Goal: Information Seeking & Learning: Compare options

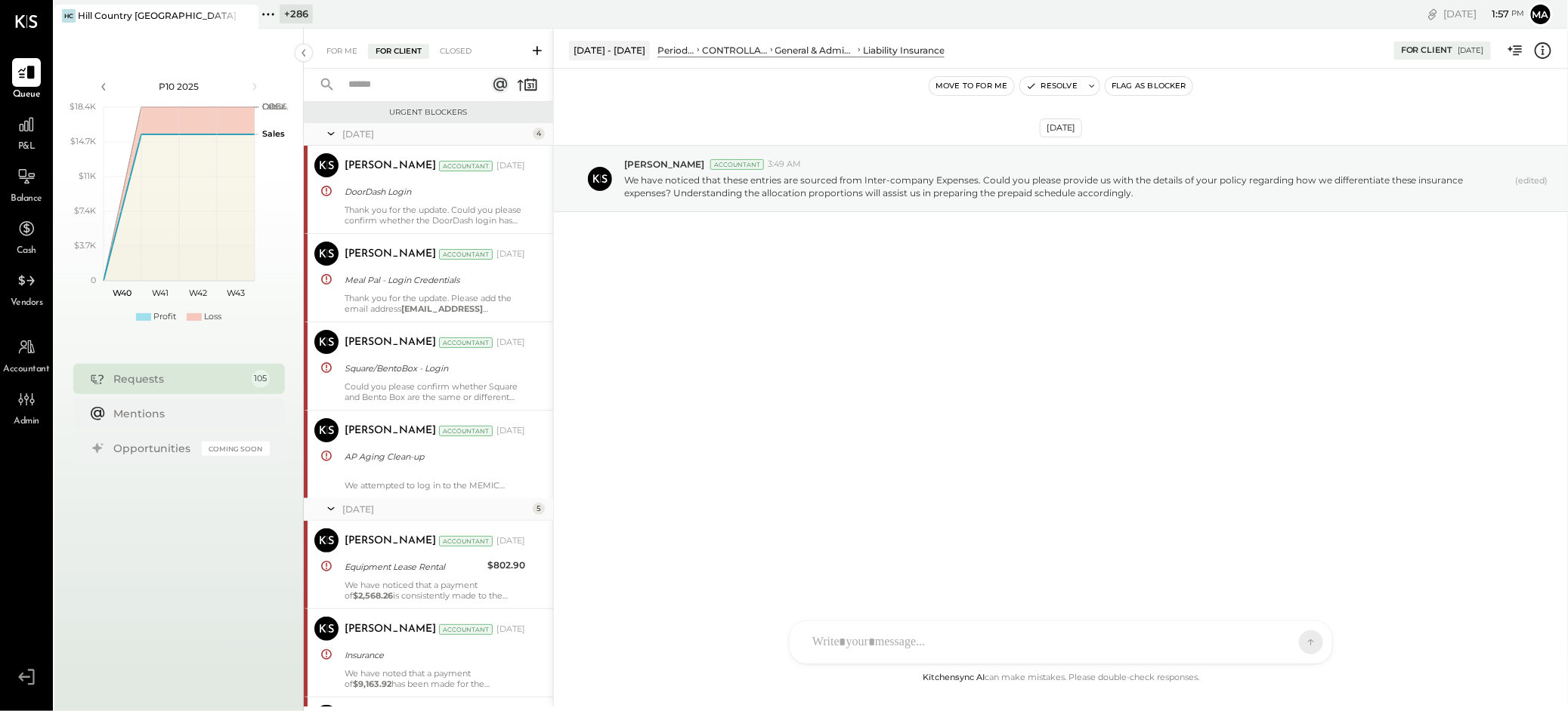
click at [237, 12] on icon at bounding box center [245, 16] width 19 height 18
click at [64, 18] on icon at bounding box center [64, 14] width 20 height 20
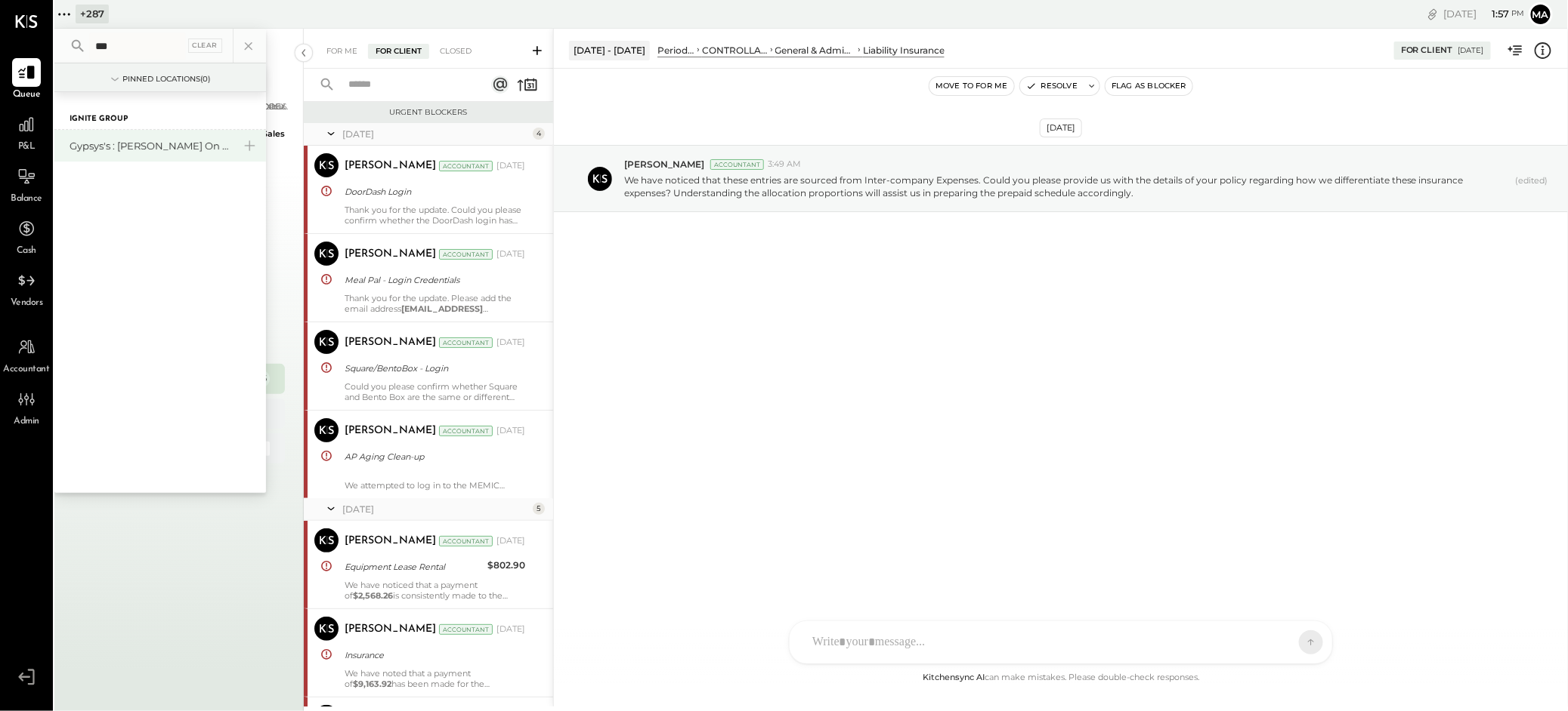
type input "***"
click at [131, 140] on div "Gypsys's : [PERSON_NAME] on the levee" at bounding box center [151, 146] width 163 height 14
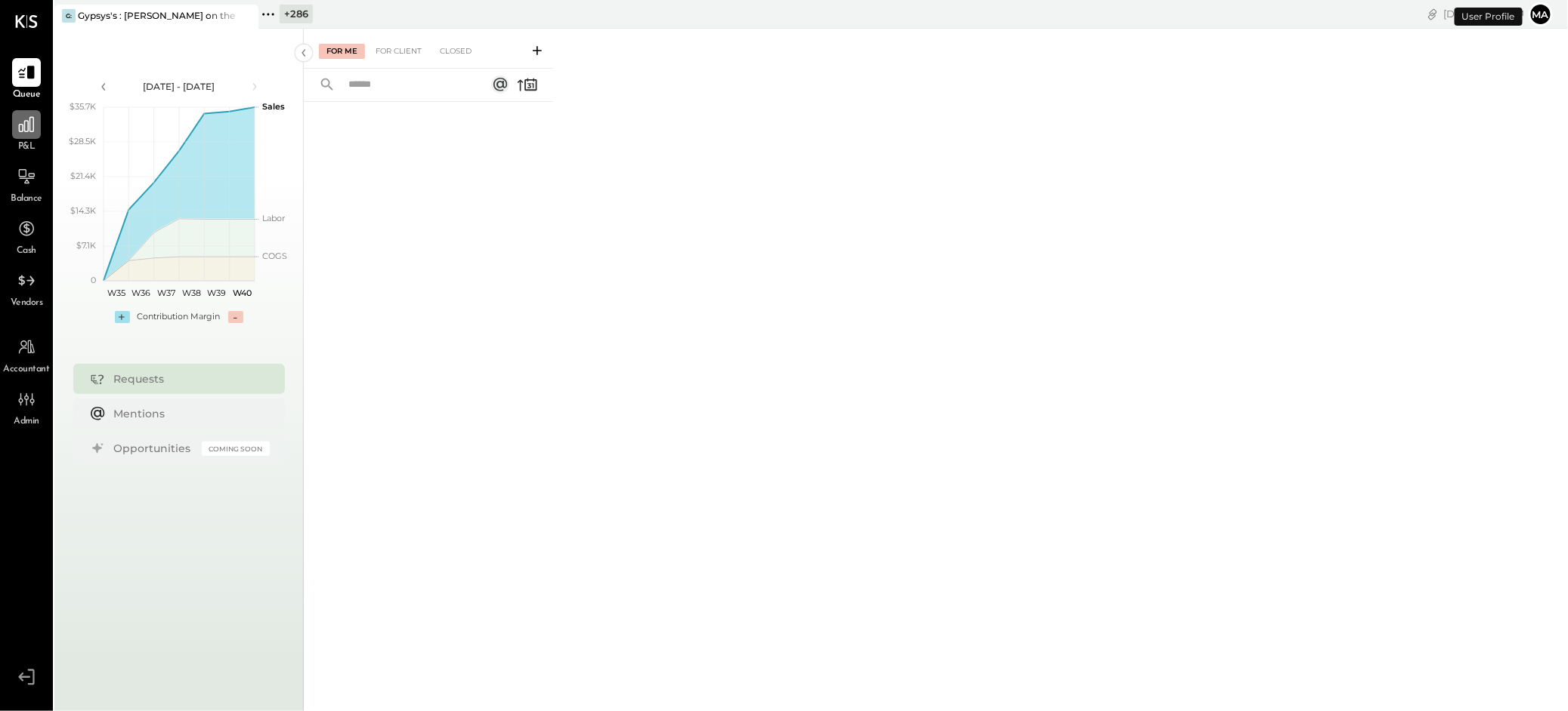
click at [25, 129] on icon at bounding box center [27, 124] width 15 height 15
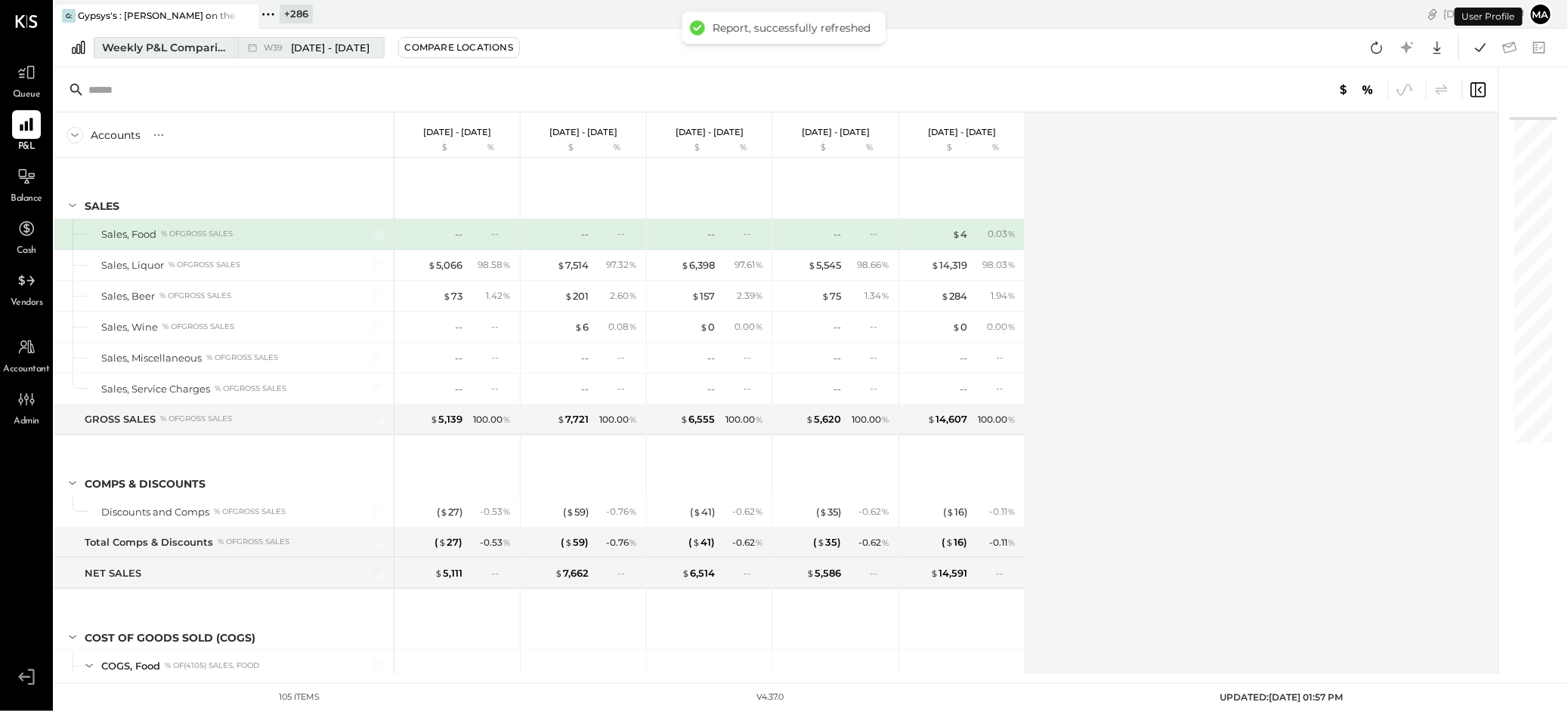
click at [220, 45] on div "Weekly P&L Comparison" at bounding box center [166, 47] width 127 height 15
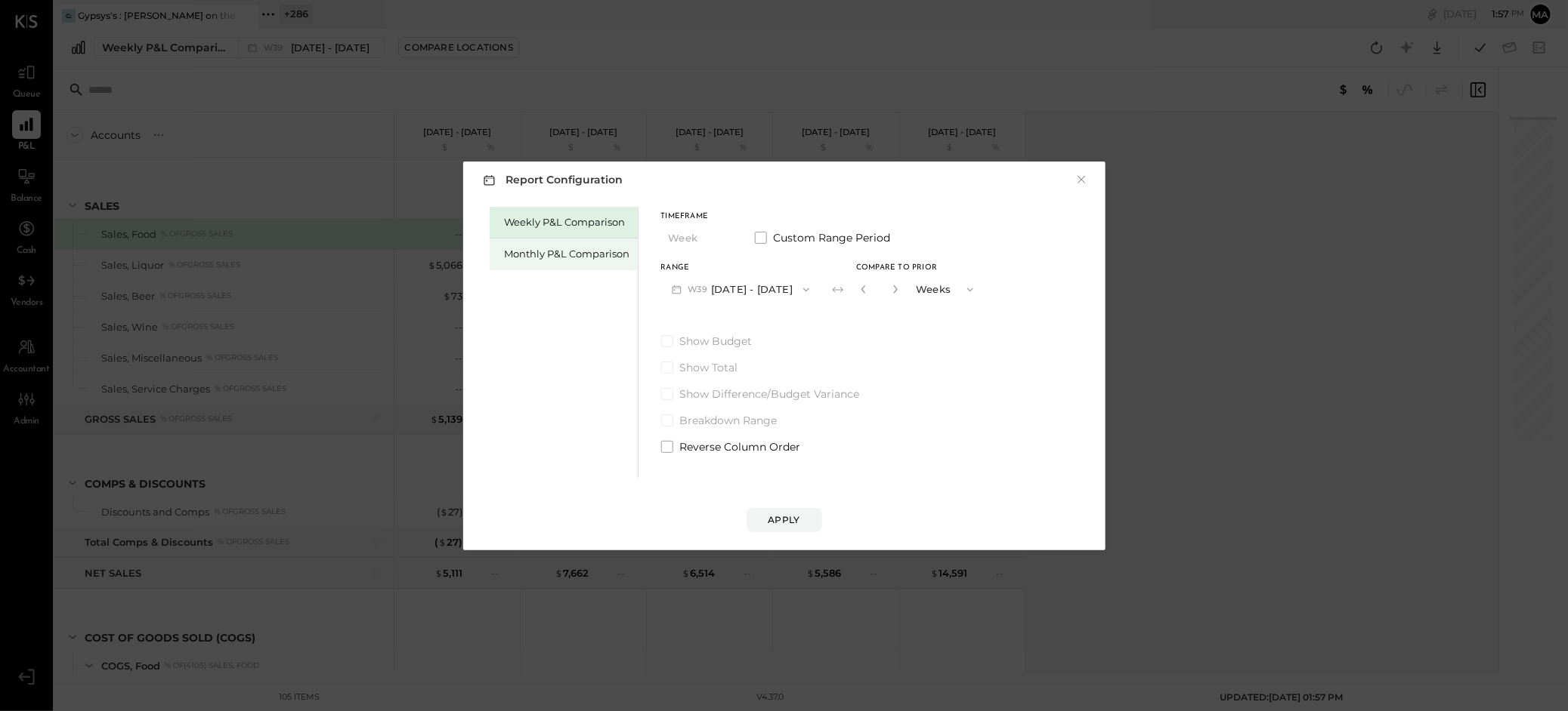
click at [560, 256] on div "Monthly P&L Comparison" at bounding box center [567, 254] width 125 height 14
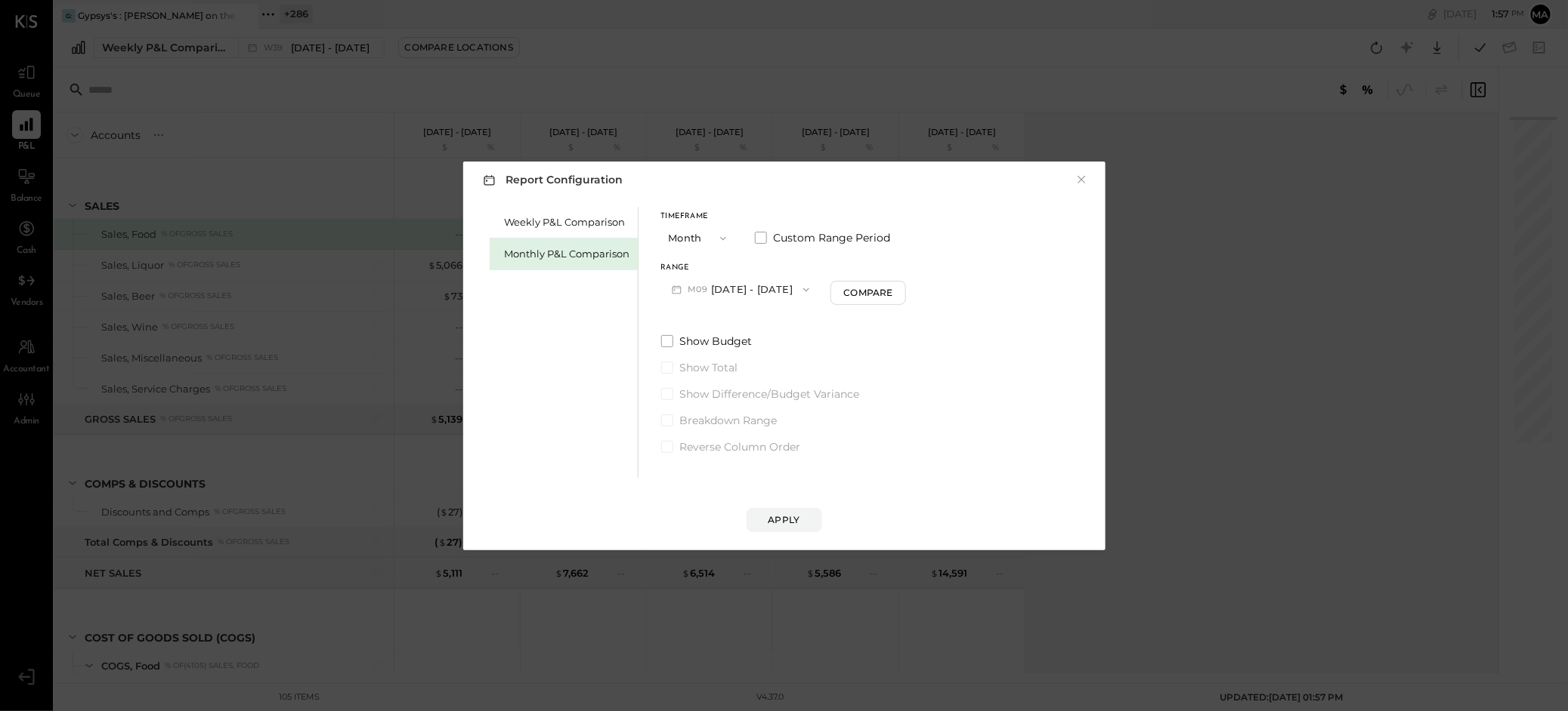
click at [749, 290] on button "M09 [DATE] - [DATE]" at bounding box center [740, 289] width 160 height 28
click at [741, 325] on span "[DATE] - [DATE]" at bounding box center [734, 323] width 72 height 13
click at [870, 294] on div "Compare" at bounding box center [868, 292] width 49 height 13
click at [895, 291] on button "button" at bounding box center [895, 289] width 12 height 17
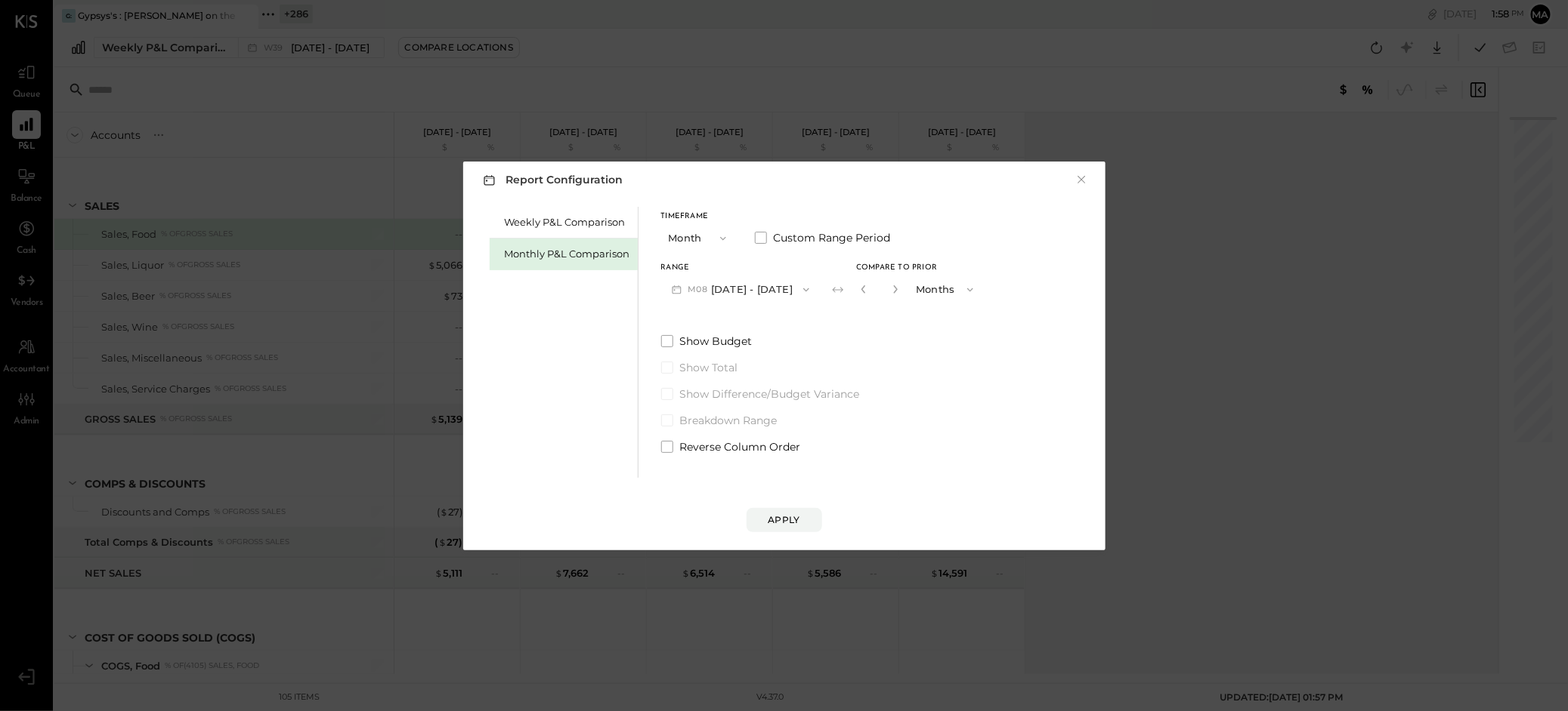
type input "*"
click at [783, 516] on div "Apply" at bounding box center [785, 520] width 32 height 13
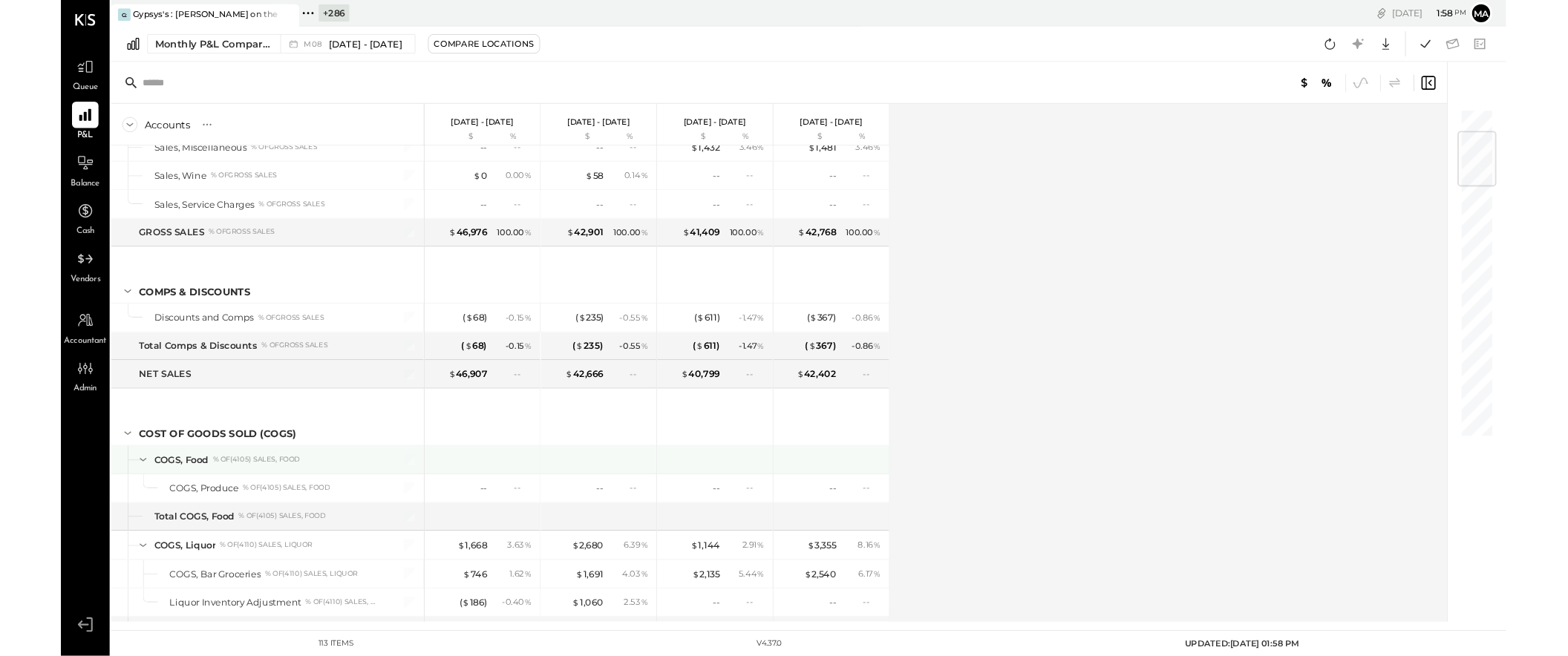
scroll to position [160, 0]
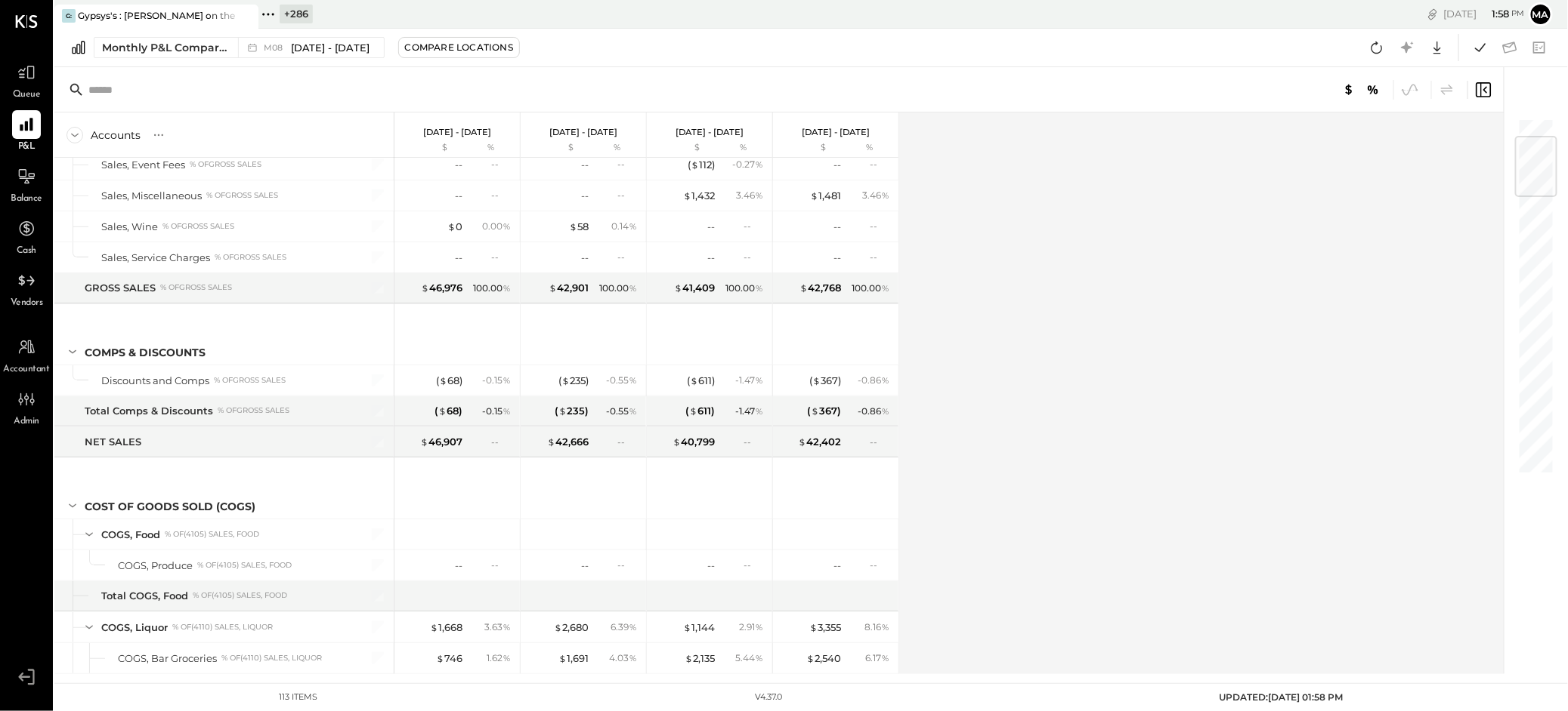
click at [272, 14] on icon at bounding box center [273, 14] width 2 height 2
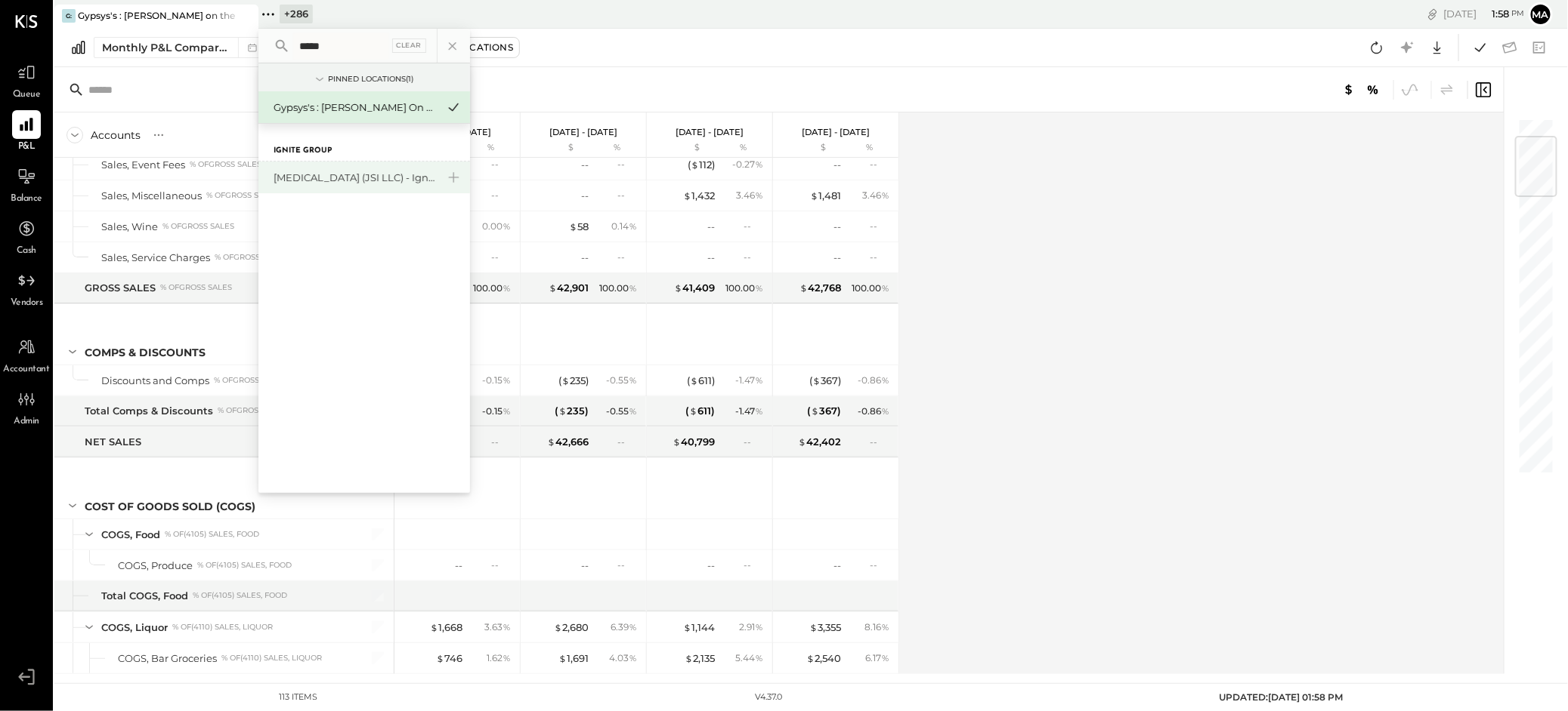
type input "****"
click at [331, 182] on div "[MEDICAL_DATA] (JSI LLC) - Ignite" at bounding box center [355, 178] width 163 height 14
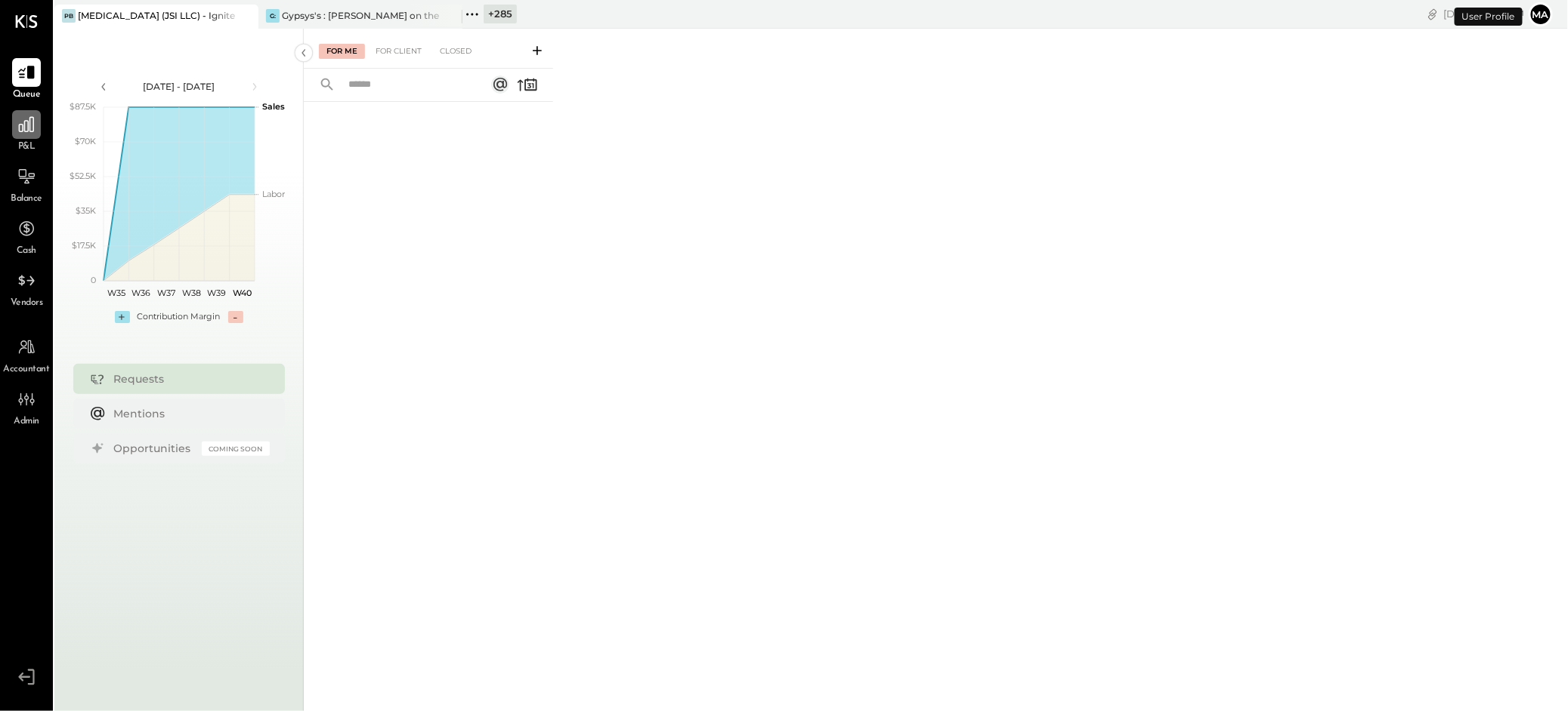
click at [27, 130] on icon at bounding box center [27, 124] width 20 height 20
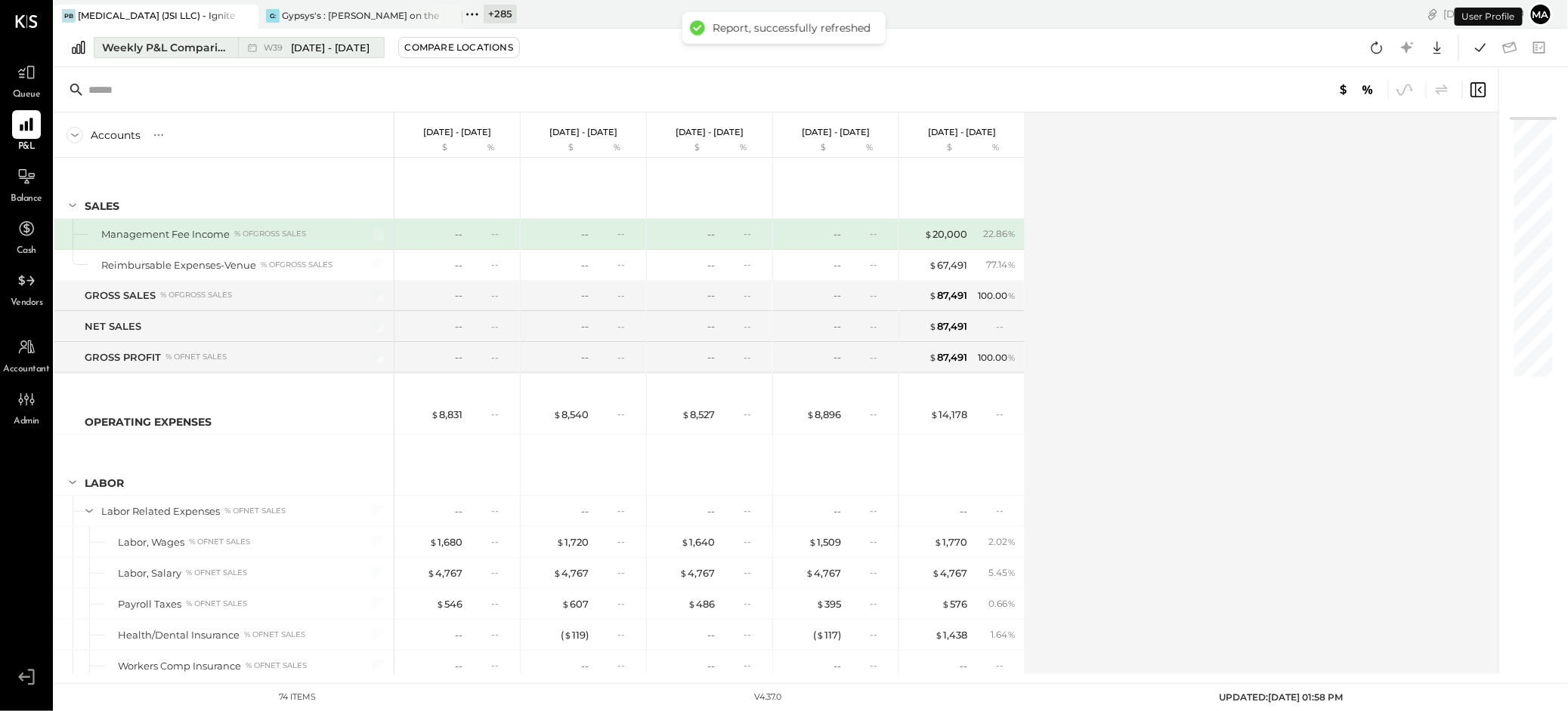
click at [196, 47] on div "Weekly P&L Comparison" at bounding box center [166, 47] width 127 height 15
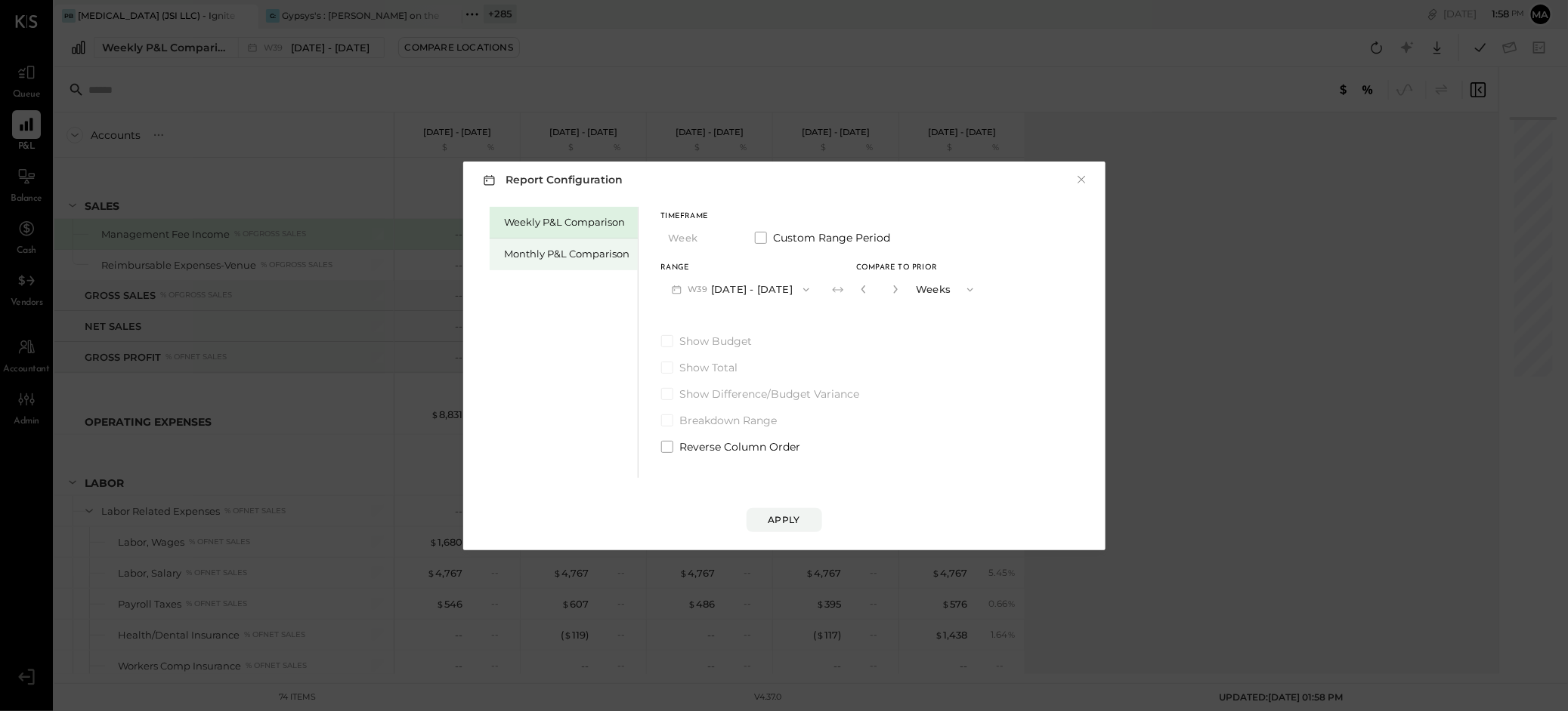
click at [552, 255] on div "Monthly P&L Comparison" at bounding box center [567, 254] width 125 height 14
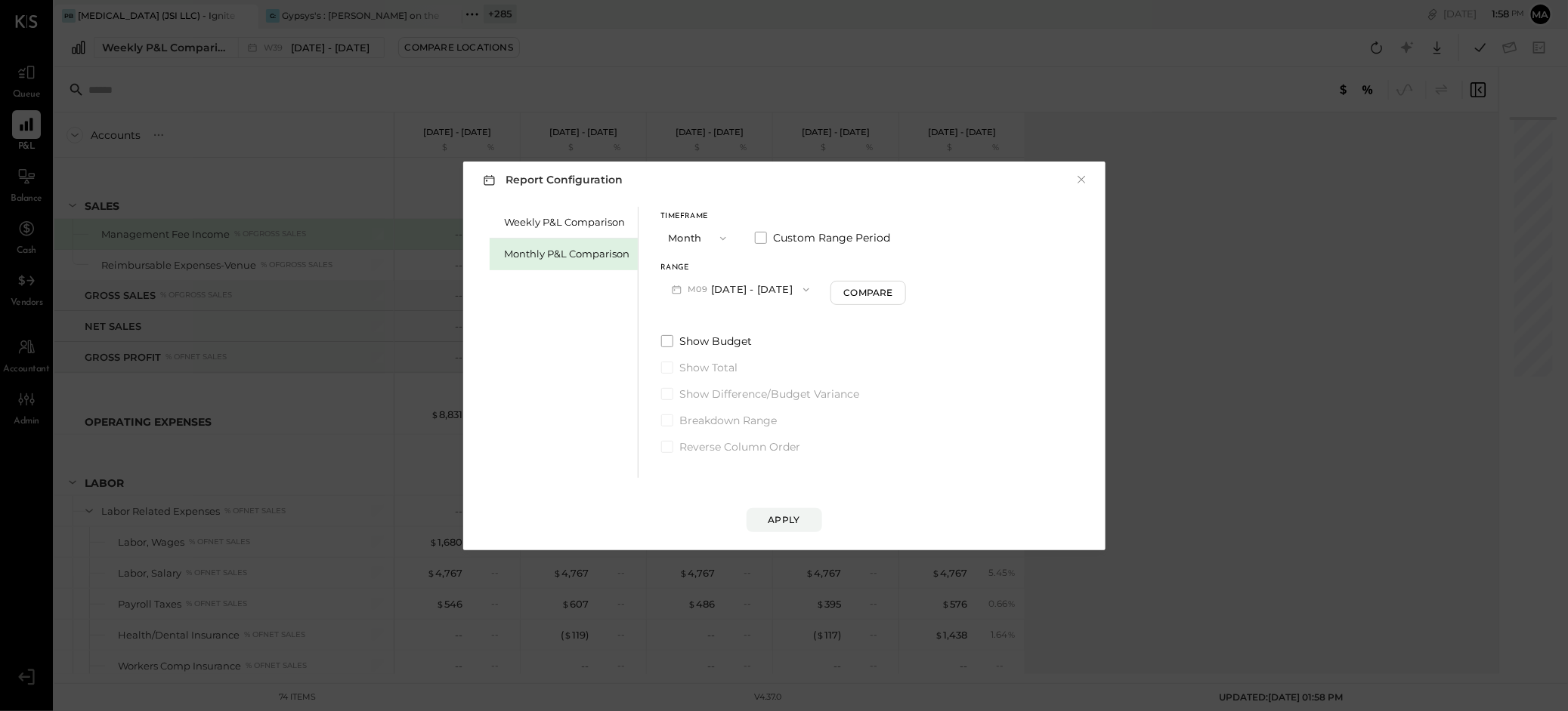
click at [741, 286] on button "M09 [DATE] - [DATE]" at bounding box center [740, 289] width 160 height 28
drag, startPoint x: 749, startPoint y: 327, endPoint x: 822, endPoint y: 310, distance: 75.0
click at [749, 327] on span "[DATE] - [DATE]" at bounding box center [734, 323] width 72 height 13
click at [852, 295] on div "Compare" at bounding box center [868, 292] width 49 height 13
click at [892, 286] on icon "button" at bounding box center [895, 289] width 9 height 9
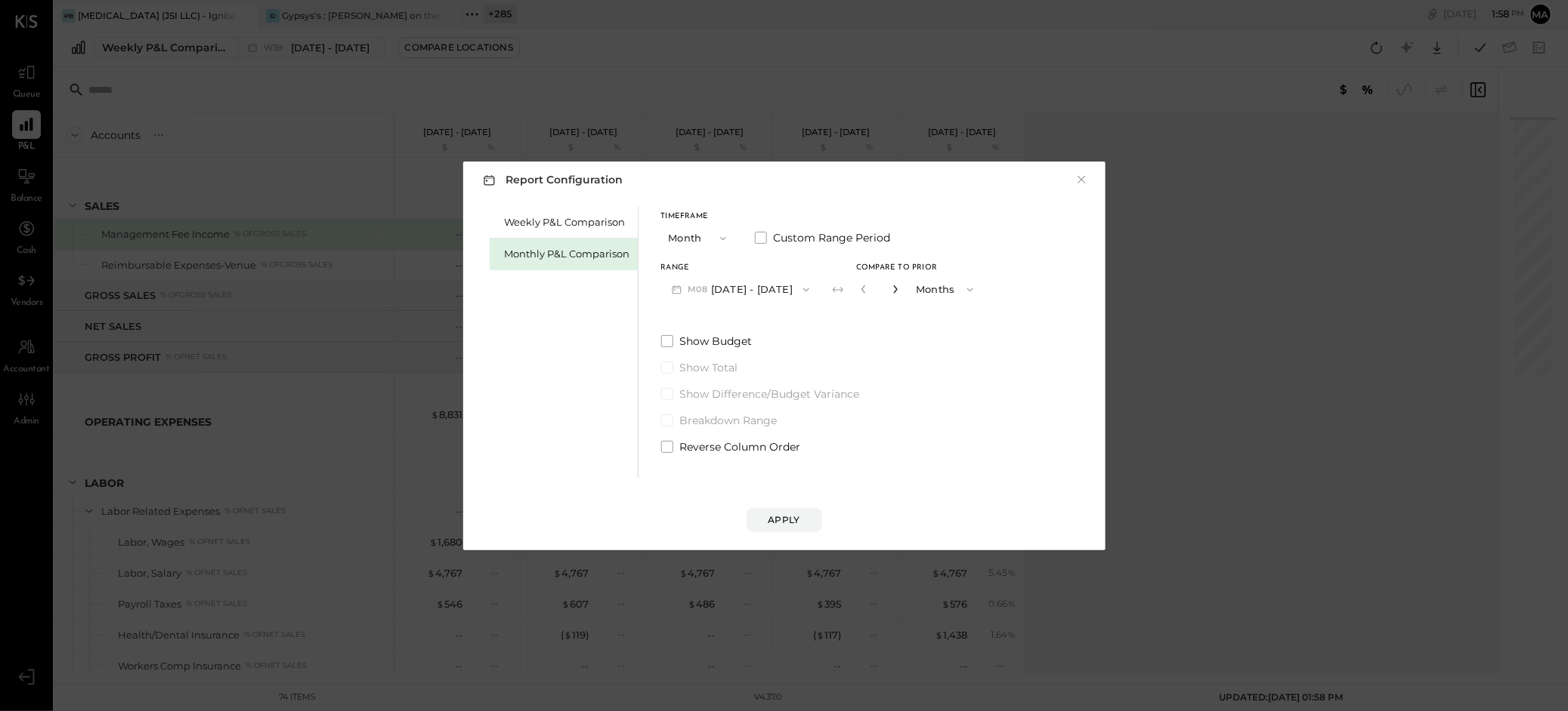
click at [892, 286] on icon "button" at bounding box center [895, 289] width 9 height 9
type input "*"
click at [786, 521] on div "Apply" at bounding box center [785, 520] width 32 height 13
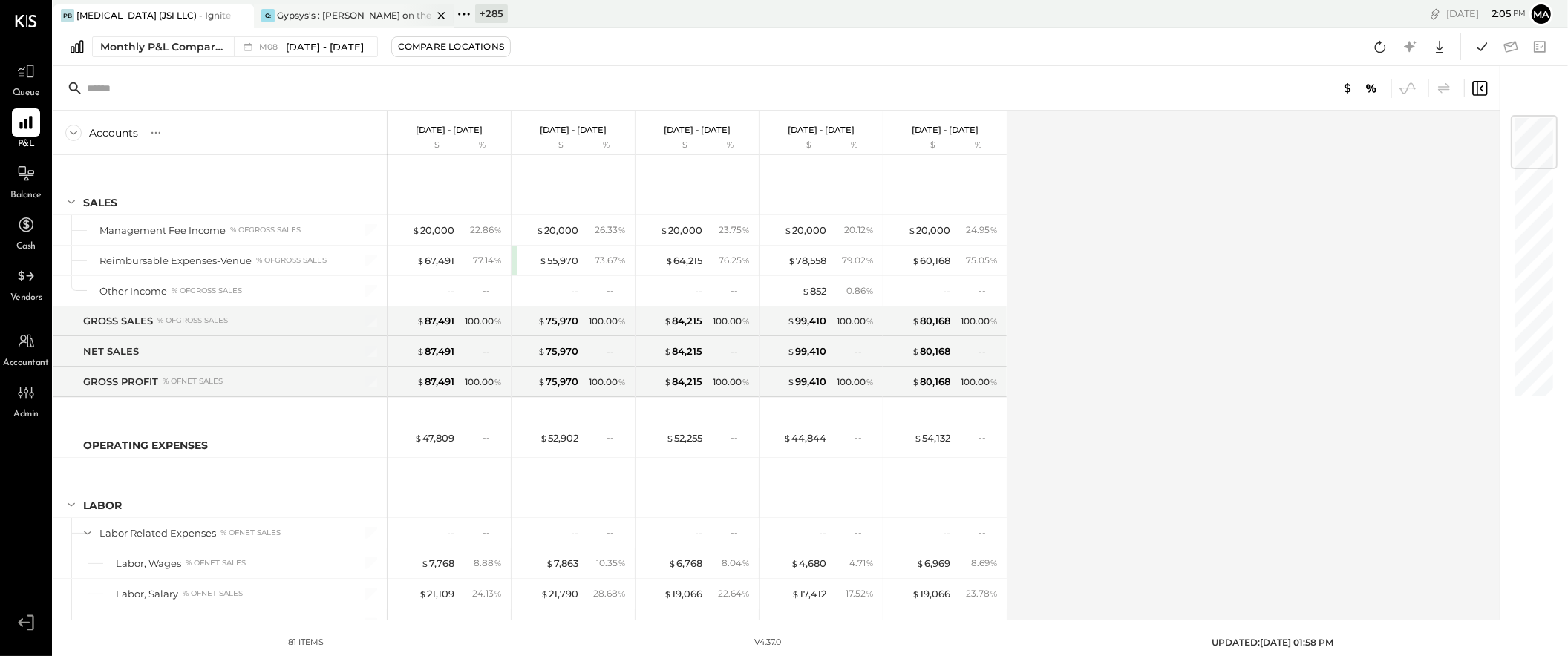
click at [333, 16] on div "Gypsys's : [PERSON_NAME] on the levee" at bounding box center [354, 15] width 155 height 13
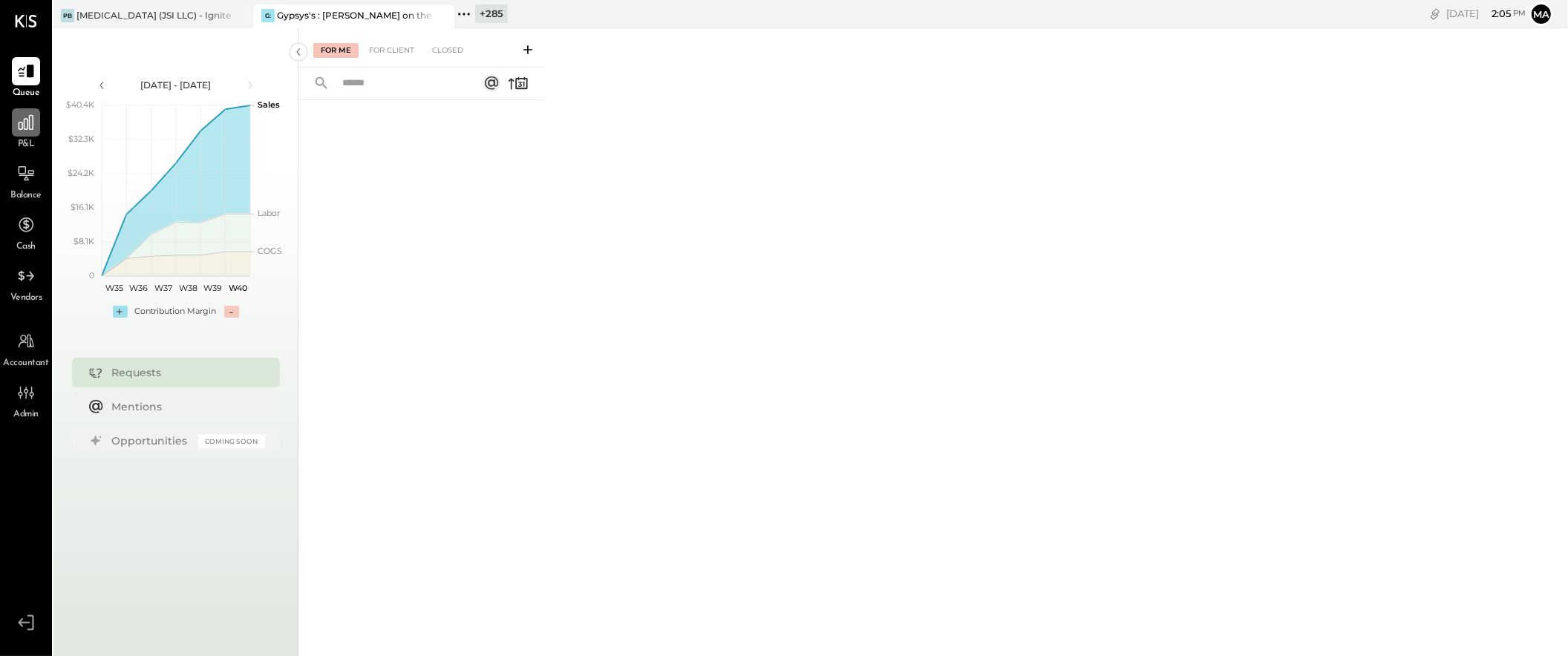
click at [23, 126] on icon at bounding box center [26, 122] width 15 height 15
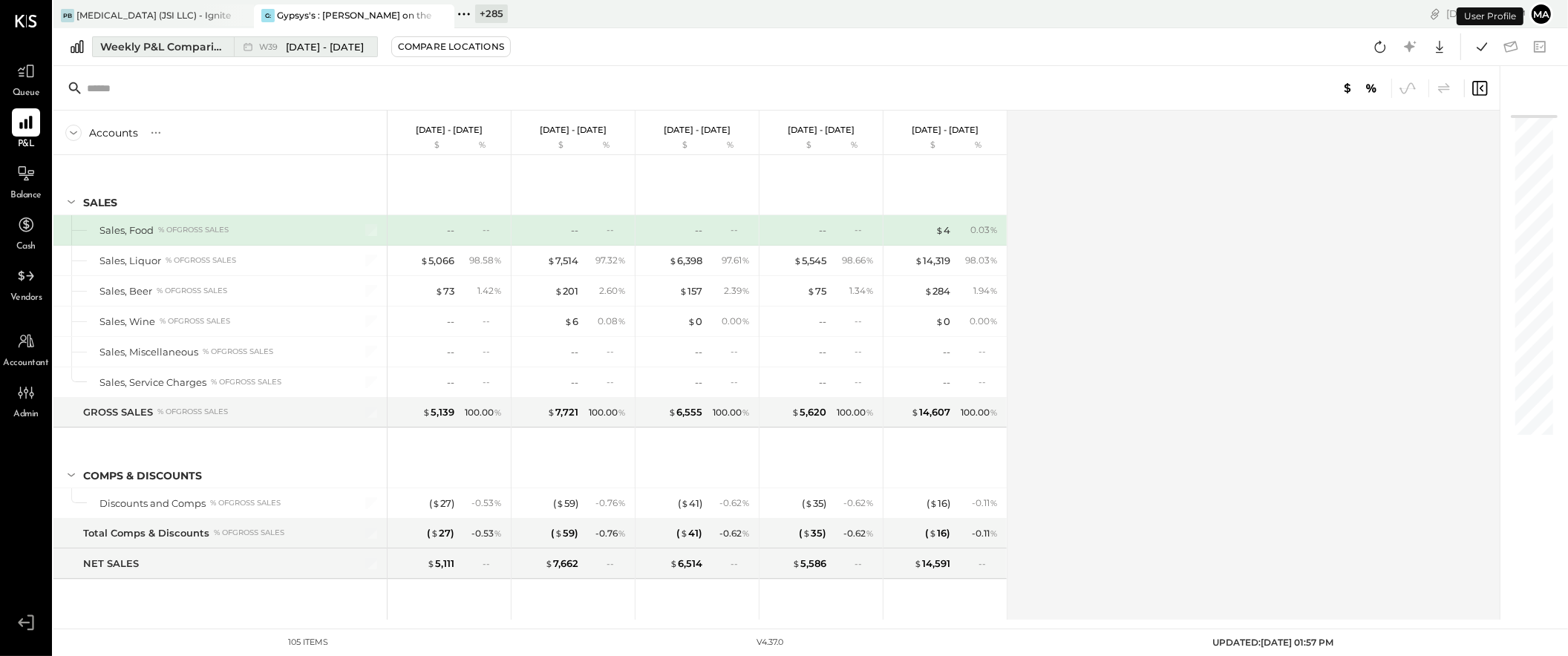
click at [211, 48] on div "Weekly P&L Comparison" at bounding box center [163, 46] width 125 height 15
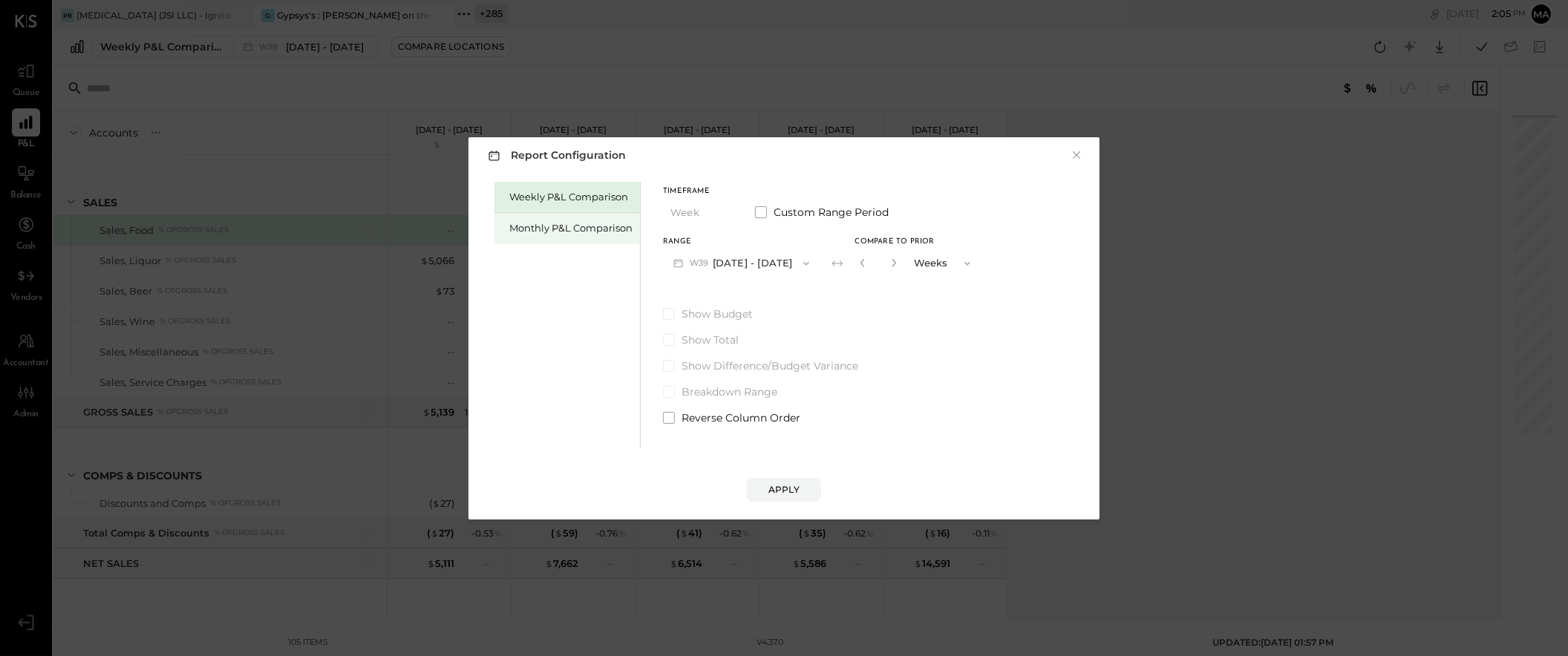
click at [584, 229] on div "Monthly P&L Comparison" at bounding box center [571, 228] width 123 height 14
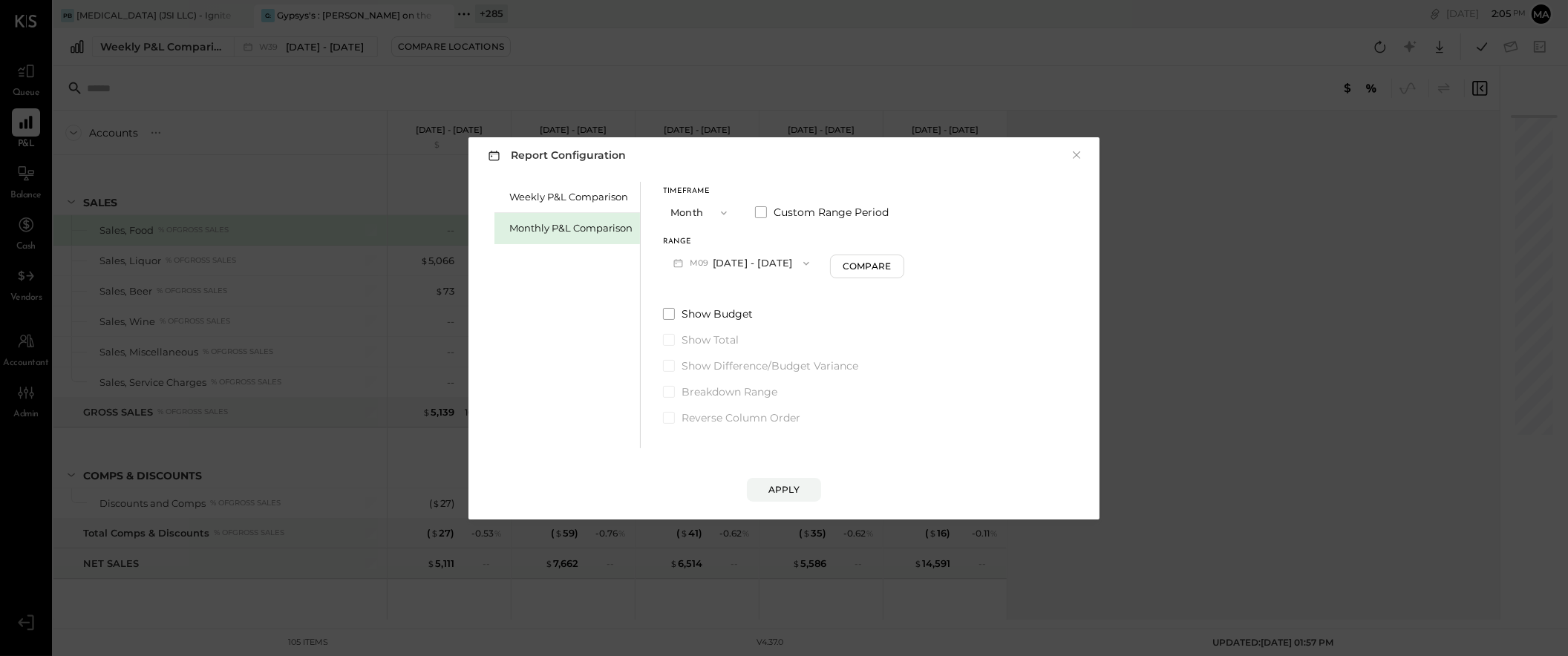
click at [743, 256] on button "M09 [DATE] - [DATE]" at bounding box center [741, 263] width 157 height 28
click at [752, 301] on span "[DATE] - [DATE]" at bounding box center [735, 295] width 71 height 13
click at [888, 261] on button "Compare" at bounding box center [867, 266] width 74 height 24
click at [890, 263] on icon "button" at bounding box center [894, 262] width 9 height 9
click at [892, 262] on icon "button" at bounding box center [894, 262] width 4 height 8
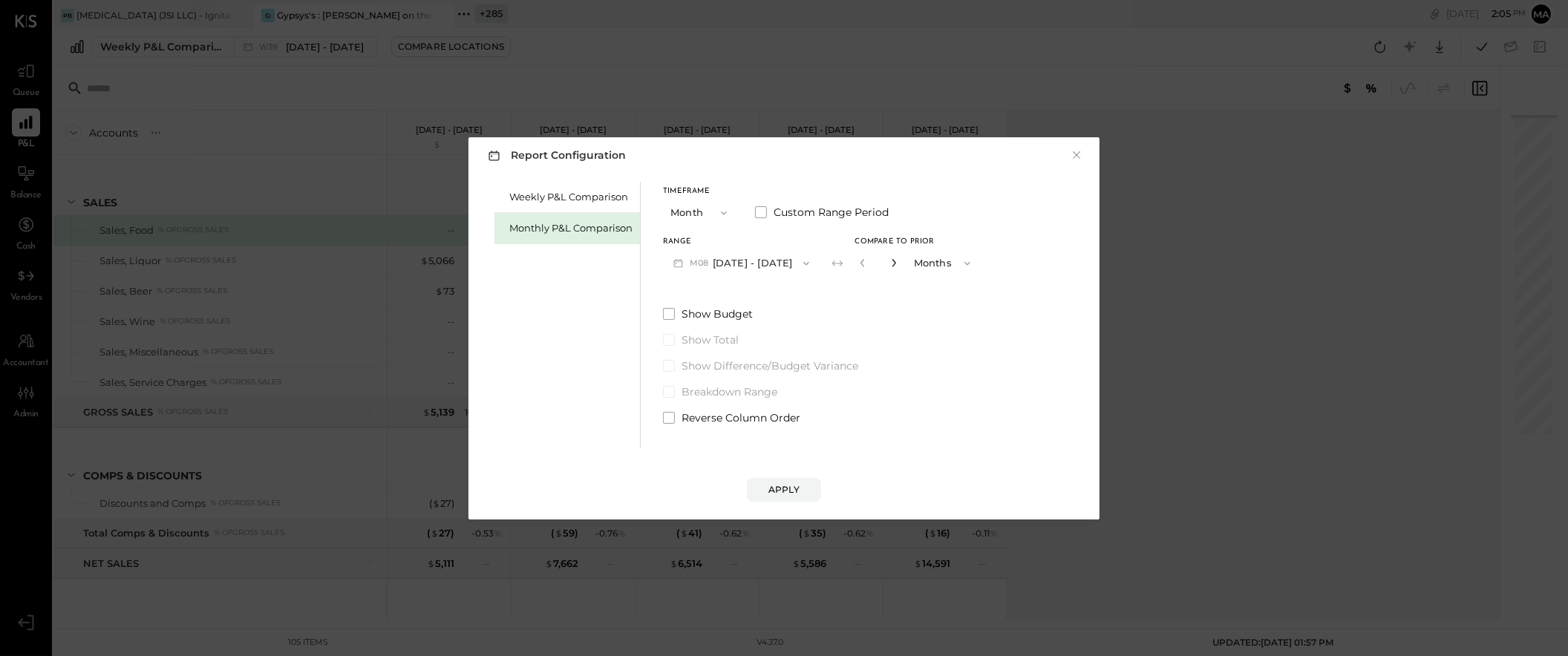
type input "*"
click at [784, 487] on div "Apply" at bounding box center [784, 489] width 32 height 13
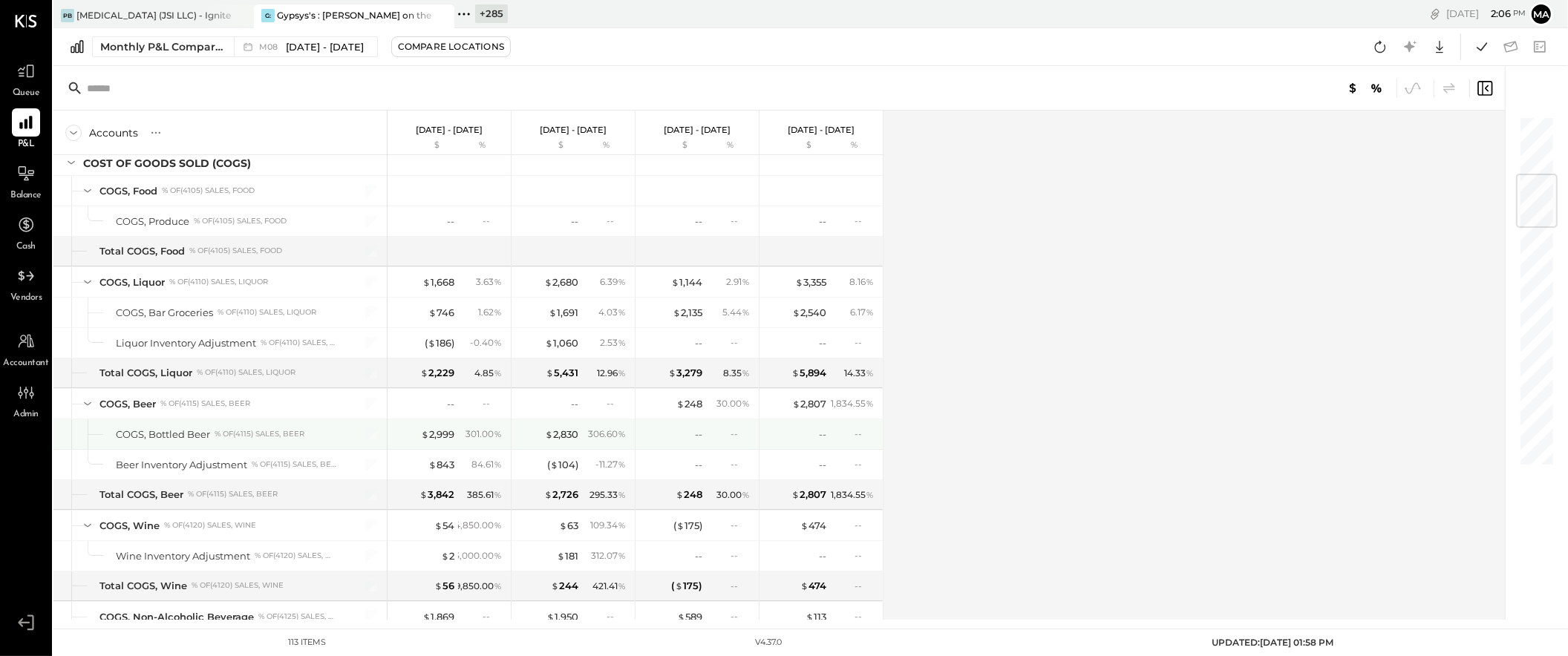
scroll to position [499, 0]
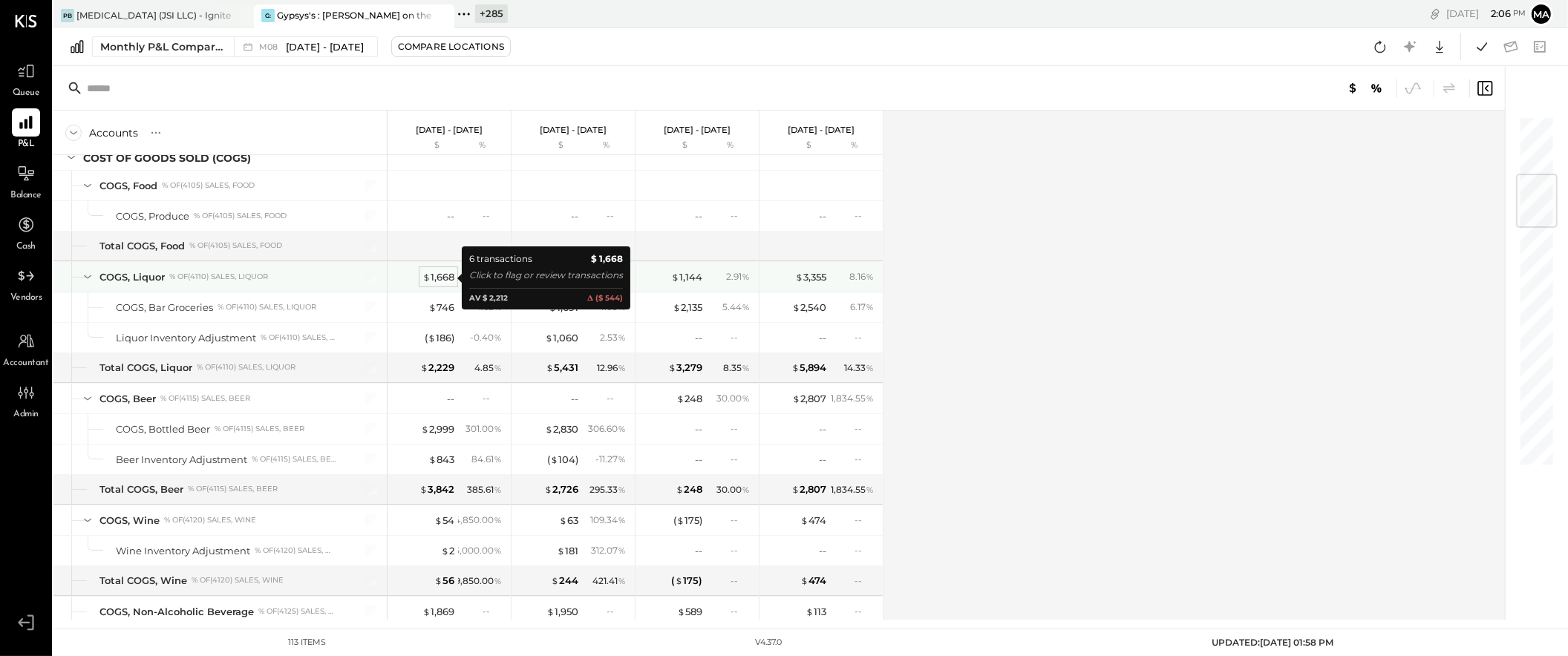
click at [446, 277] on div "$ 1,668" at bounding box center [438, 277] width 32 height 14
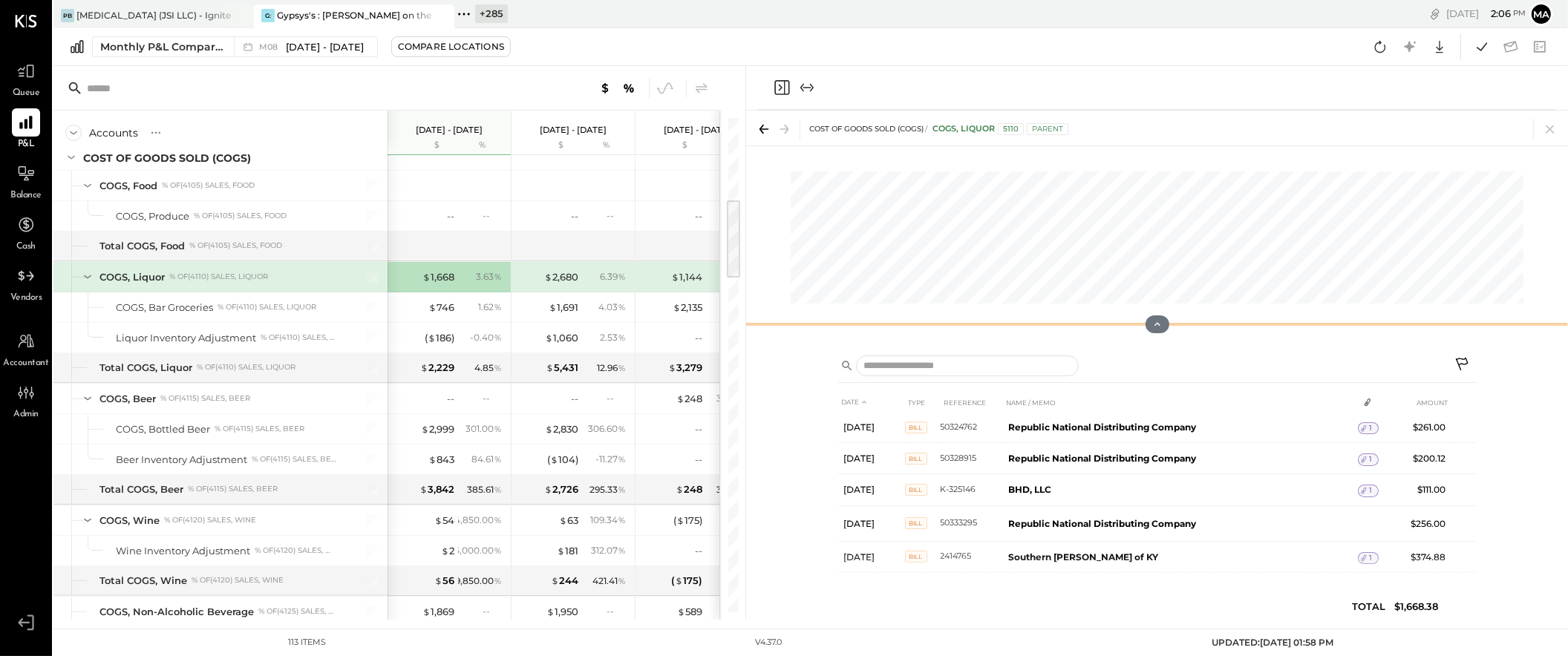
scroll to position [40, 0]
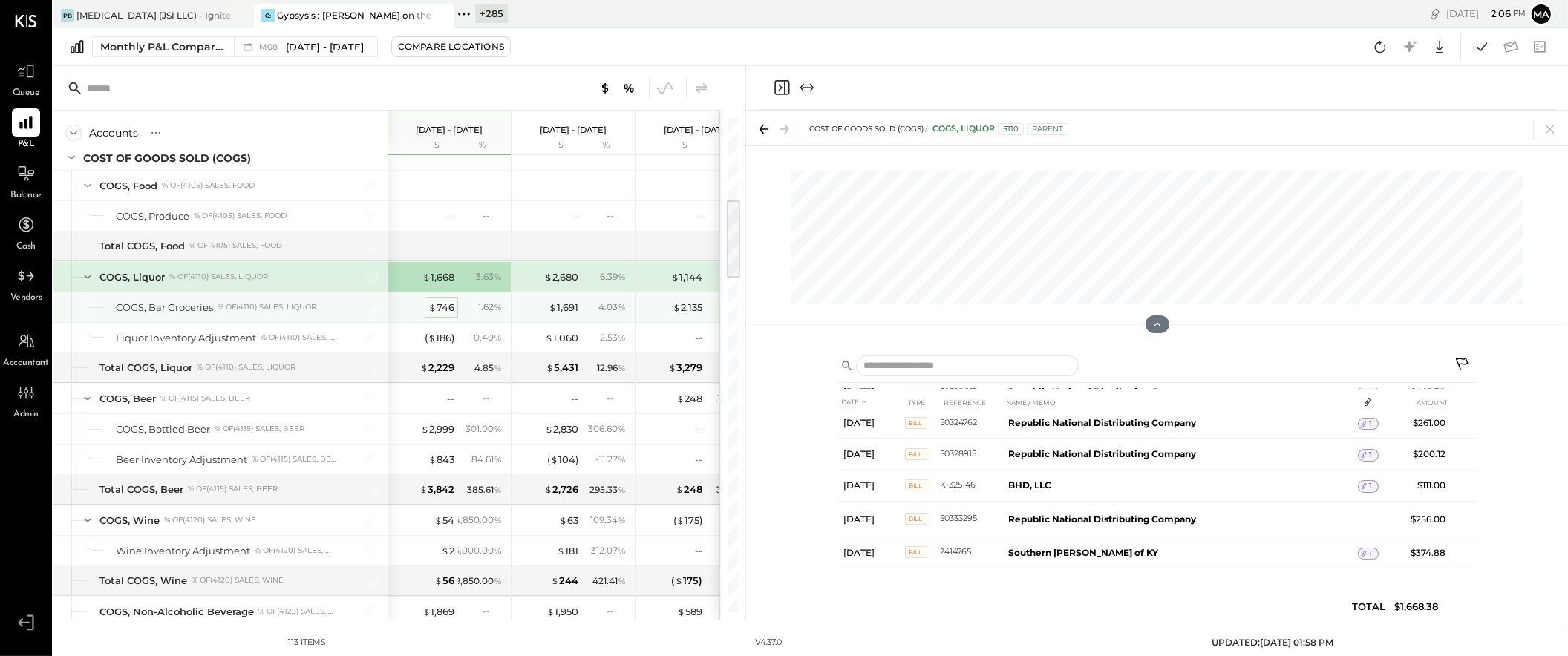
click at [446, 310] on div "$ 746" at bounding box center [441, 307] width 26 height 14
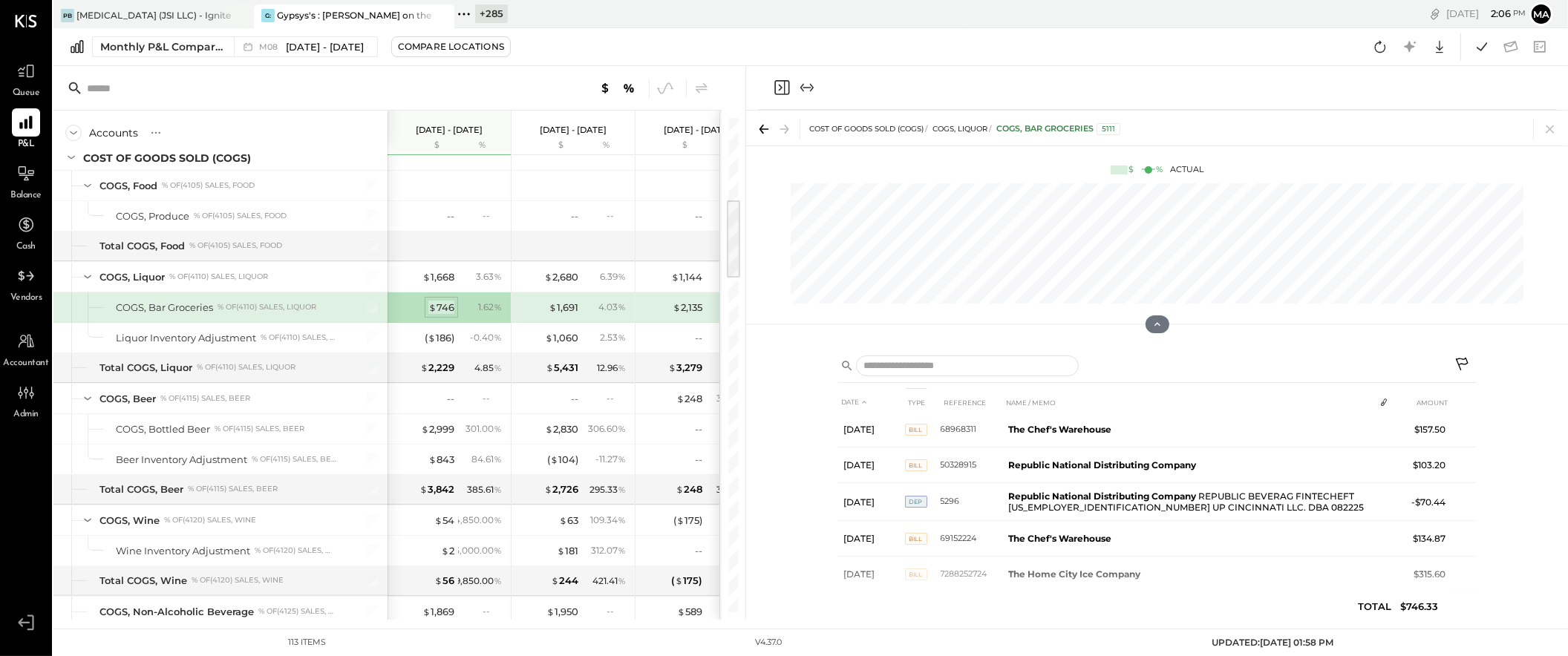
scroll to position [42, 0]
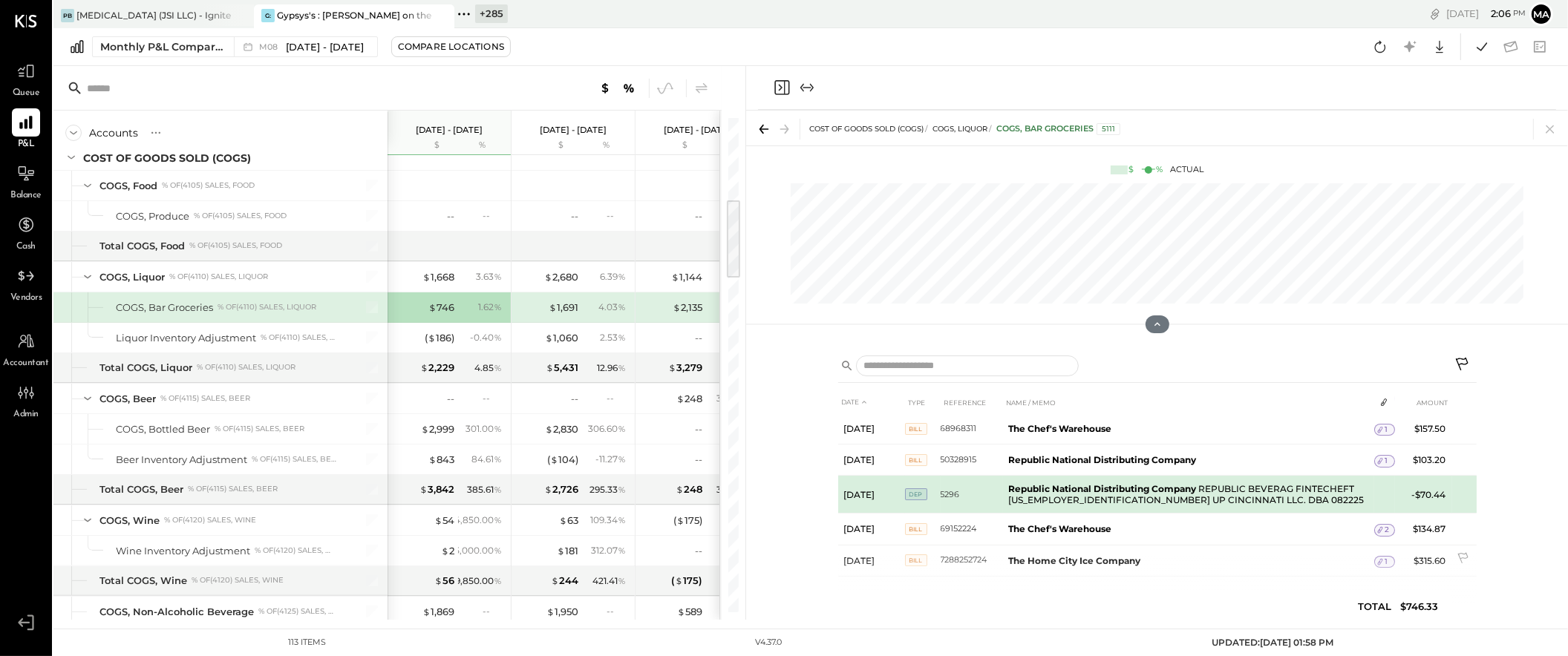
scroll to position [41, 0]
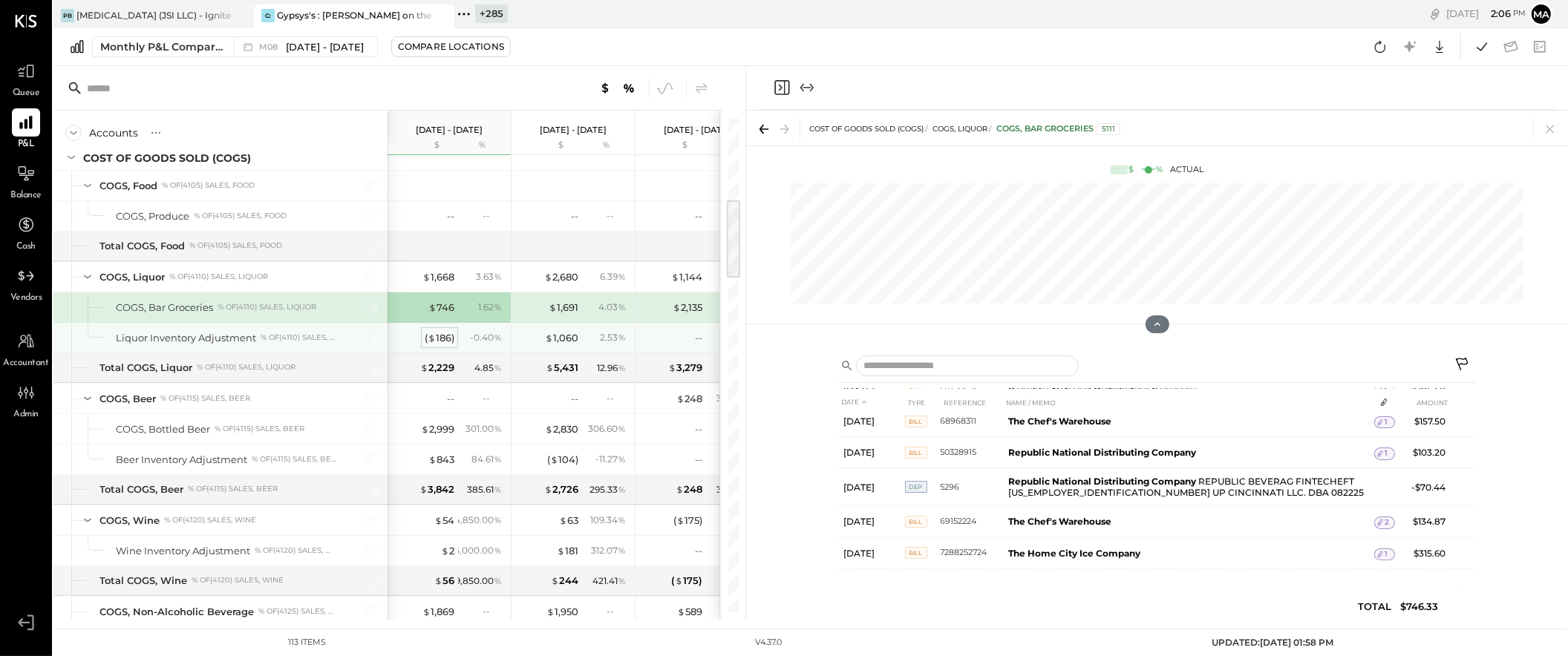
click at [444, 339] on div "( $ 186 )" at bounding box center [440, 337] width 30 height 14
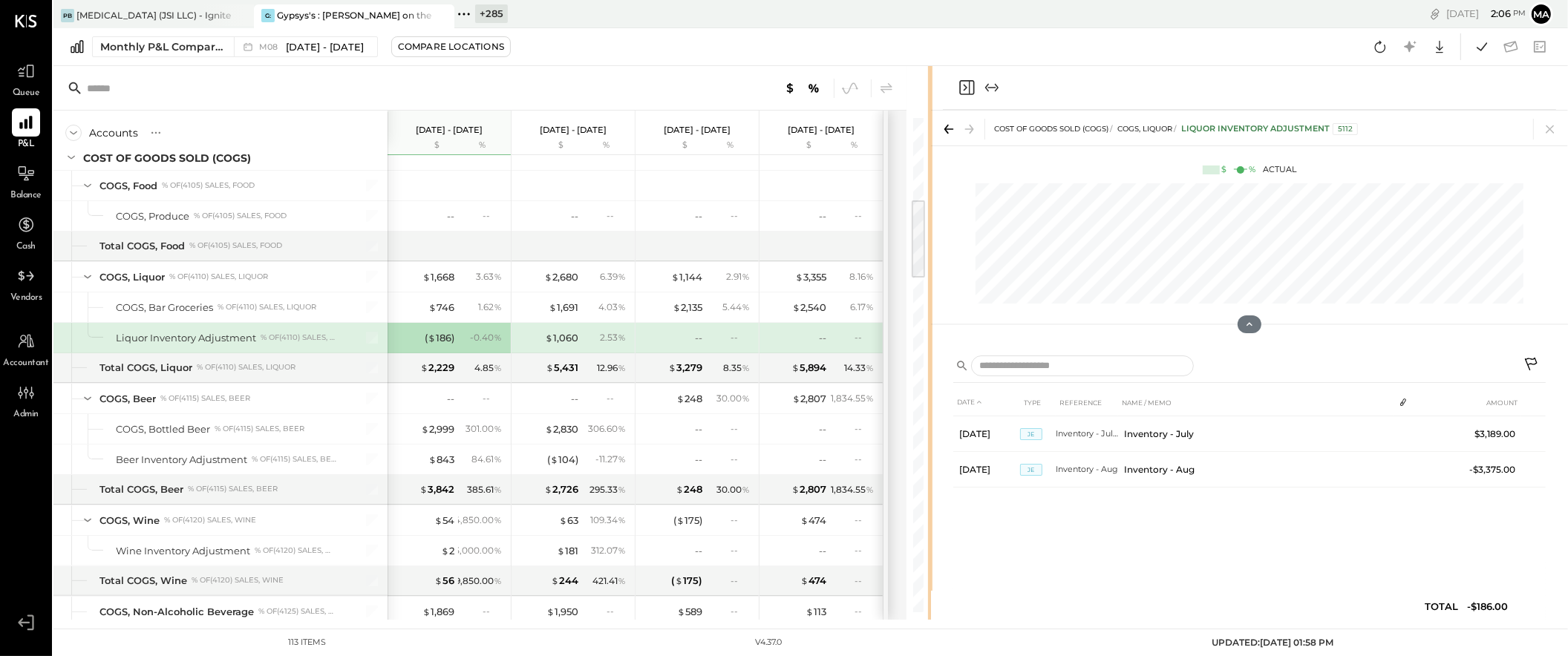
drag, startPoint x: 743, startPoint y: 430, endPoint x: 930, endPoint y: 421, distance: 187.2
click at [930, 421] on div "Accounts S % GL Aug 1 - 31, 2025 $ % Jul 1 - 31, 2025 $ % Jun 1 - 30, 2025 $ % …" at bounding box center [810, 343] width 1515 height 553
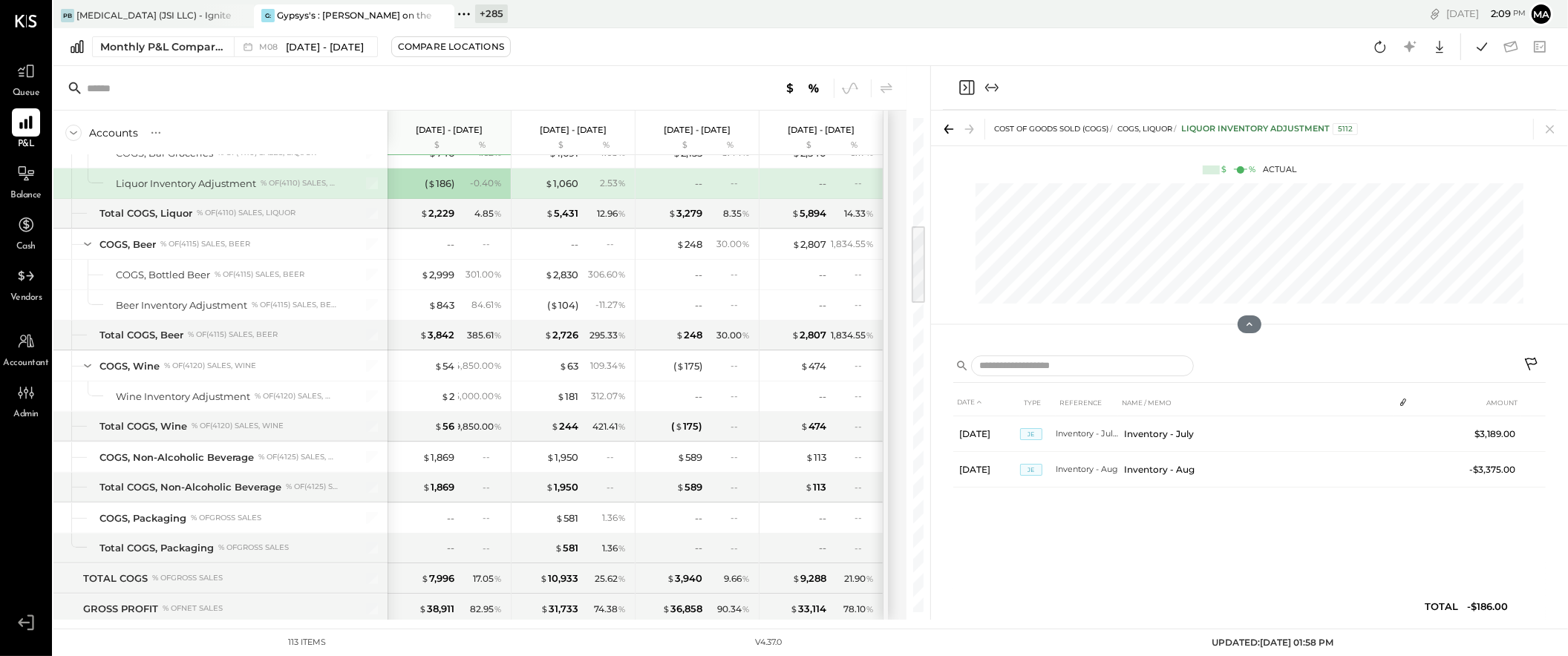
scroll to position [655, 0]
click at [436, 268] on div "$ 2,999" at bounding box center [437, 274] width 34 height 14
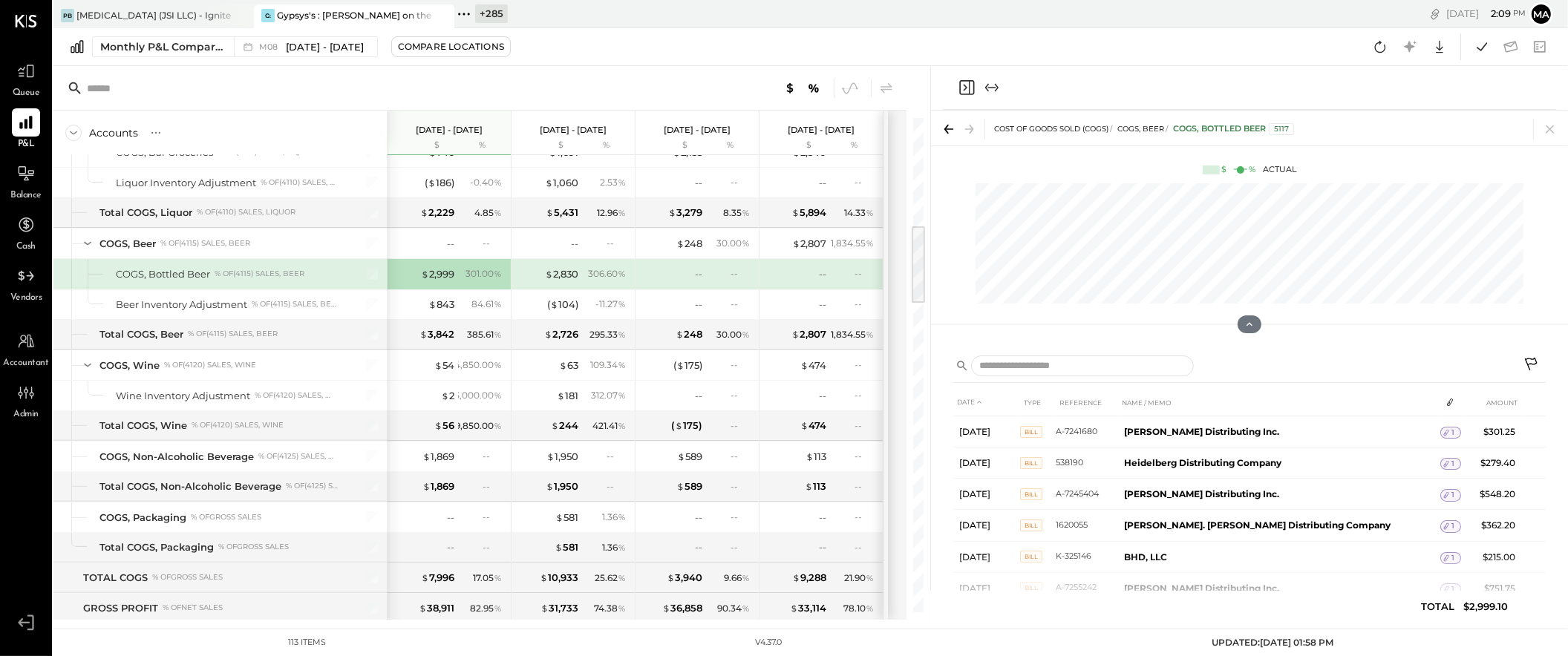
scroll to position [67, 0]
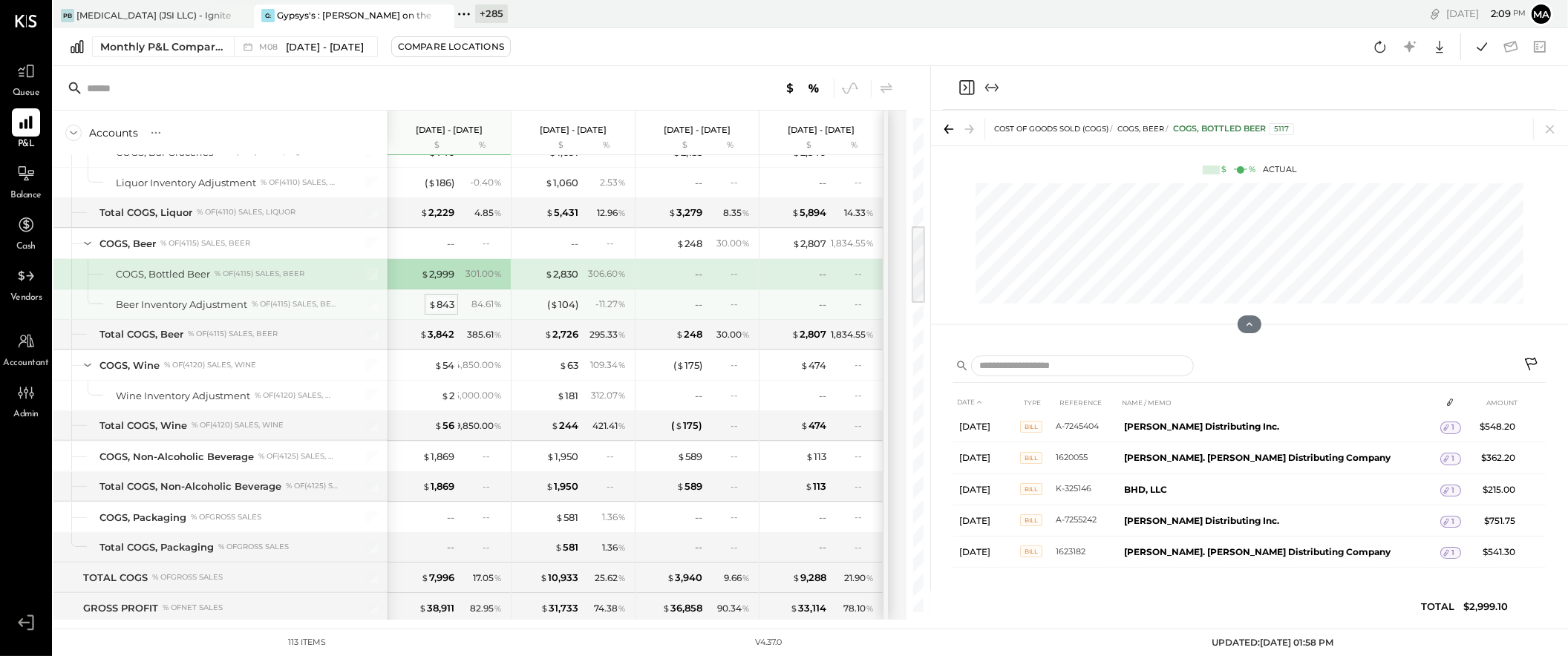
click at [443, 302] on div "$ 843" at bounding box center [441, 304] width 26 height 14
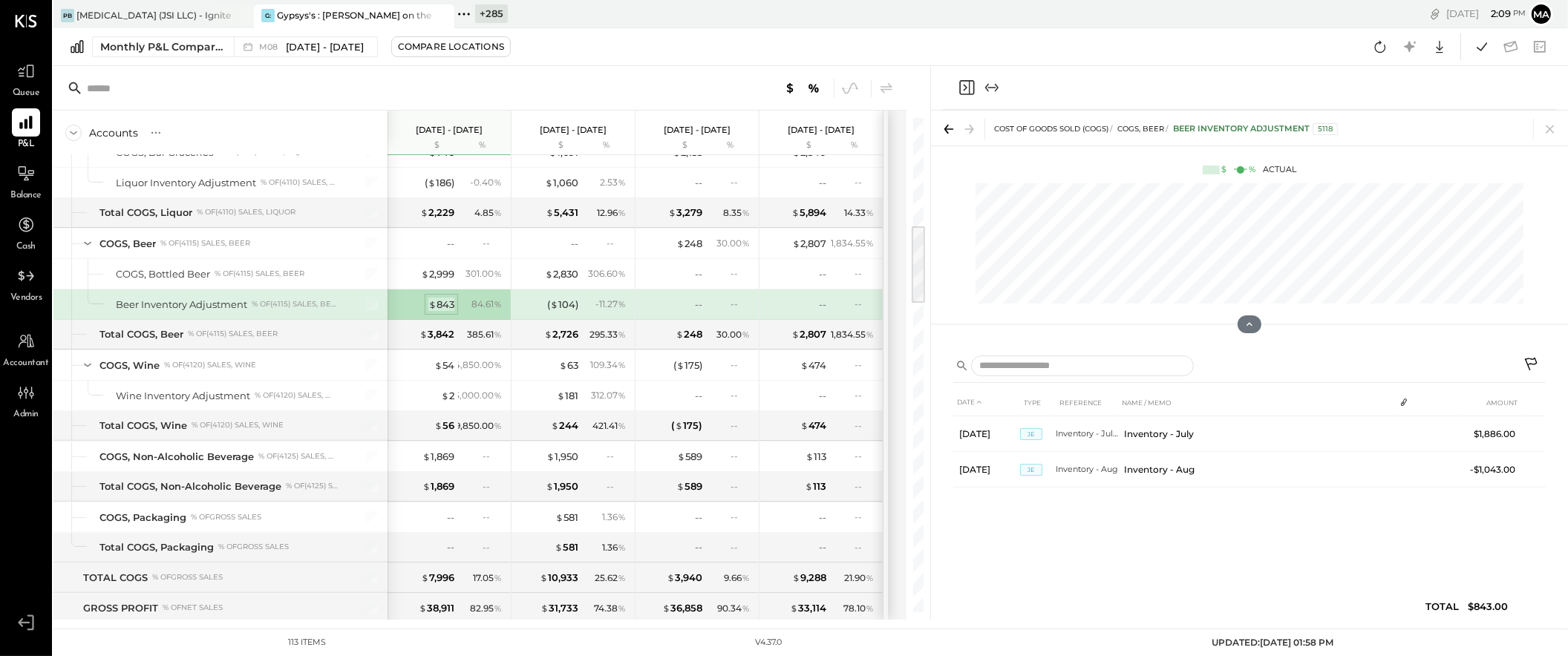
scroll to position [0, 0]
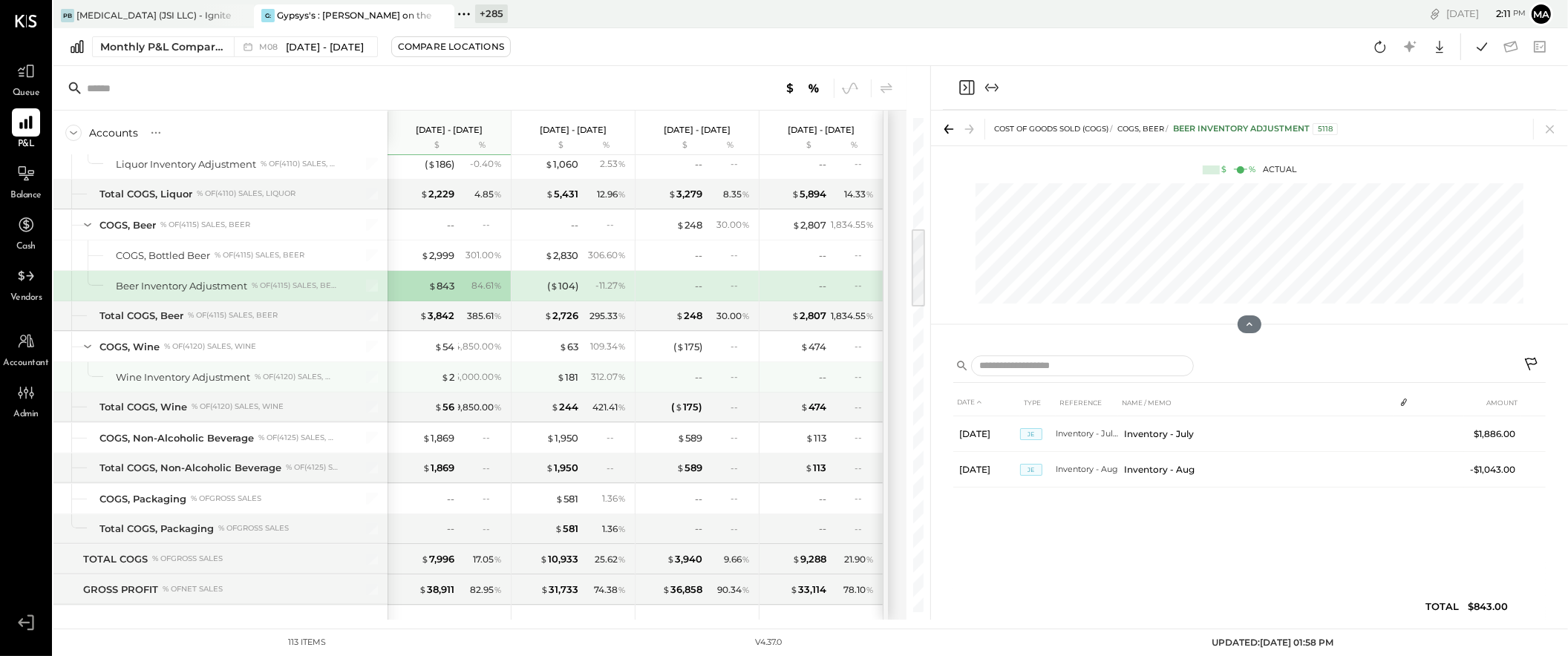
scroll to position [674, 0]
click at [437, 254] on div "$ 2,999" at bounding box center [437, 255] width 34 height 14
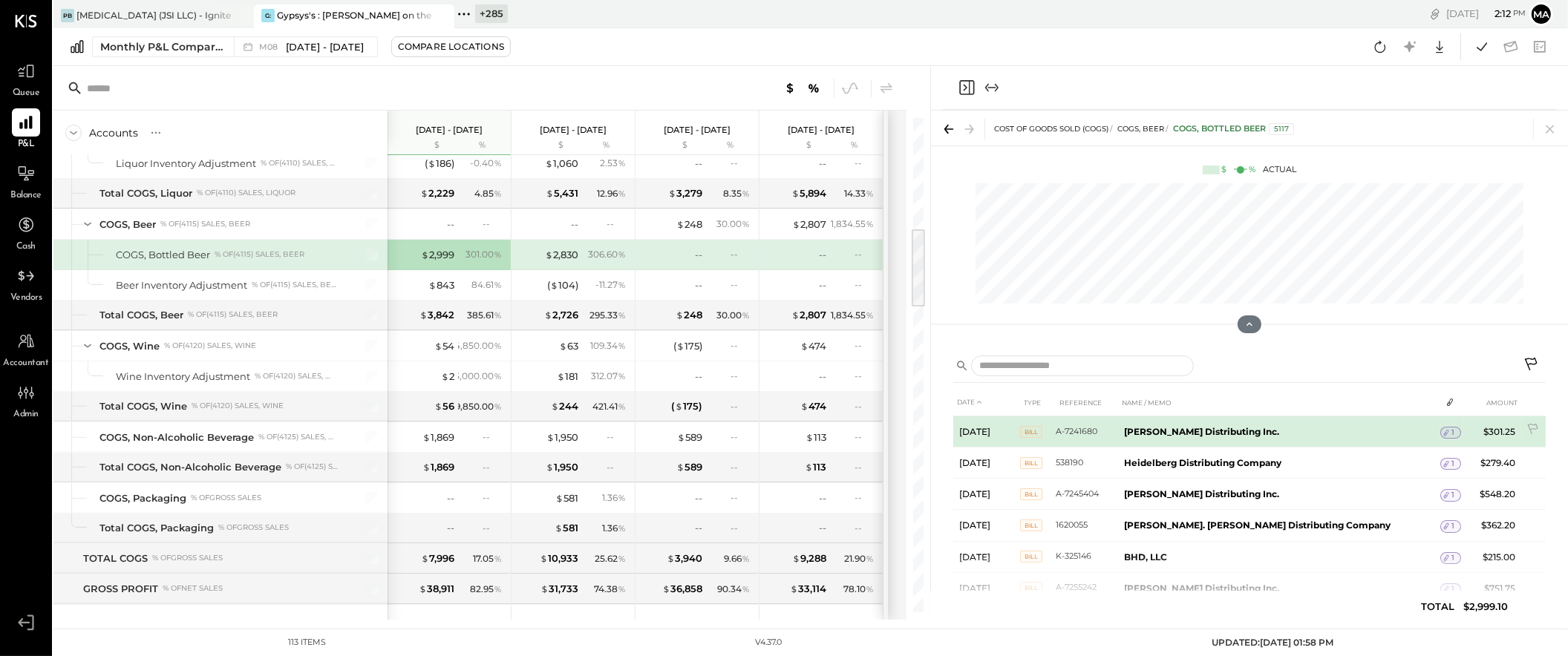
click at [1452, 431] on span "1" at bounding box center [1453, 433] width 3 height 10
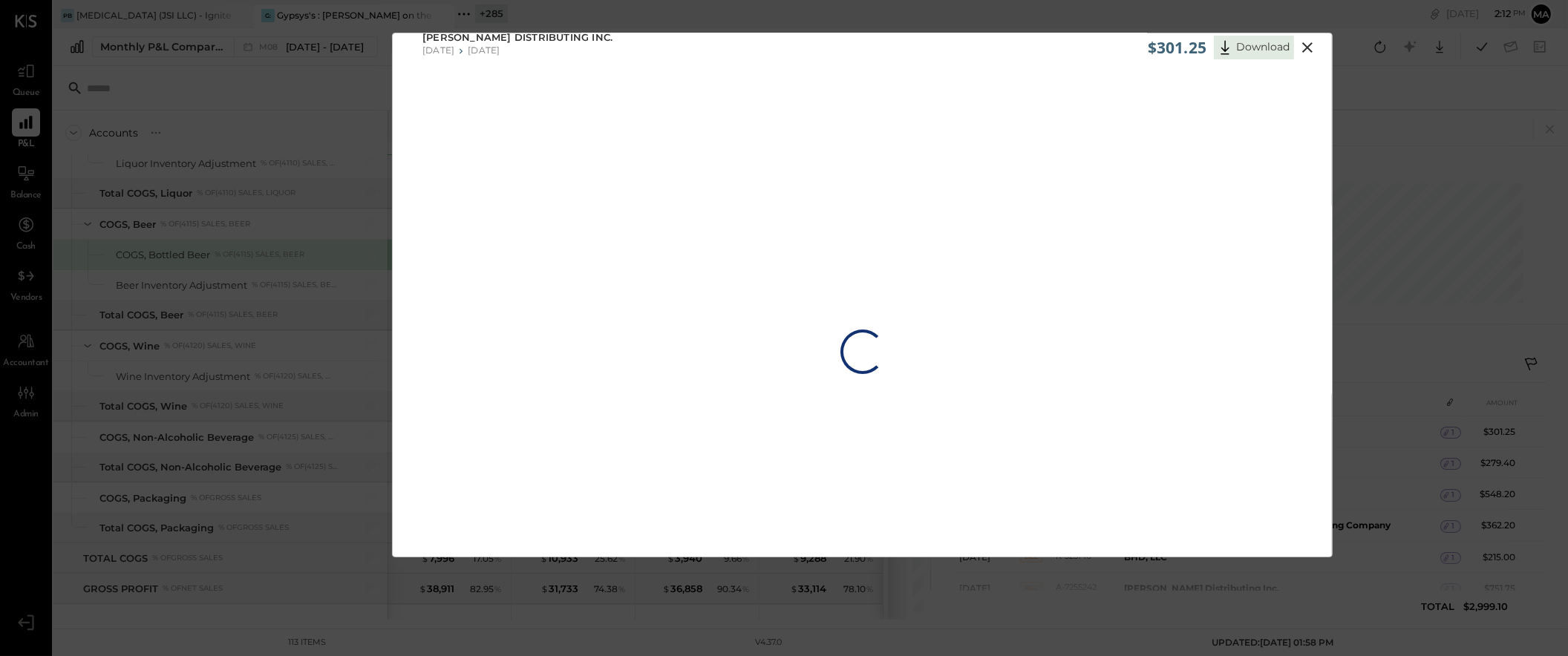
scroll to position [13, 0]
click at [1303, 50] on icon at bounding box center [1308, 51] width 18 height 18
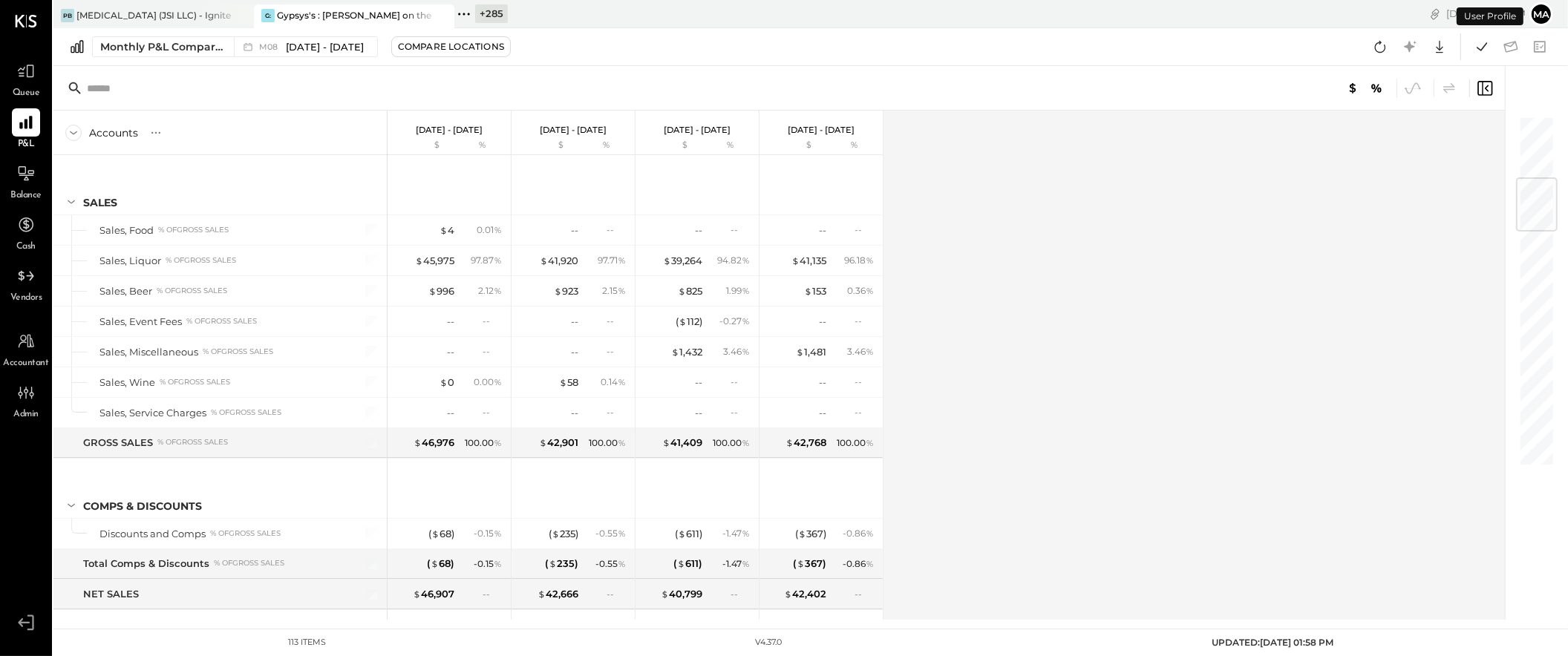
scroll to position [528, 0]
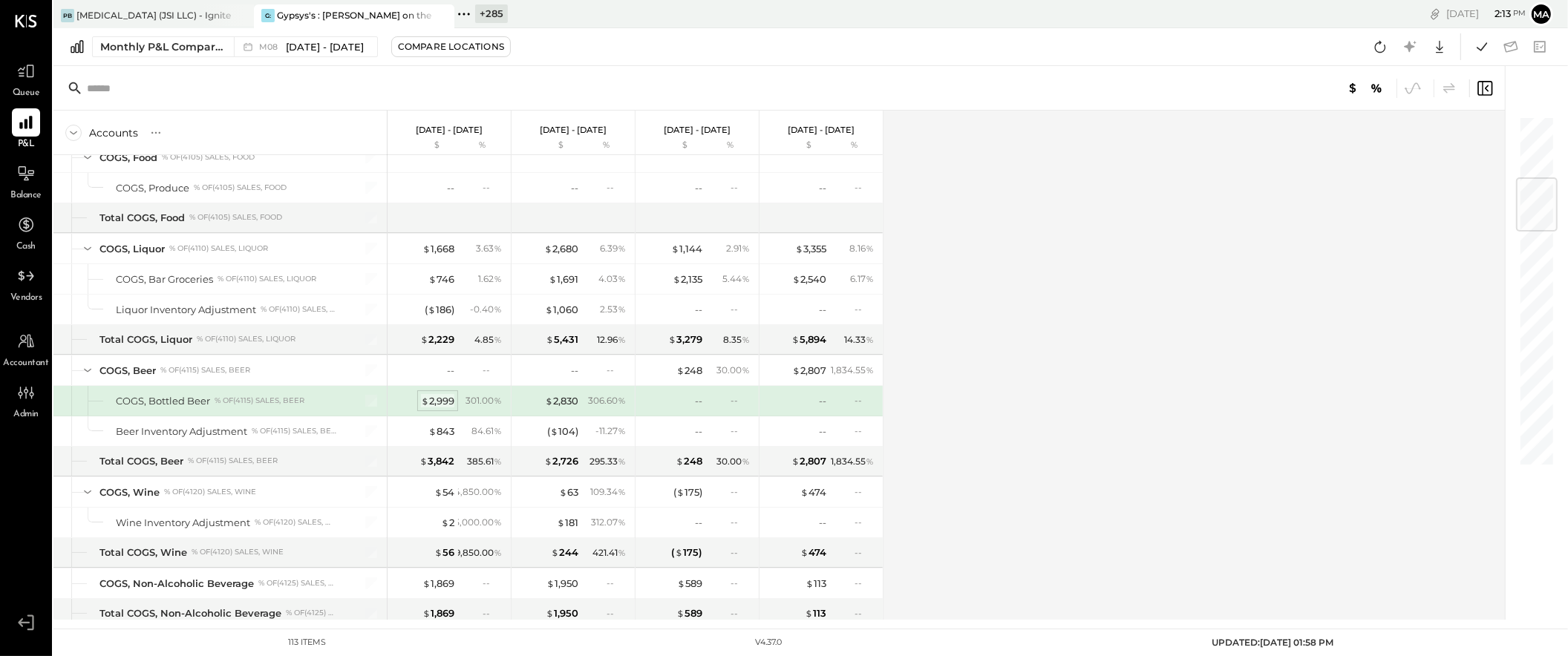
click at [448, 400] on div "$ 2,999" at bounding box center [437, 401] width 34 height 14
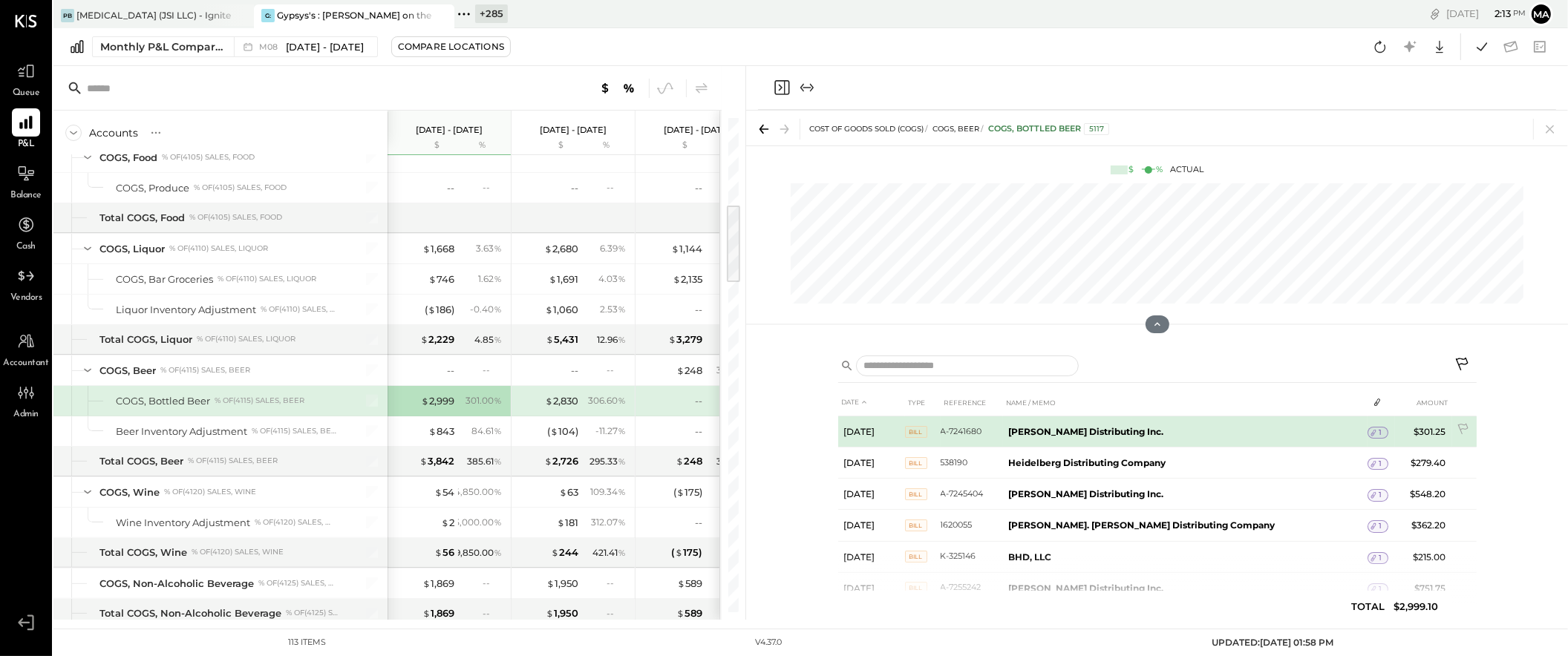
click at [1368, 430] on icon at bounding box center [1374, 433] width 11 height 10
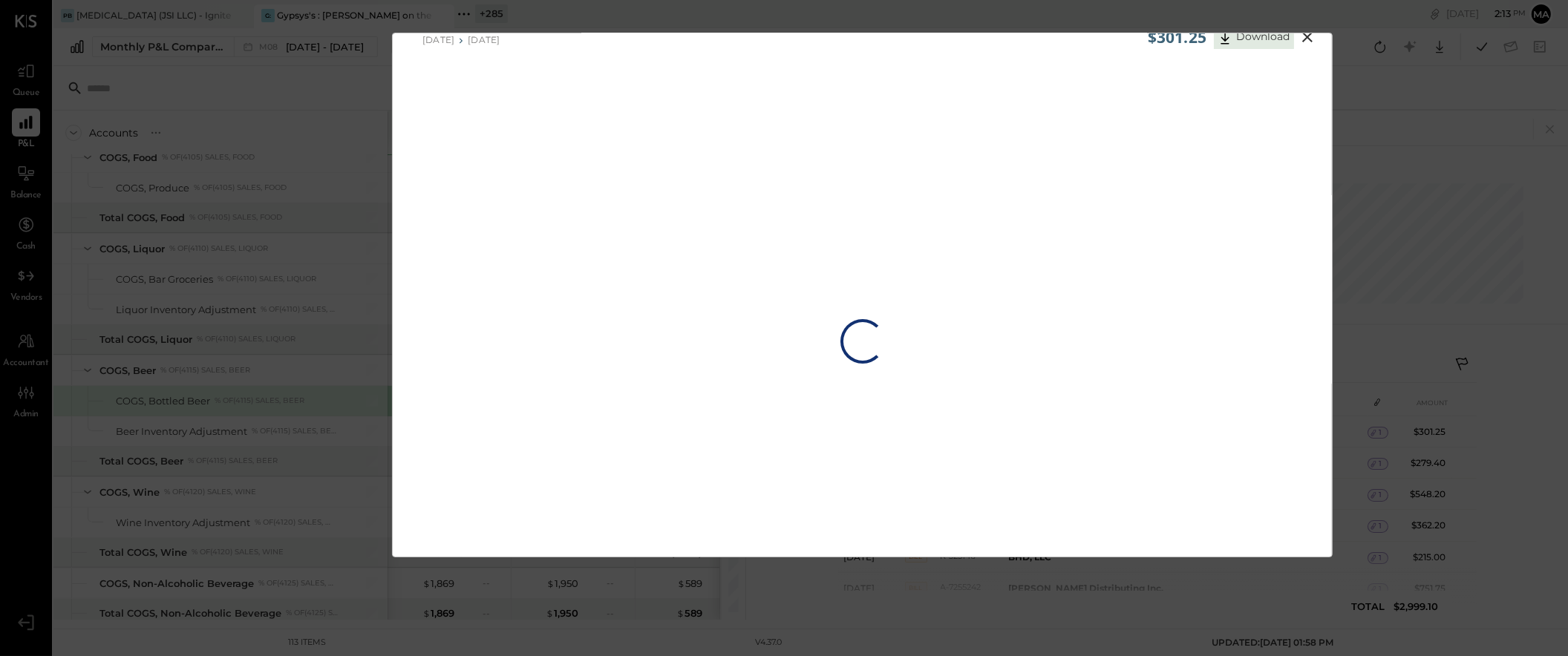
scroll to position [28, 0]
click at [1263, 34] on button "Download" at bounding box center [1254, 37] width 80 height 24
click at [1305, 46] on icon at bounding box center [1308, 46] width 11 height 10
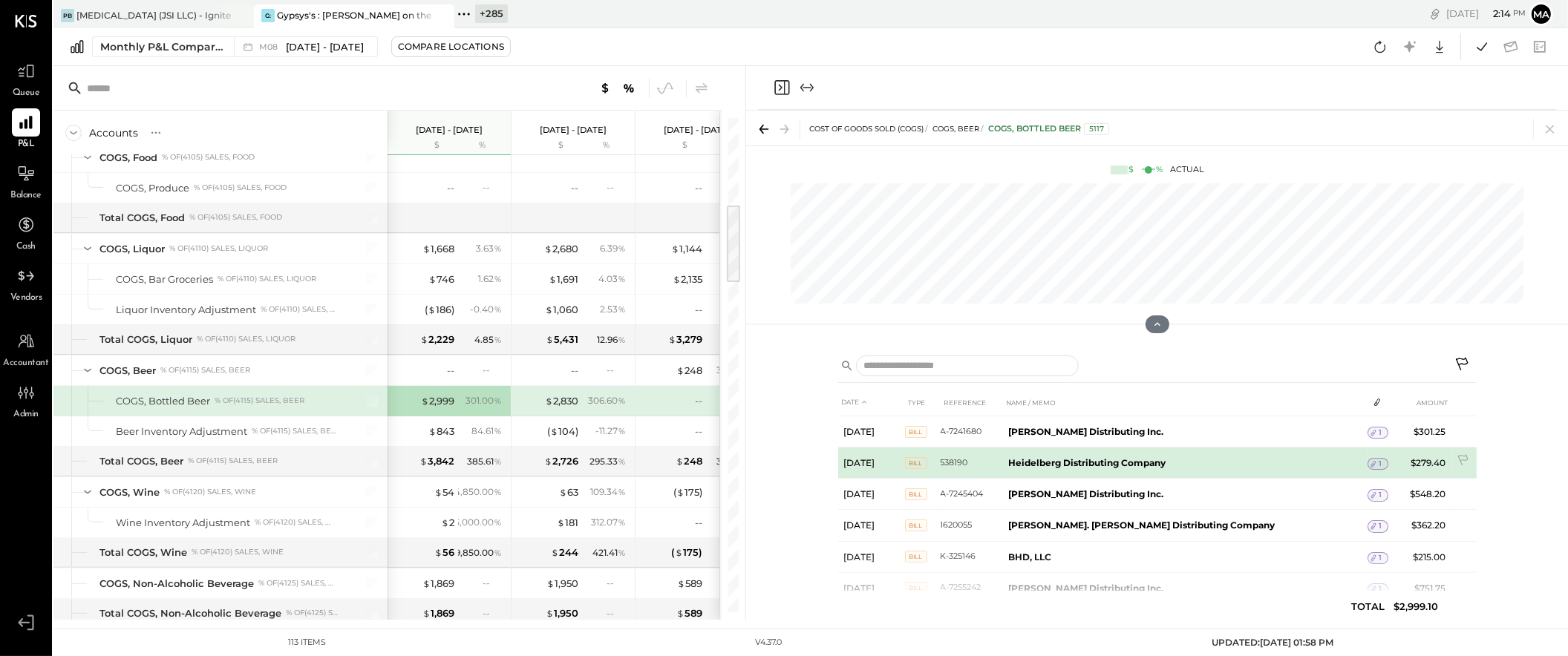
click at [1371, 463] on icon at bounding box center [1373, 464] width 5 height 7
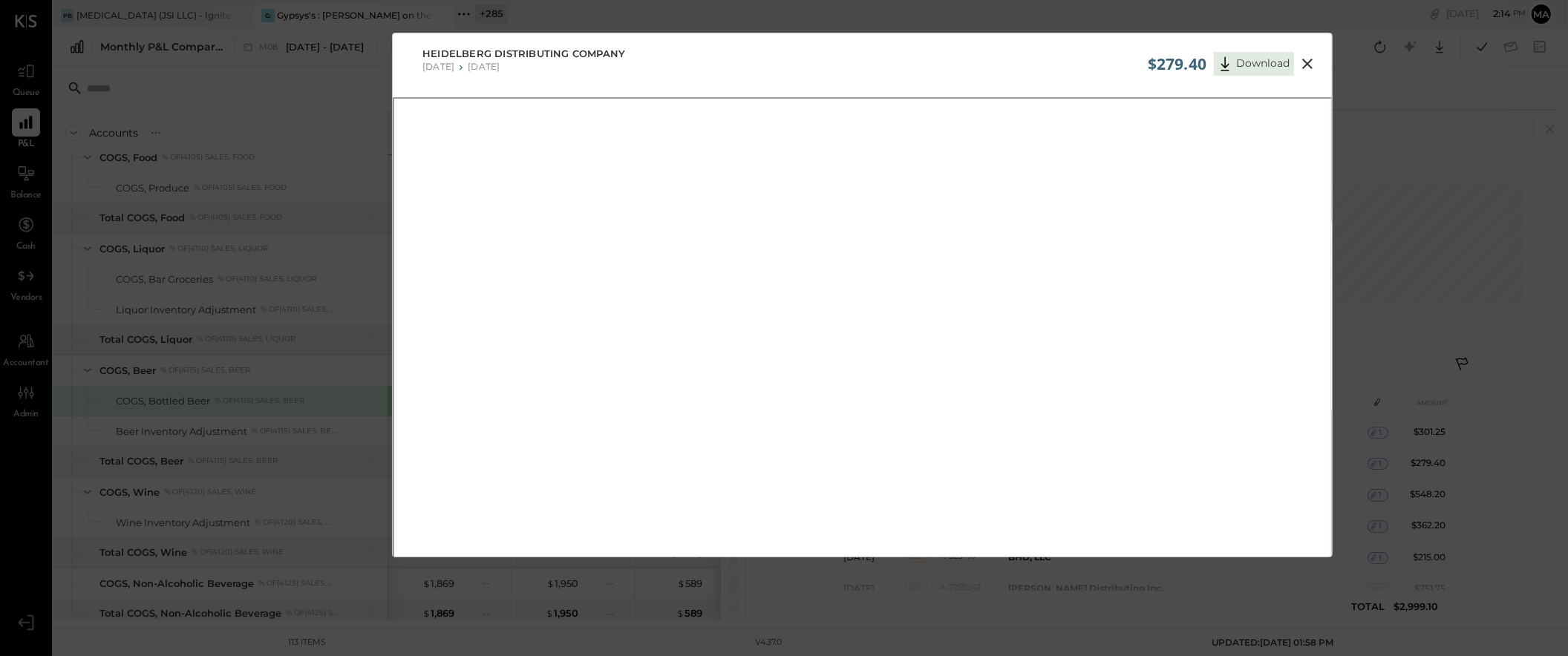
click at [1308, 62] on icon at bounding box center [1308, 64] width 11 height 10
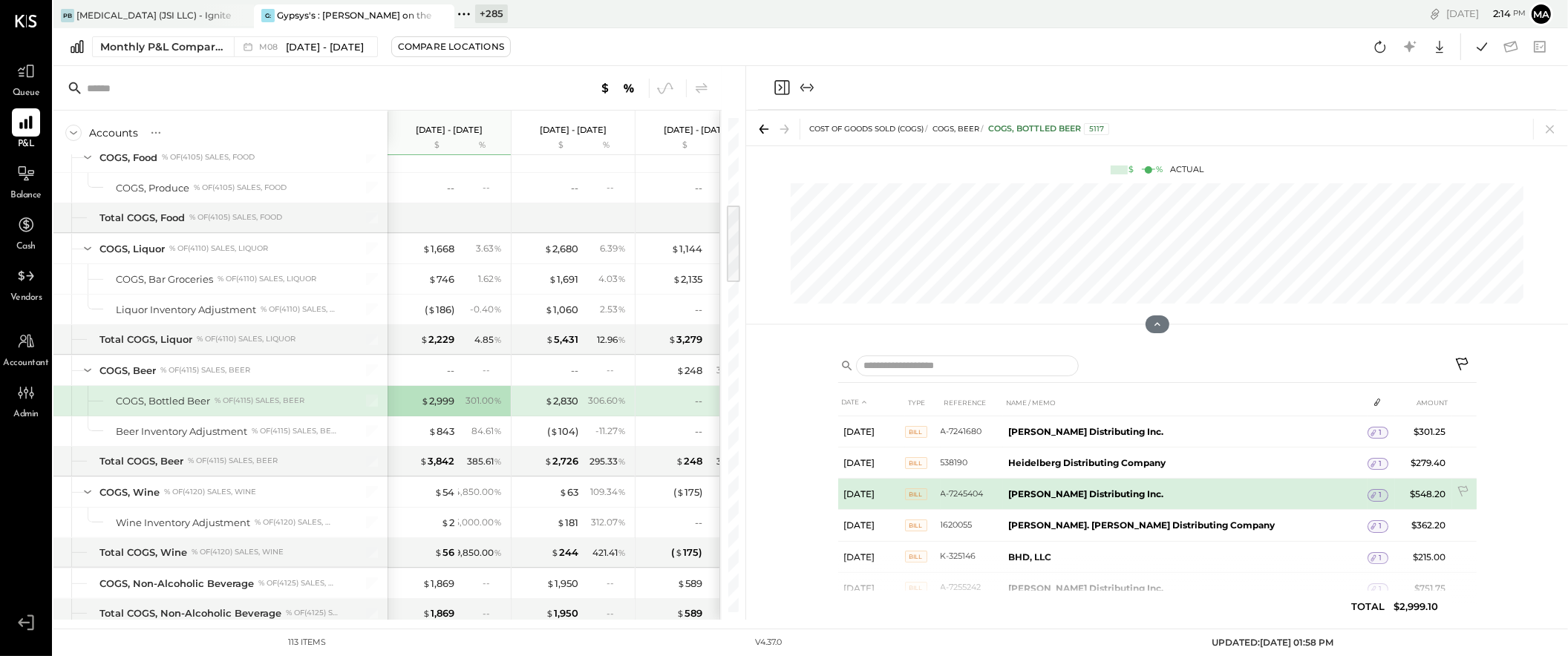
click at [1368, 487] on td "1" at bounding box center [1378, 495] width 21 height 28
click at [1379, 496] on span "1" at bounding box center [1380, 495] width 3 height 10
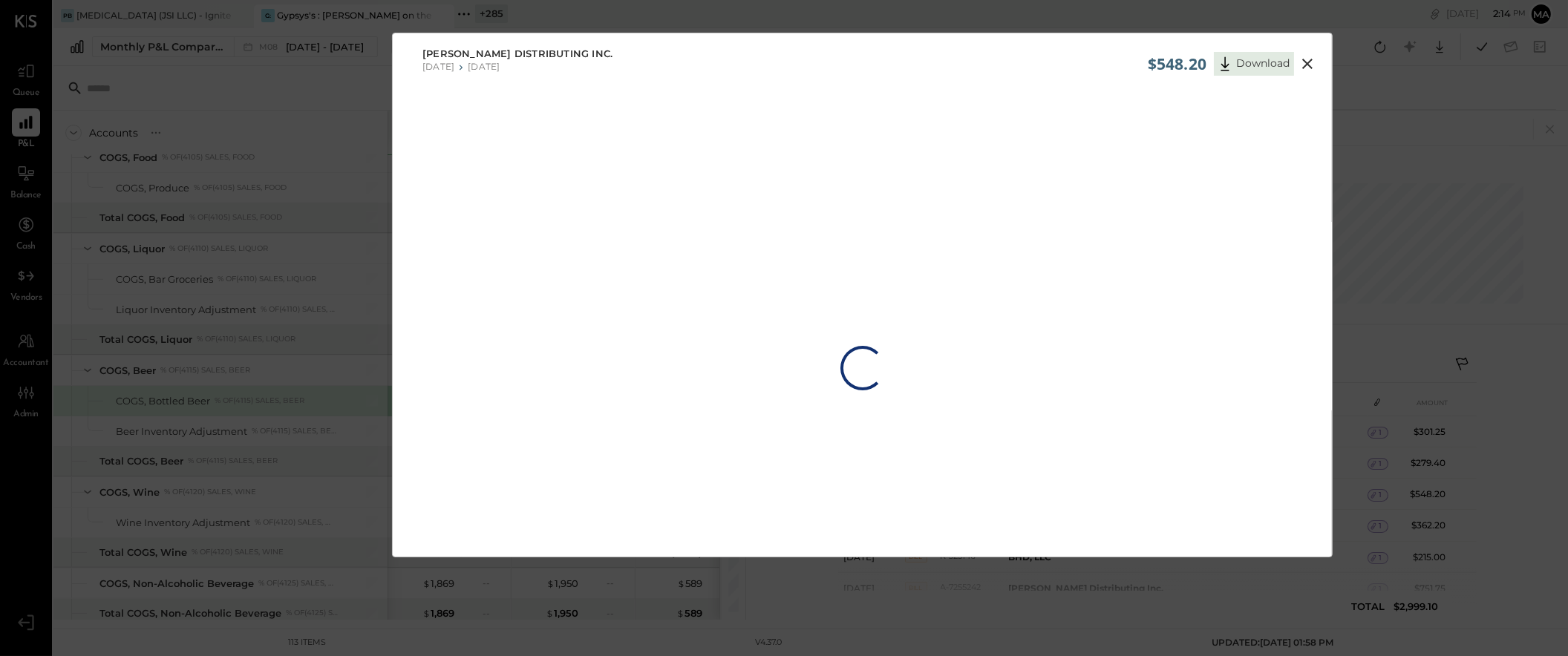
click at [1473, 32] on div "$548.20 Download Stagnaro Distributing Inc. 07/21/2025 07/27/2025 Loading…" at bounding box center [784, 328] width 1568 height 656
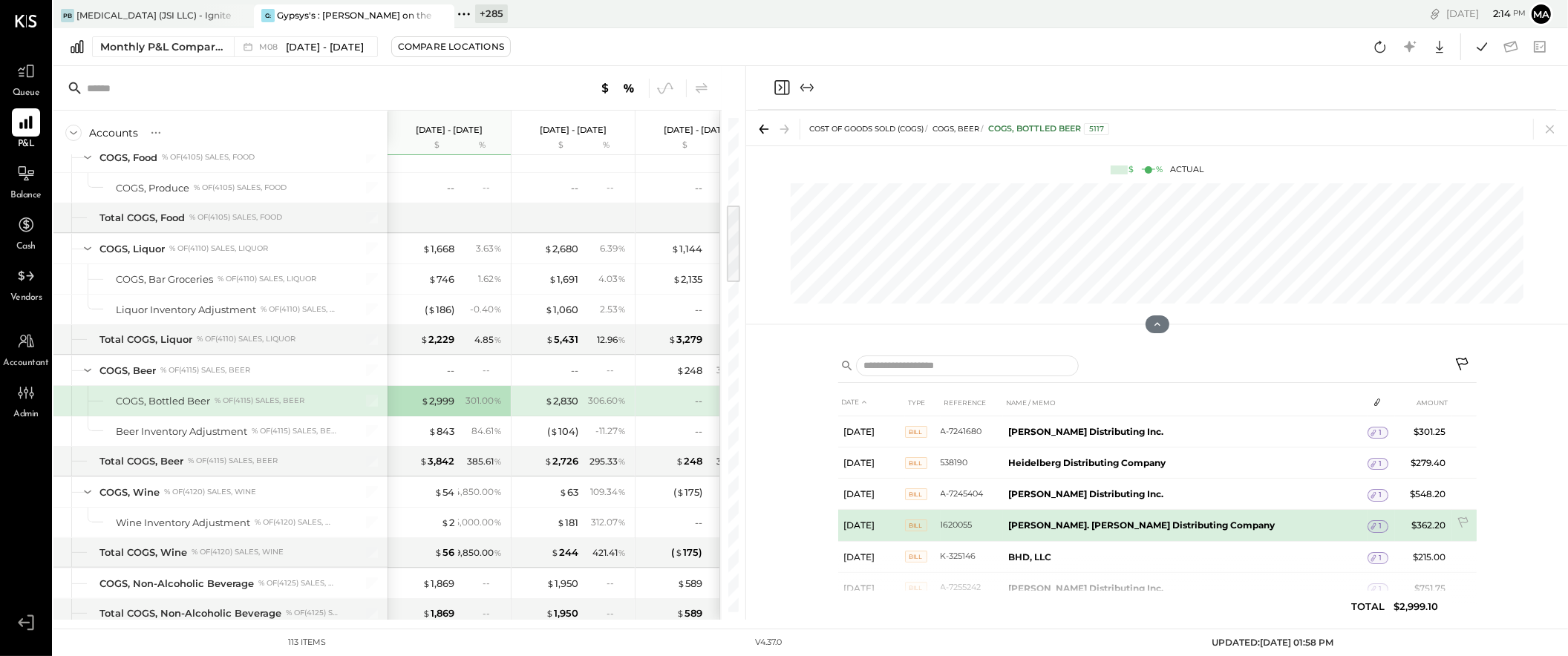
click at [1379, 524] on span "1" at bounding box center [1380, 526] width 3 height 10
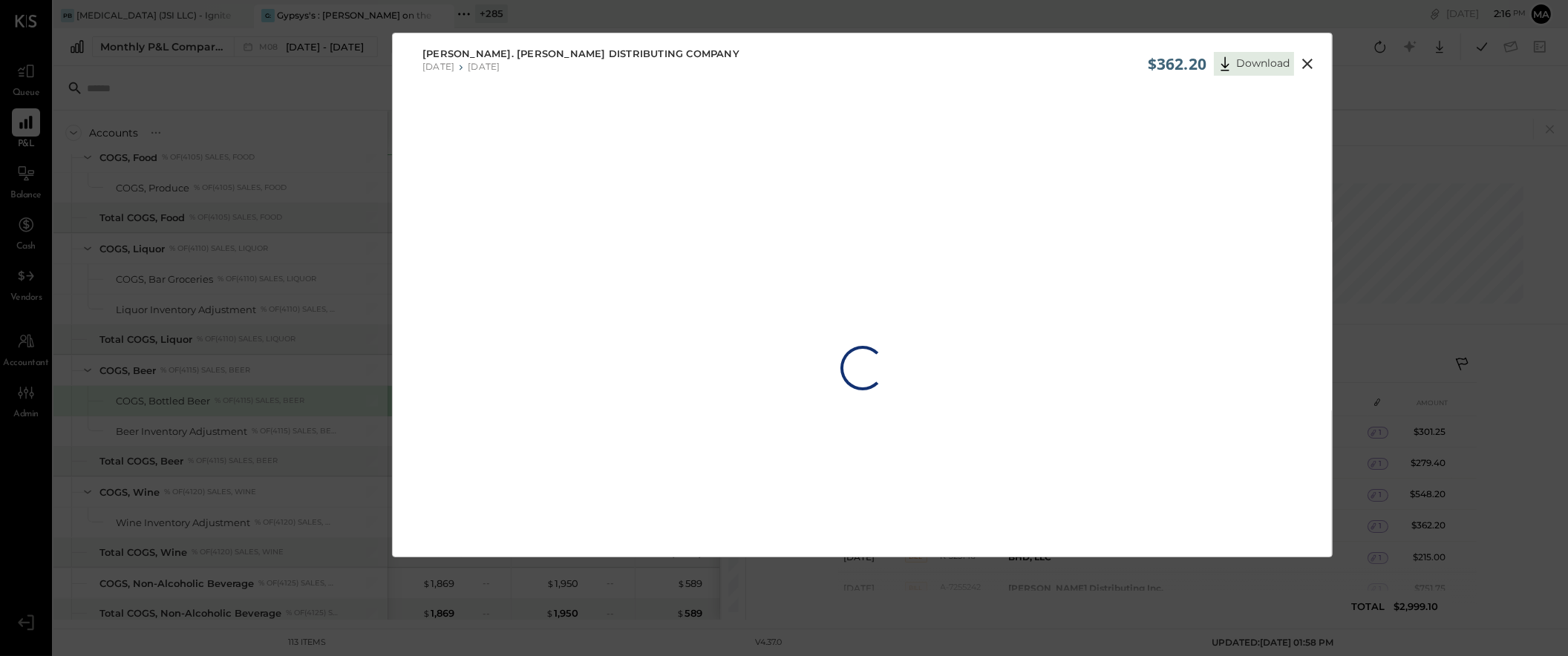
click at [1305, 63] on icon at bounding box center [1308, 64] width 11 height 10
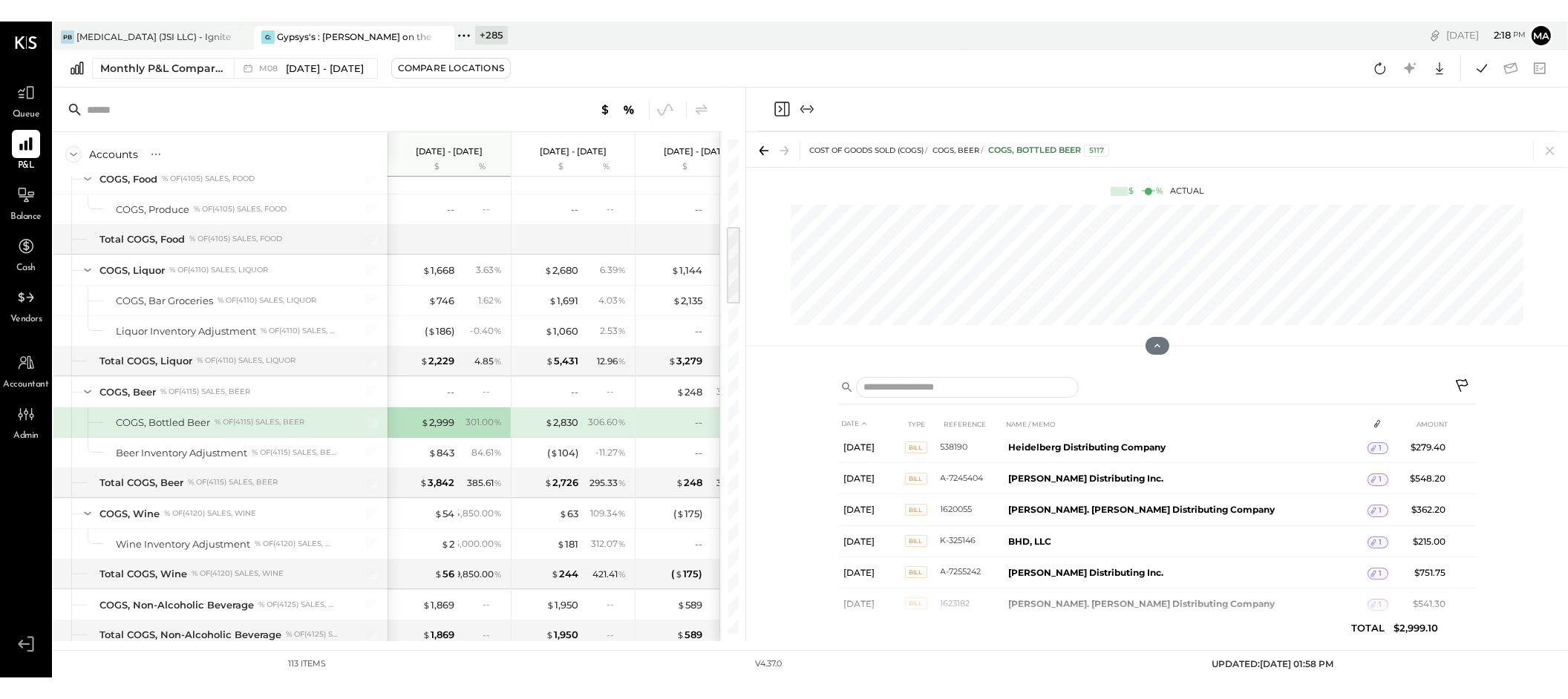
scroll to position [68, 0]
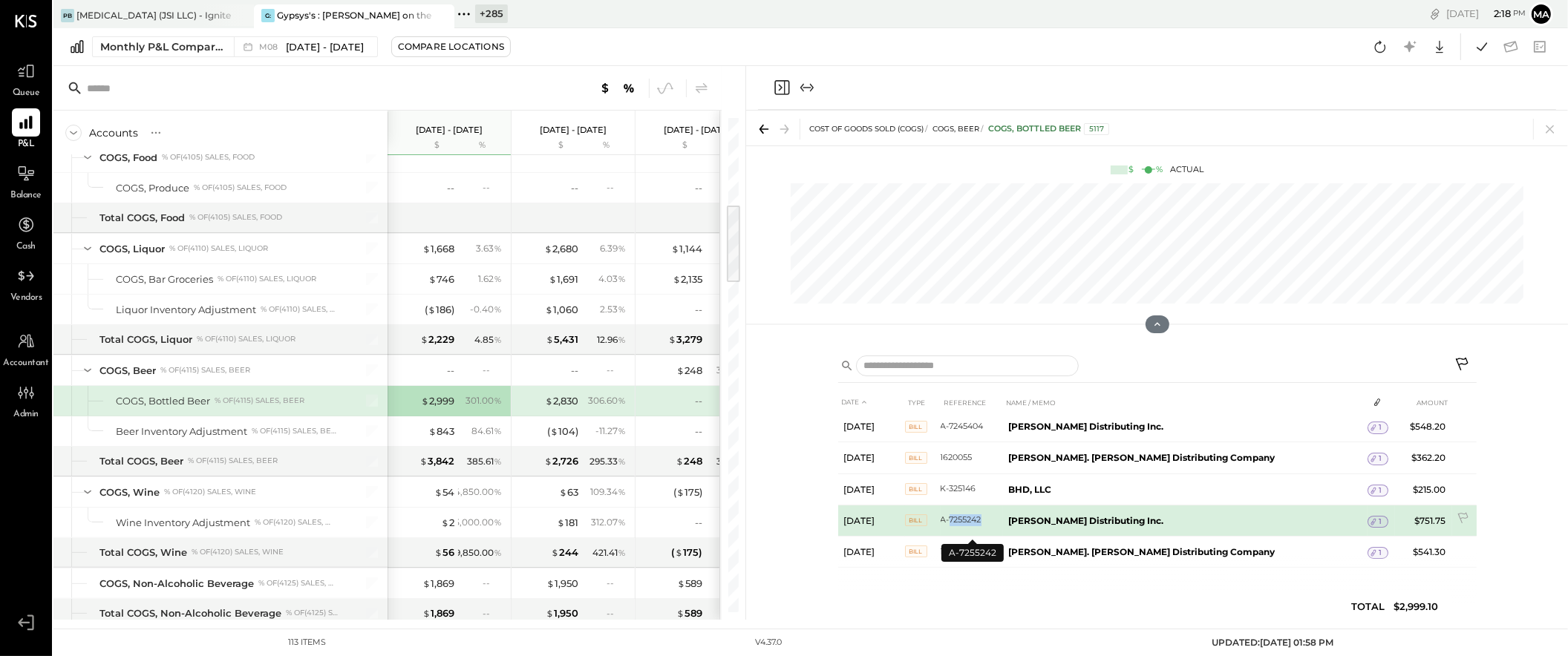
drag, startPoint x: 988, startPoint y: 522, endPoint x: 951, endPoint y: 524, distance: 37.1
click at [951, 524] on td "A-7255242" at bounding box center [972, 520] width 62 height 31
copy td "7255242"
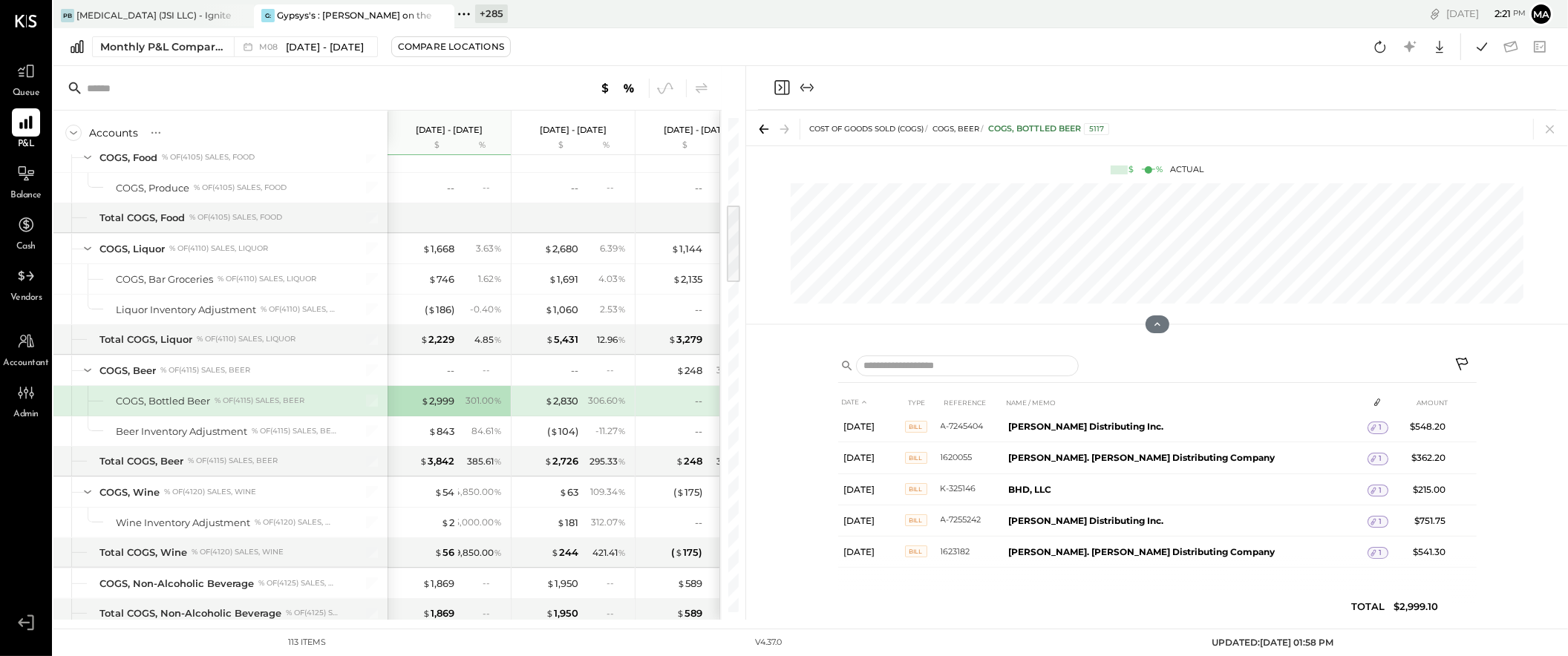
click at [742, 316] on div "Accounts S % GL Aug 1 - 31, 2025 $ % Jul 1 - 31, 2025 $ % Jun 1 - 30, 2025 $ % …" at bounding box center [399, 343] width 692 height 553
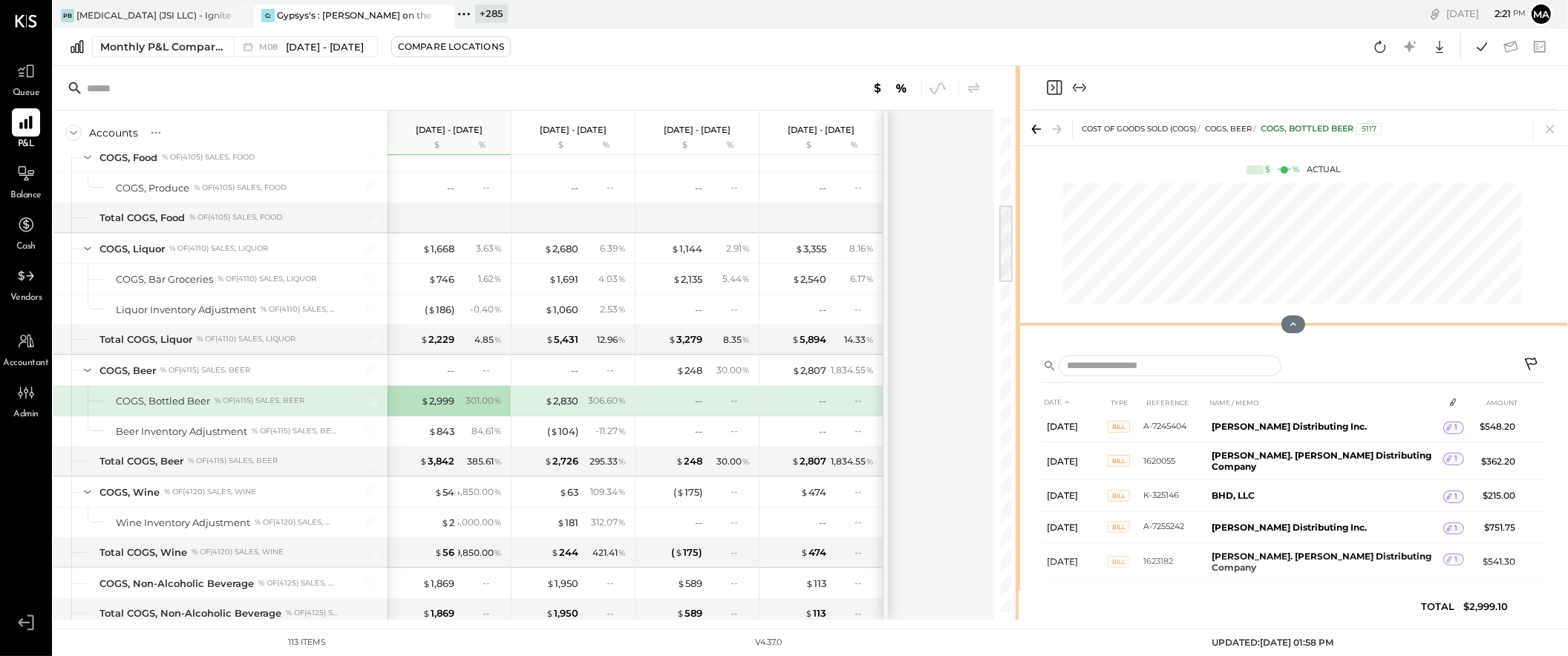
drag, startPoint x: 744, startPoint y: 317, endPoint x: 1018, endPoint y: 325, distance: 274.1
click at [1018, 325] on div "Accounts S % GL Aug 1 - 31, 2025 $ % Jul 1 - 31, 2025 $ % Jun 1 - 30, 2025 $ % …" at bounding box center [810, 343] width 1515 height 553
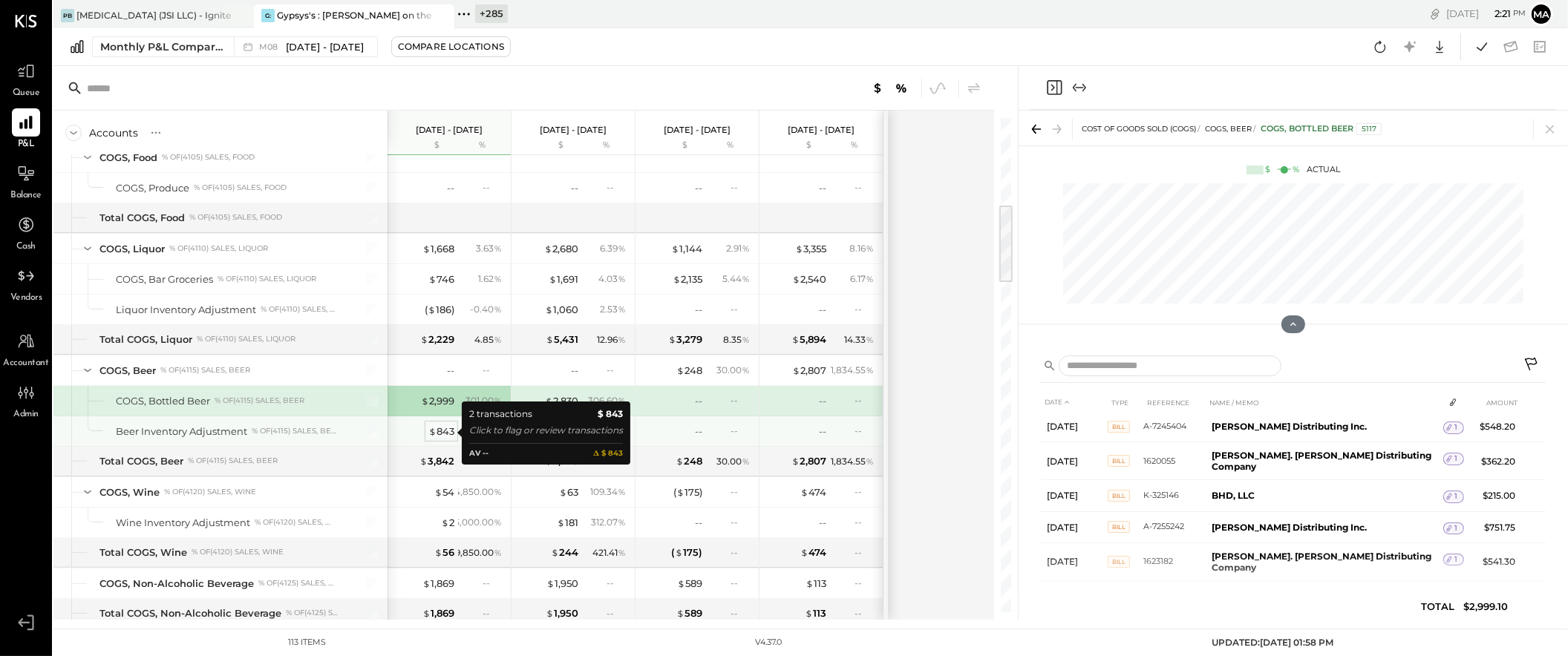
click at [443, 433] on div "$ 843" at bounding box center [441, 431] width 26 height 14
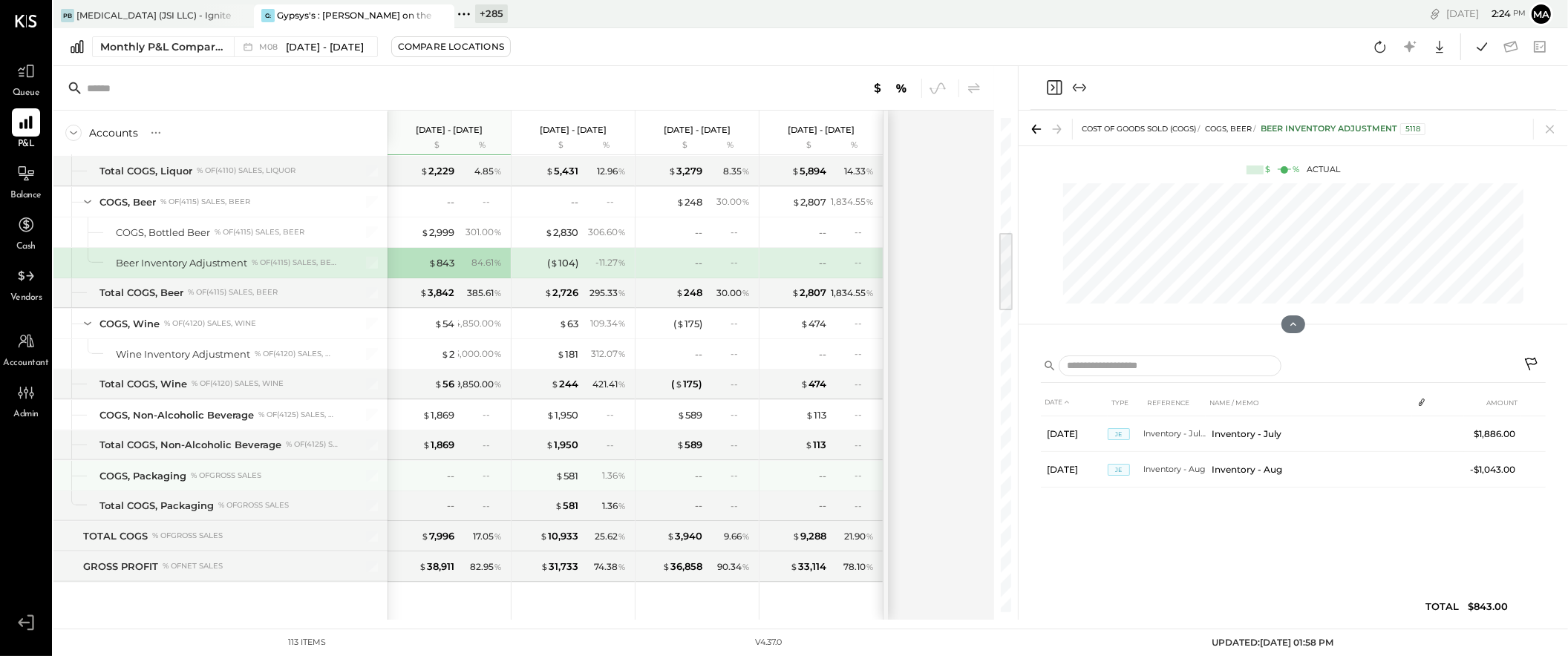
scroll to position [698, 0]
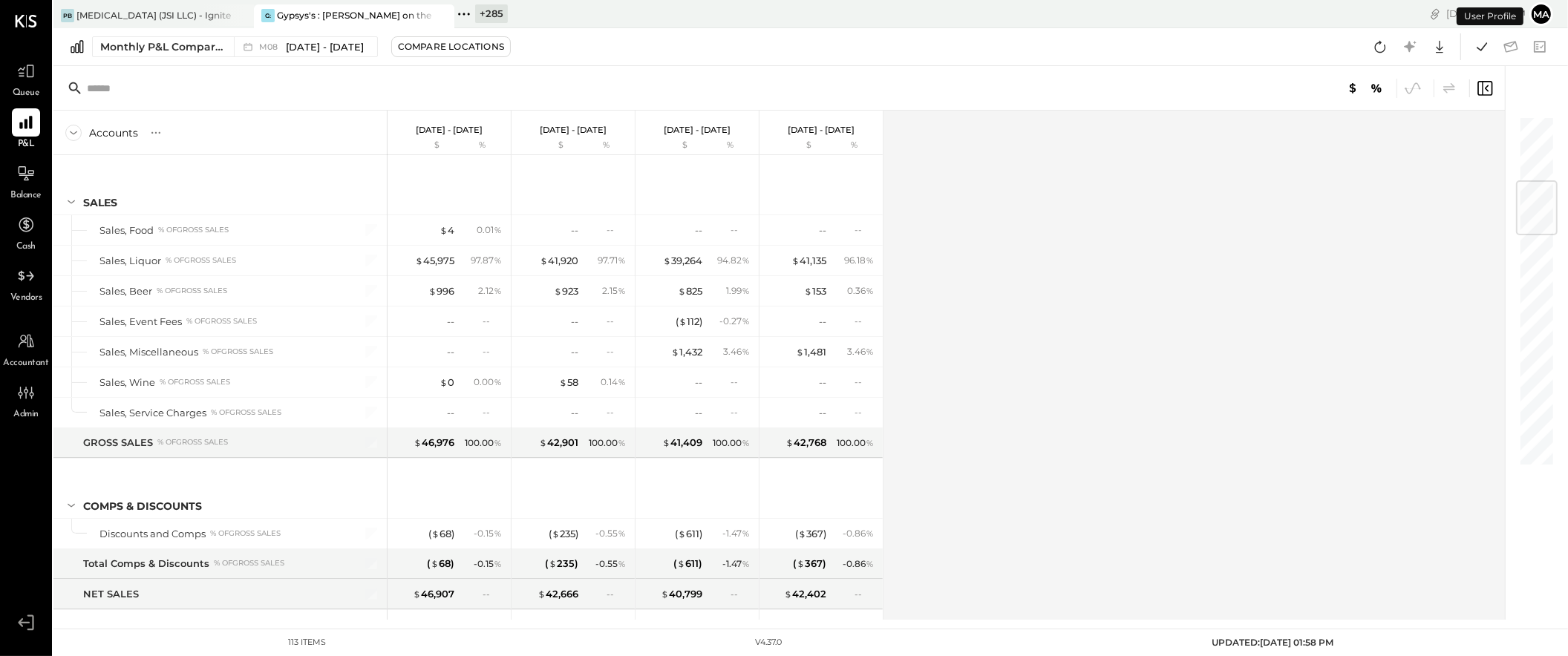
scroll to position [558, 0]
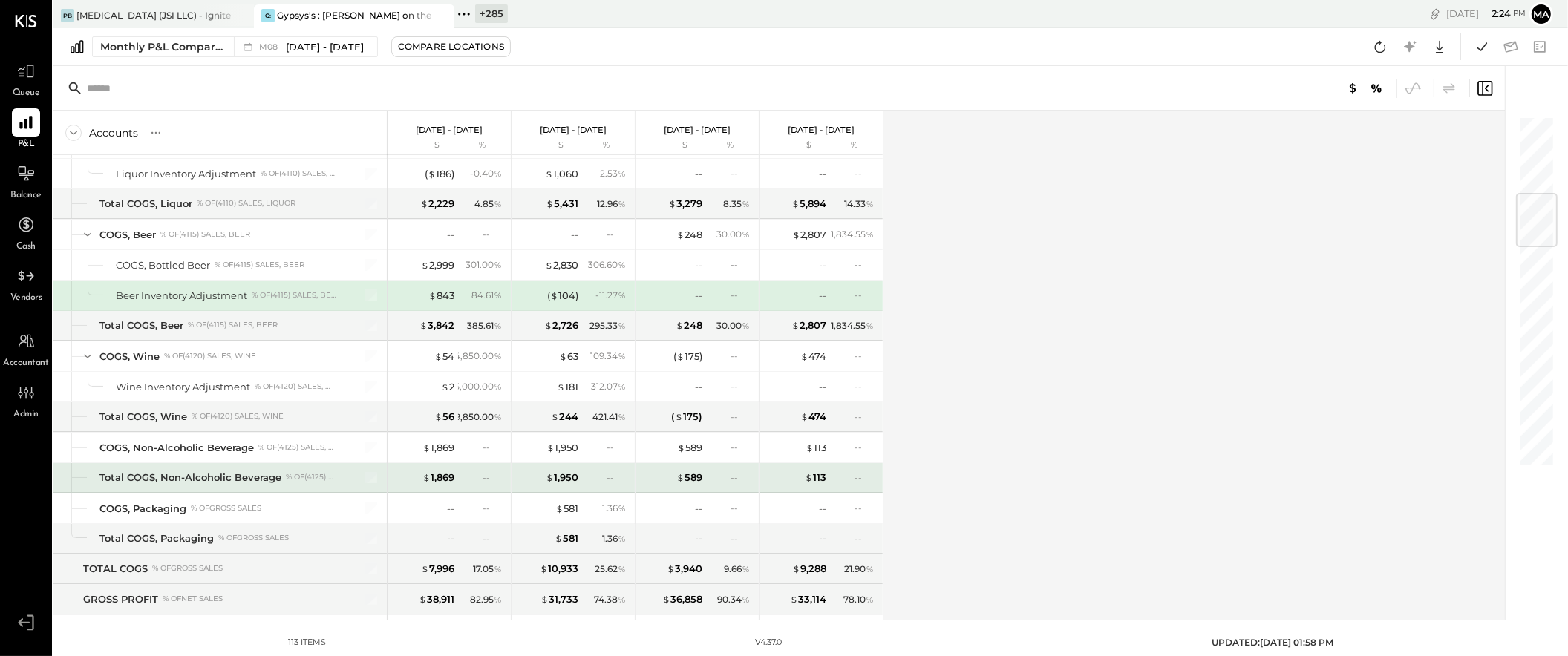
scroll to position [661, 0]
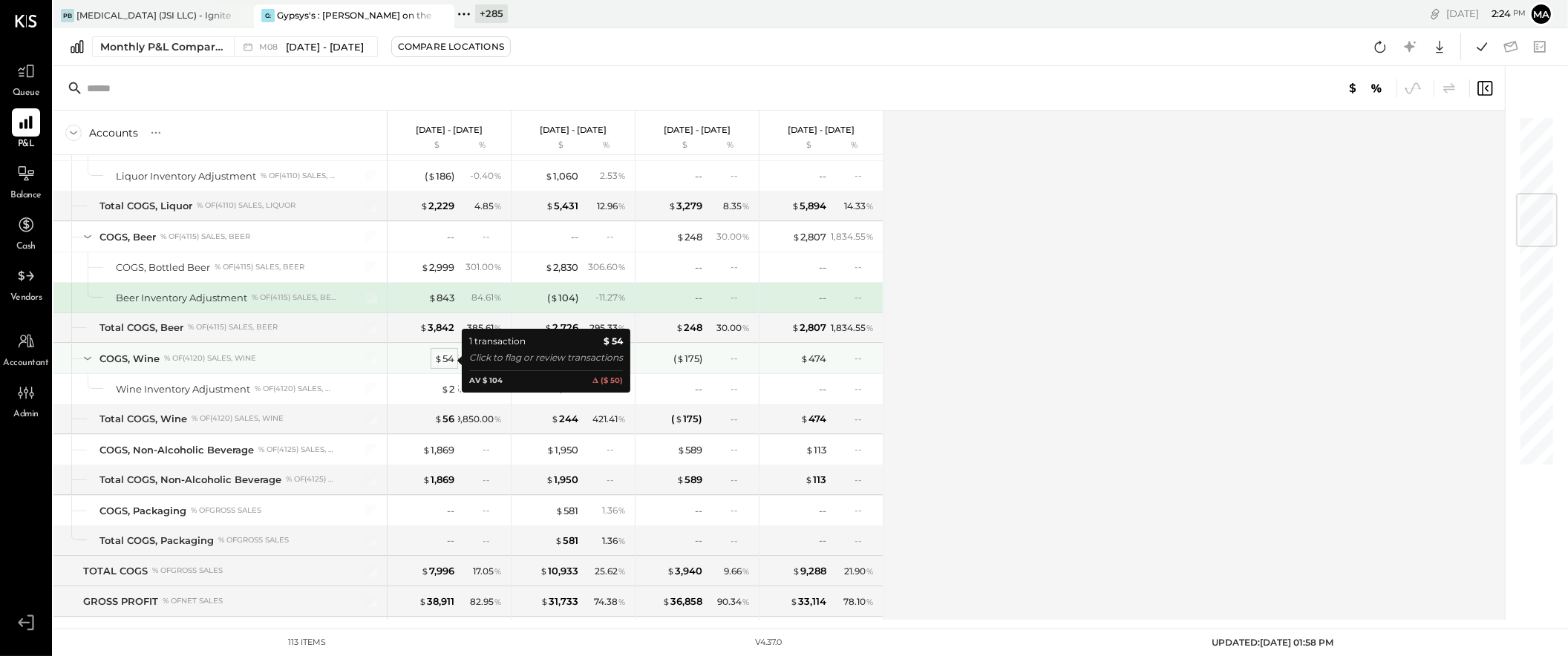
click at [442, 359] on div "$ 54" at bounding box center [444, 358] width 20 height 14
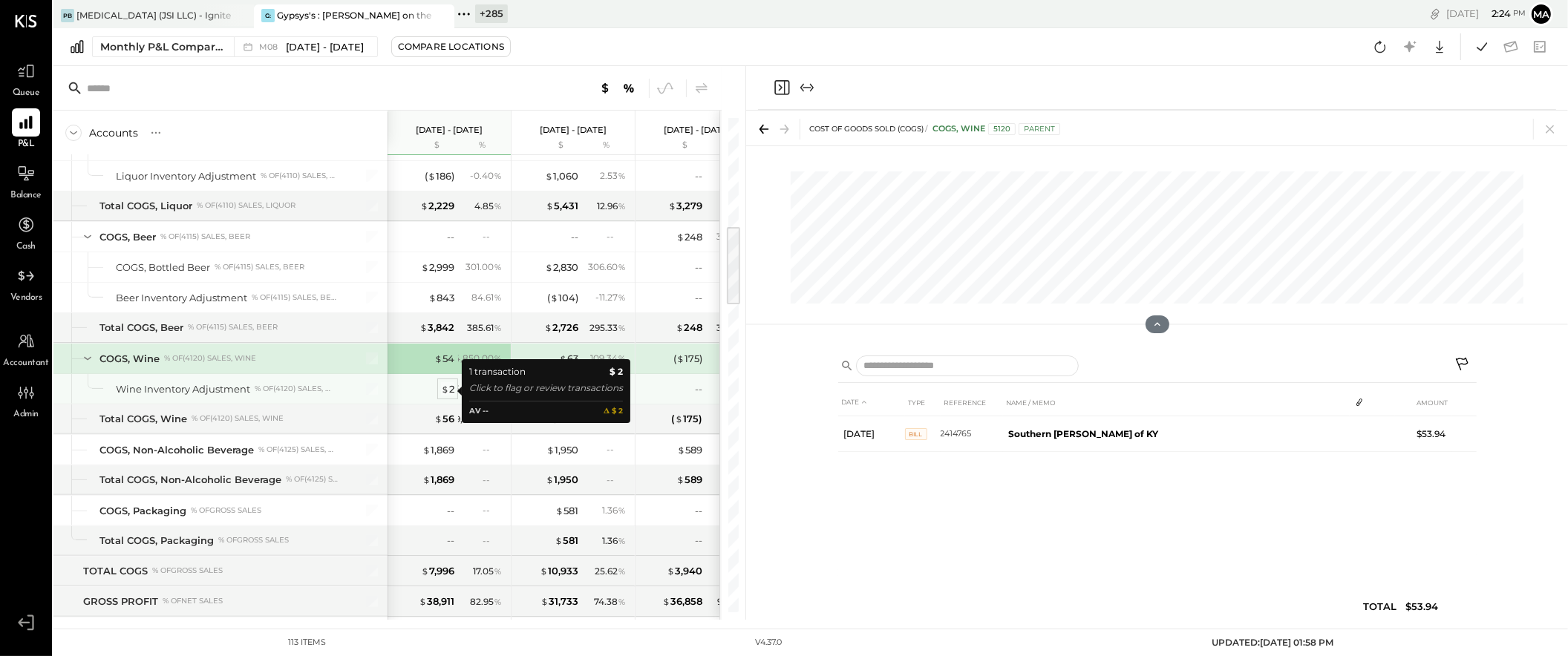
click at [446, 391] on span "$" at bounding box center [445, 389] width 8 height 12
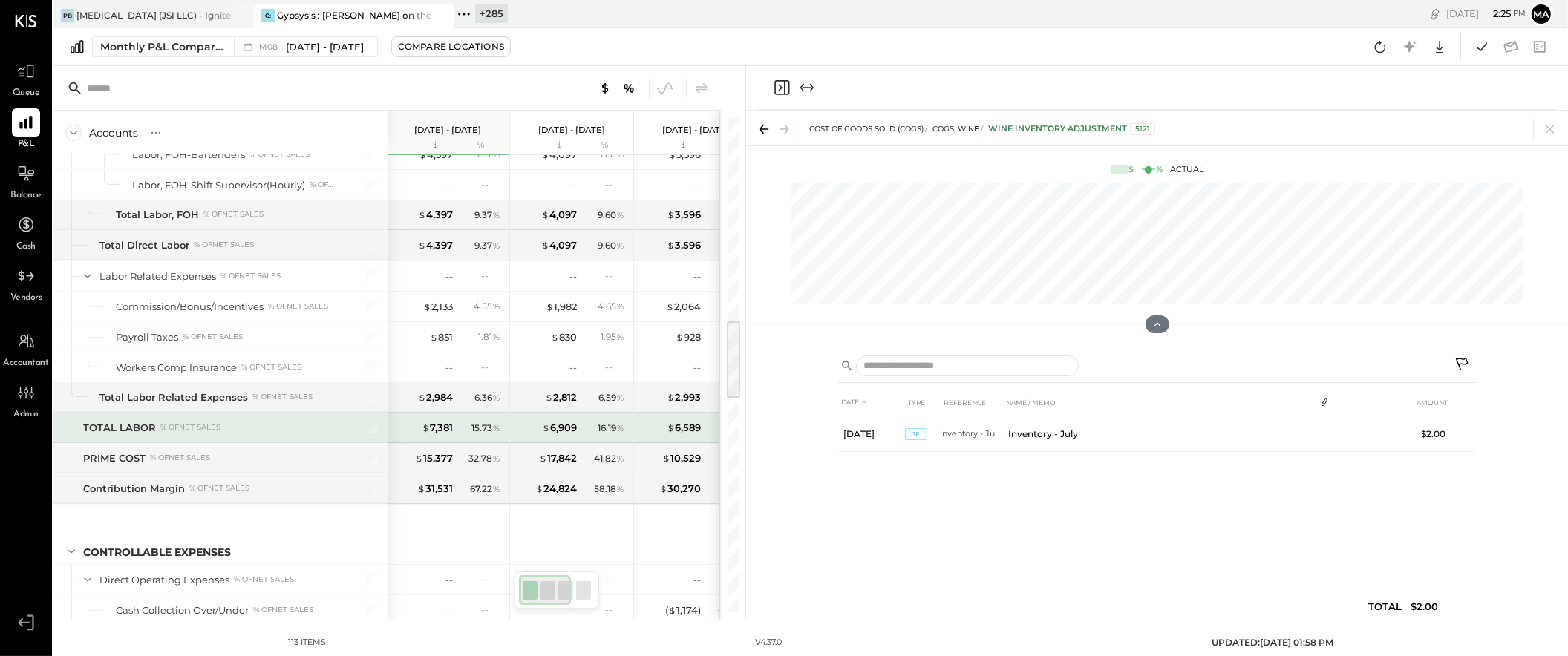
scroll to position [1316, 0]
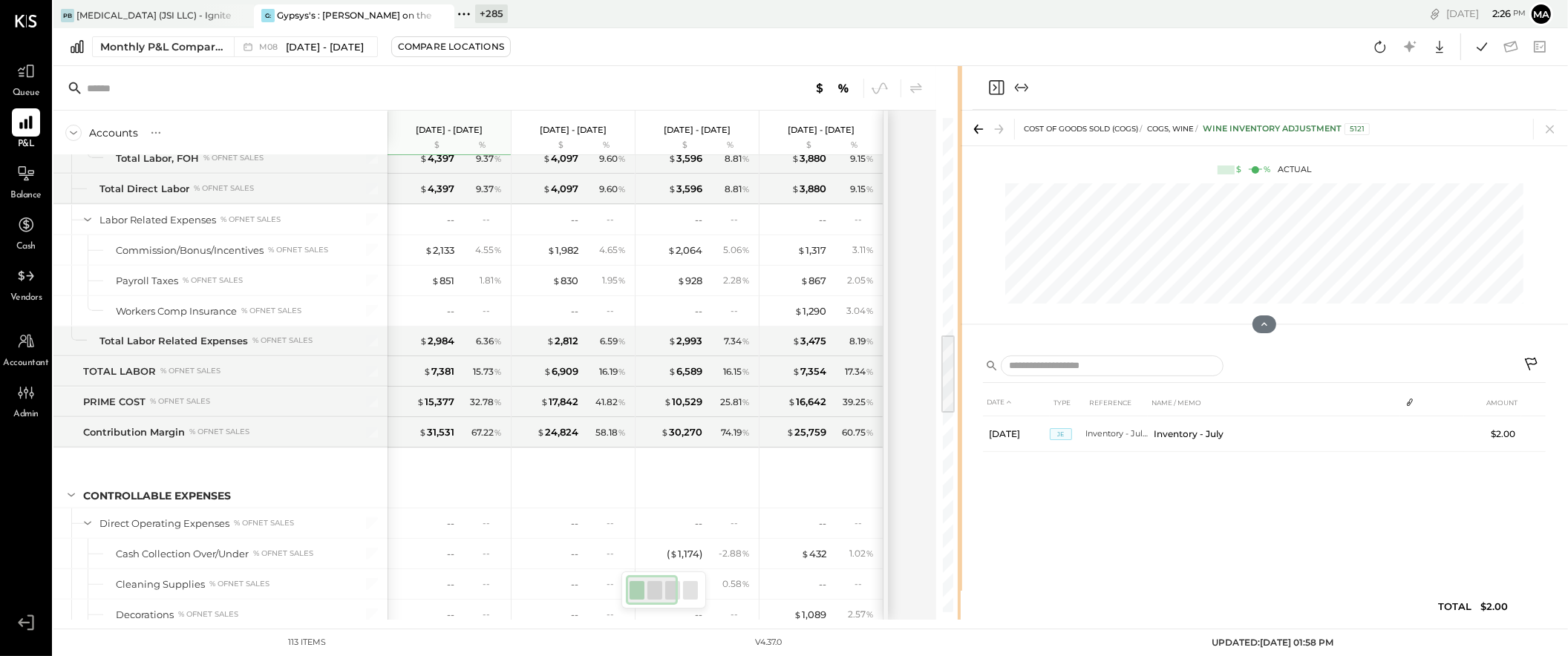
drag, startPoint x: 743, startPoint y: 460, endPoint x: 960, endPoint y: 454, distance: 217.1
click at [960, 454] on div at bounding box center [960, 343] width 5 height 553
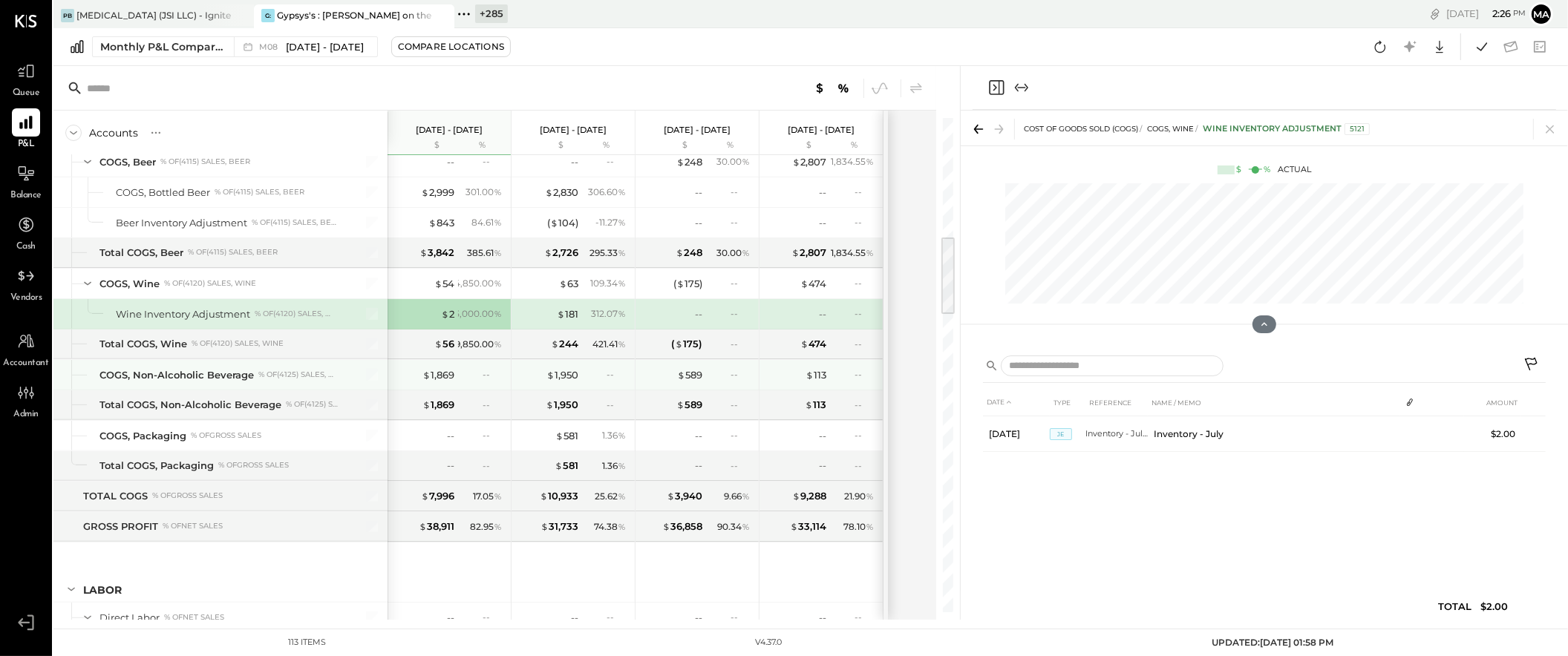
scroll to position [722, 0]
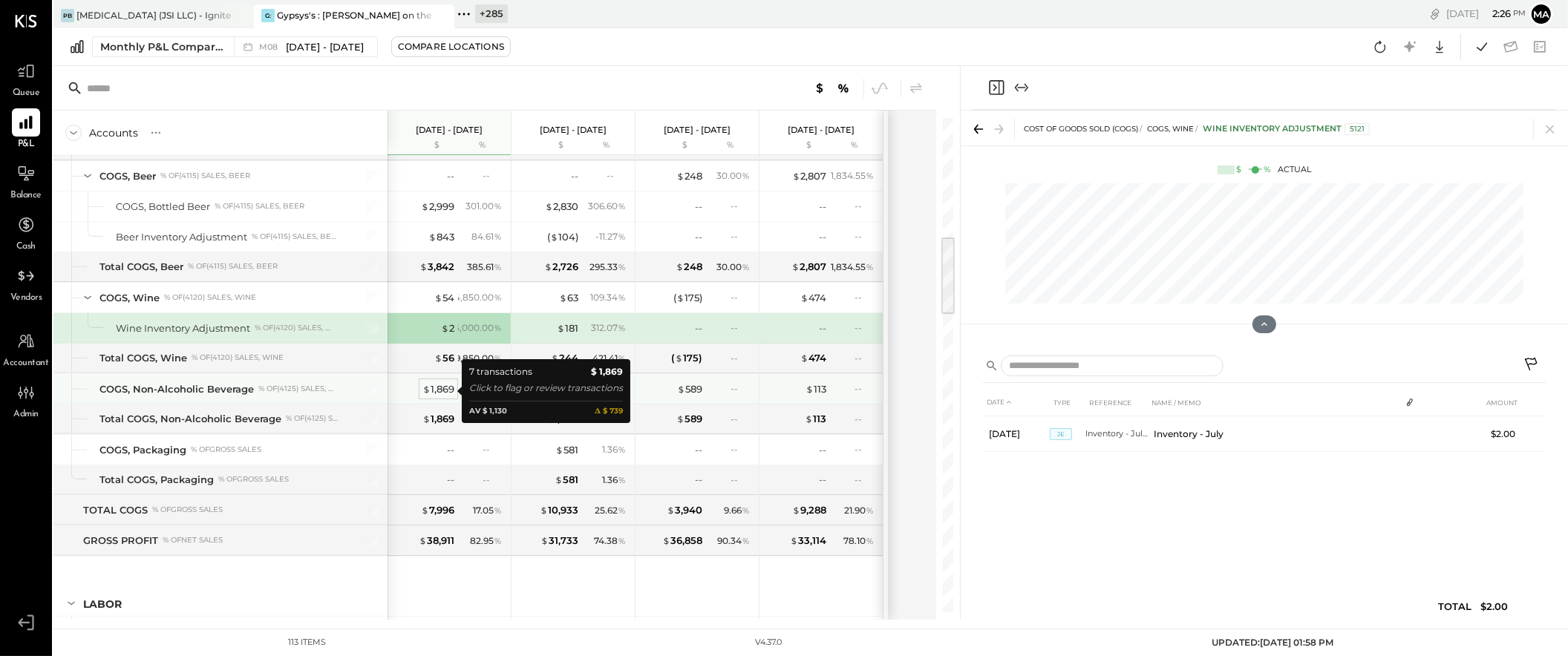
click at [436, 390] on div "$ 1,869" at bounding box center [438, 389] width 32 height 14
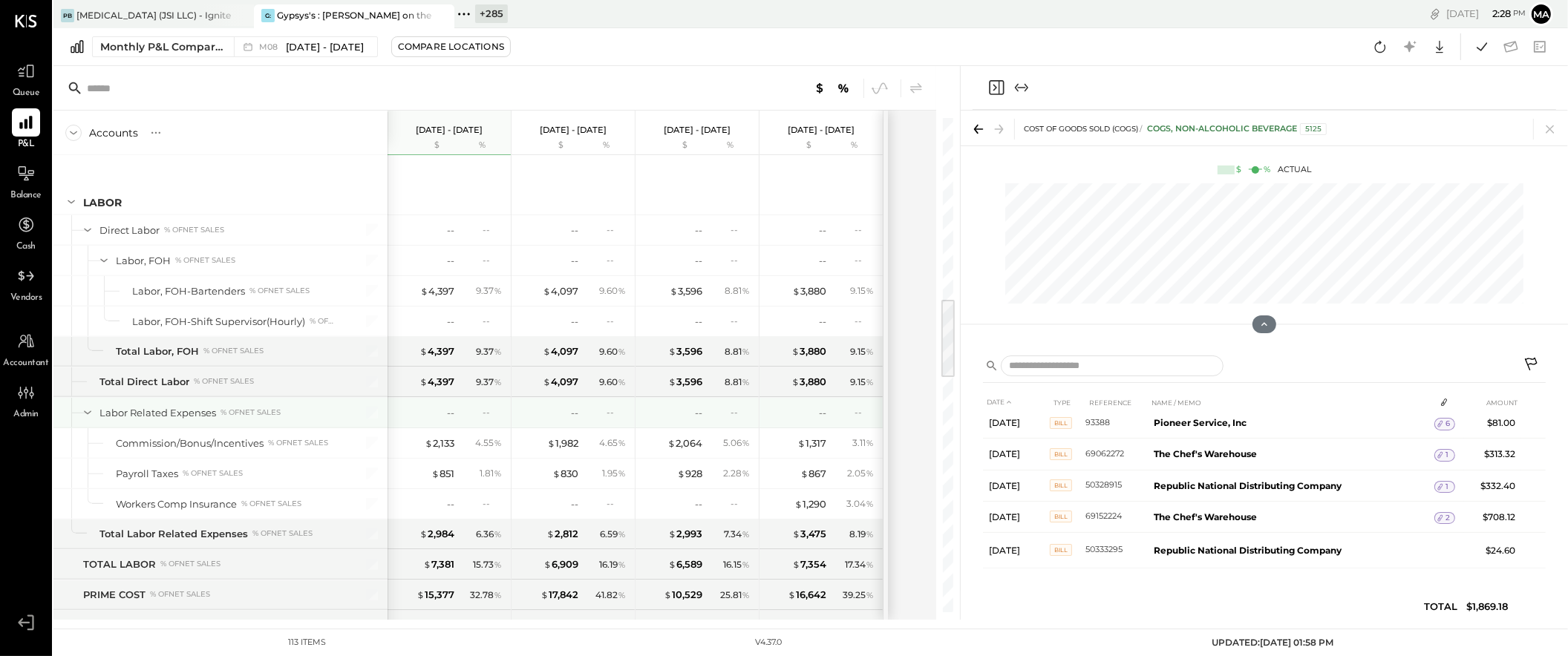
scroll to position [1126, 0]
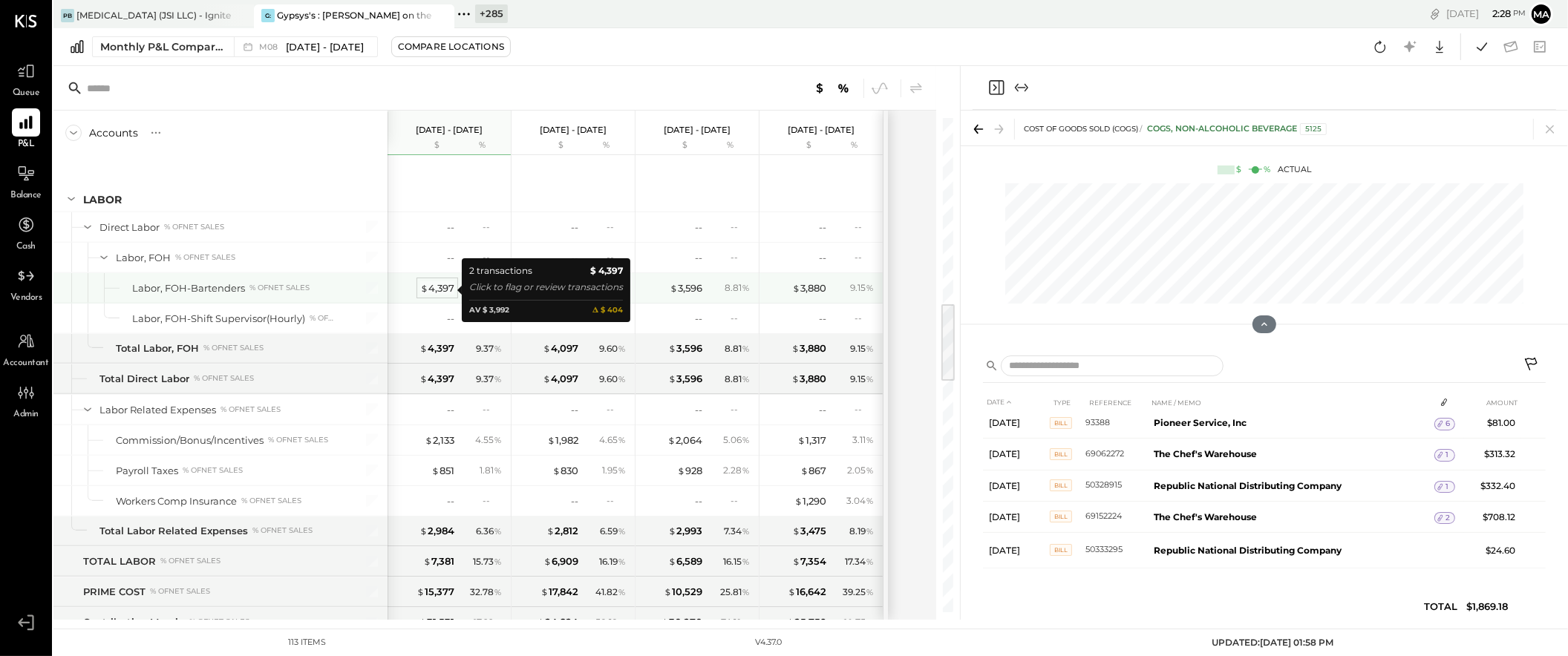
click at [436, 290] on div "$ 4,397" at bounding box center [437, 288] width 35 height 14
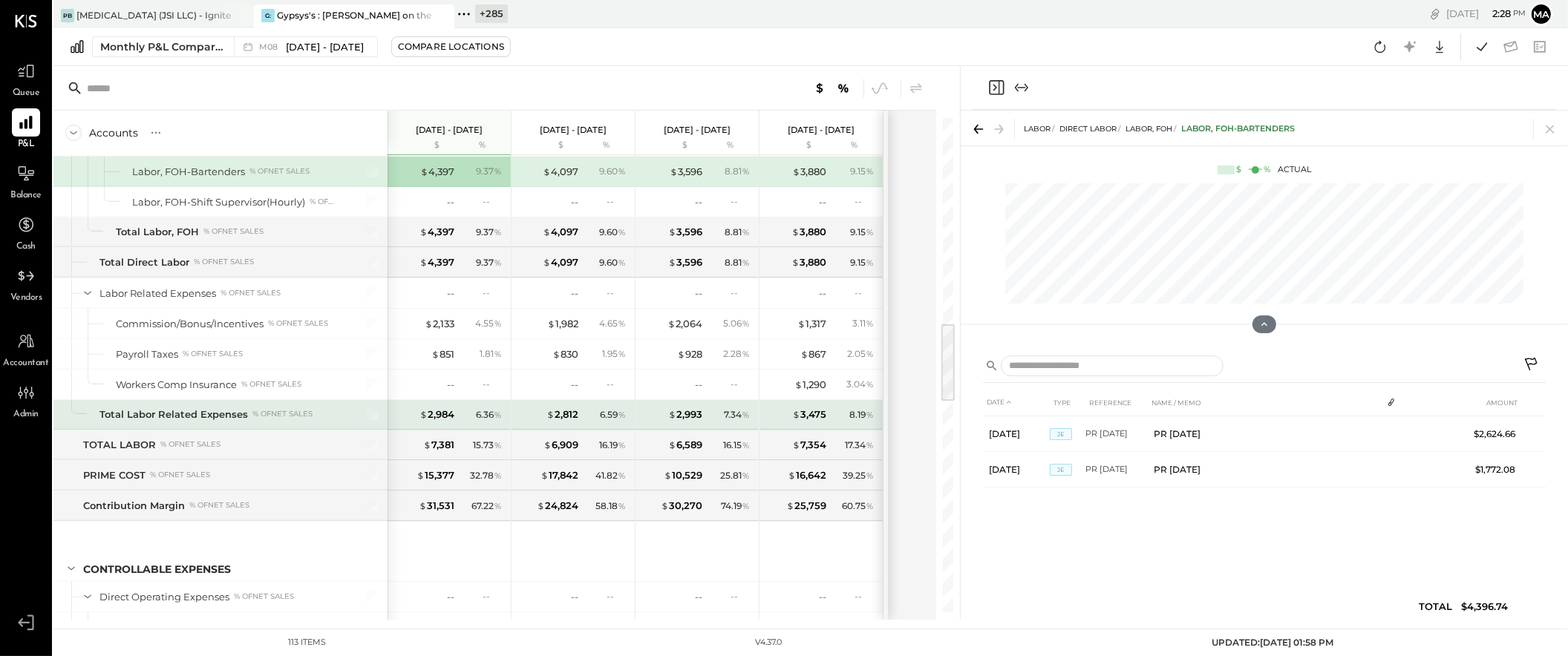
scroll to position [1251, 0]
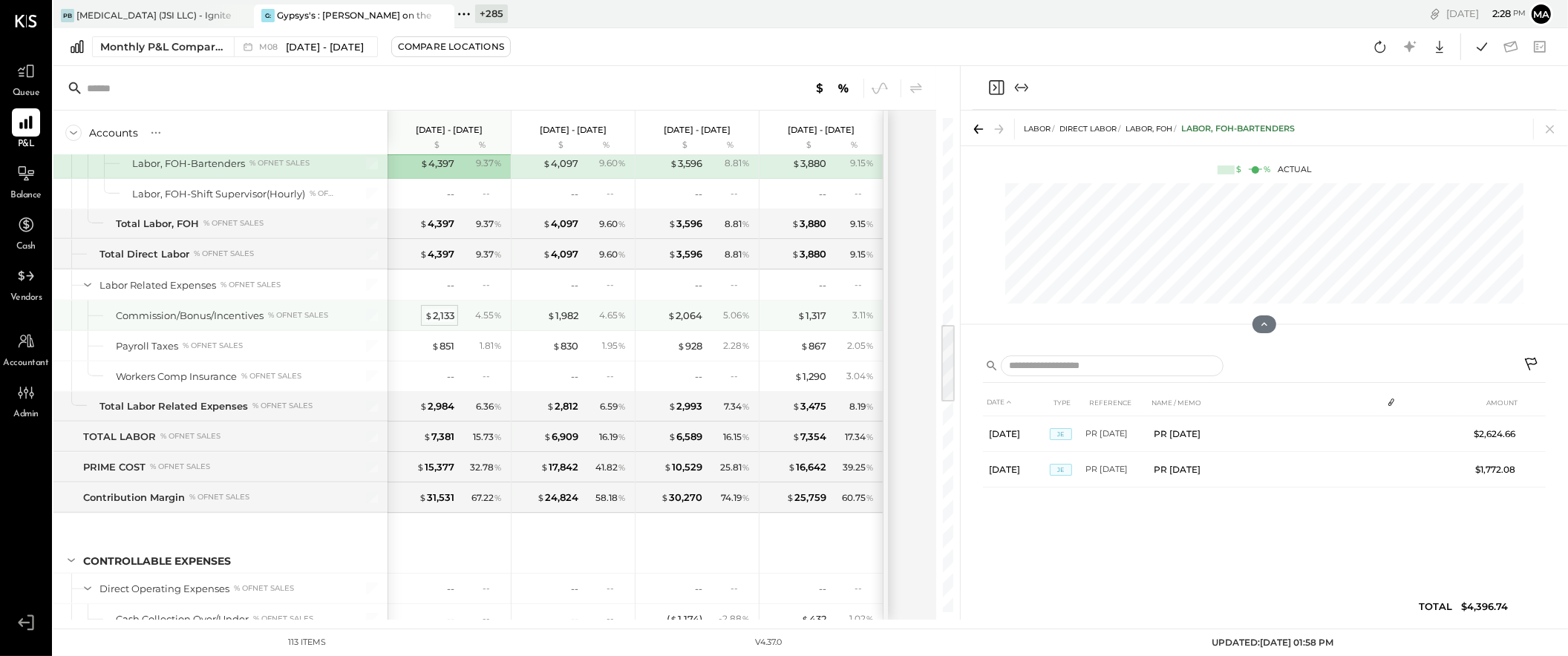
click at [442, 317] on div "$ 2,133" at bounding box center [440, 316] width 30 height 14
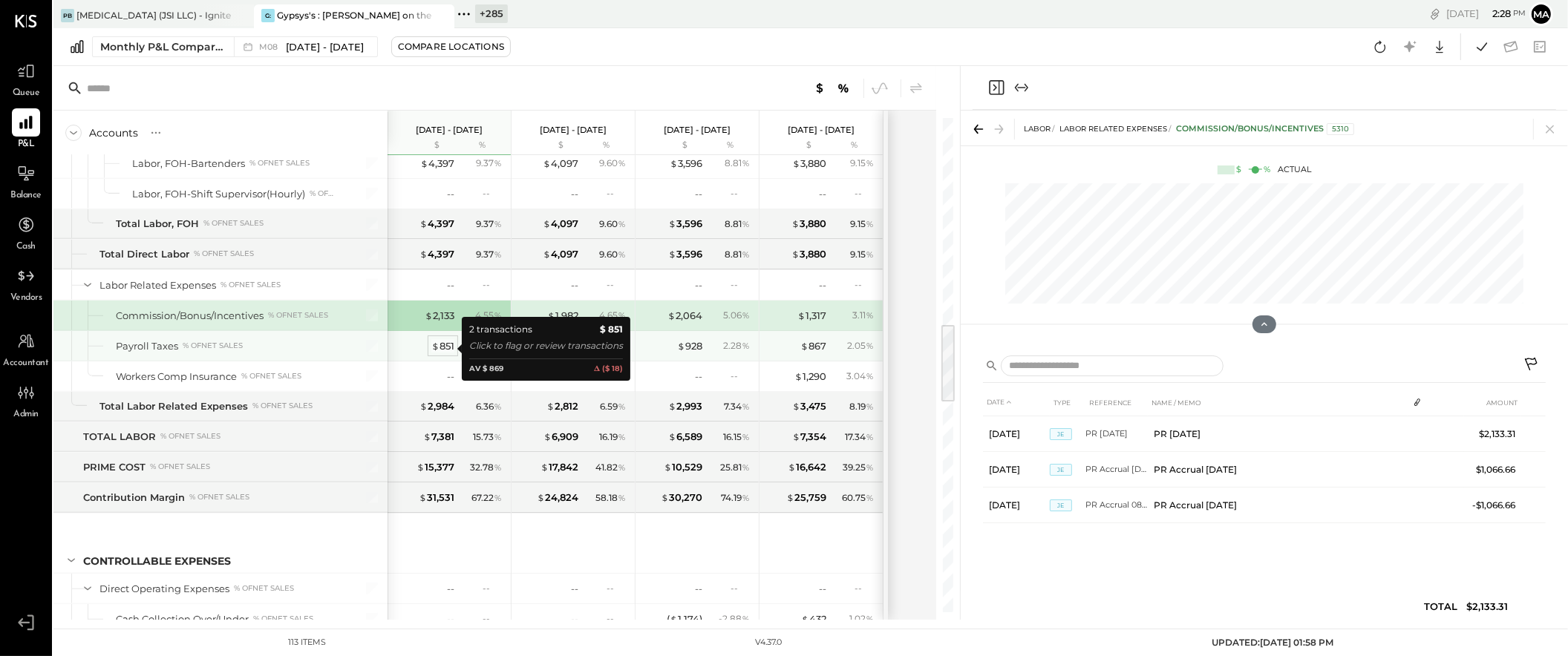
click at [446, 347] on div "$ 851" at bounding box center [443, 346] width 23 height 14
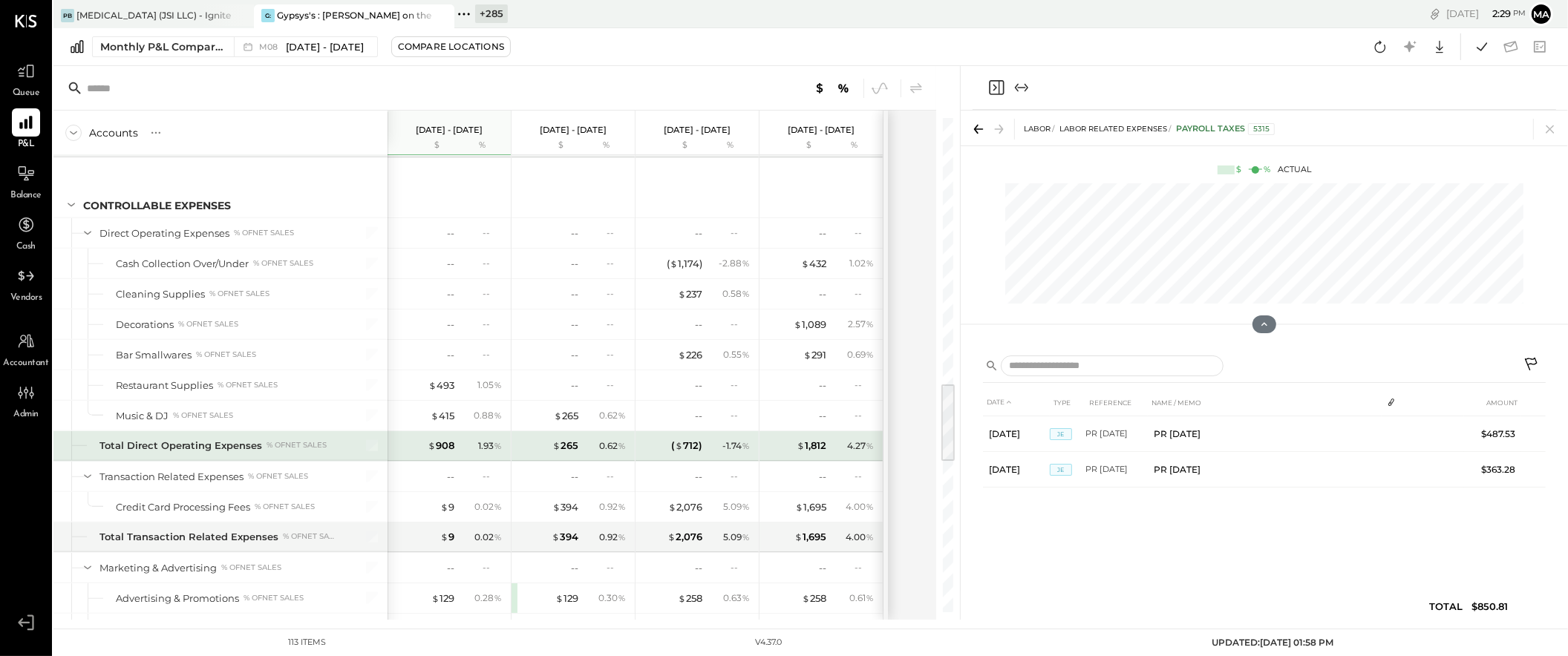
scroll to position [1610, 0]
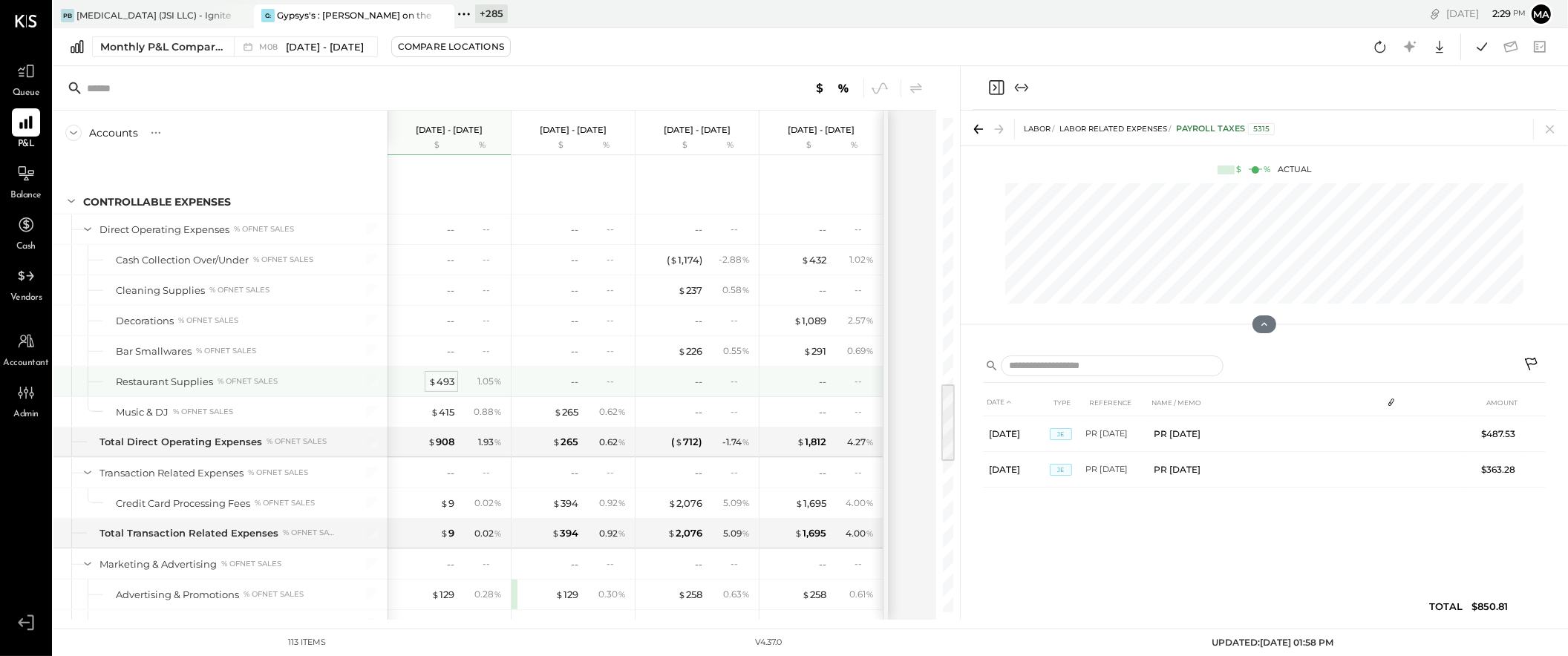
click at [443, 384] on div "$ 493" at bounding box center [441, 382] width 26 height 14
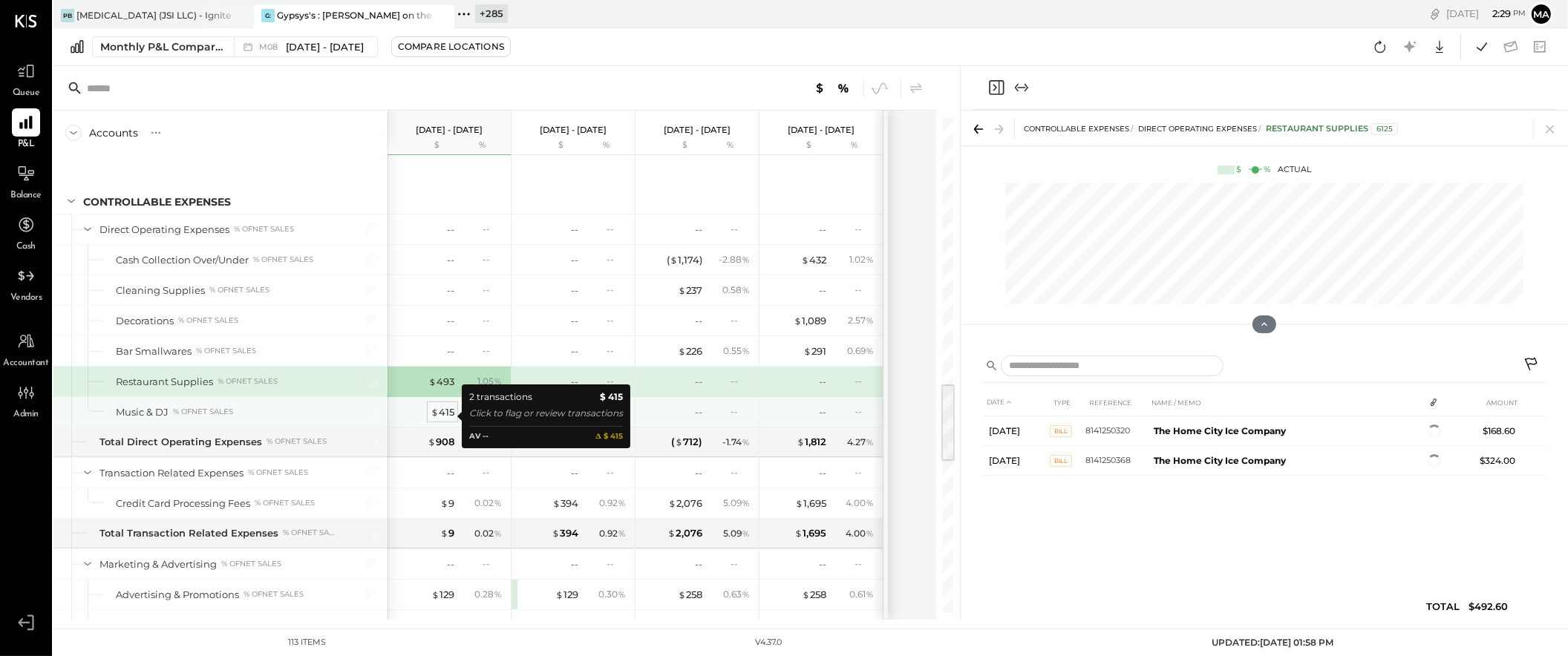
click at [443, 415] on div "$ 415" at bounding box center [443, 412] width 24 height 14
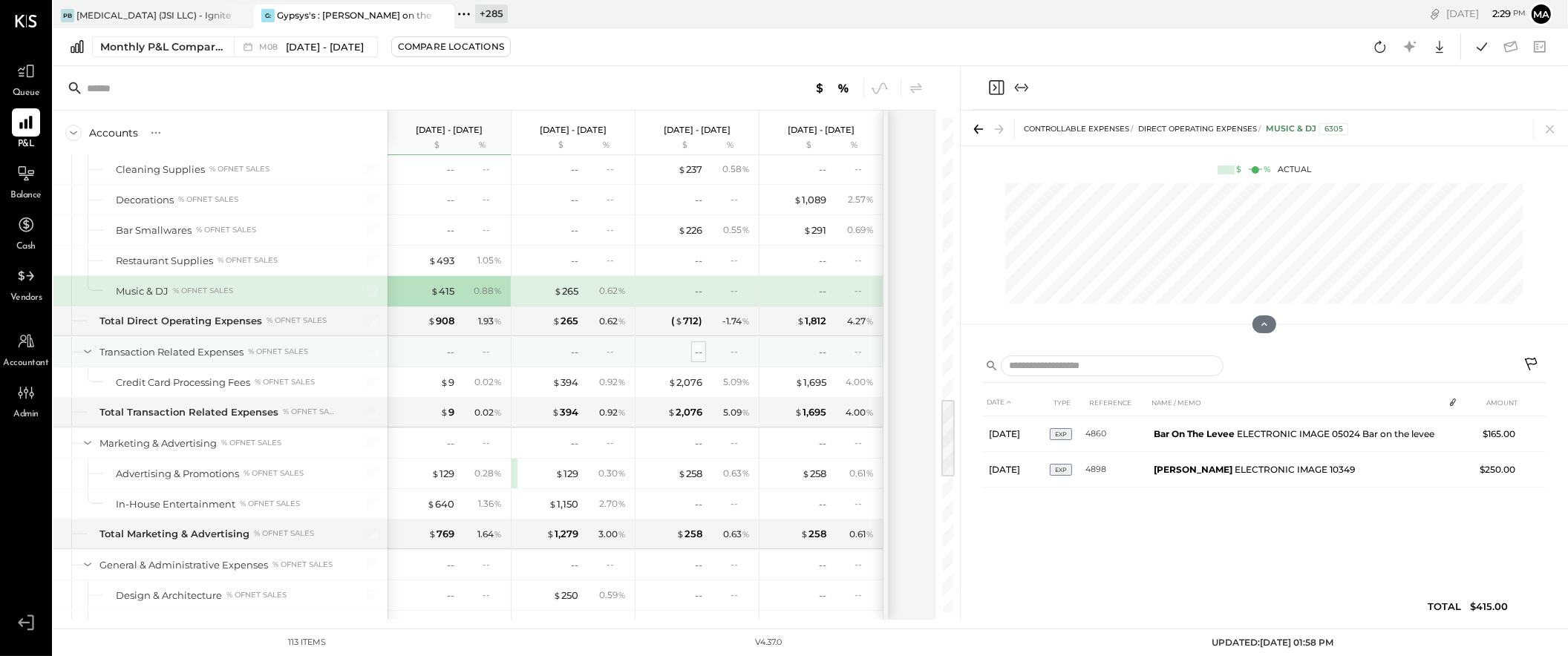
scroll to position [1706, 0]
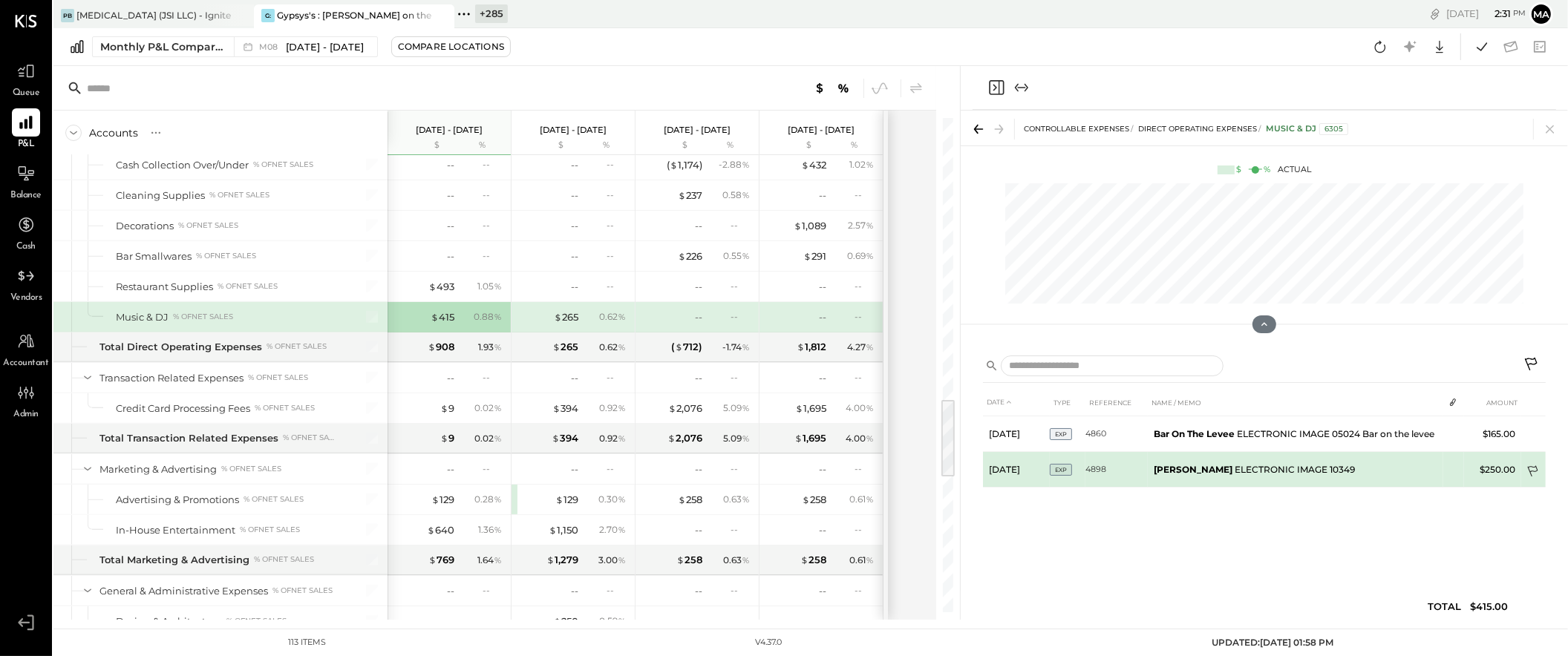
click at [1530, 466] on icon at bounding box center [1534, 473] width 15 height 15
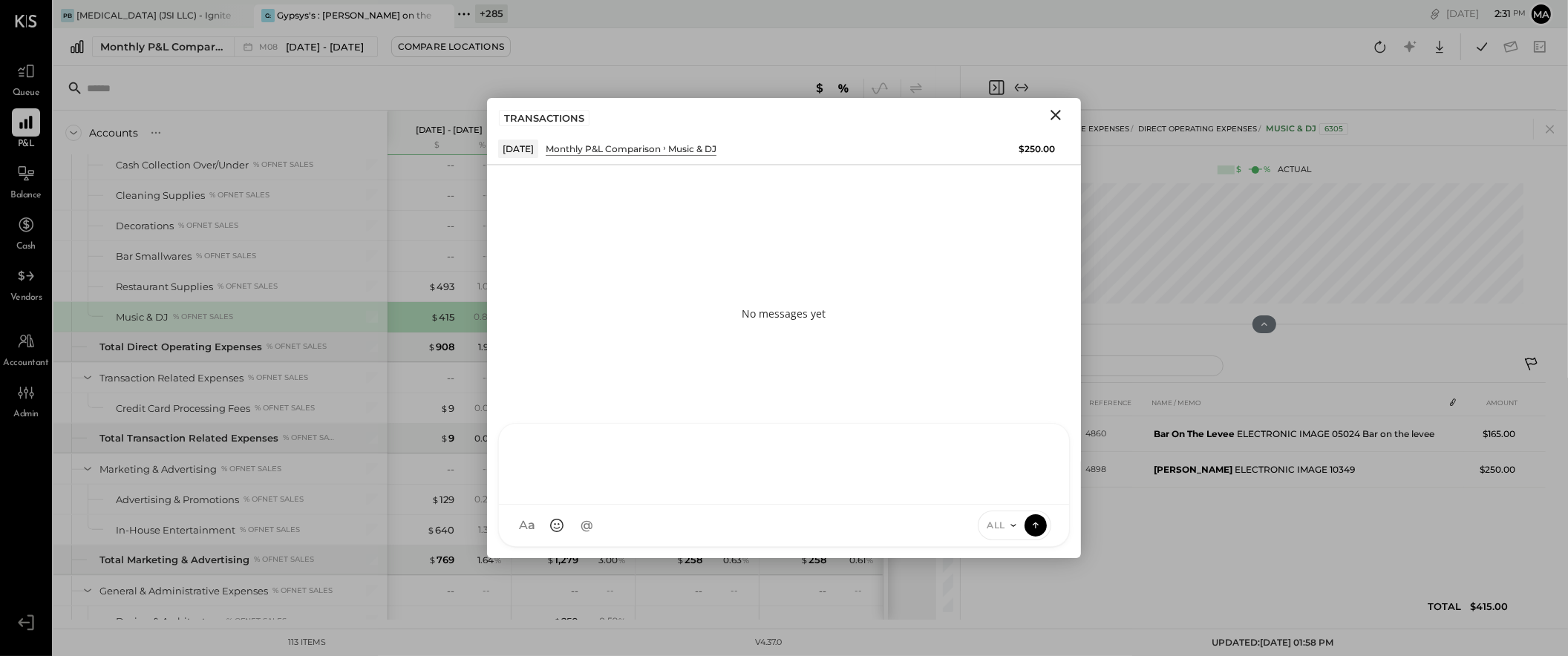
click at [662, 529] on div "AM [PERSON_NAME] I imeronijuan MA [PERSON_NAME] Ansari S sueimeroni AR [PERSON_…" at bounding box center [784, 484] width 572 height 124
type input "****"
click at [1034, 520] on icon at bounding box center [1036, 525] width 14 height 15
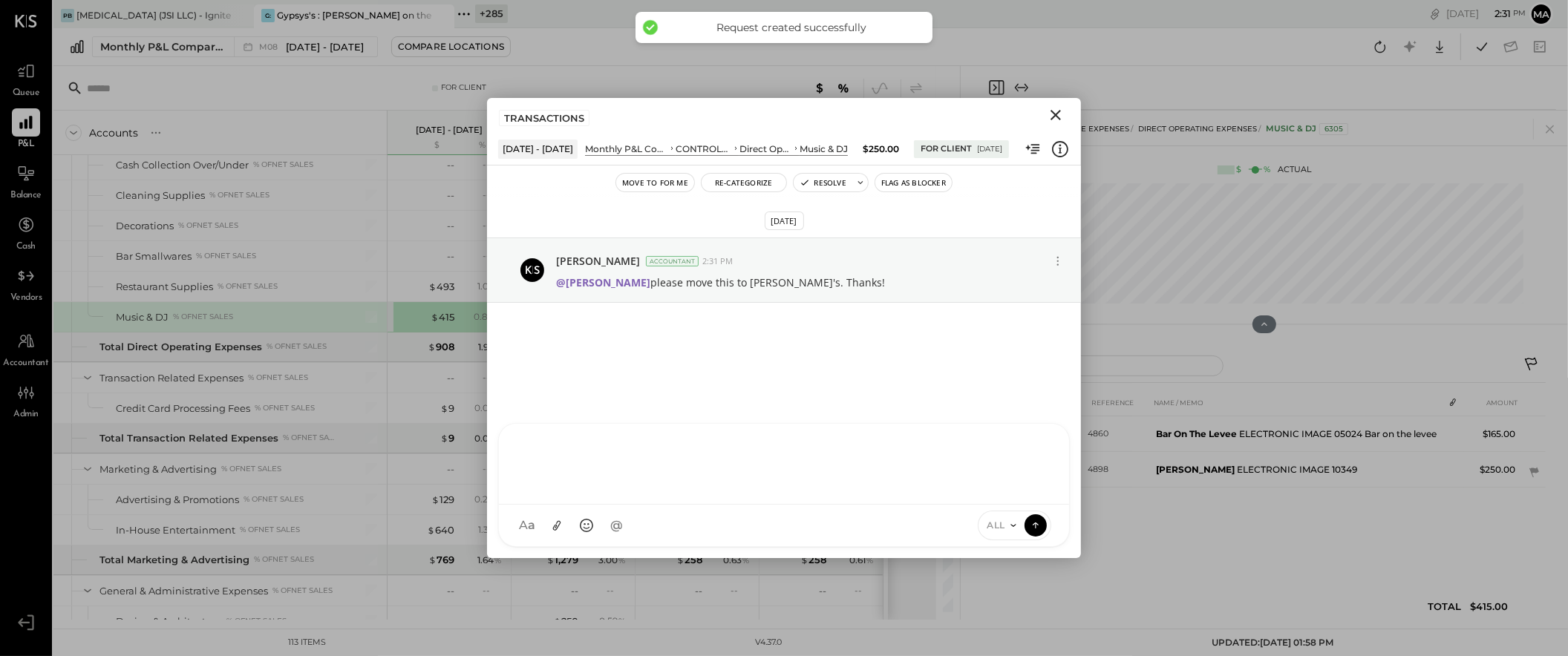
click at [1059, 112] on icon "Close" at bounding box center [1056, 115] width 11 height 10
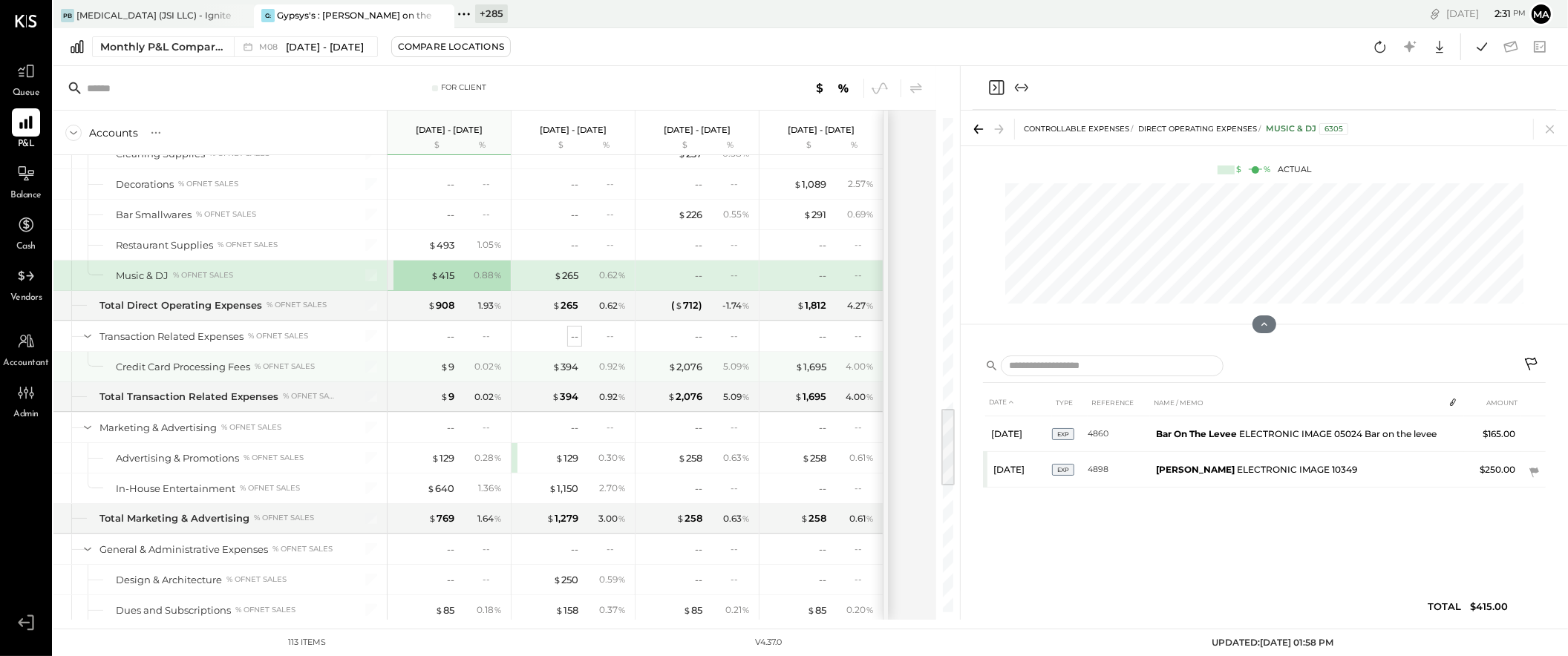
scroll to position [1769, 0]
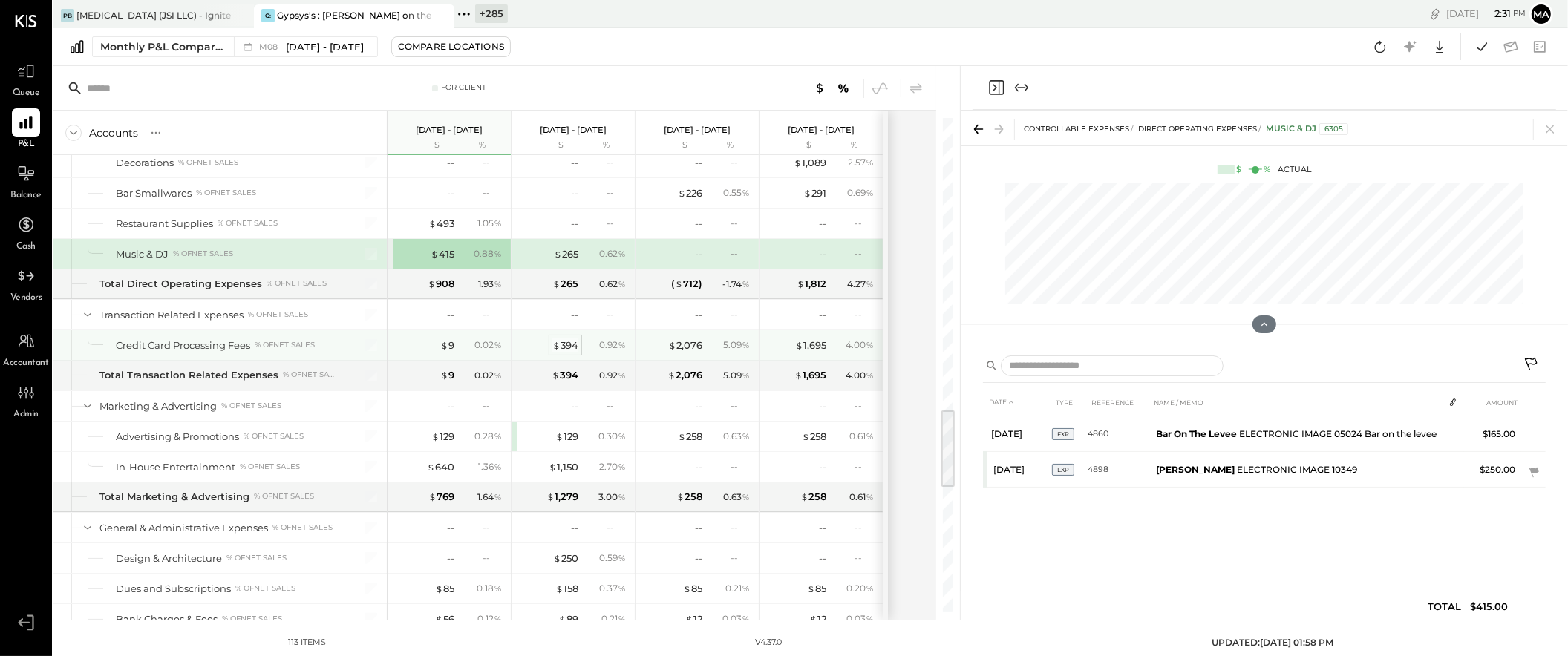
click at [566, 346] on div "$ 394" at bounding box center [565, 345] width 26 height 14
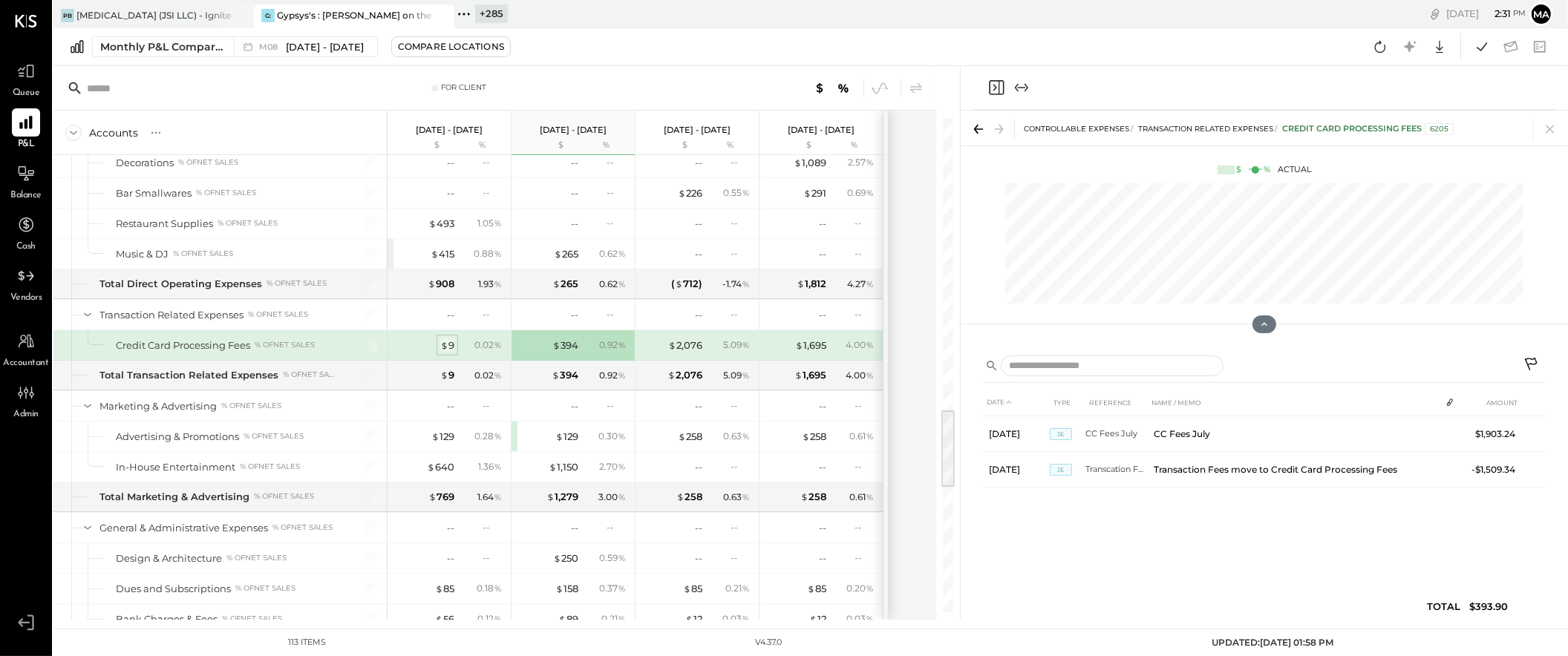
click at [446, 348] on span "$" at bounding box center [444, 345] width 8 height 12
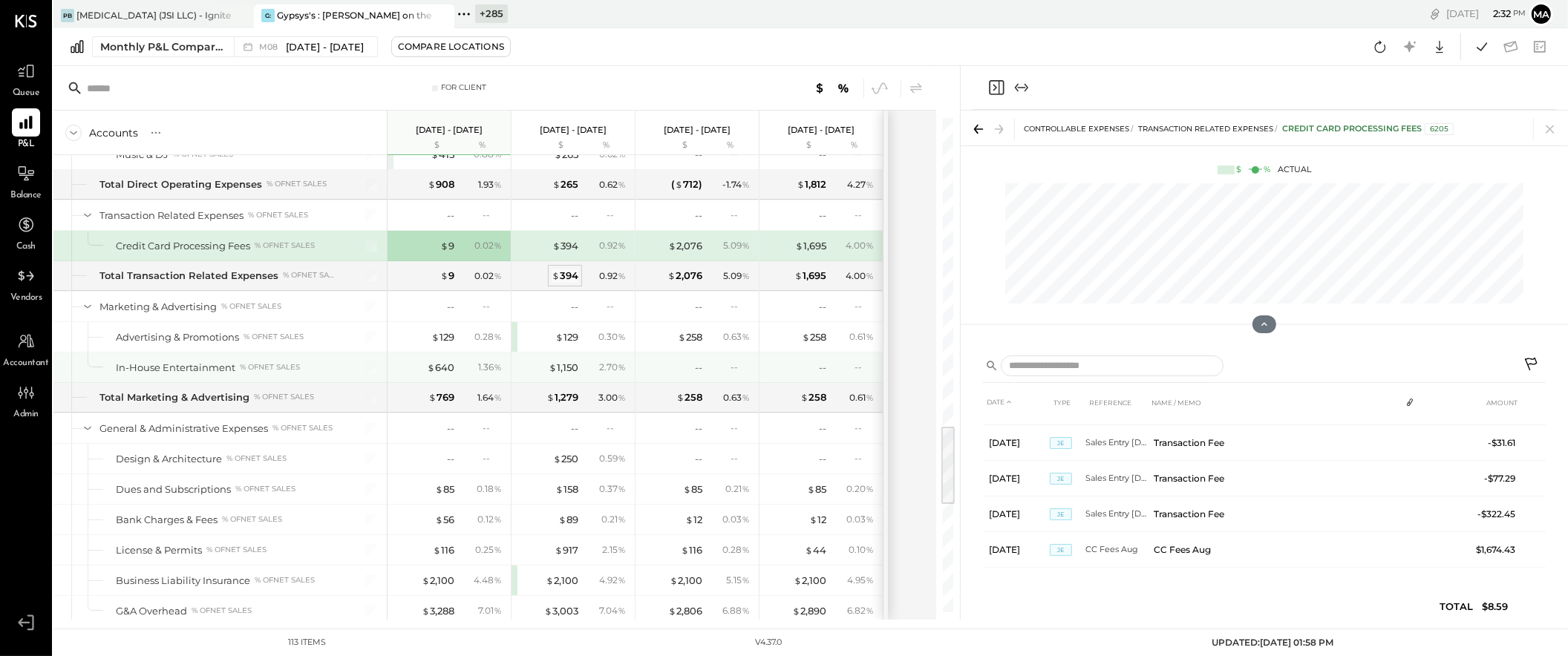
scroll to position [1870, 0]
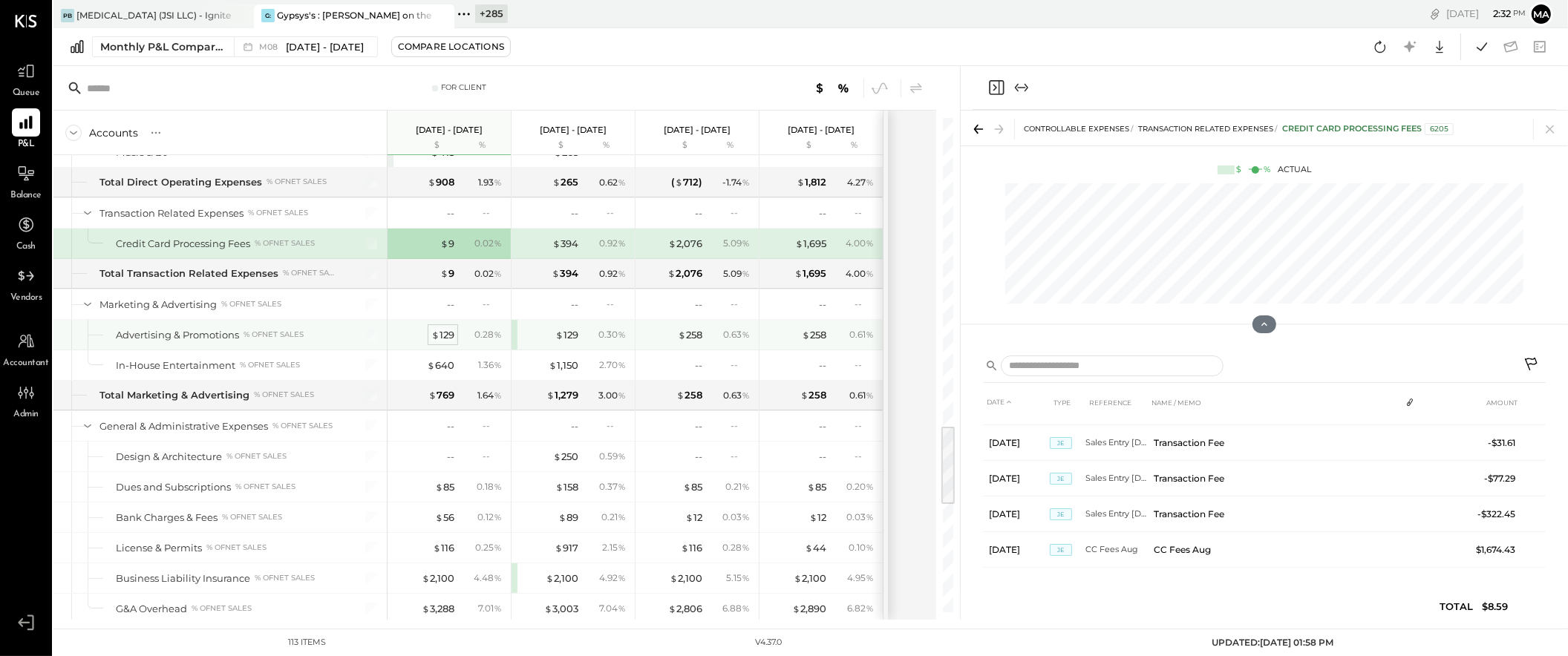
click at [444, 342] on div "$ 129" at bounding box center [443, 334] width 23 height 14
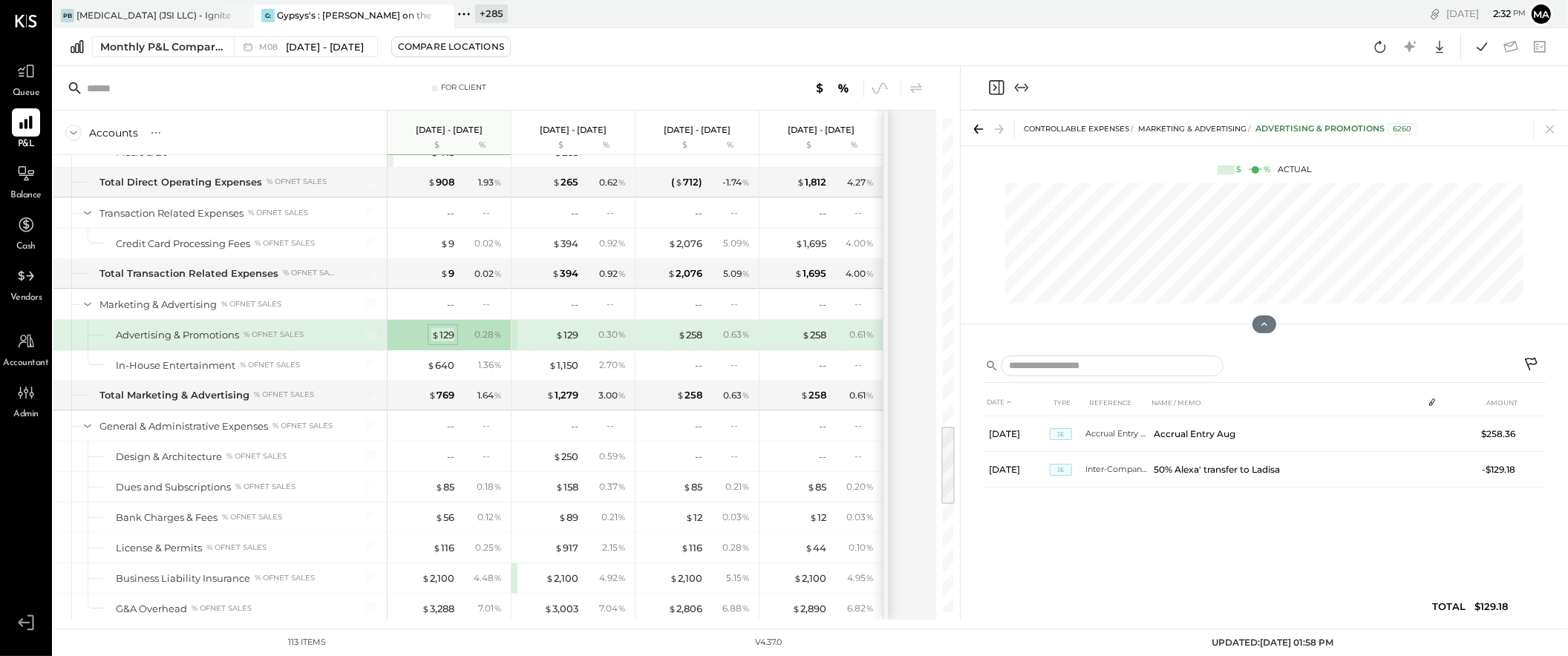
scroll to position [0, 0]
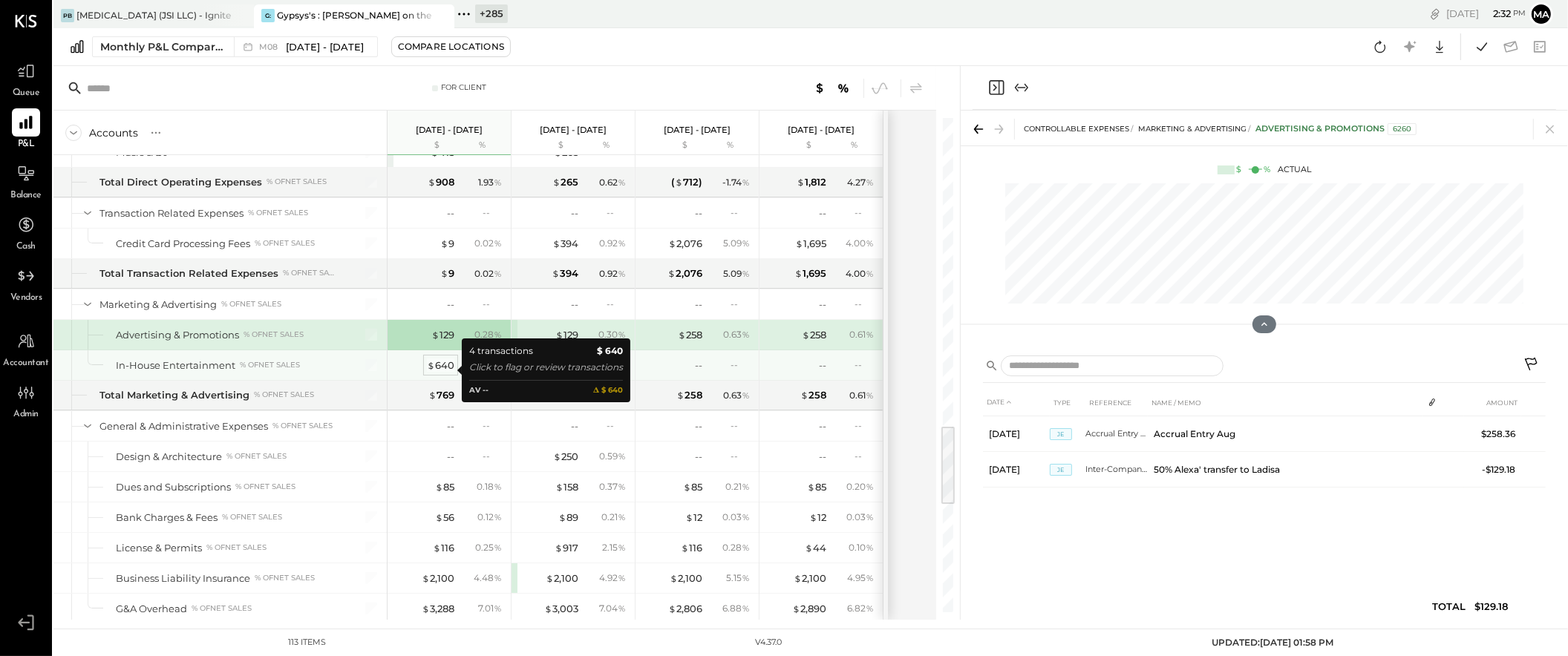
click at [440, 367] on div "$ 640" at bounding box center [440, 365] width 28 height 14
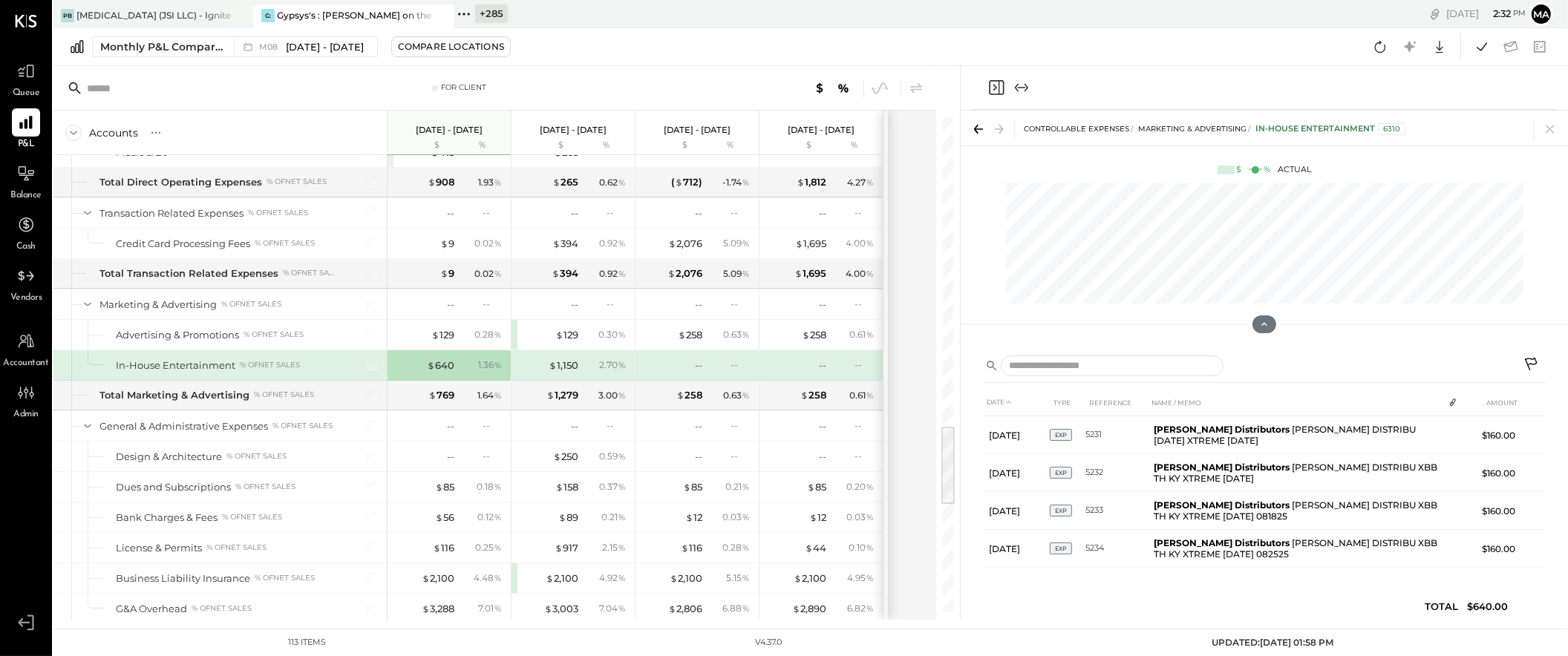
click at [1532, 360] on icon at bounding box center [1533, 366] width 18 height 18
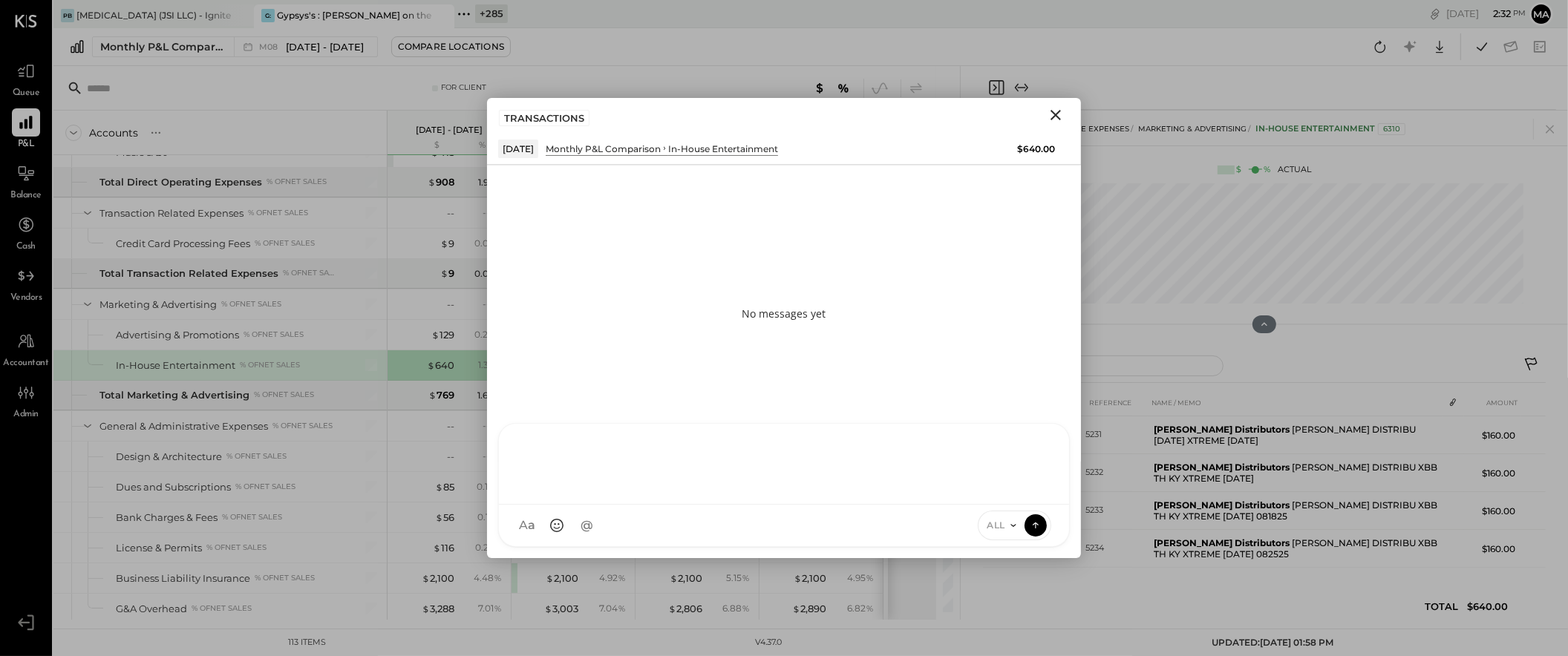
click at [831, 505] on div at bounding box center [784, 464] width 570 height 81
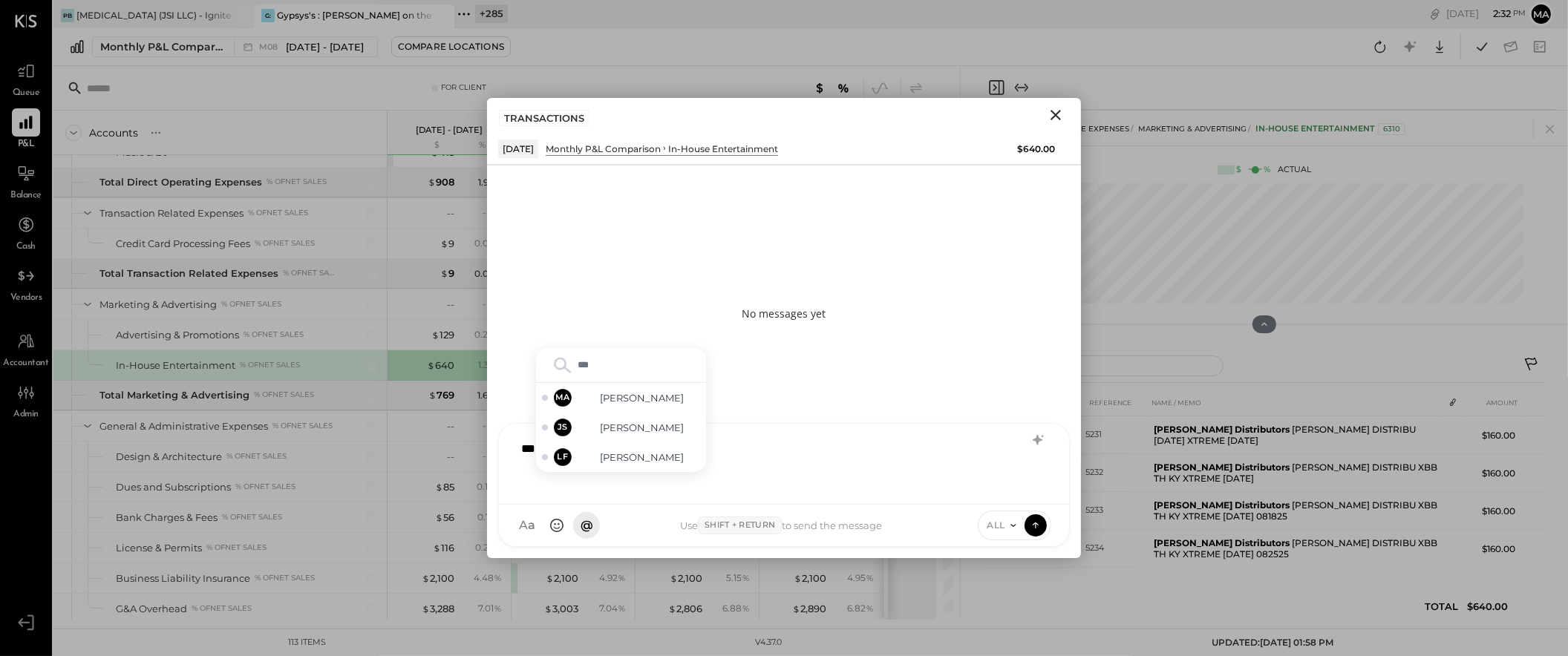
type input "****"
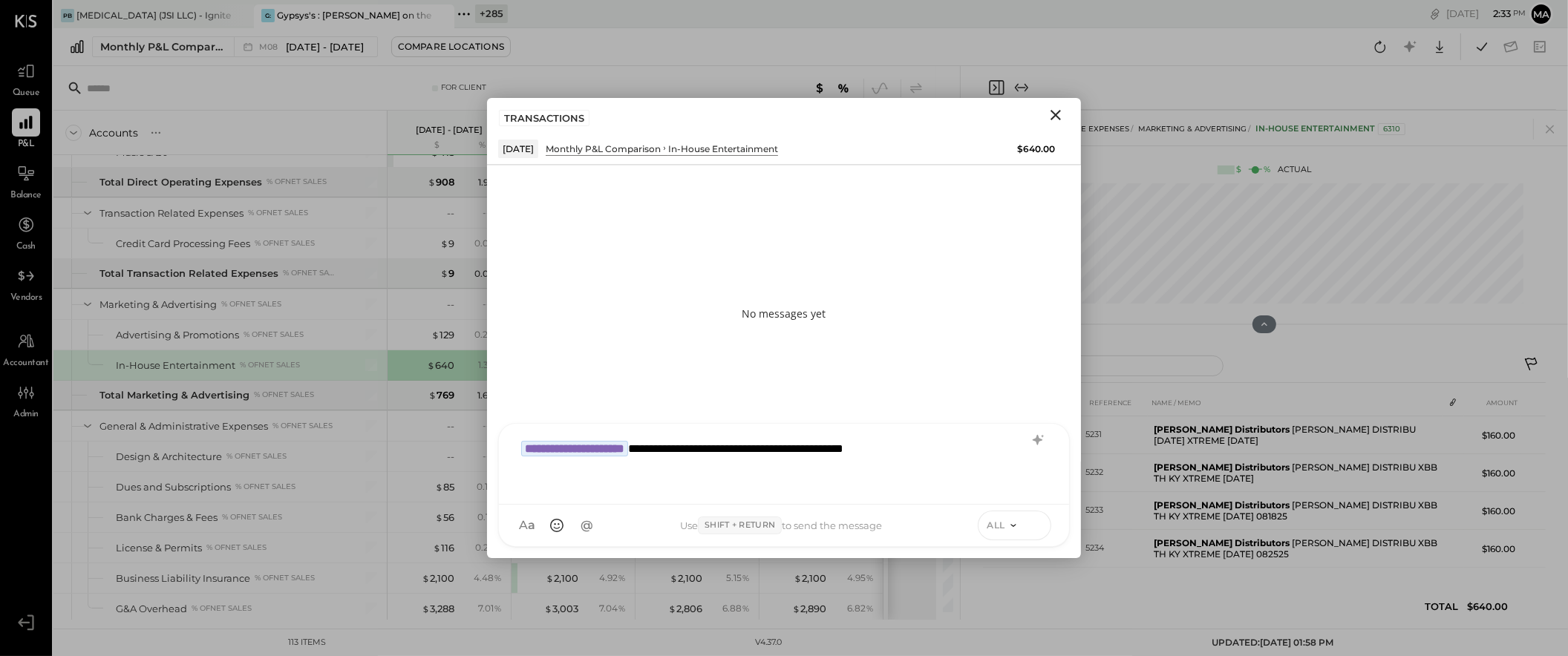
click at [1036, 524] on icon at bounding box center [1036, 525] width 14 height 15
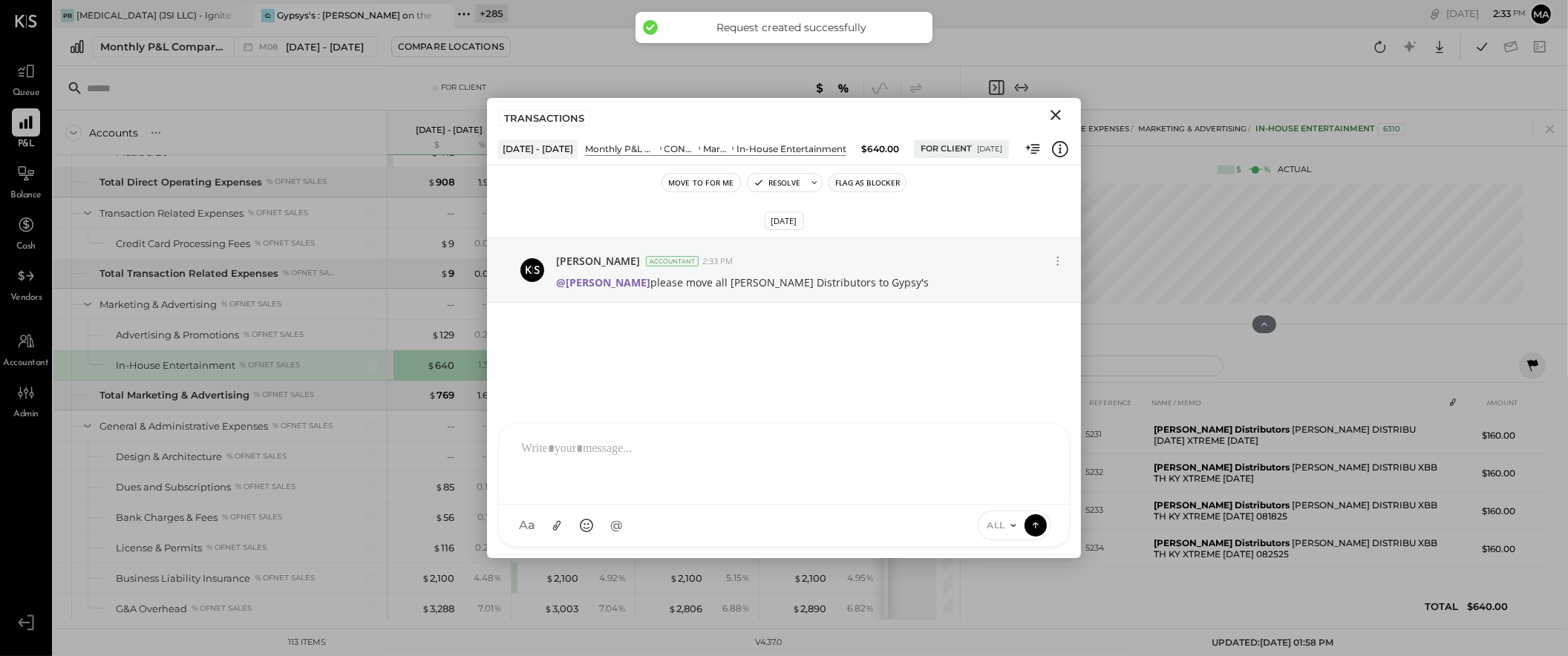
click at [1057, 115] on icon "Close" at bounding box center [1056, 115] width 11 height 10
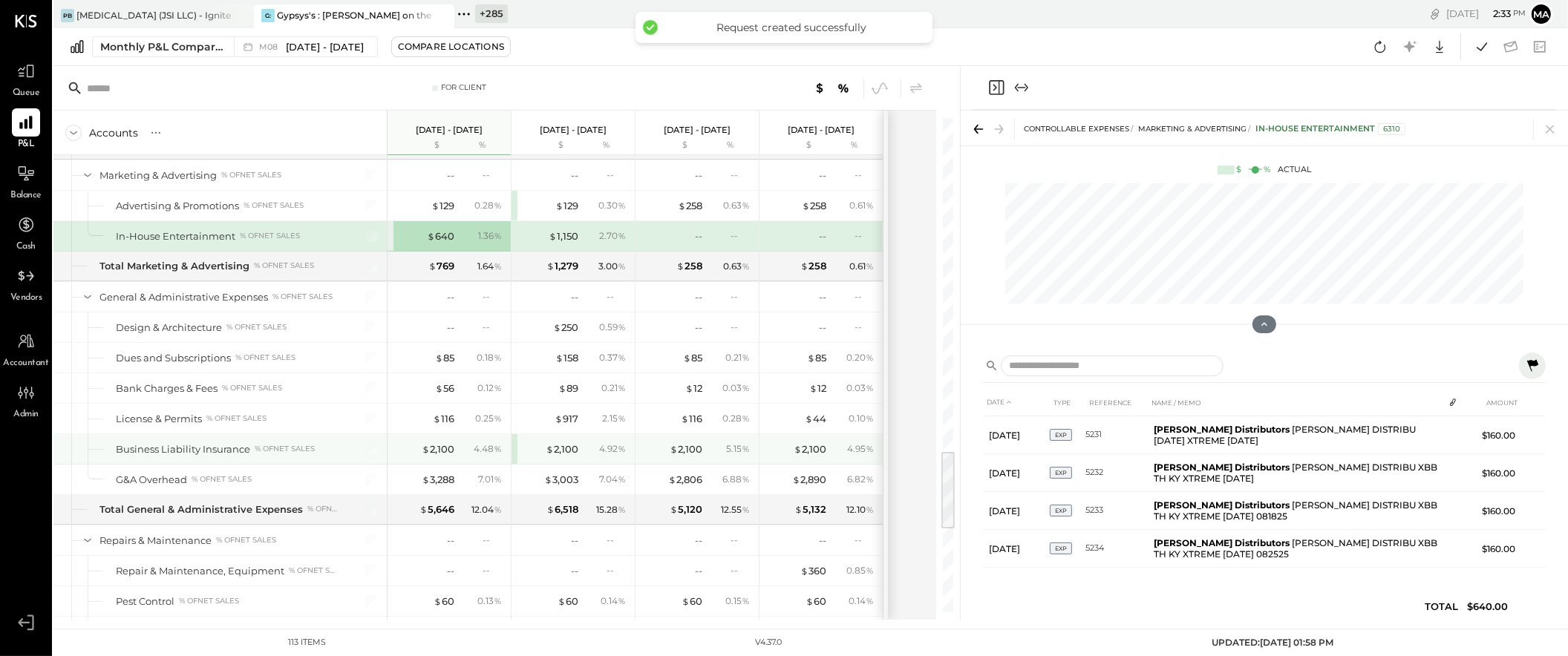
scroll to position [1945, 0]
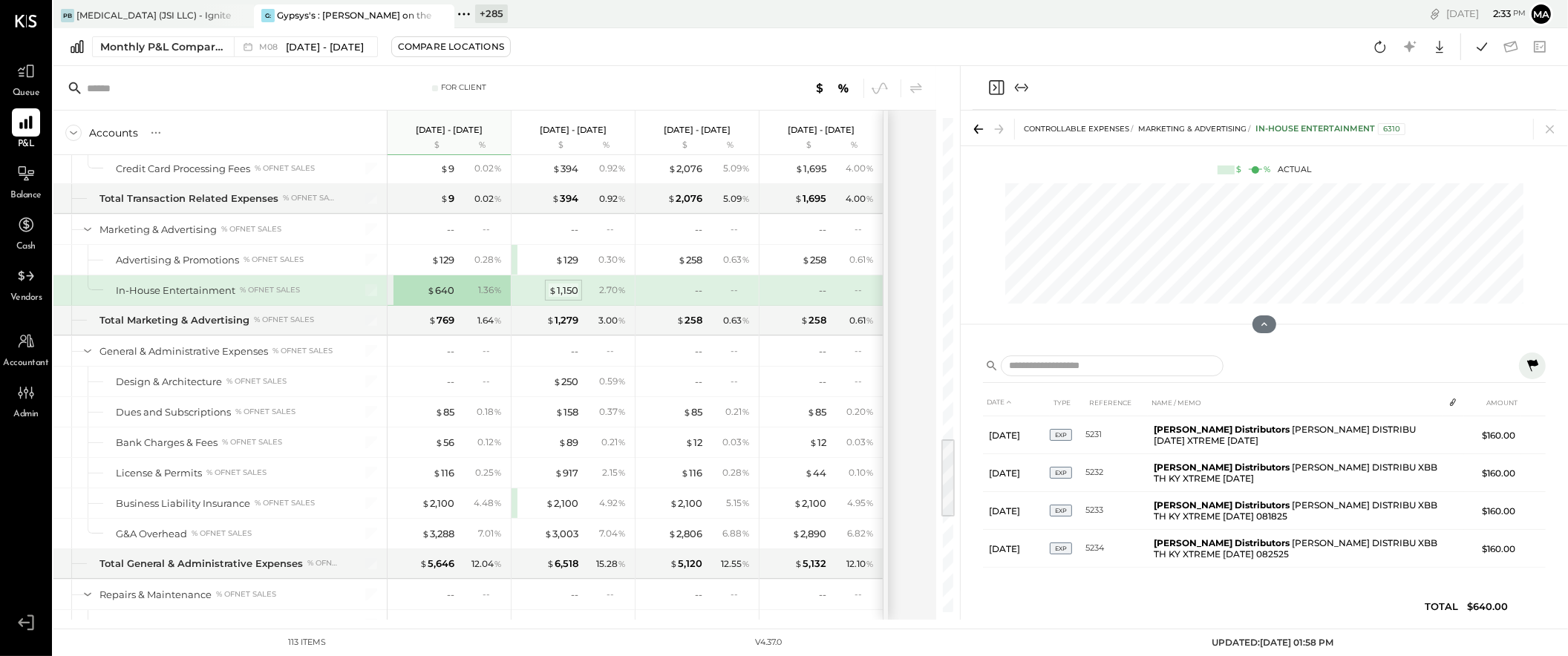
click at [564, 292] on div "$ 1,150" at bounding box center [563, 290] width 30 height 14
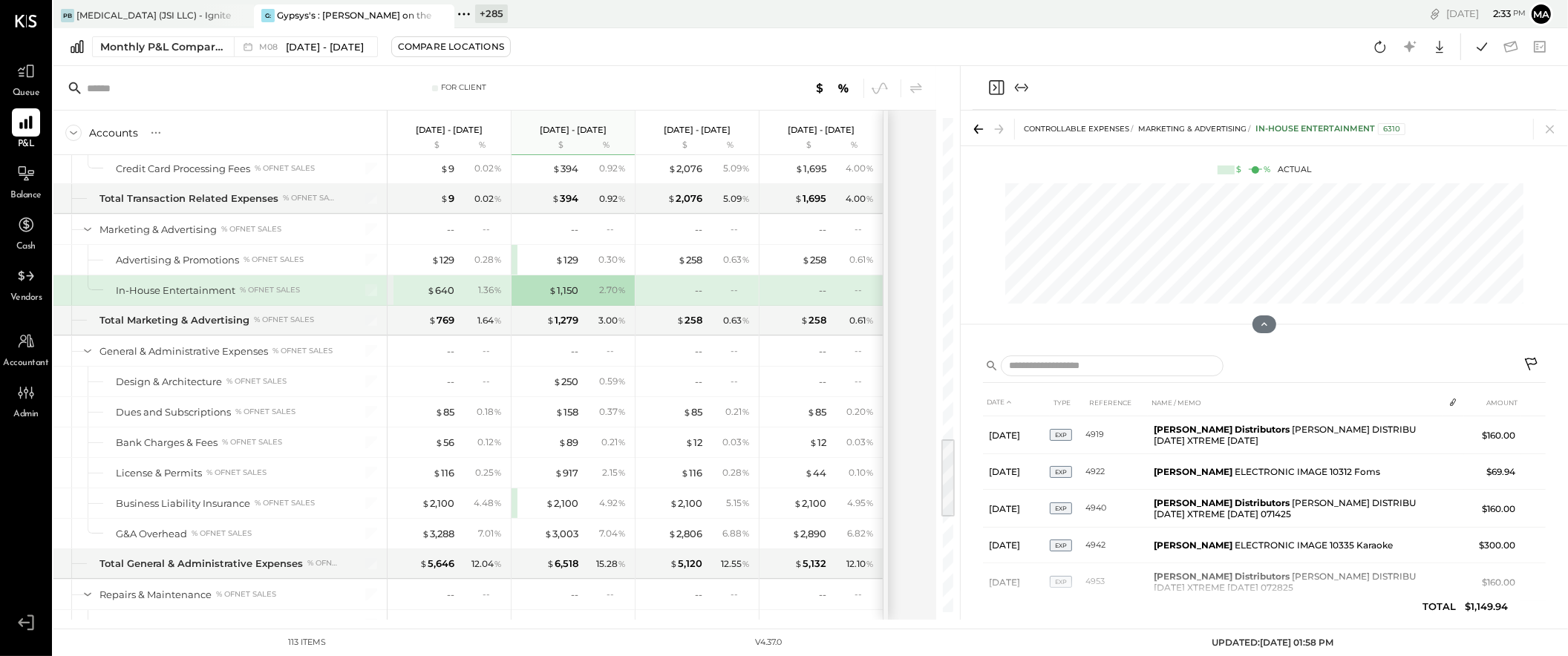
click at [1530, 359] on icon at bounding box center [1533, 366] width 18 height 18
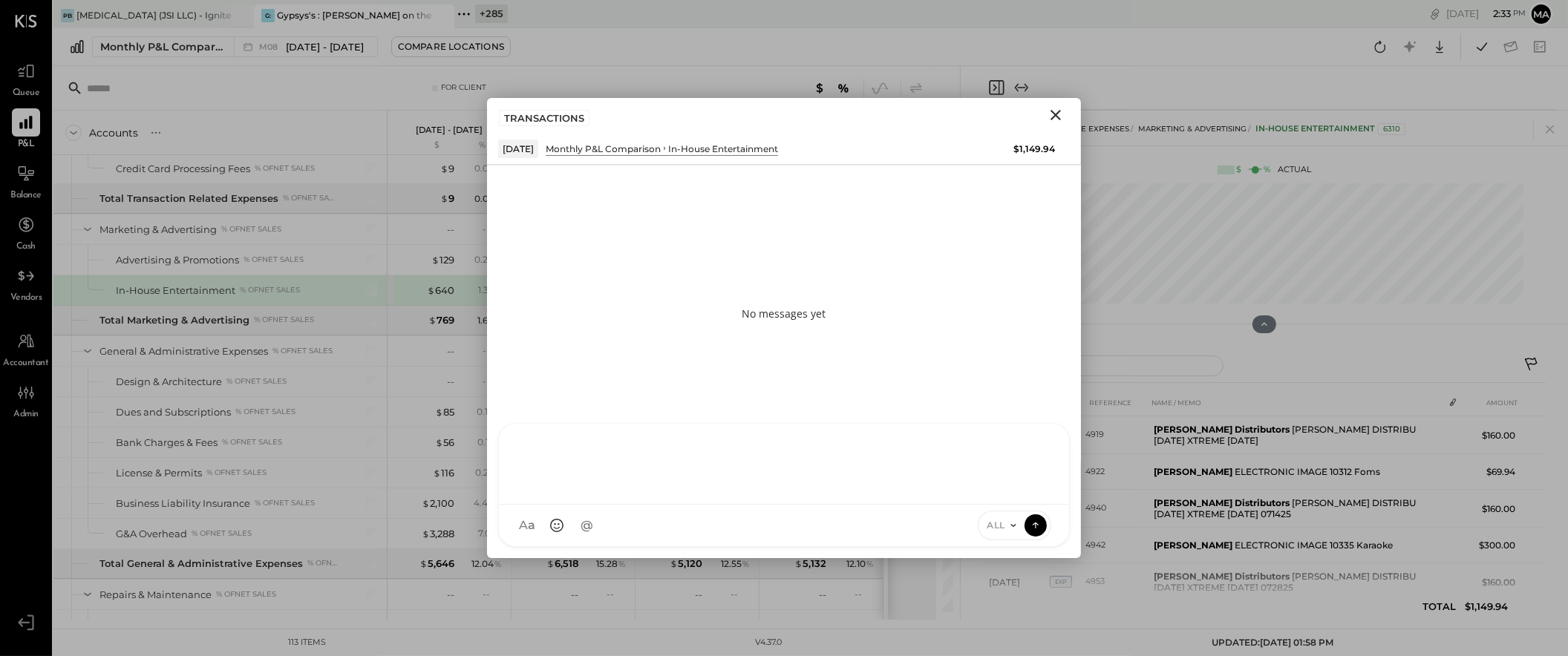
click at [861, 505] on div at bounding box center [784, 464] width 570 height 81
type input "****"
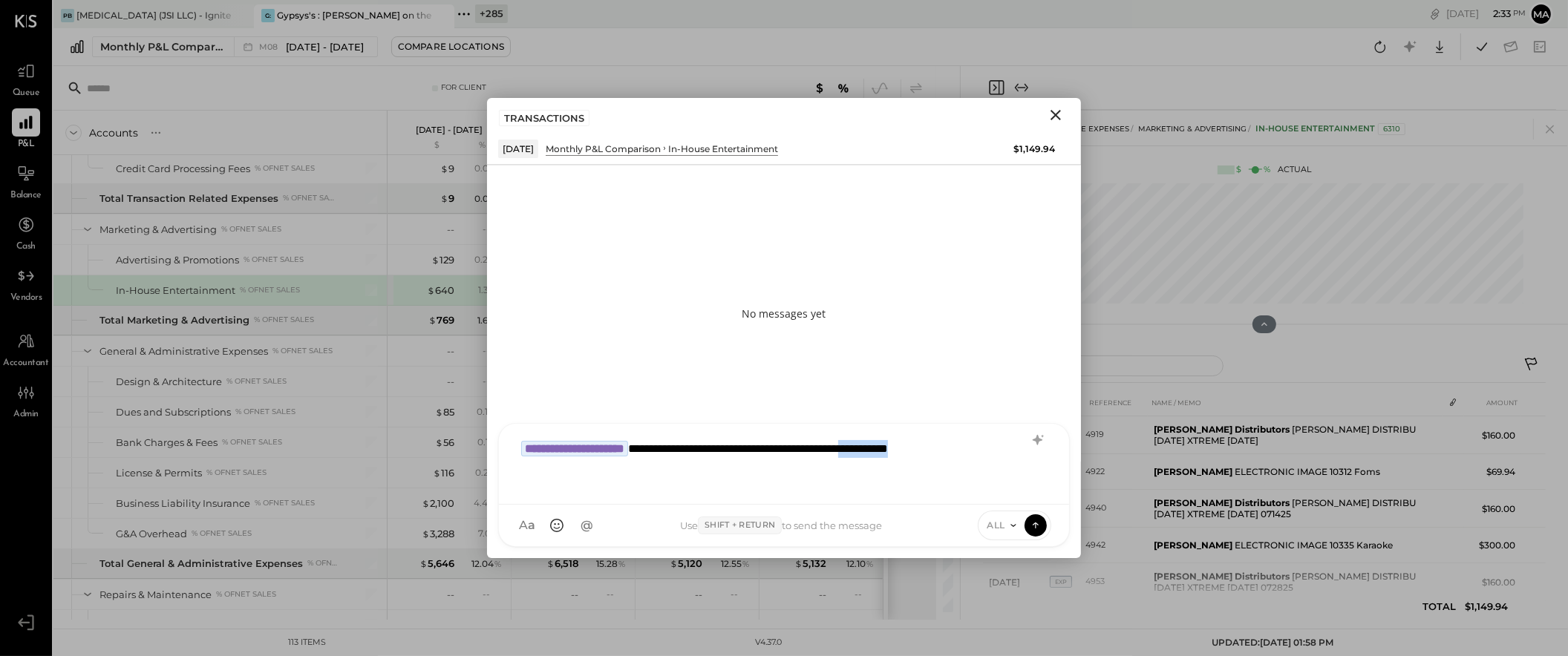
click at [970, 451] on div "**********" at bounding box center [784, 462] width 541 height 59
click at [1035, 523] on icon at bounding box center [1036, 525] width 14 height 15
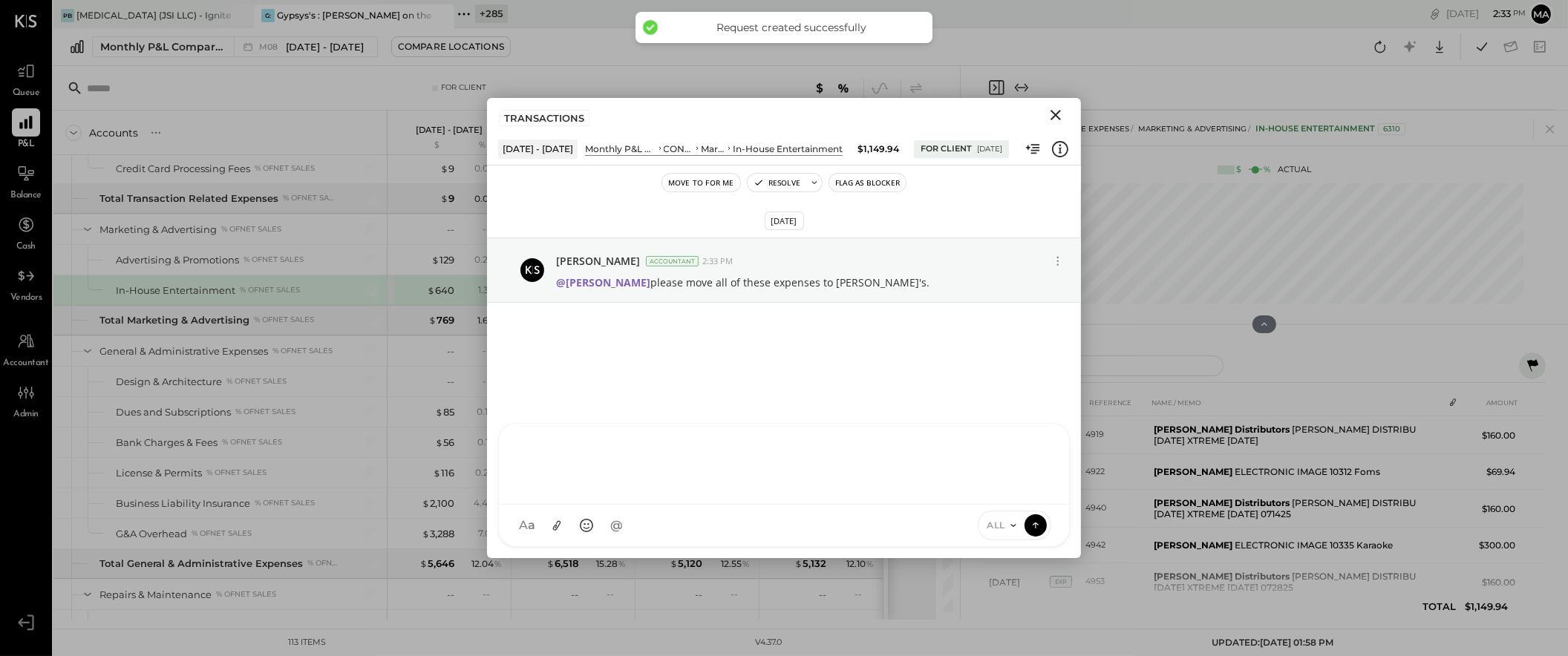
click at [1058, 110] on icon "Close" at bounding box center [1056, 115] width 18 height 18
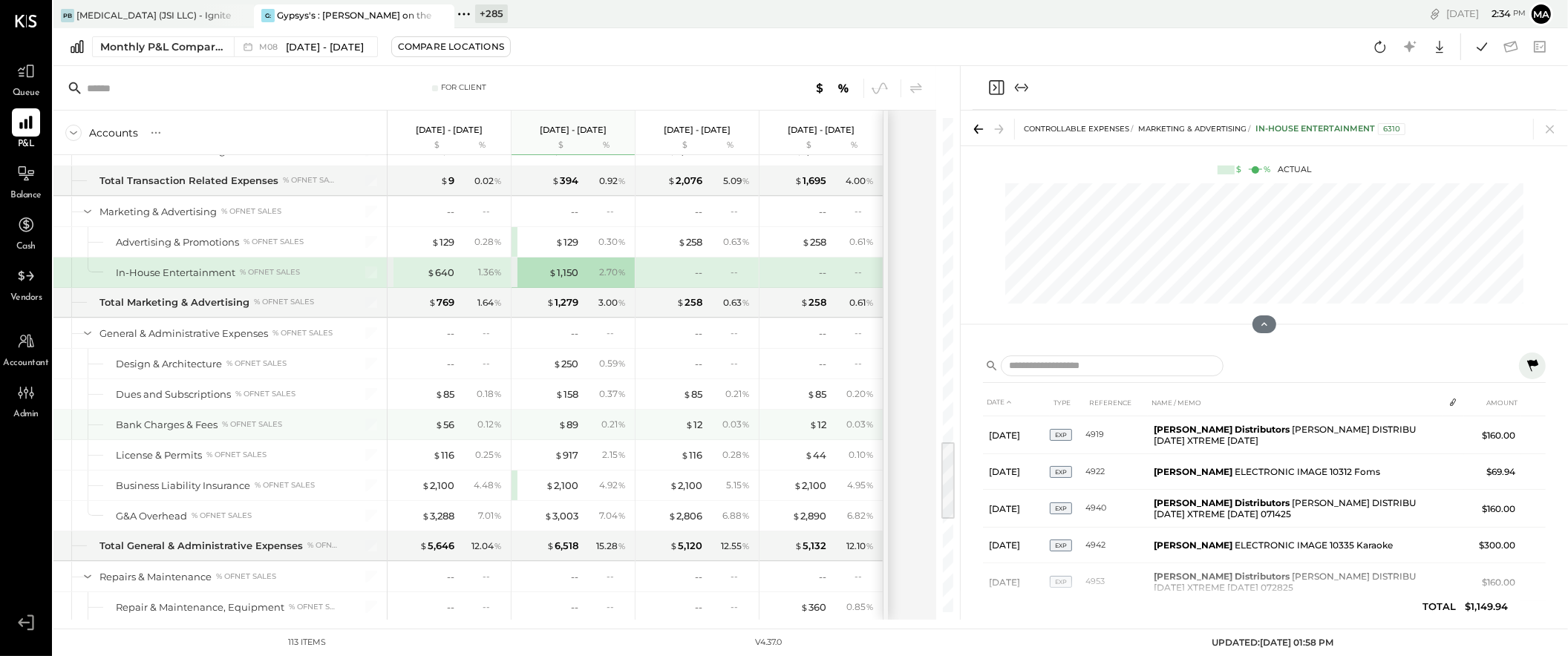
scroll to position [1961, 0]
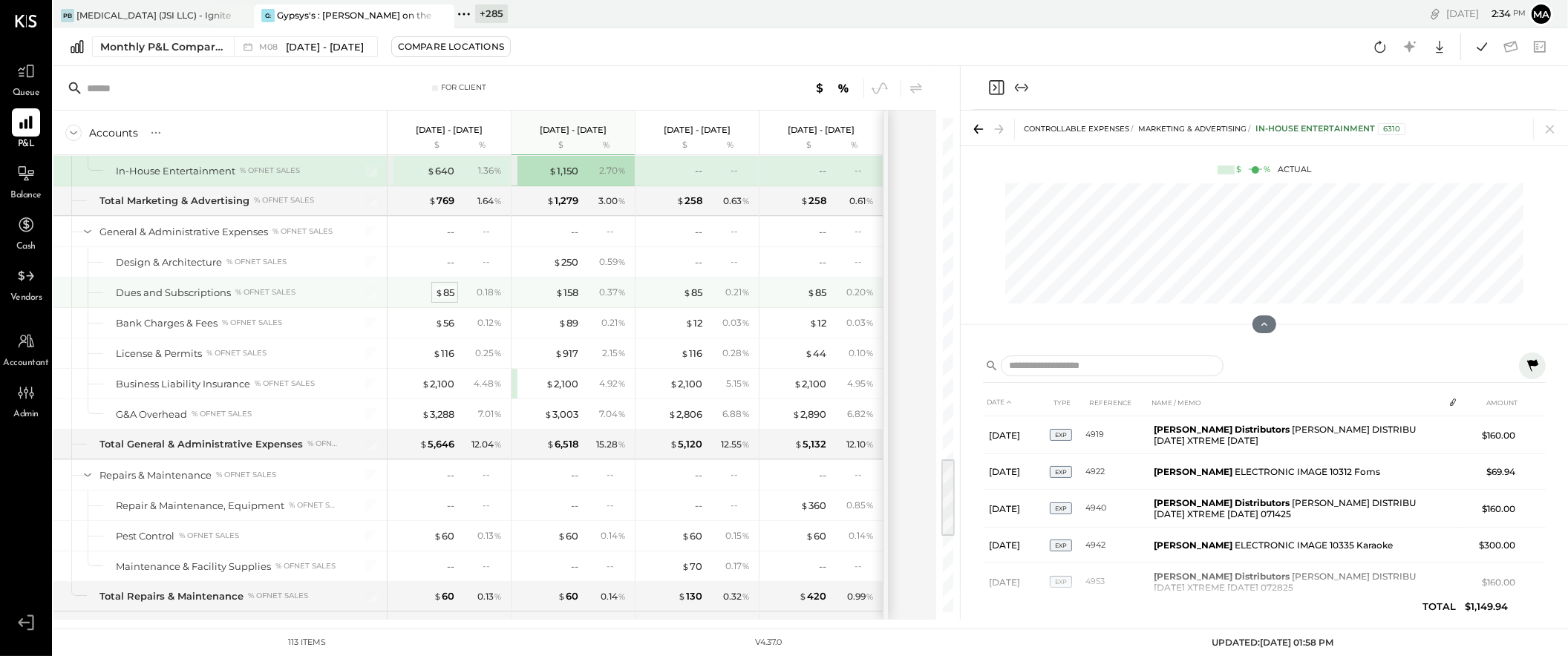
click at [447, 292] on div "$ 85" at bounding box center [445, 292] width 20 height 14
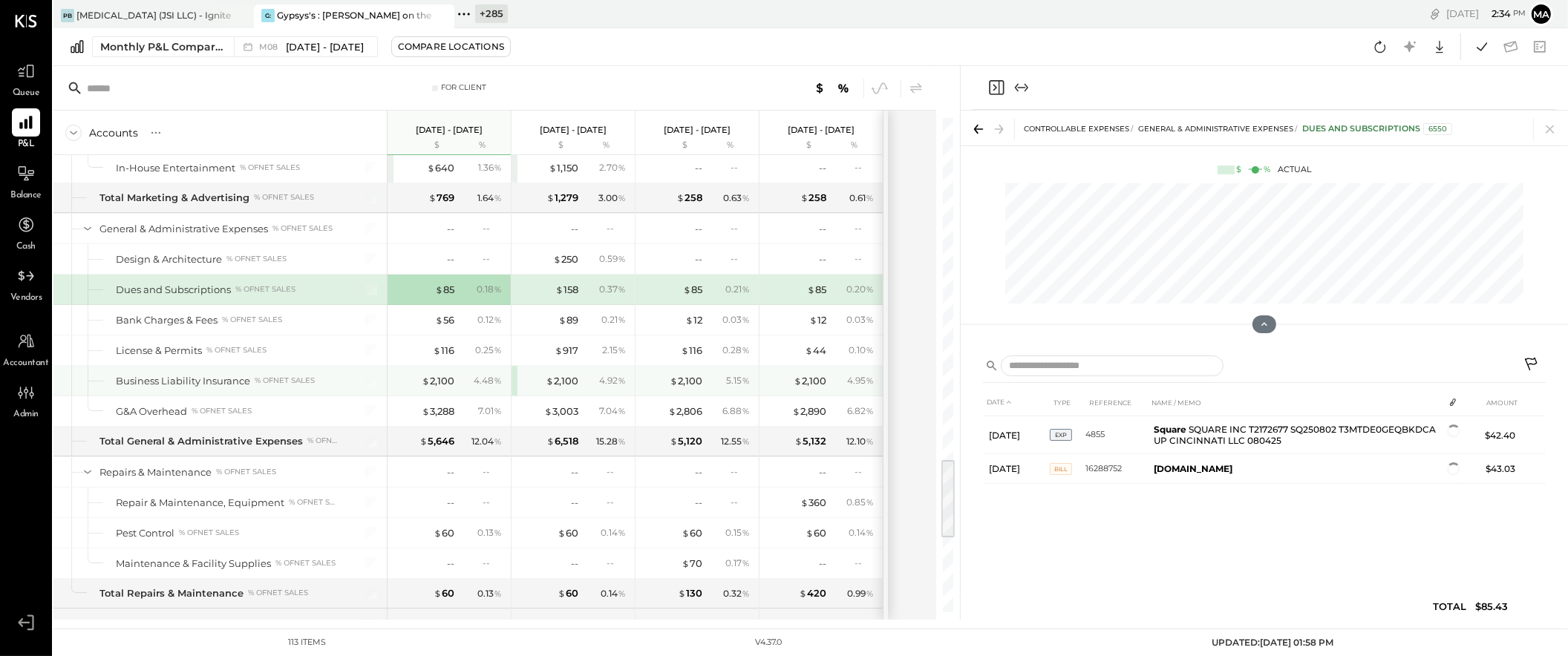
scroll to position [2071, 0]
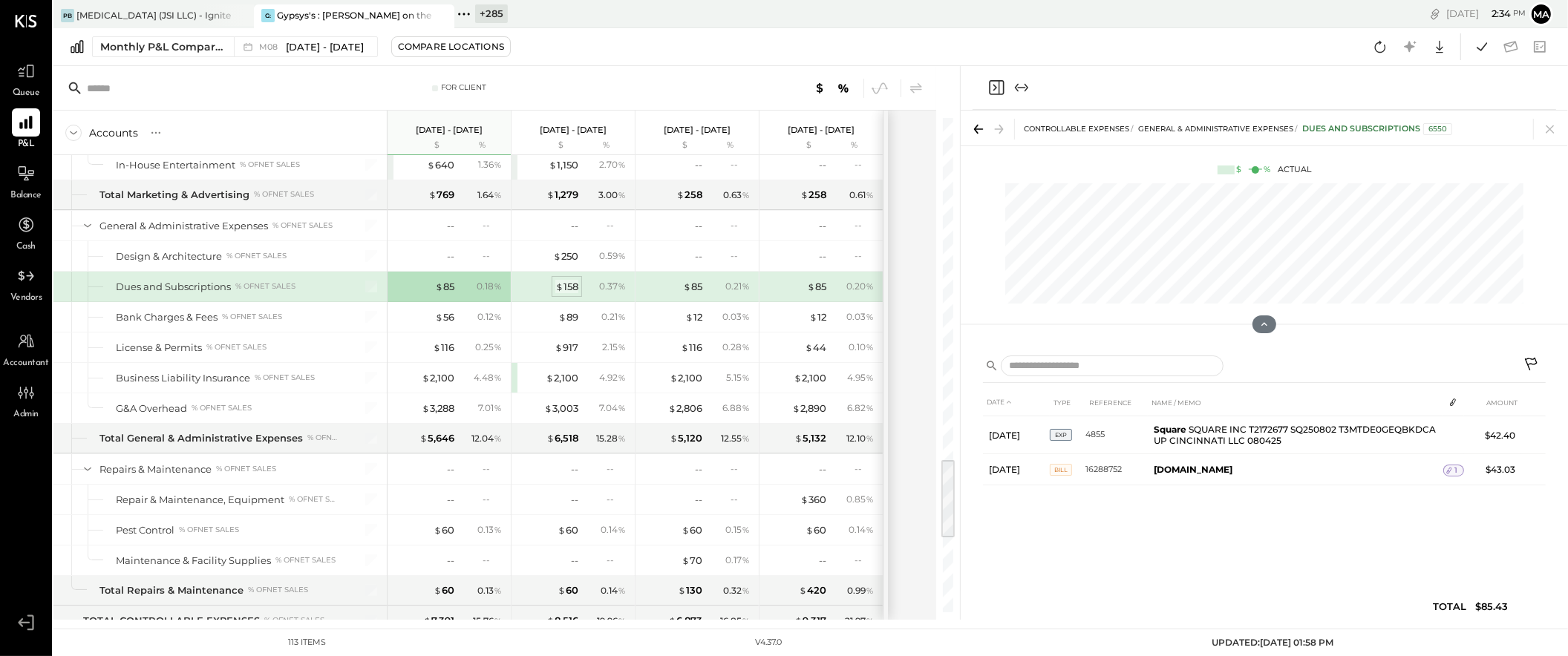
click at [569, 290] on div "$ 158" at bounding box center [566, 286] width 23 height 14
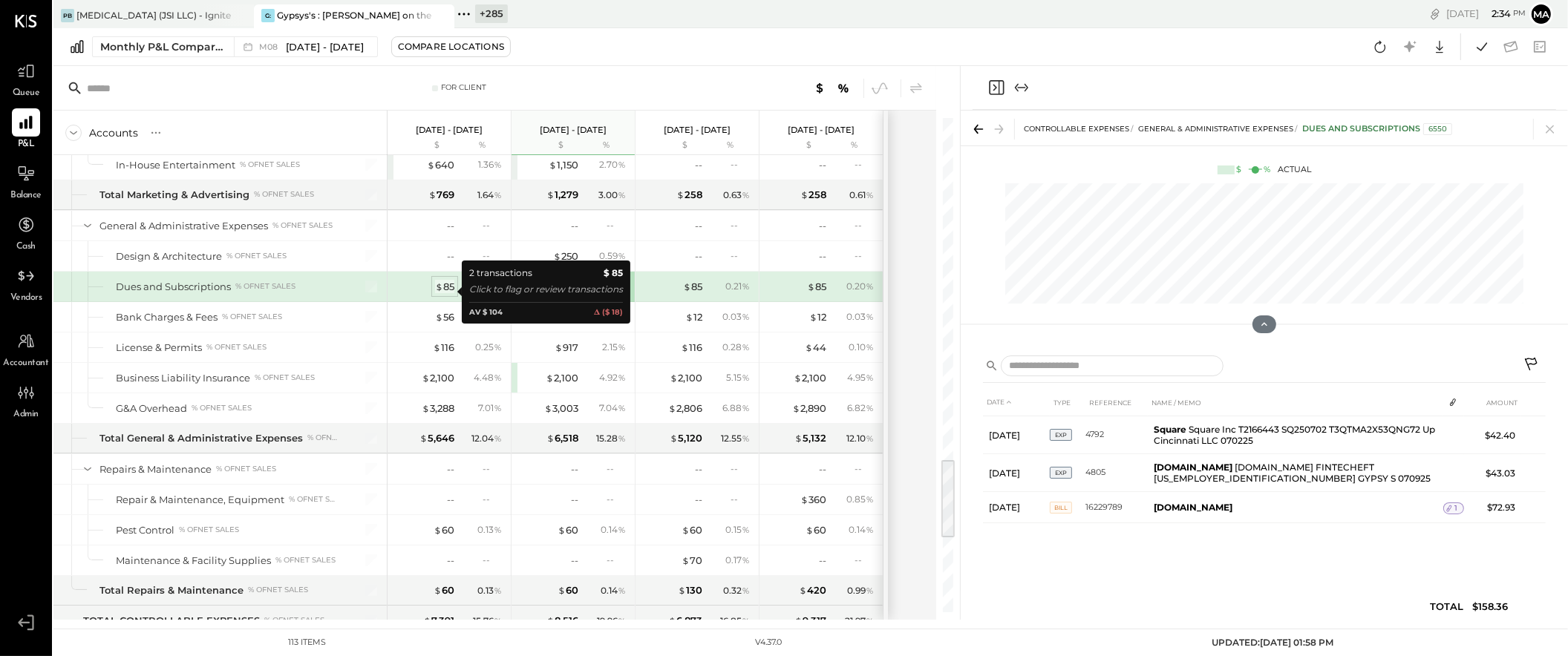
click at [446, 289] on div "$ 85" at bounding box center [445, 286] width 20 height 14
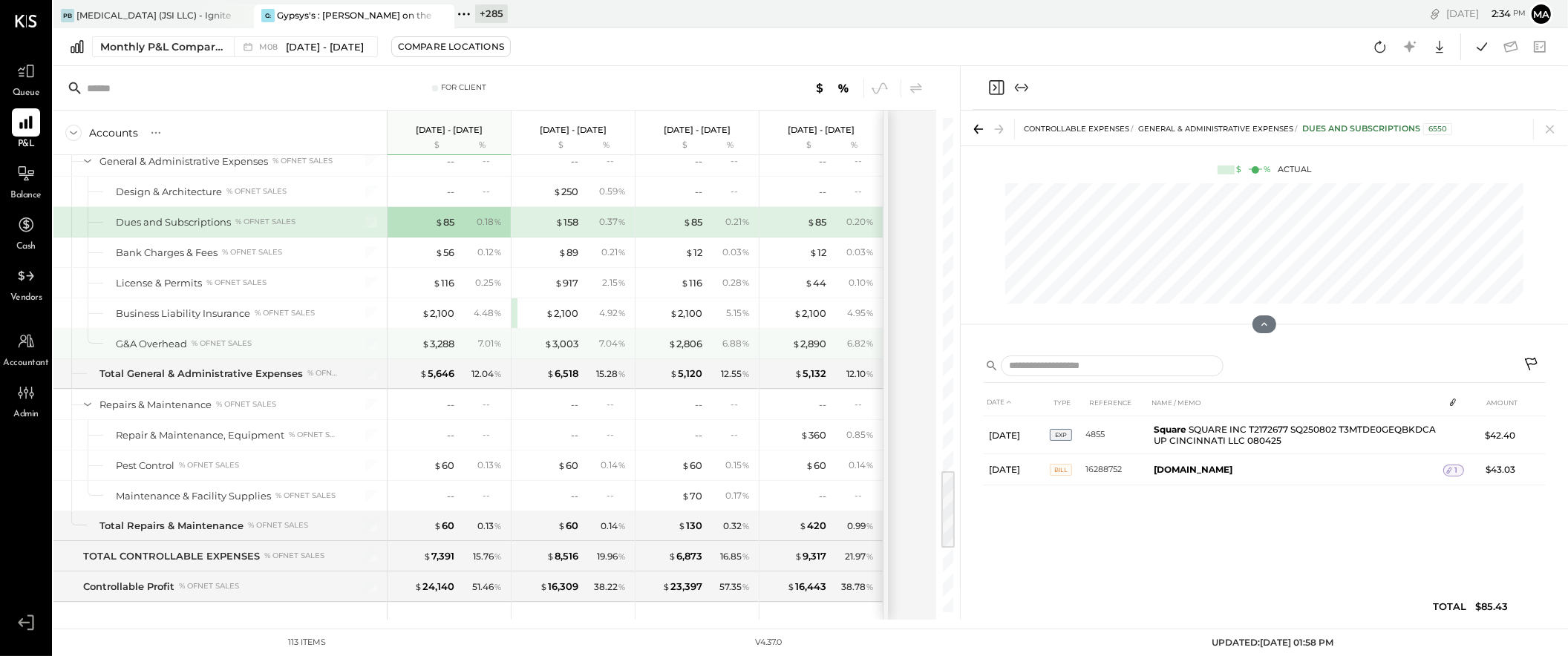
scroll to position [2140, 0]
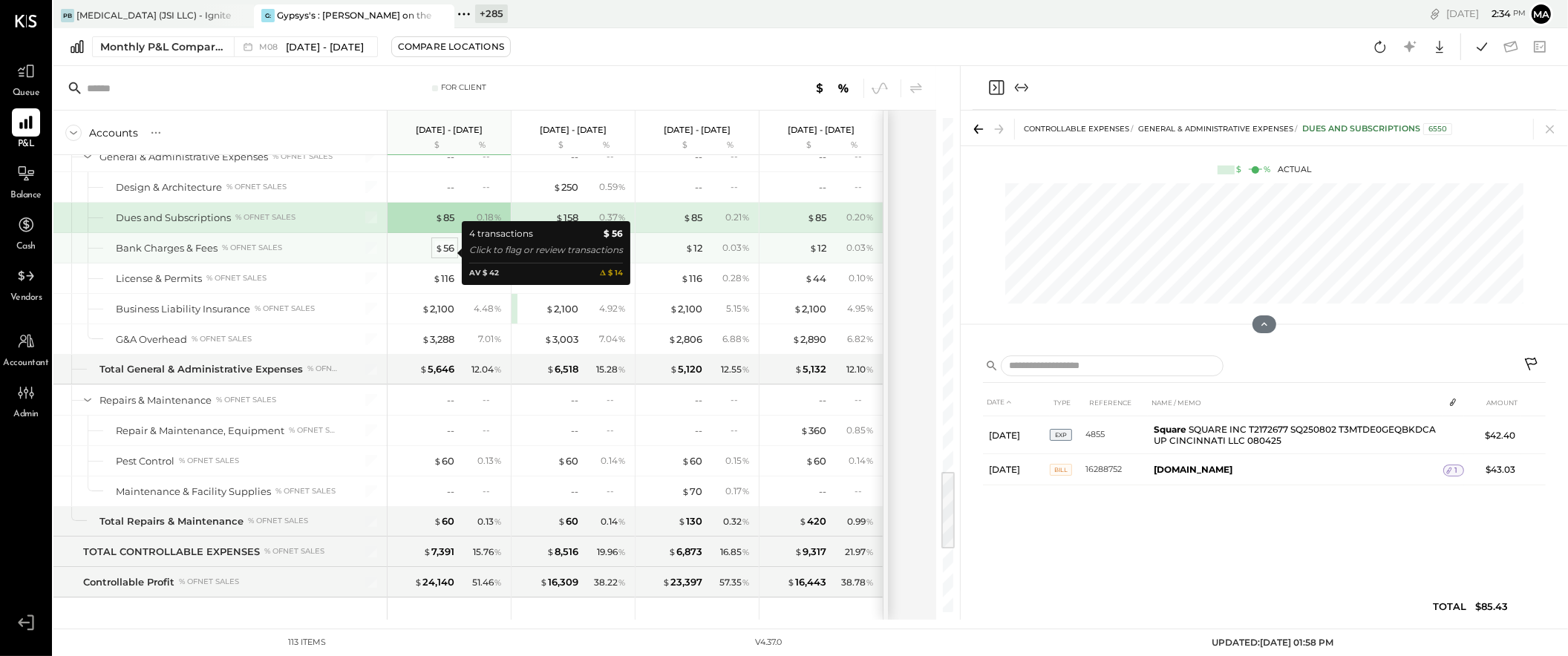
click at [448, 253] on div "$ 56" at bounding box center [445, 248] width 20 height 14
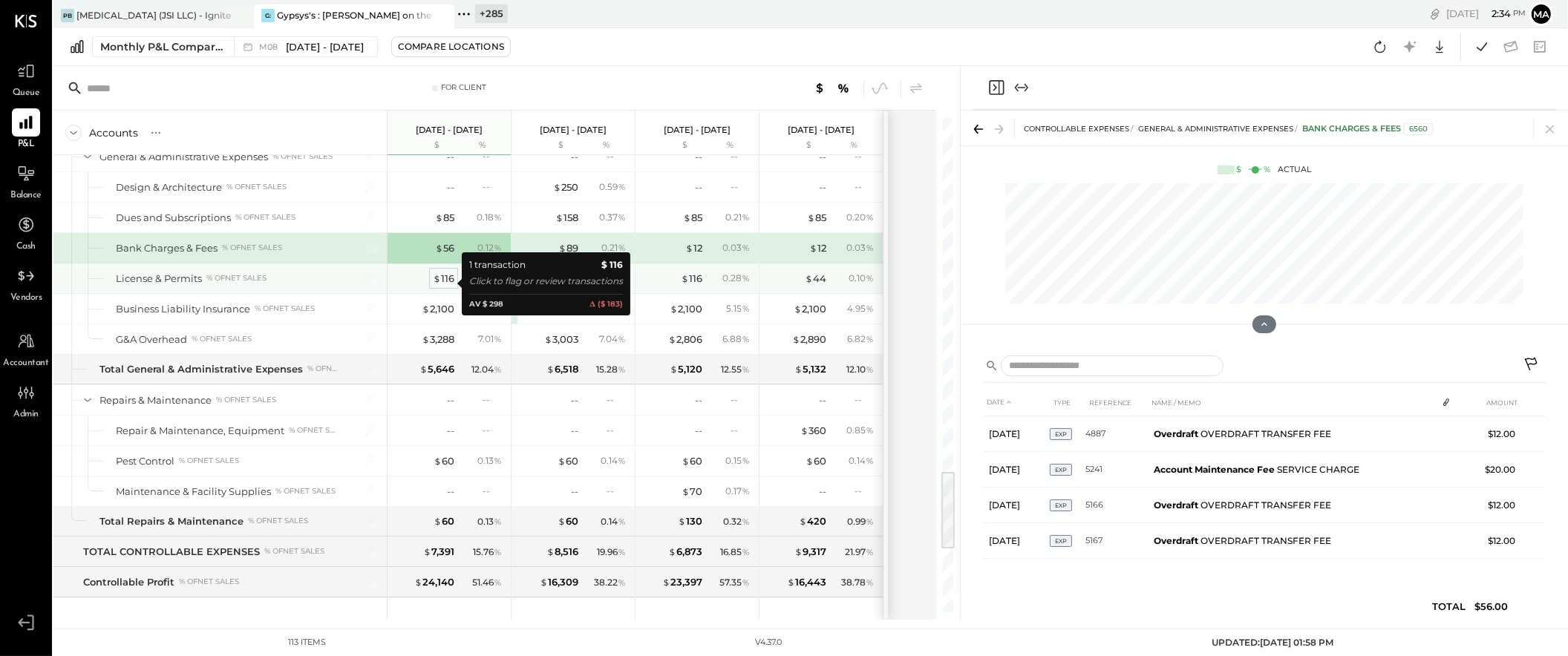
click at [447, 283] on div "$ 116" at bounding box center [443, 278] width 22 height 14
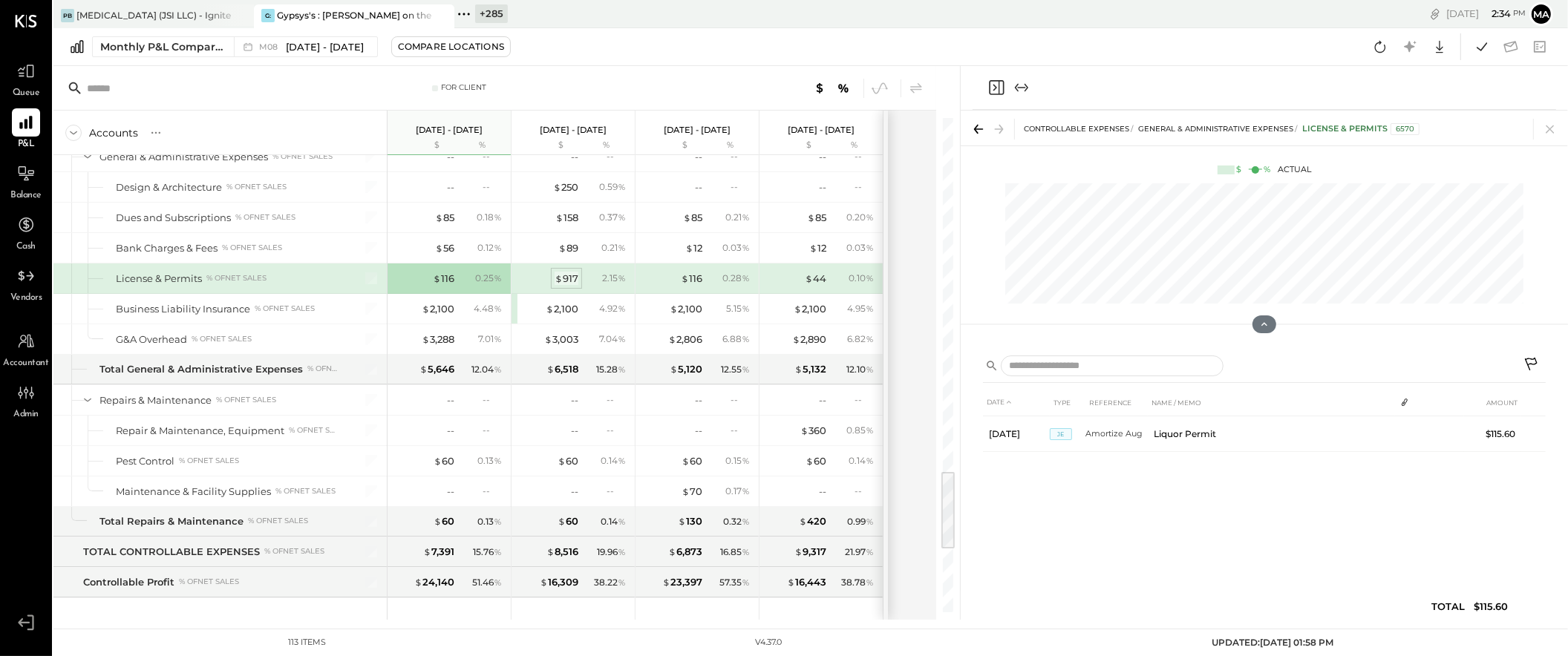
click at [563, 283] on div "$ 917" at bounding box center [566, 278] width 24 height 14
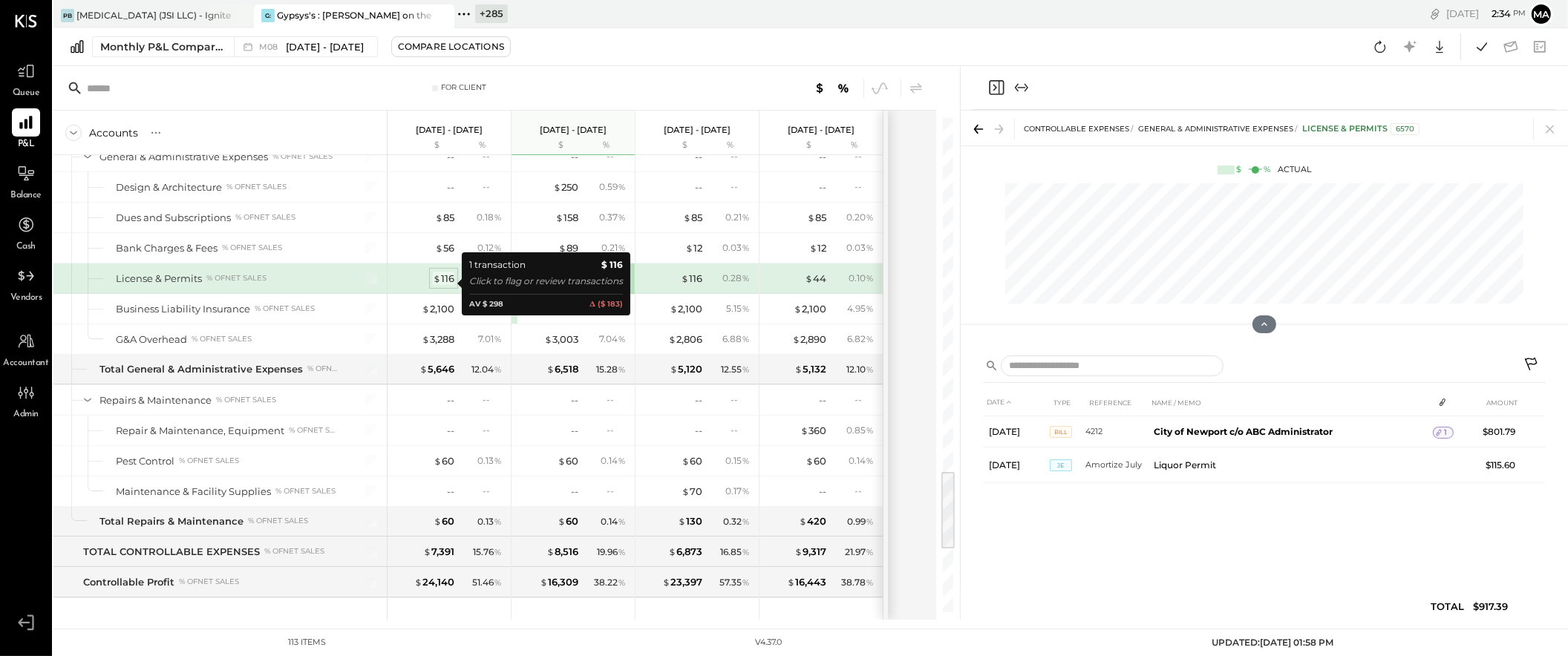
click at [446, 284] on div "$ 116" at bounding box center [443, 278] width 22 height 14
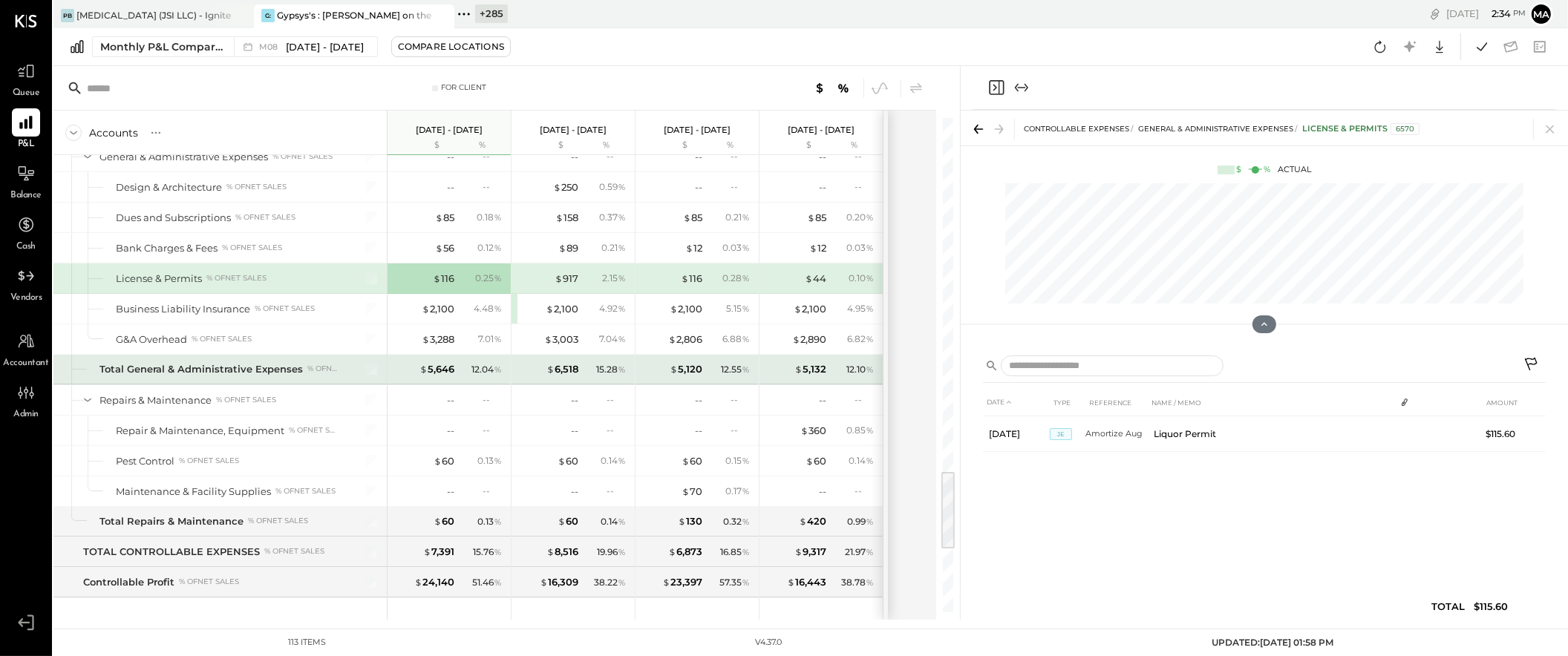
scroll to position [2200, 0]
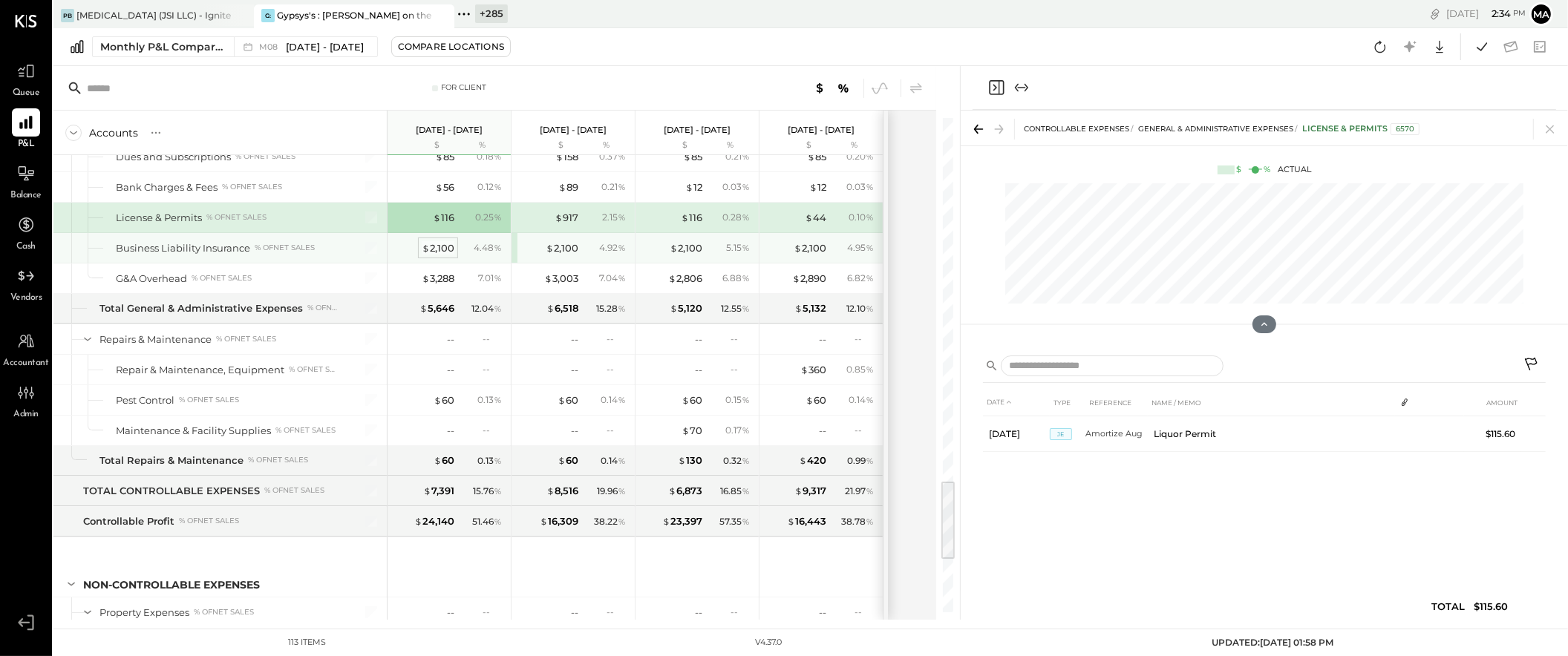
click at [442, 252] on div "$ 2,100" at bounding box center [438, 248] width 33 height 14
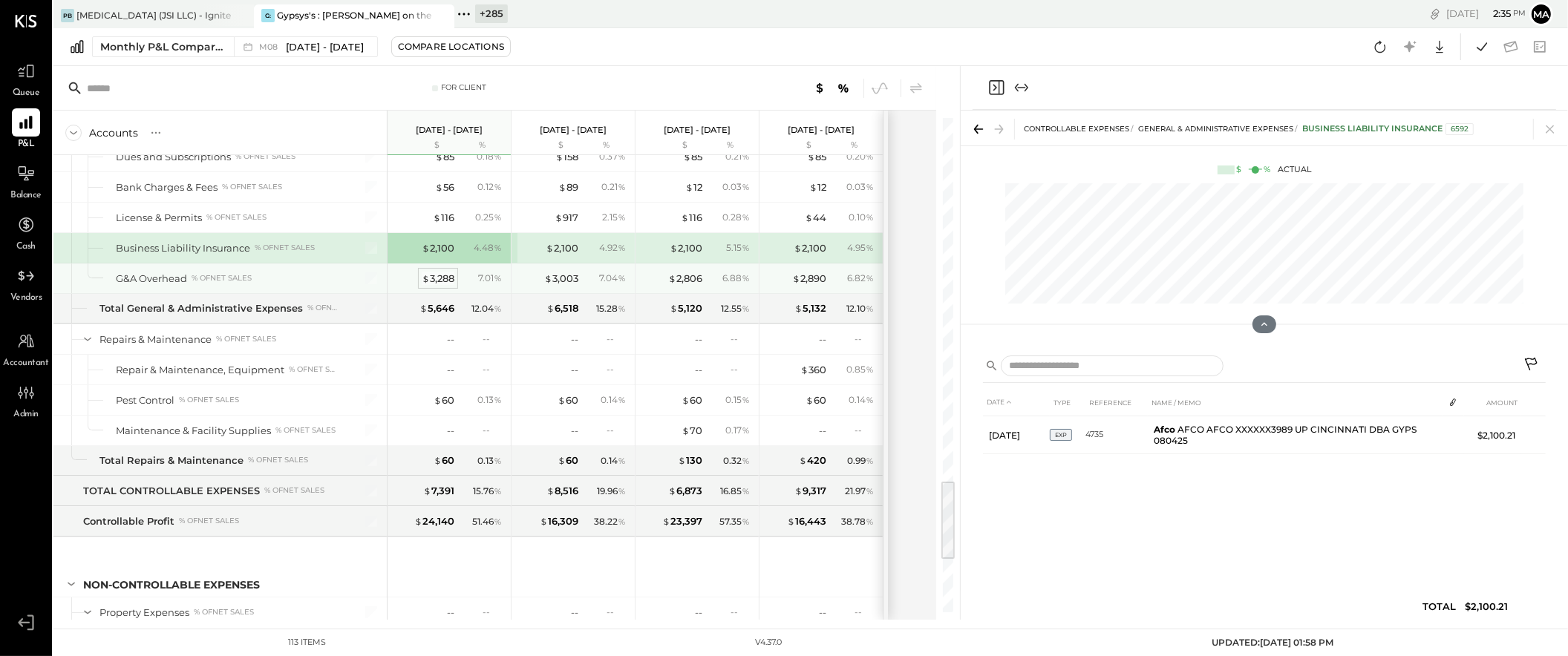
click at [444, 283] on div "$ 3,288" at bounding box center [438, 278] width 33 height 14
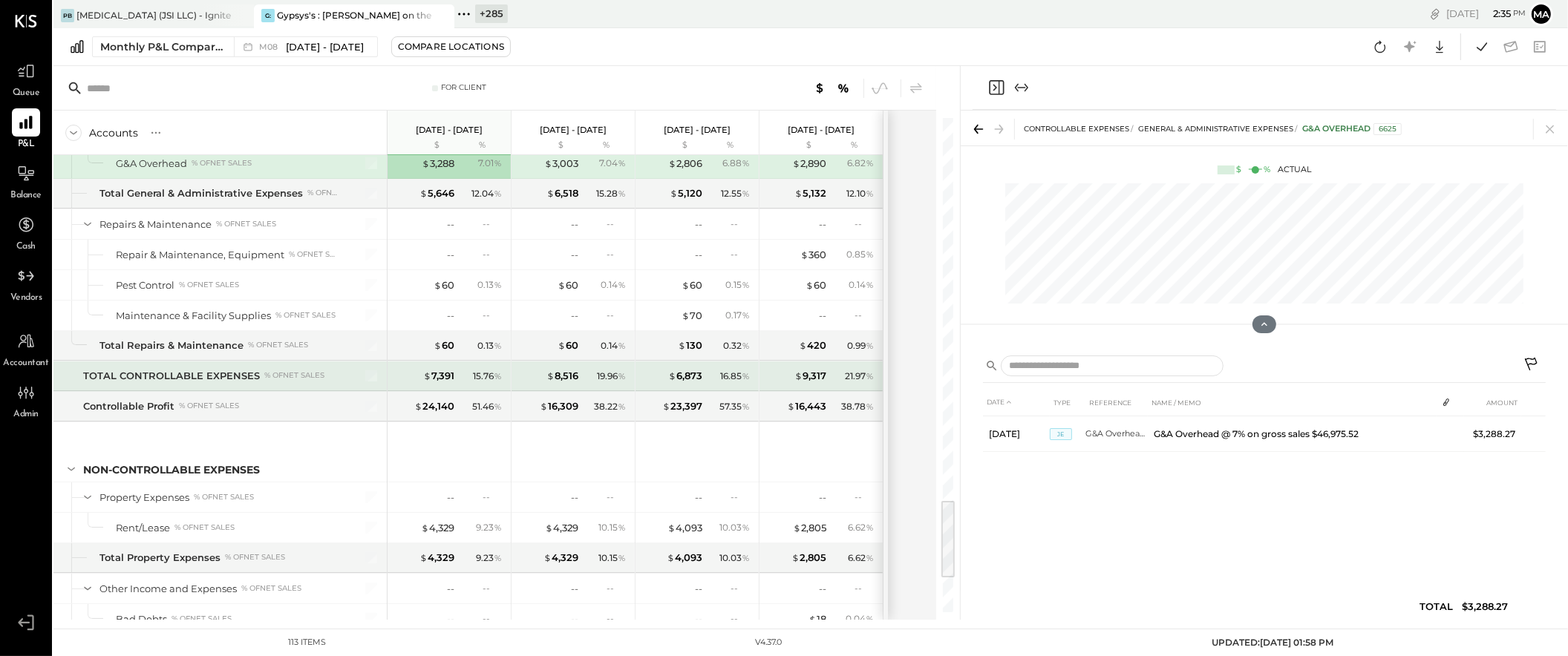
scroll to position [2317, 0]
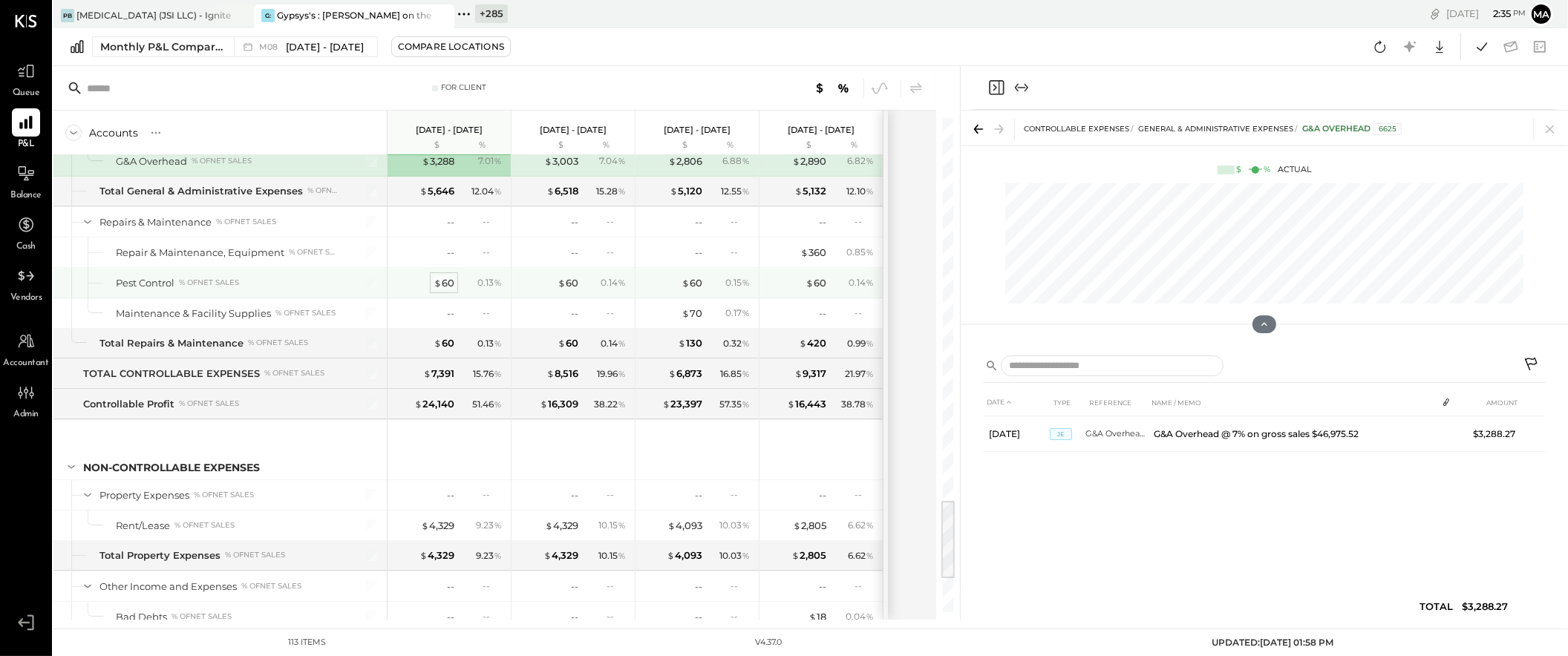
click at [449, 286] on div "$ 60" at bounding box center [444, 283] width 21 height 14
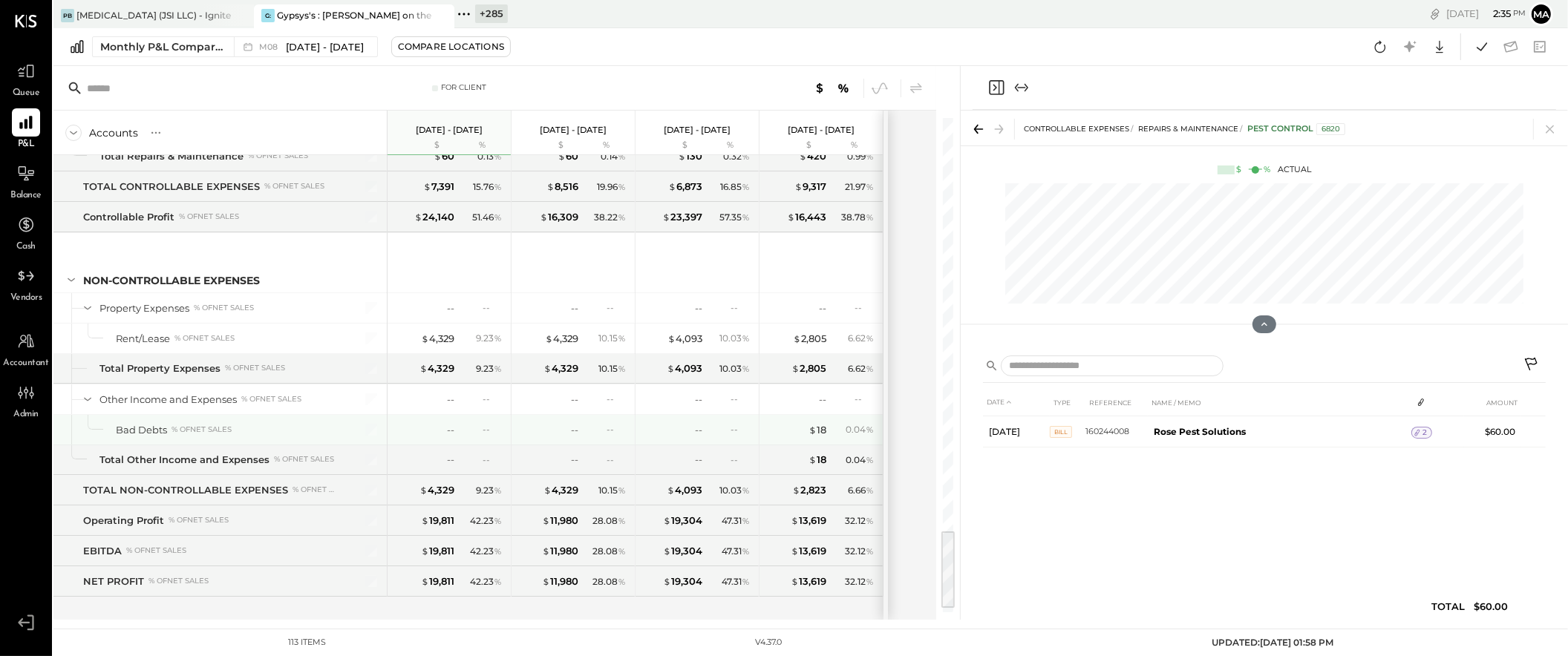
scroll to position [2525, 0]
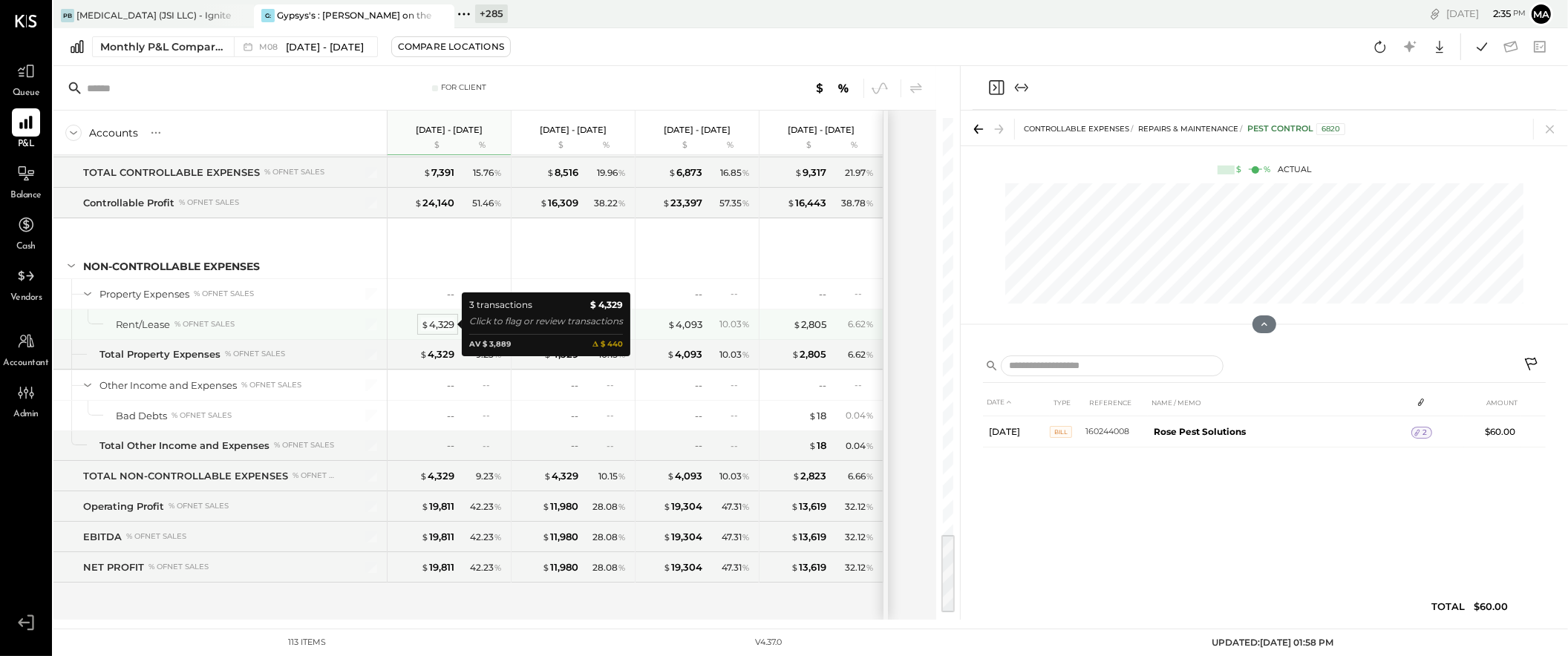
click at [436, 325] on div "$ 4,329" at bounding box center [437, 325] width 34 height 14
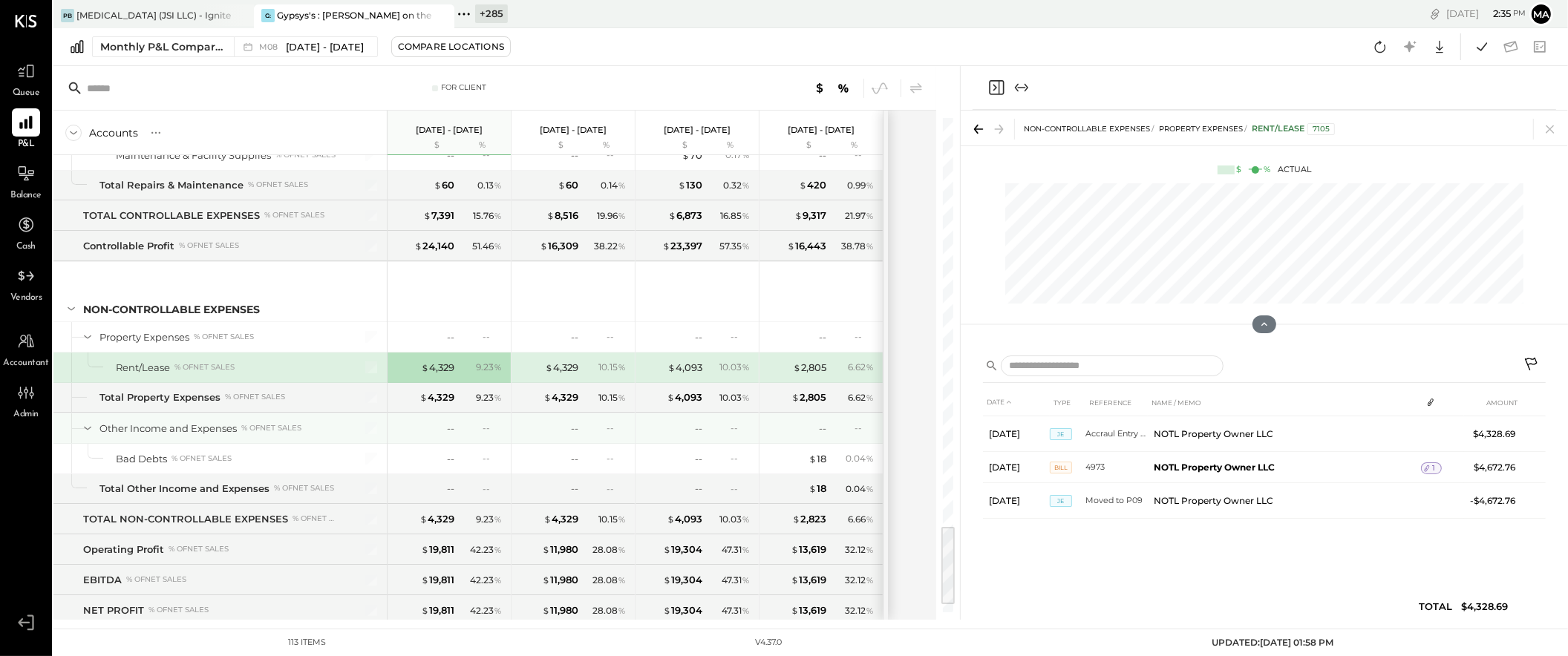
scroll to position [2525, 0]
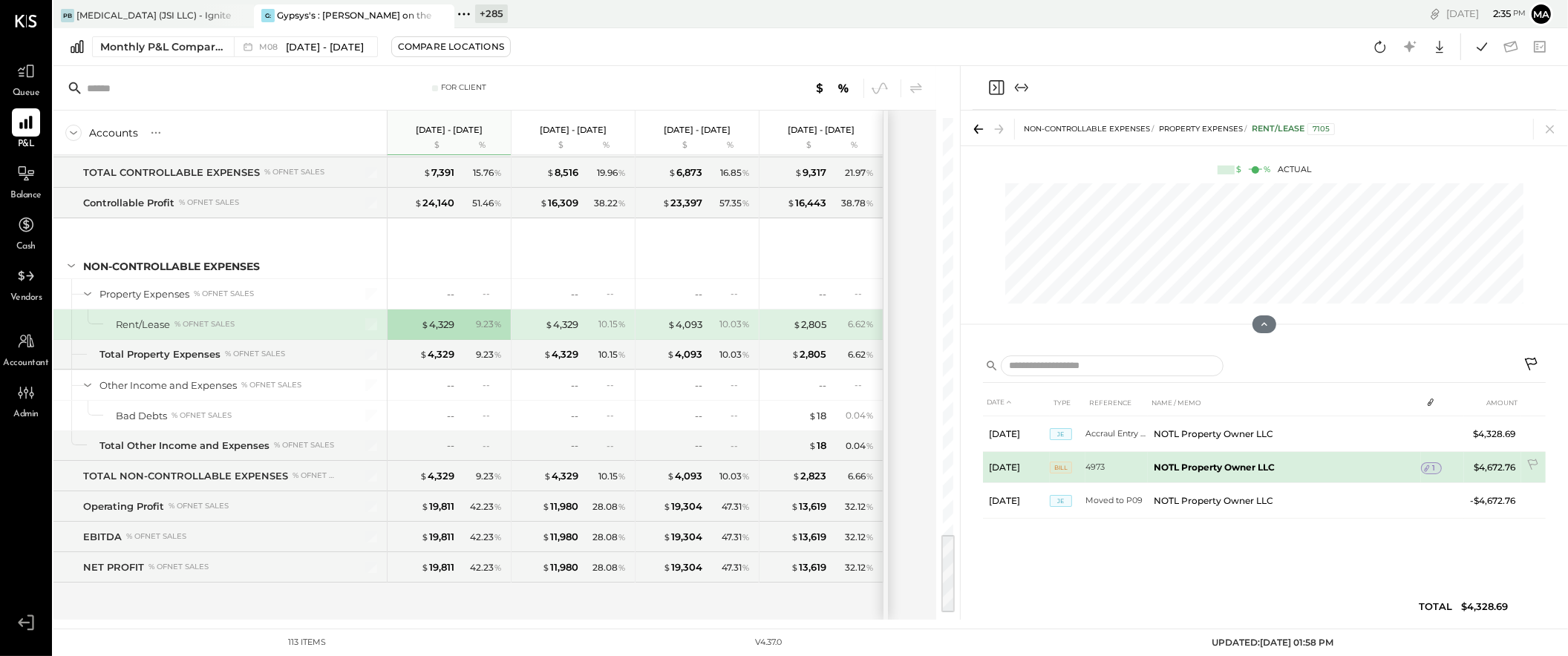
click at [1433, 463] on span "1" at bounding box center [1434, 469] width 3 height 10
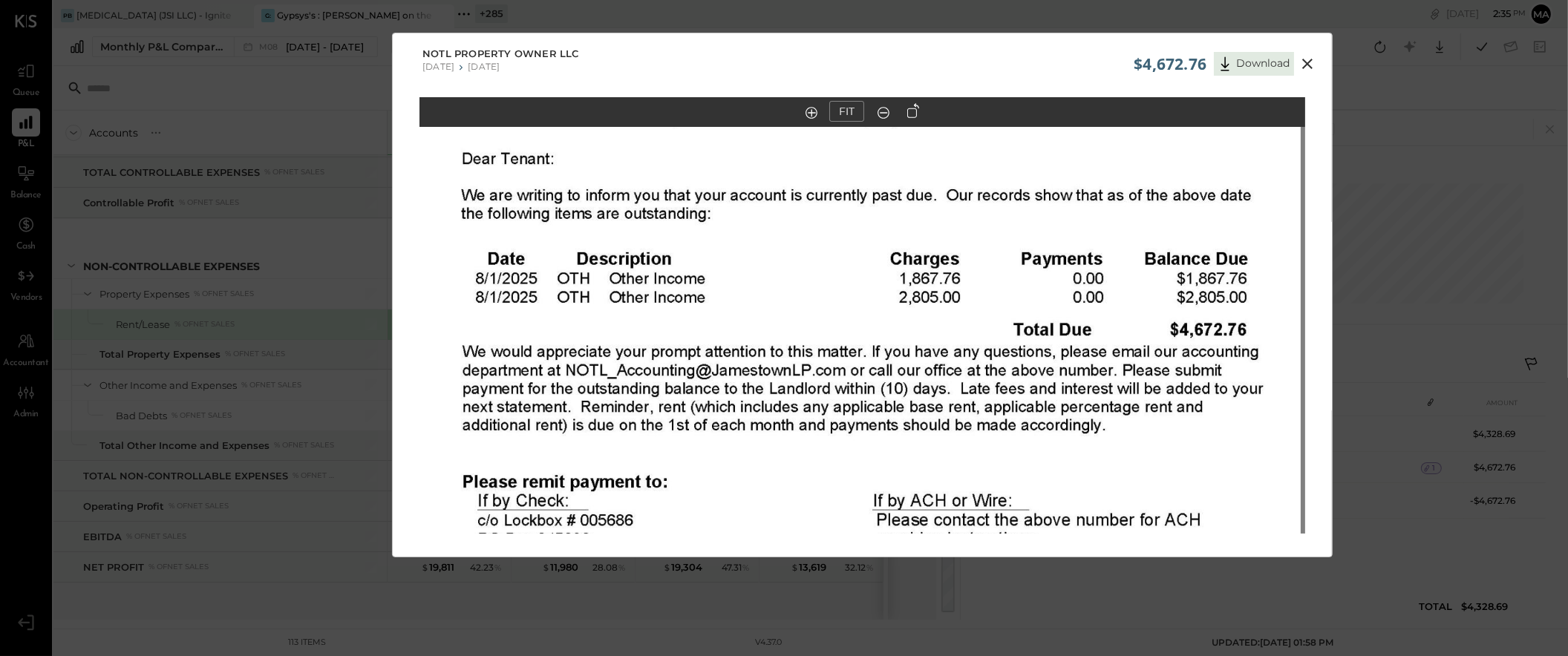
drag, startPoint x: 856, startPoint y: 250, endPoint x: 852, endPoint y: 280, distance: 30.3
click at [852, 280] on img at bounding box center [858, 325] width 886 height 1146
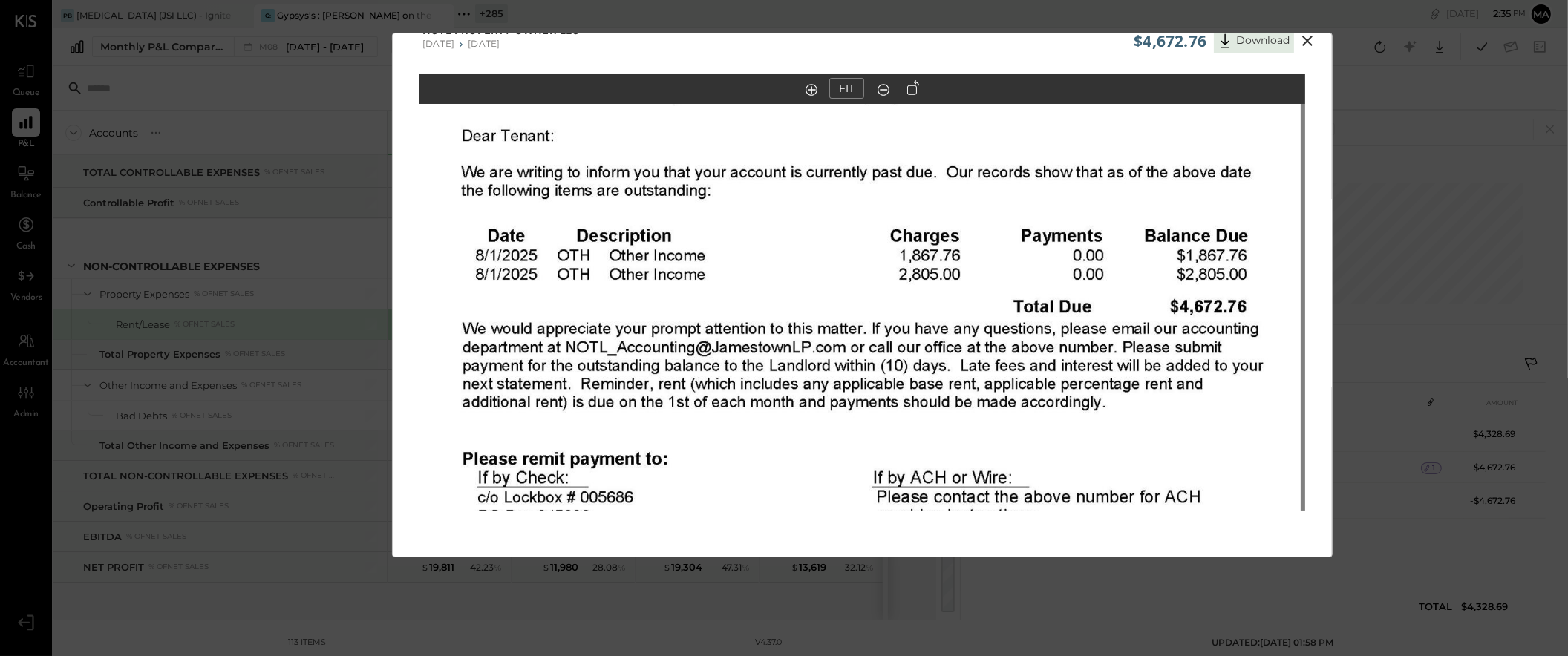
scroll to position [32, 0]
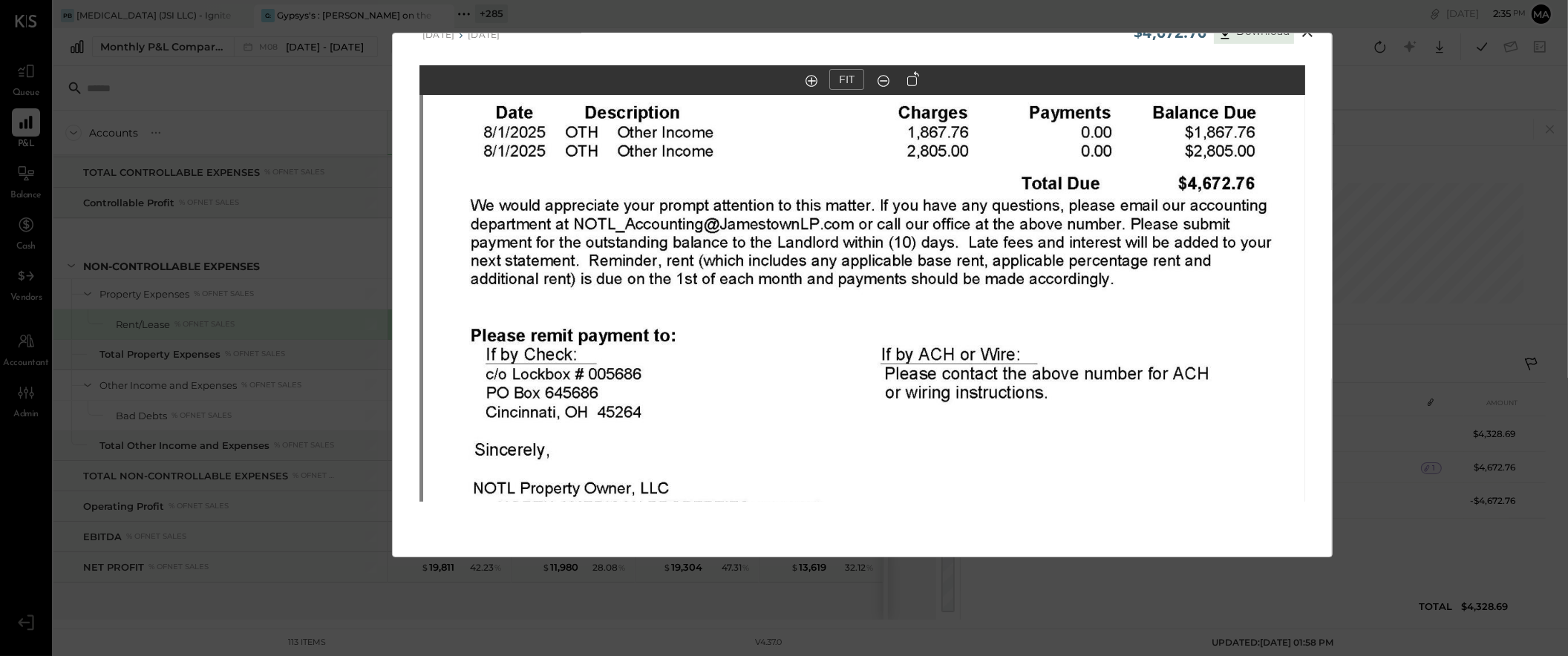
drag, startPoint x: 1090, startPoint y: 220, endPoint x: 1079, endPoint y: 207, distance: 17.0
click at [1104, 107] on img at bounding box center [866, 179] width 886 height 1146
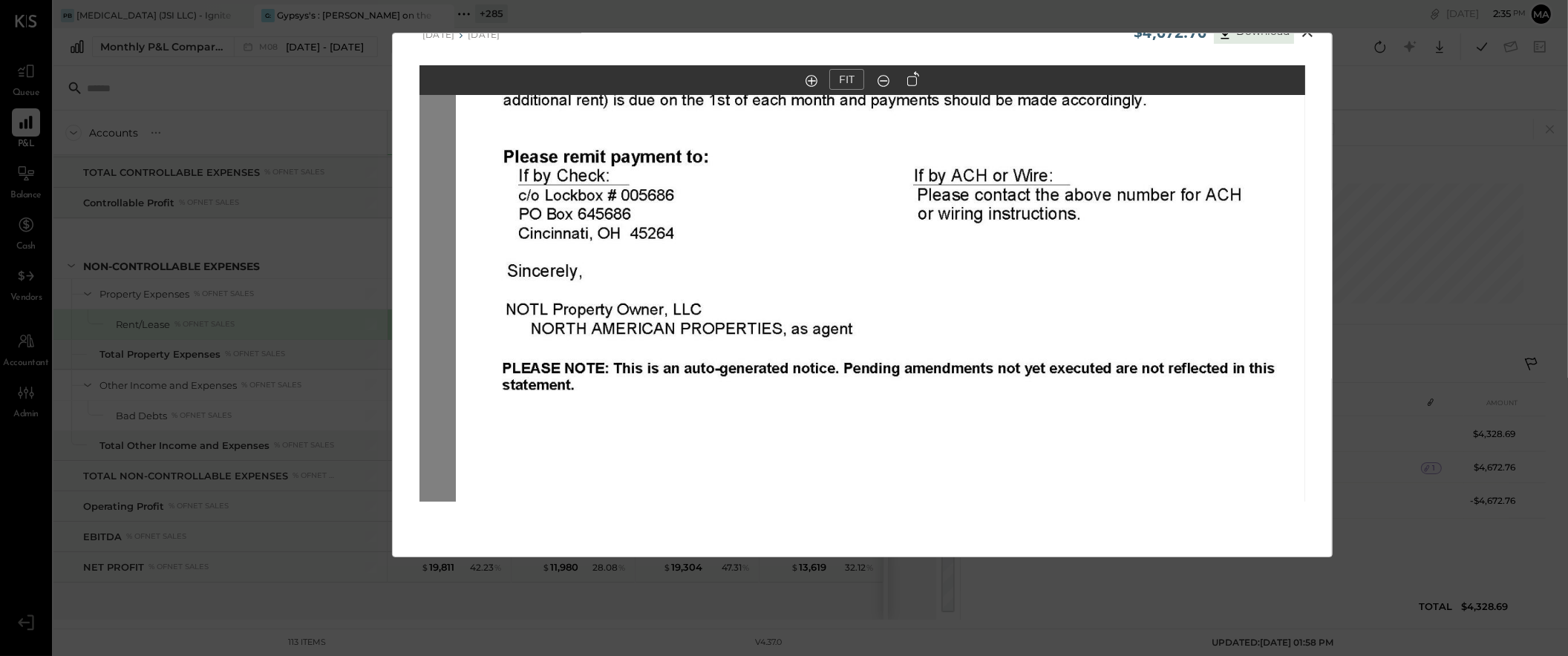
drag, startPoint x: 981, startPoint y: 388, endPoint x: 1035, endPoint y: 430, distance: 68.4
click at [1035, 431] on img at bounding box center [899, 1] width 886 height 1146
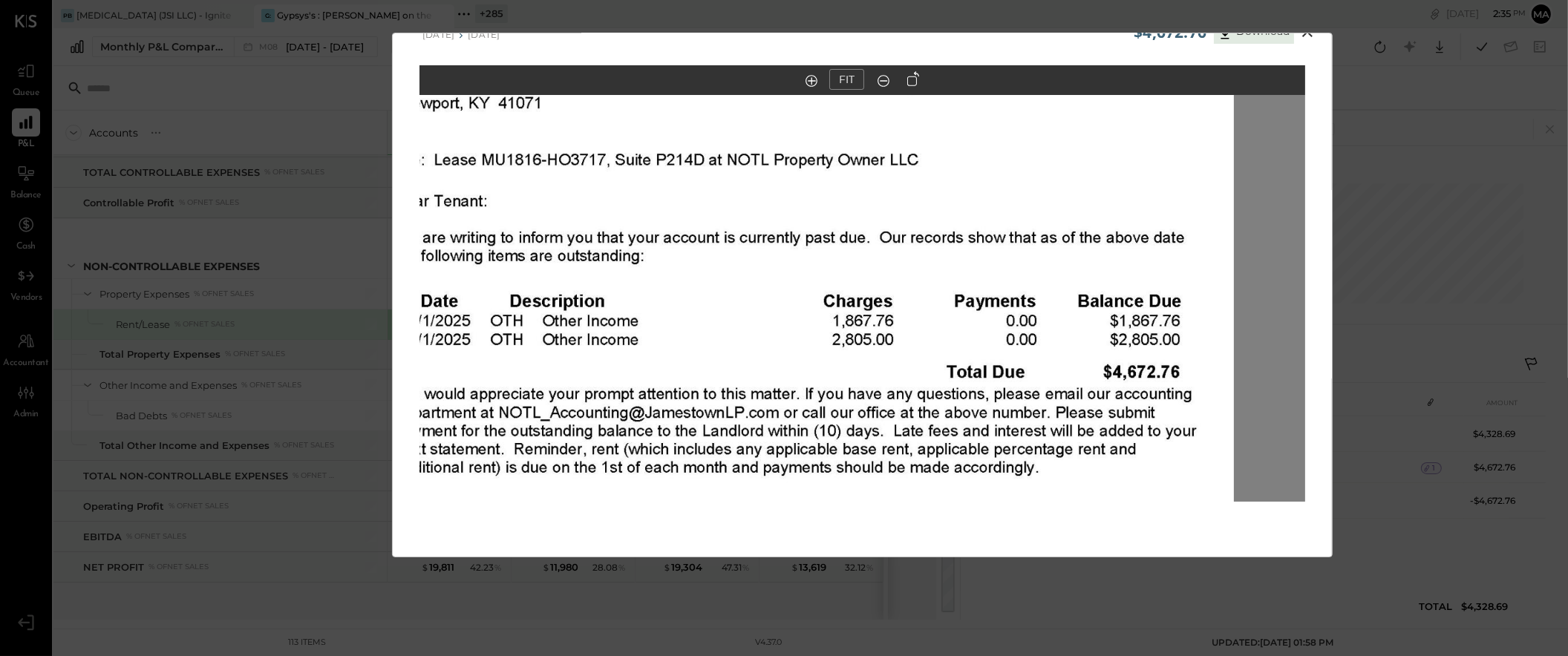
drag, startPoint x: 1207, startPoint y: 166, endPoint x: 1102, endPoint y: 492, distance: 342.5
click at [1102, 493] on img at bounding box center [791, 368] width 886 height 1146
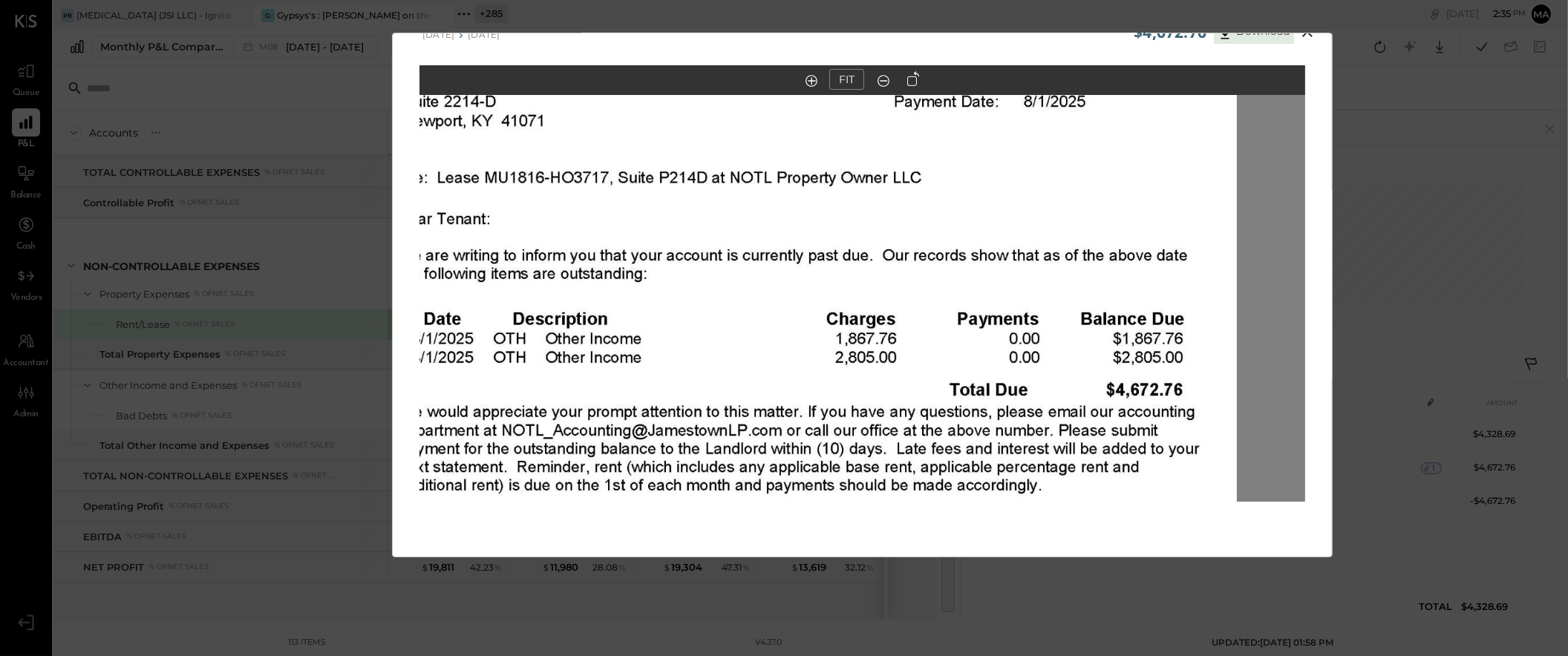
click at [1310, 36] on icon at bounding box center [1308, 32] width 11 height 10
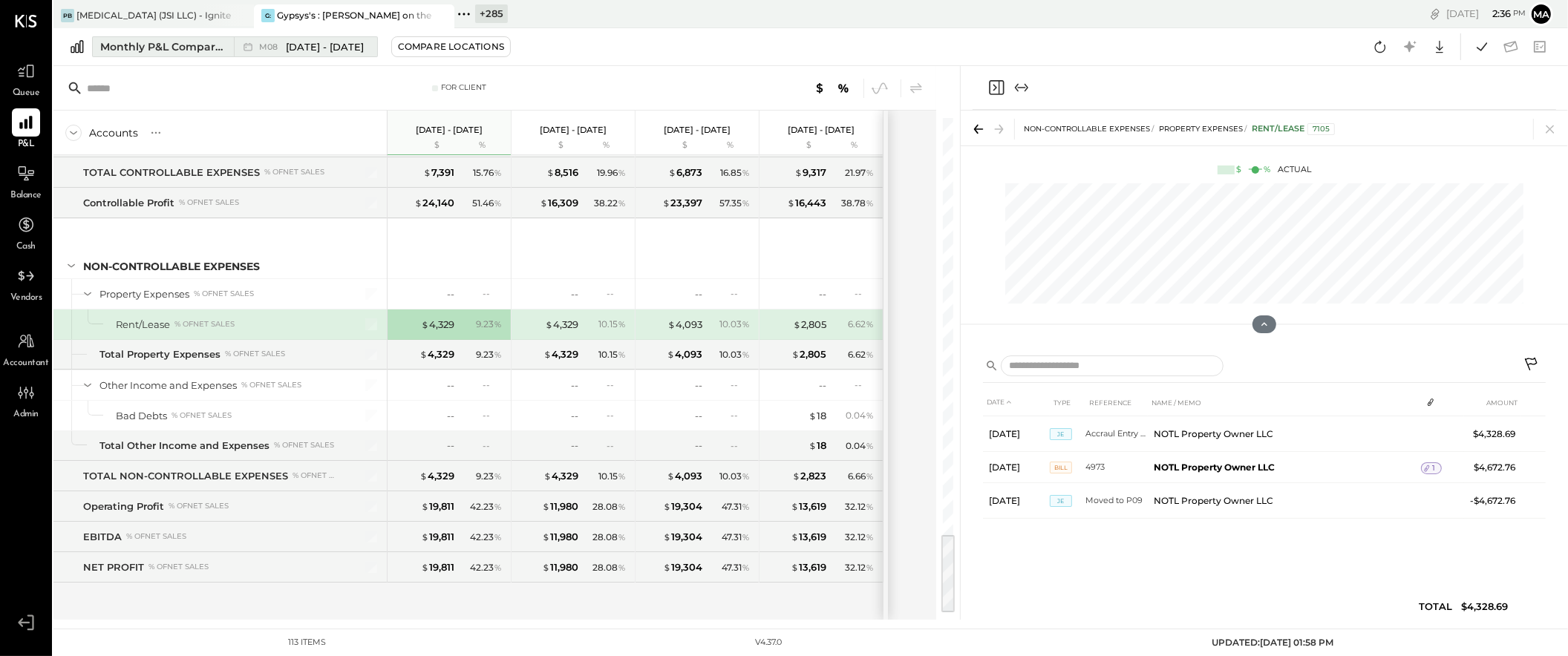
click at [251, 44] on icon at bounding box center [248, 46] width 15 height 15
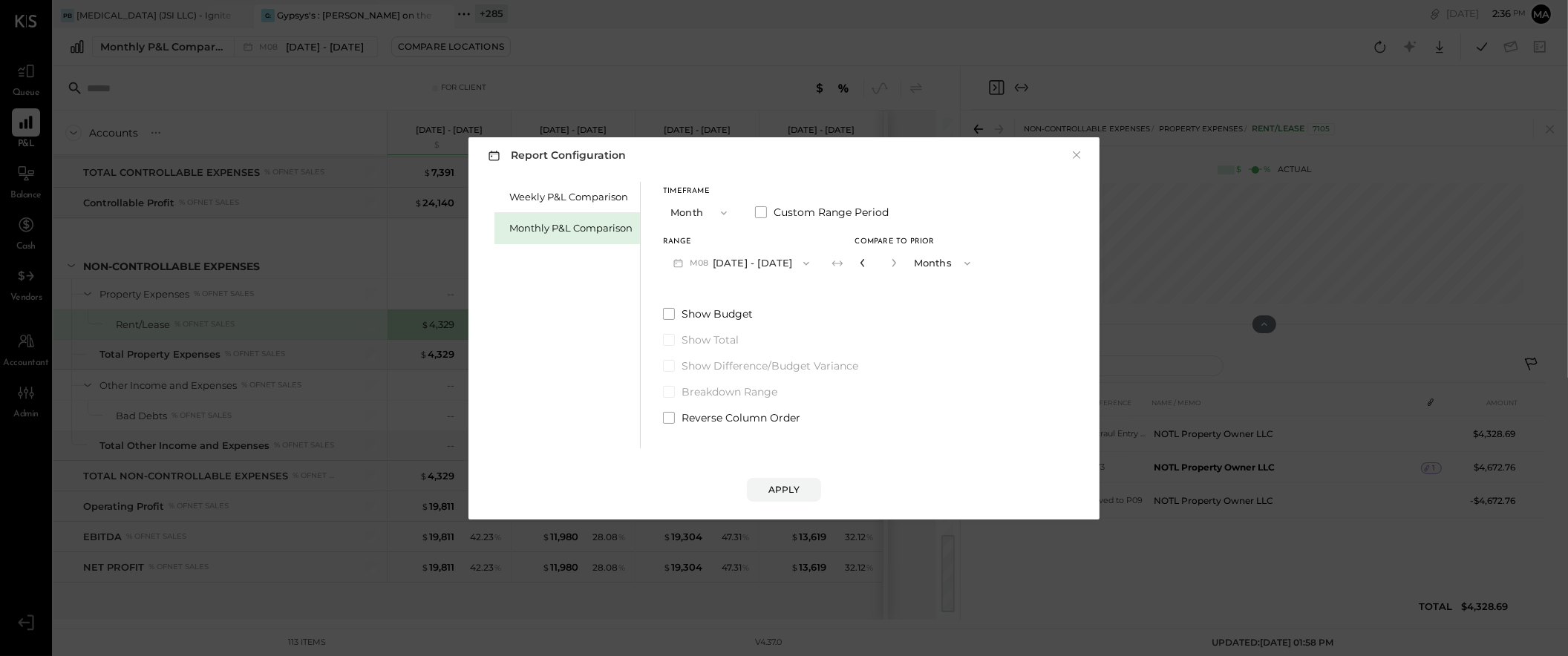
click at [858, 265] on icon "button" at bounding box center [863, 262] width 9 height 9
type input "*"
click at [782, 484] on div "Apply" at bounding box center [784, 489] width 32 height 13
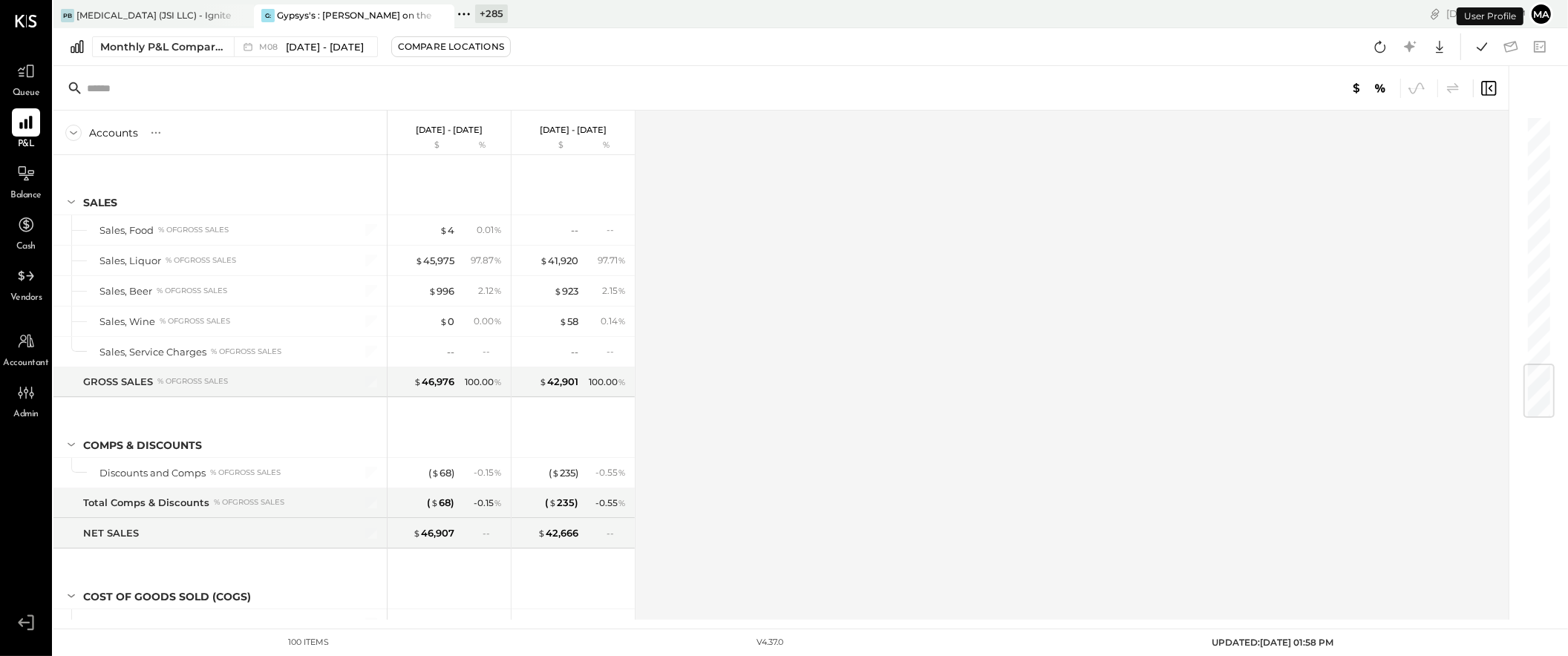
scroll to position [2128, 0]
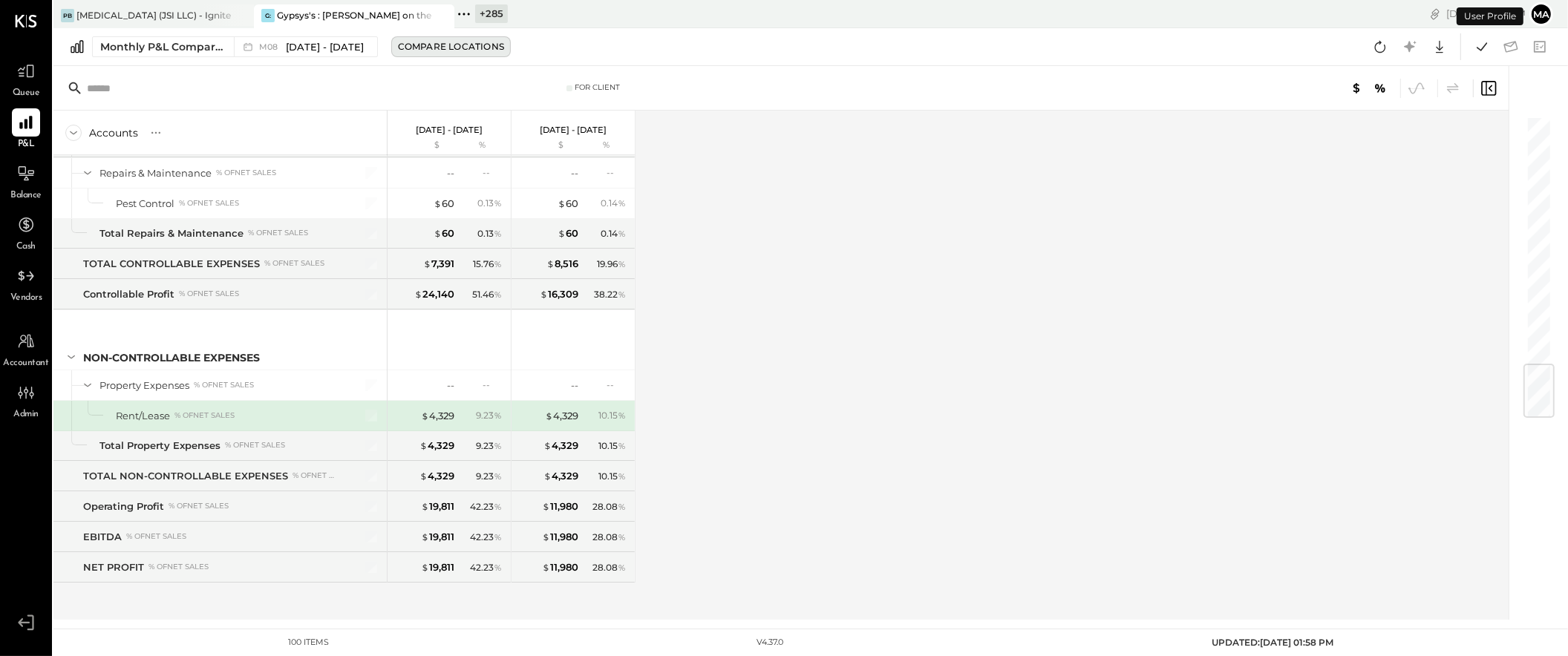
click at [443, 41] on div "Compare Locations" at bounding box center [452, 46] width 107 height 13
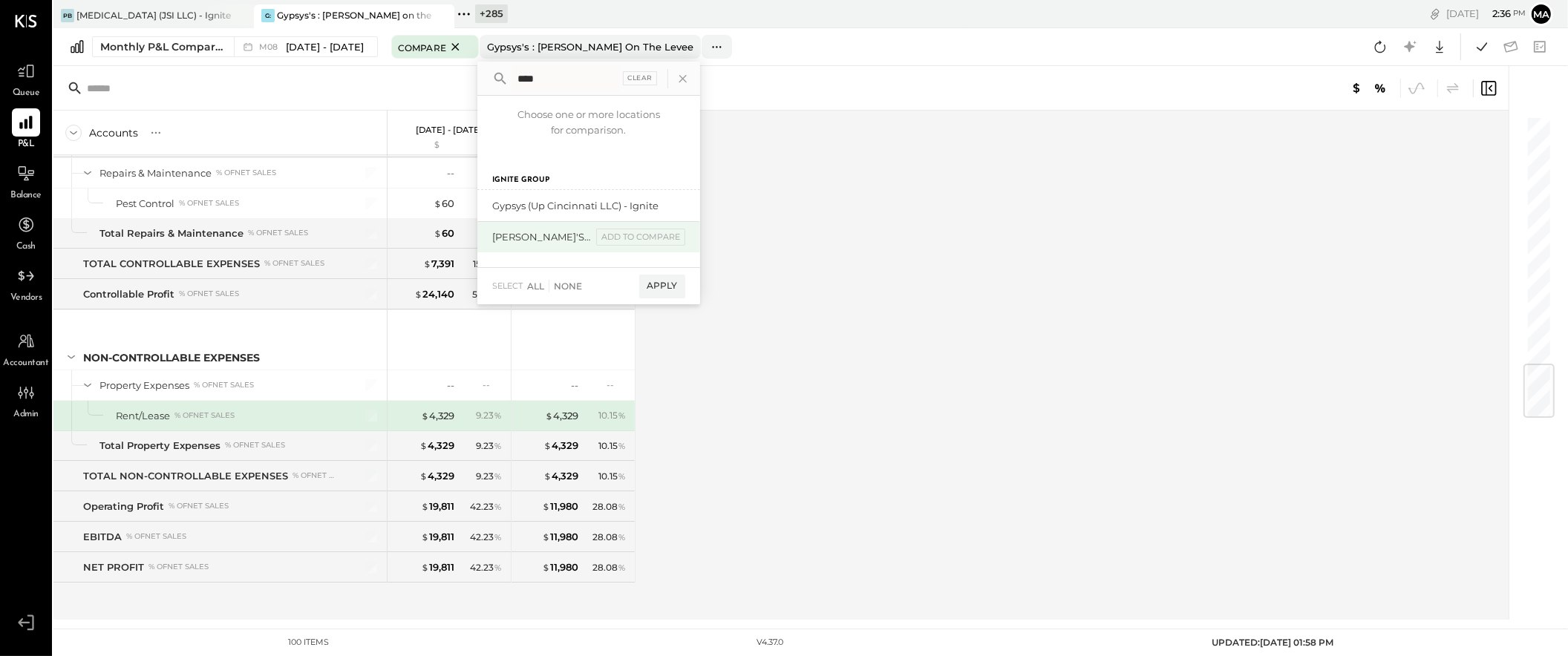
type input "****"
click at [580, 229] on div "Gypsys's : [PERSON_NAME]'s add to compare" at bounding box center [588, 237] width 223 height 31
click at [605, 232] on div "add to compare" at bounding box center [641, 238] width 89 height 18
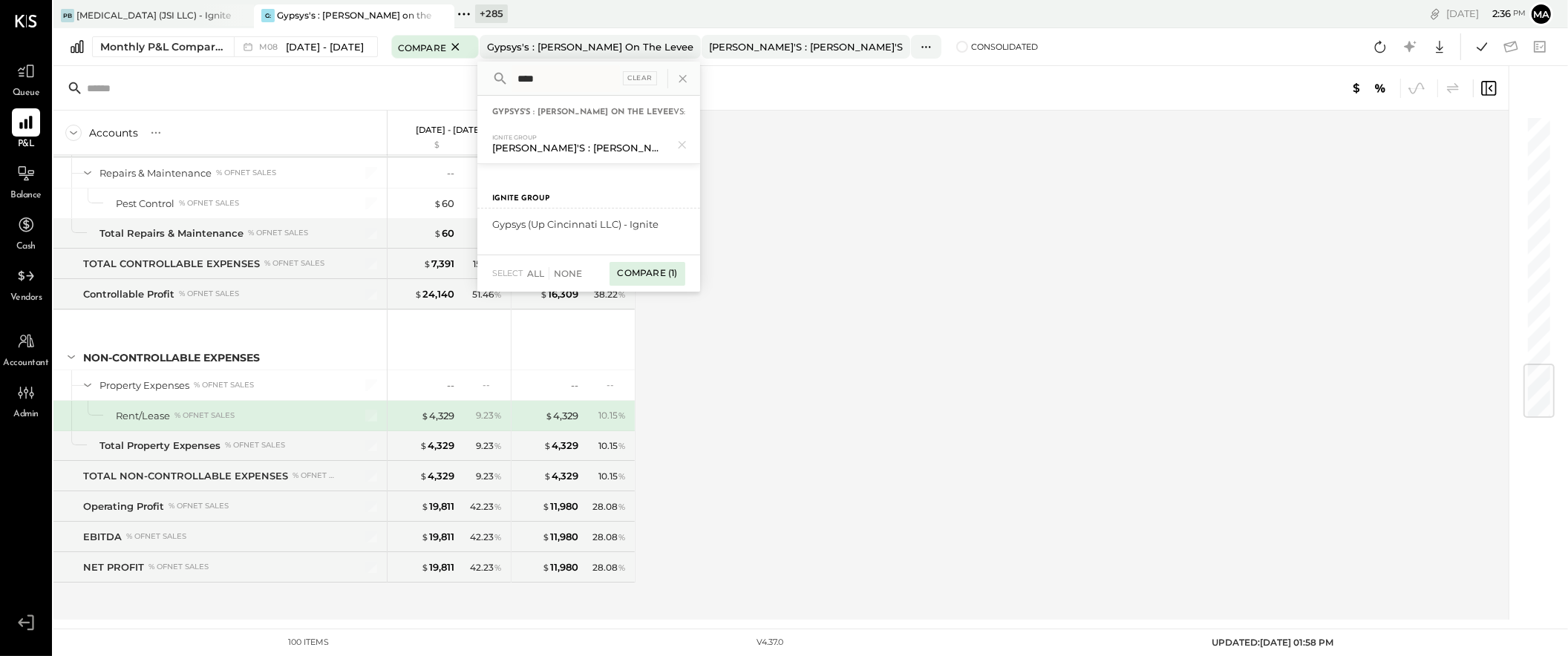
click at [642, 273] on div "Compare (1)" at bounding box center [647, 274] width 75 height 24
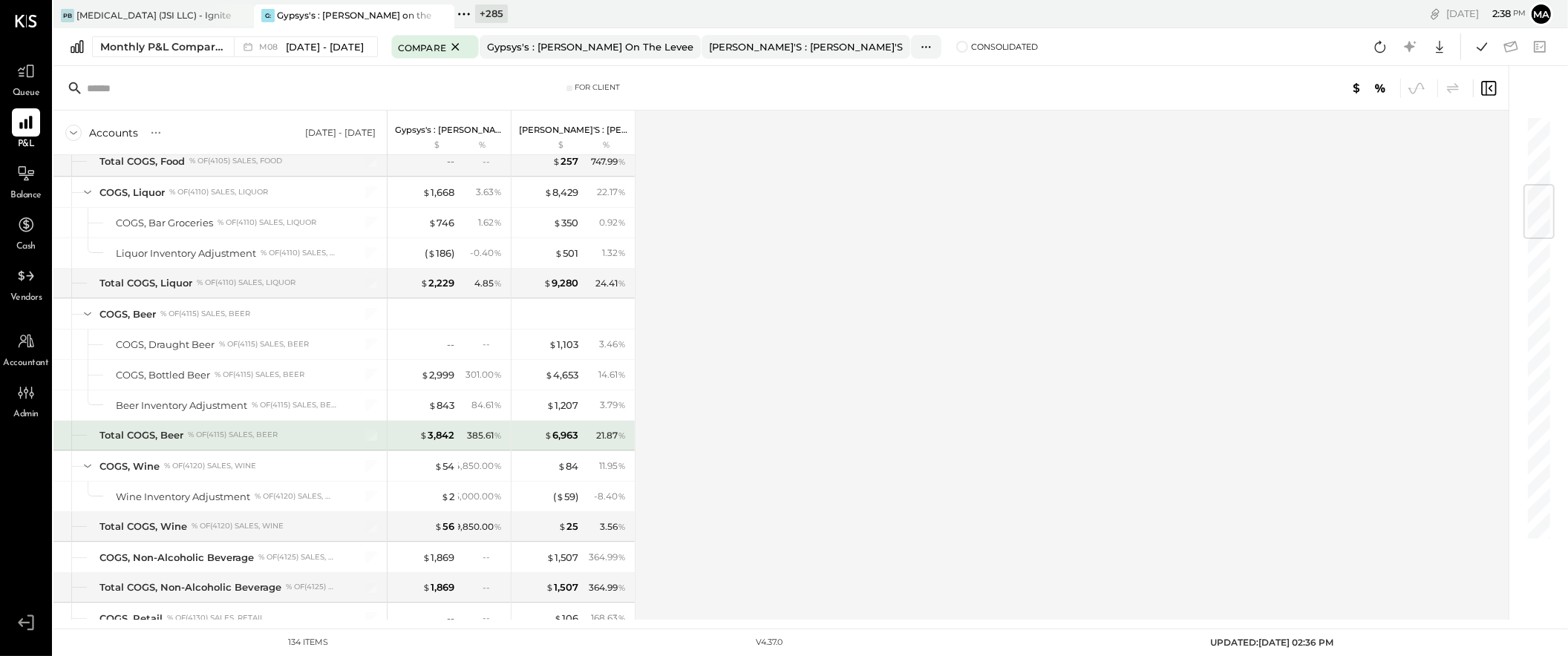
scroll to position [586, 0]
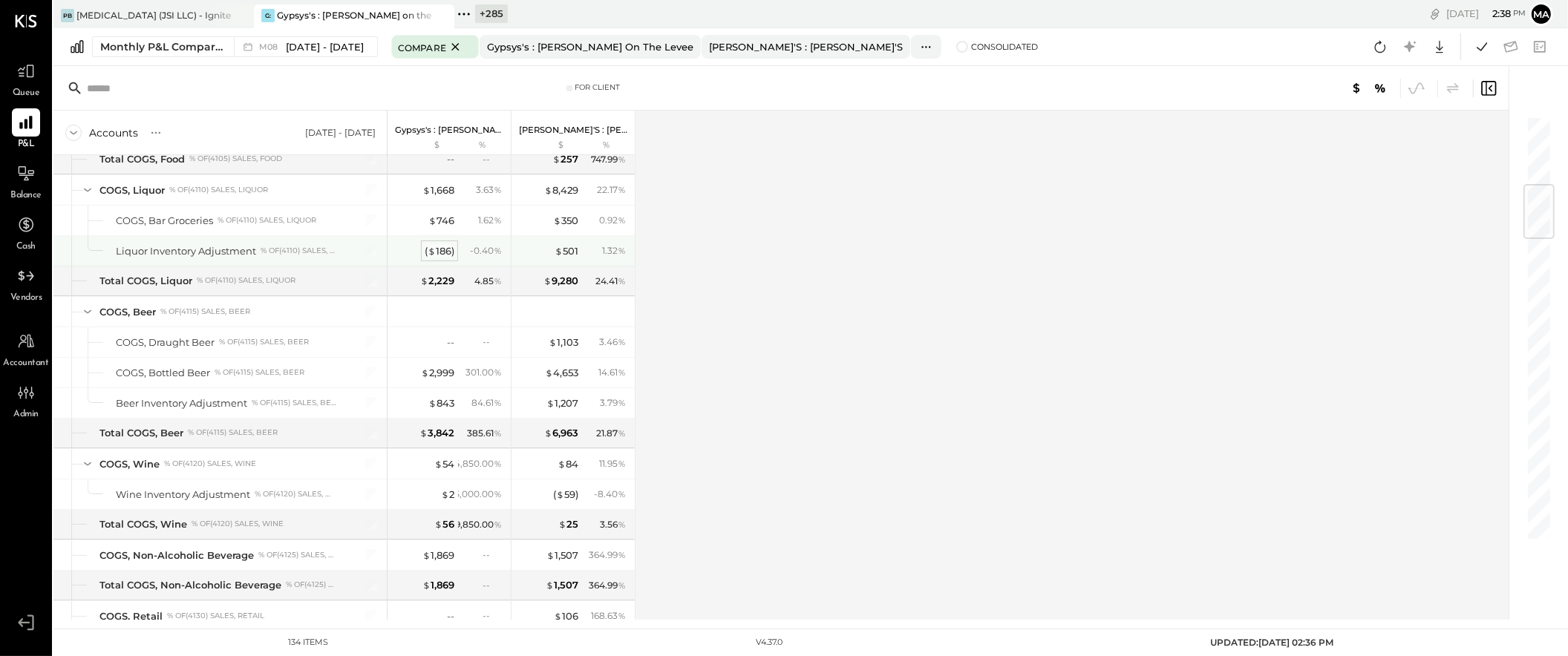
click at [441, 254] on div "( $ 186 )" at bounding box center [440, 251] width 30 height 14
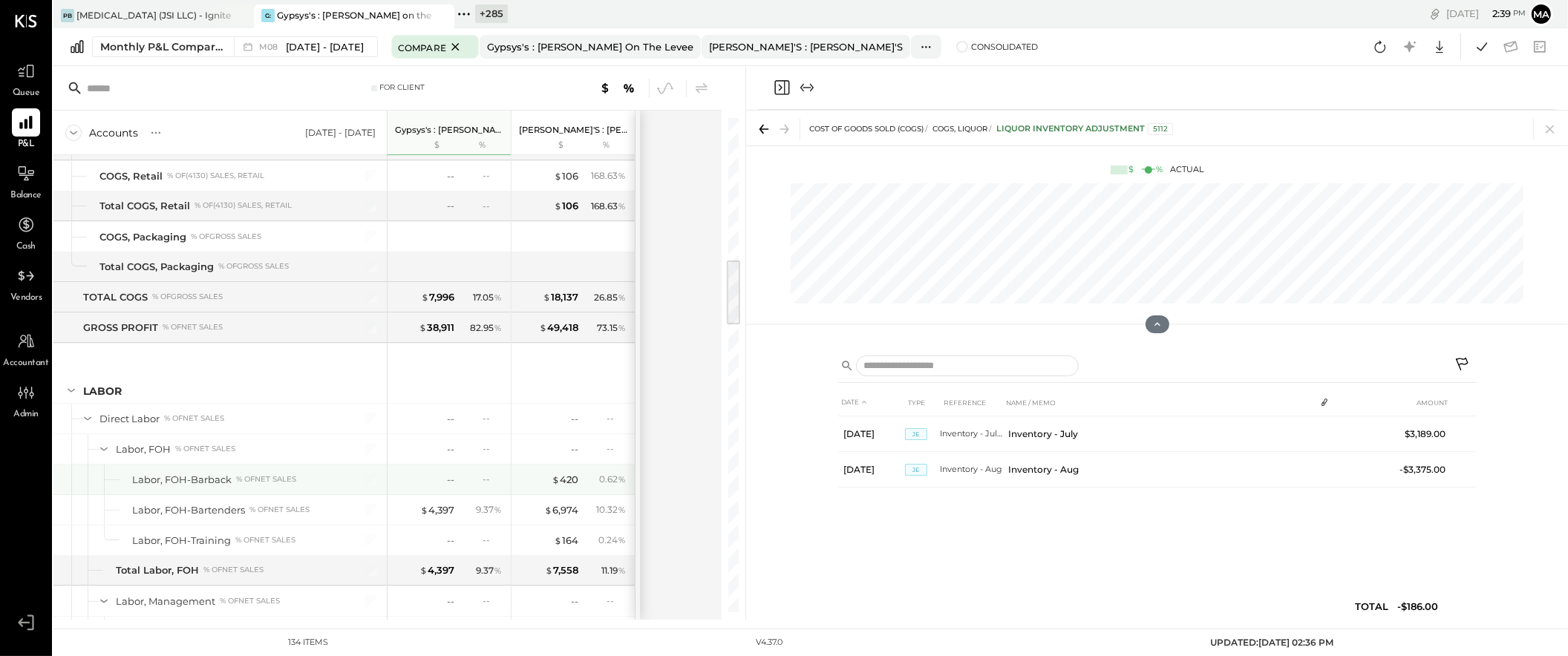
scroll to position [1050, 0]
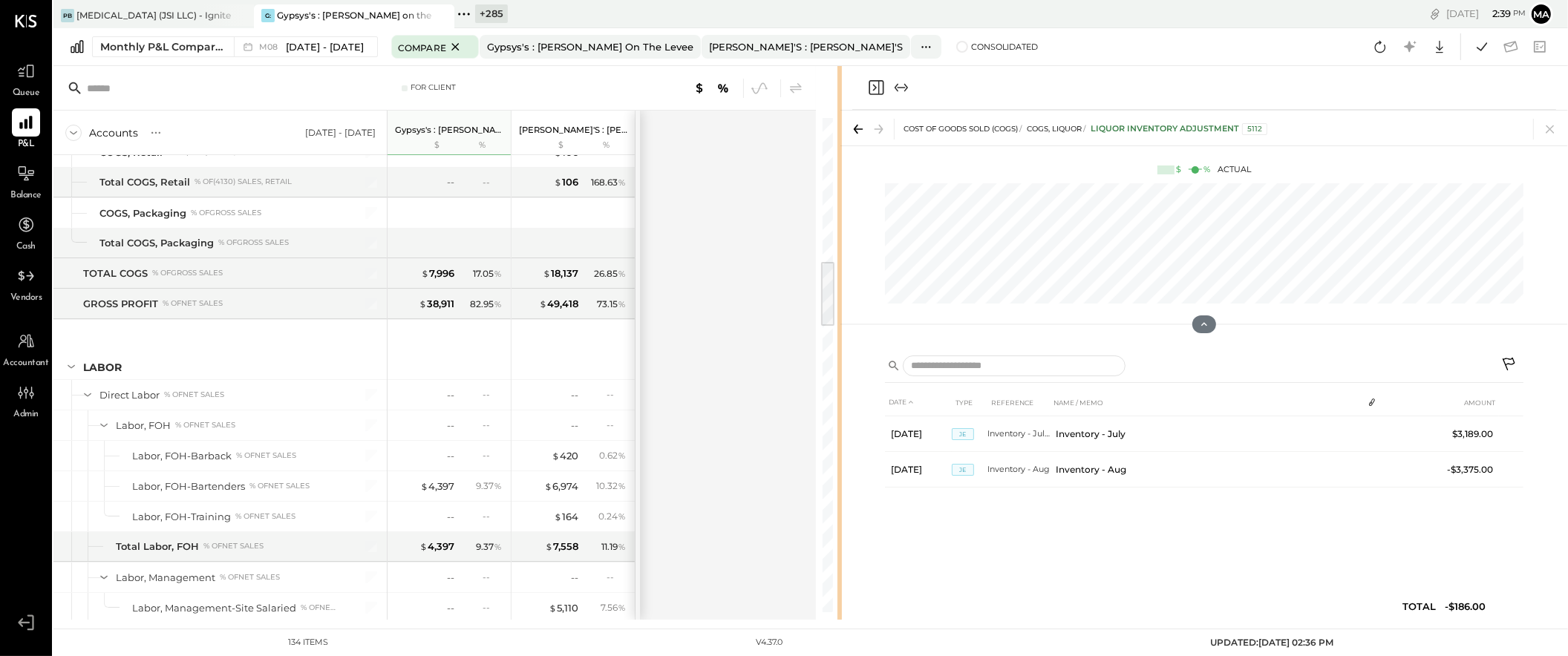
drag, startPoint x: 743, startPoint y: 385, endPoint x: 840, endPoint y: 376, distance: 97.4
click at [840, 376] on div "For Client Accounts S % GL [DATE] - [DATE] Gypsys's : Kon Tiki on the levee $ %…" at bounding box center [810, 343] width 1515 height 553
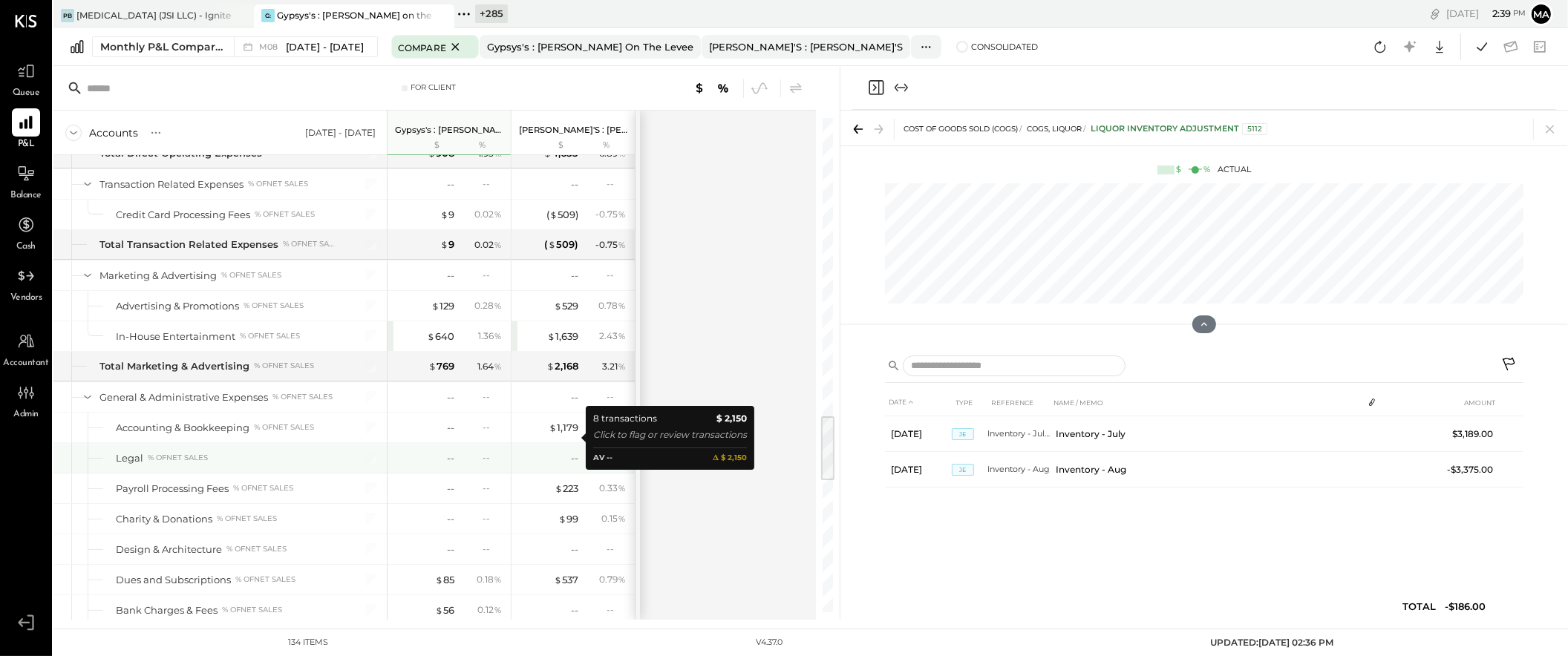
scroll to position [2178, 0]
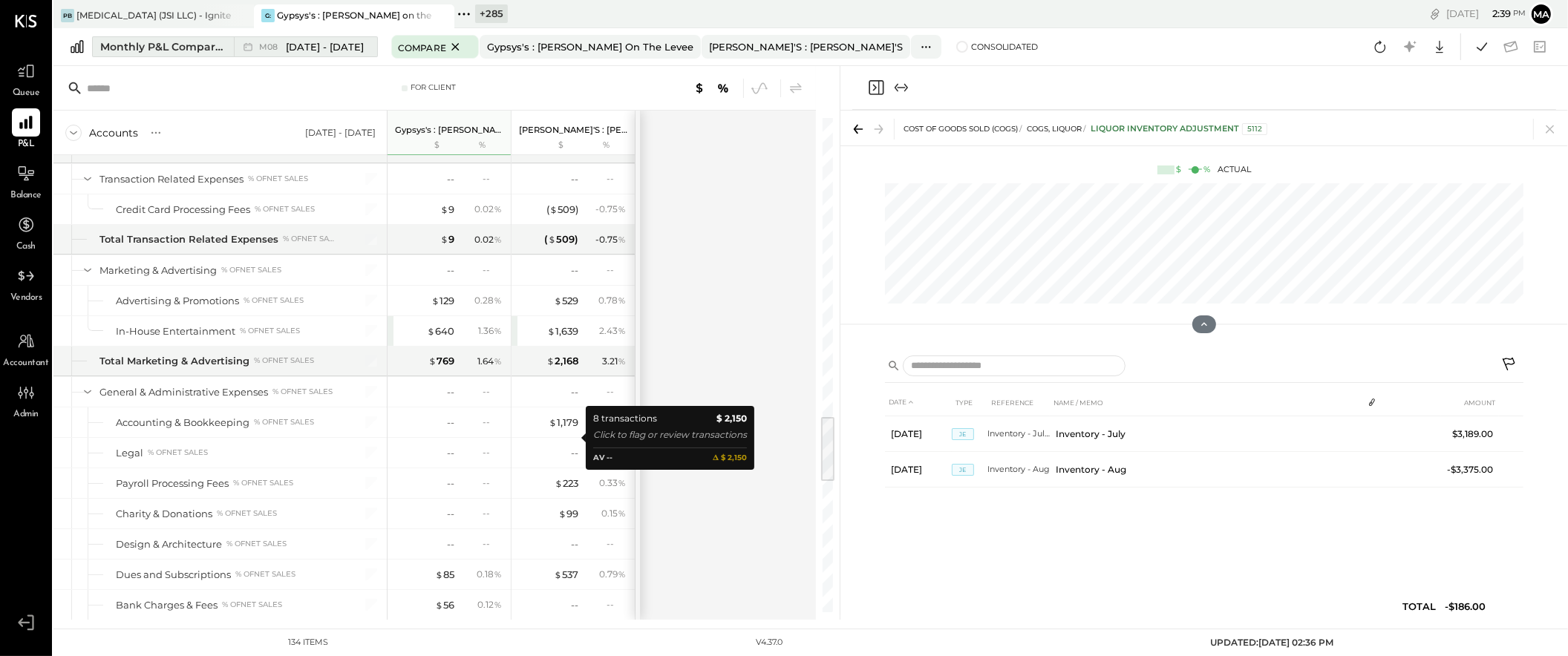
click at [228, 46] on button "Monthly P&L Comparison M08 [DATE] - [DATE]" at bounding box center [235, 46] width 286 height 21
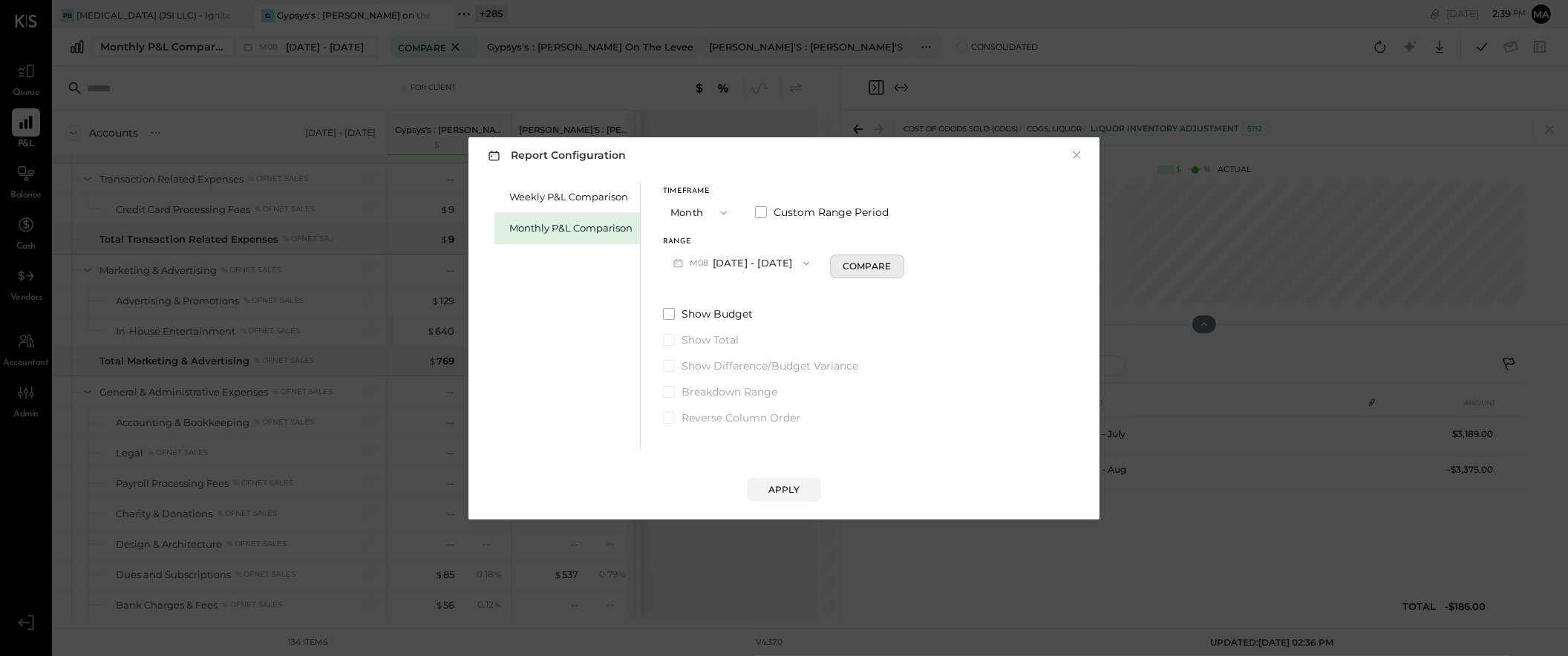
click at [866, 263] on div "Compare" at bounding box center [867, 265] width 48 height 13
click at [1074, 154] on button "×" at bounding box center [1077, 155] width 14 height 15
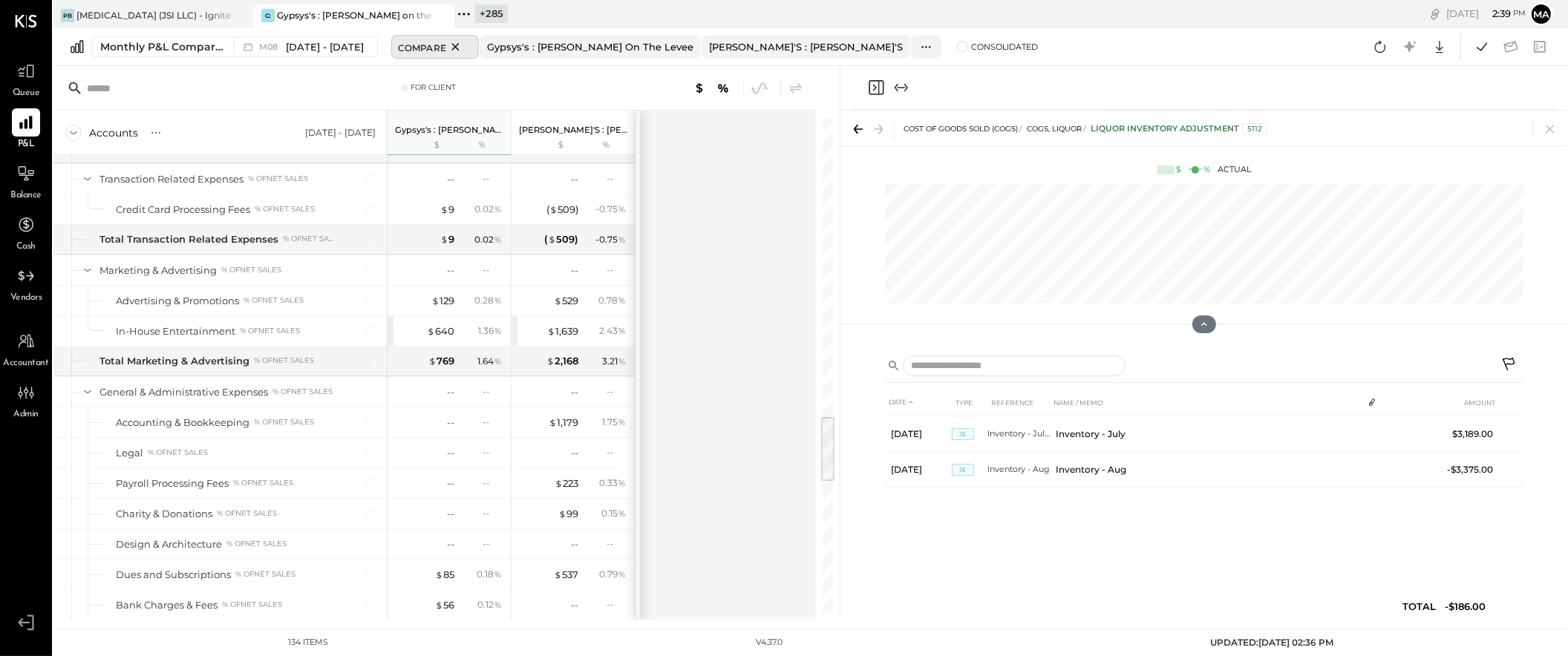
click at [413, 46] on span "Compare" at bounding box center [422, 46] width 48 height 15
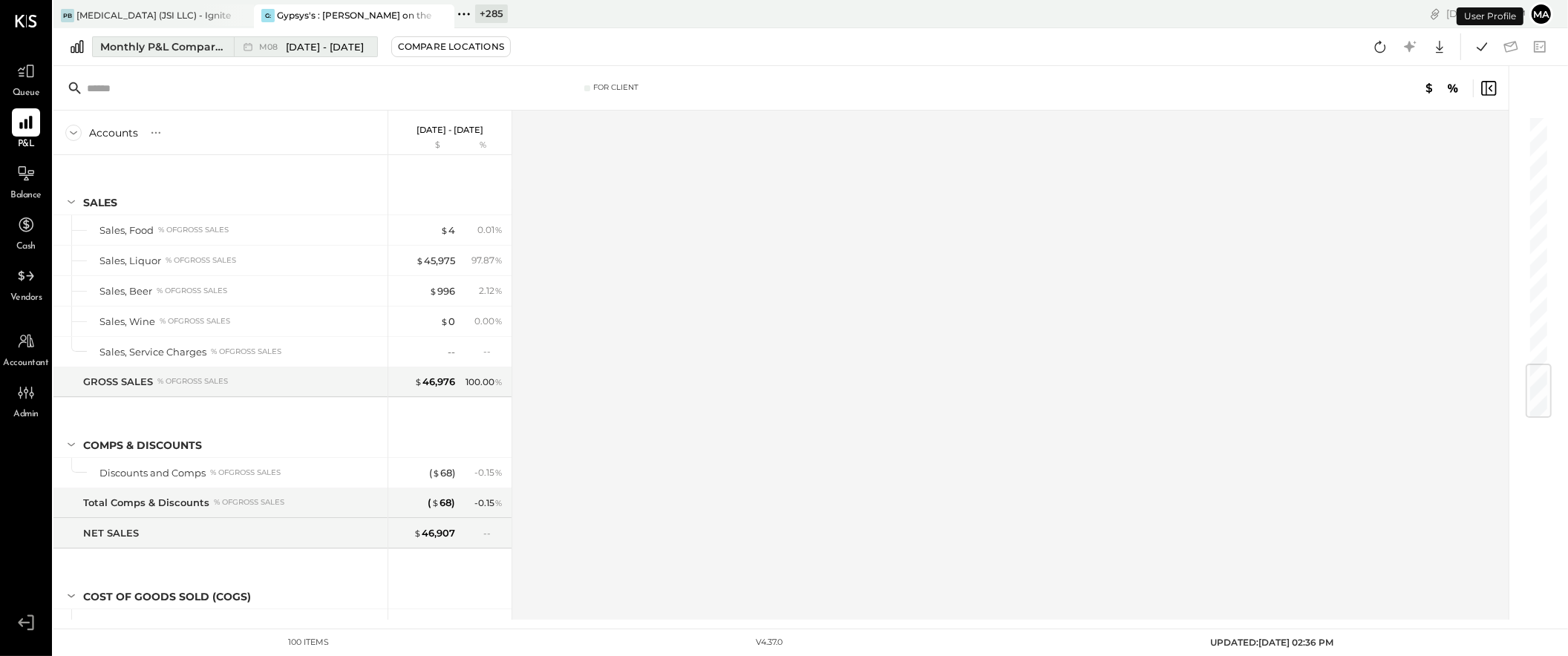
scroll to position [2128, 0]
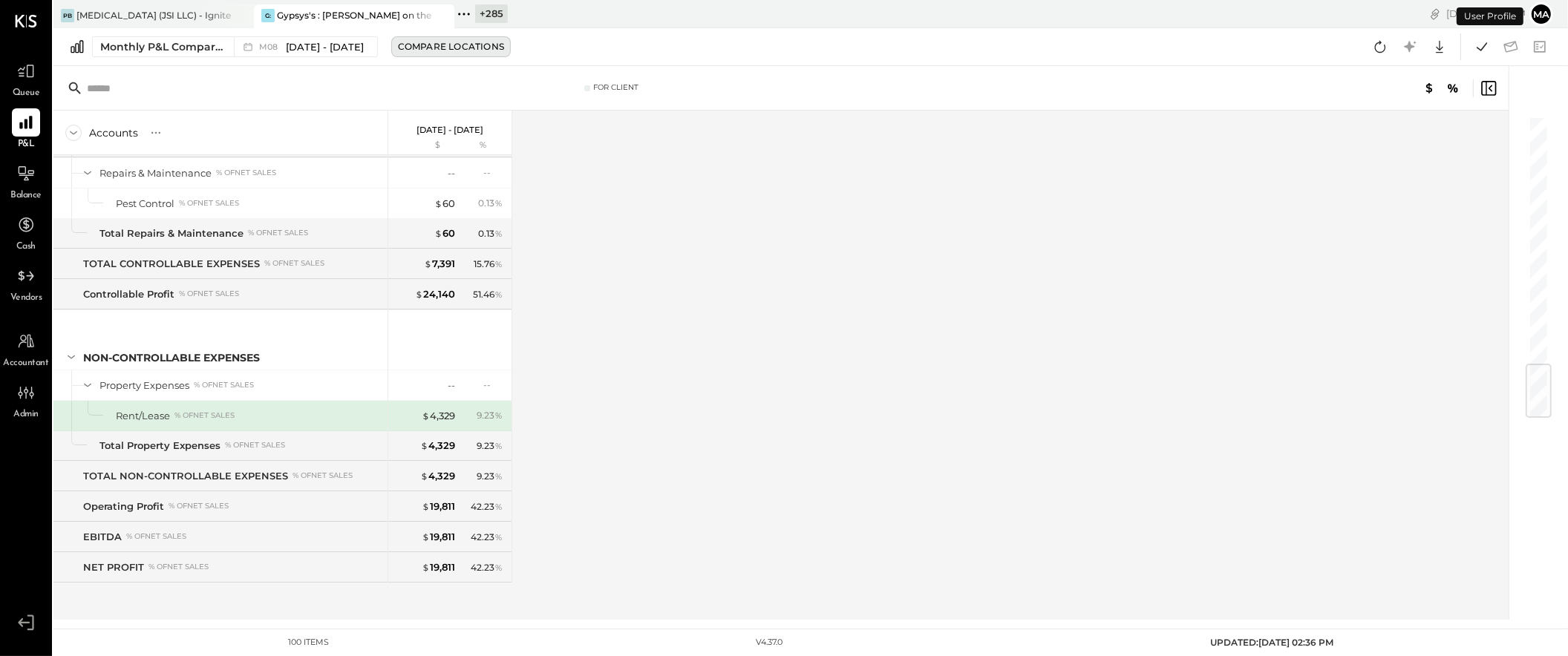
click at [443, 43] on div "Compare Locations" at bounding box center [452, 46] width 107 height 13
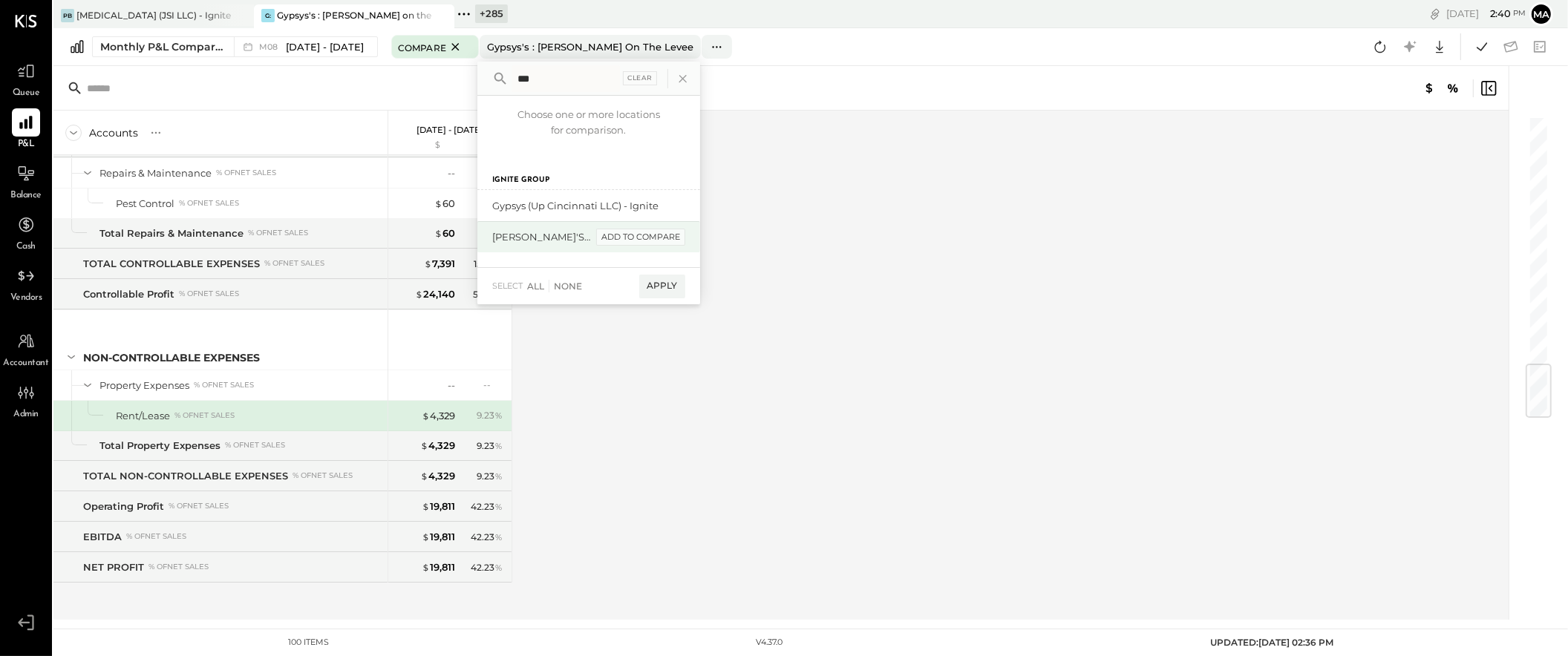
type input "***"
drag, startPoint x: 615, startPoint y: 237, endPoint x: 643, endPoint y: 216, distance: 35.0
click at [0, 0] on div "add to compare" at bounding box center [0, 0] width 0 height 0
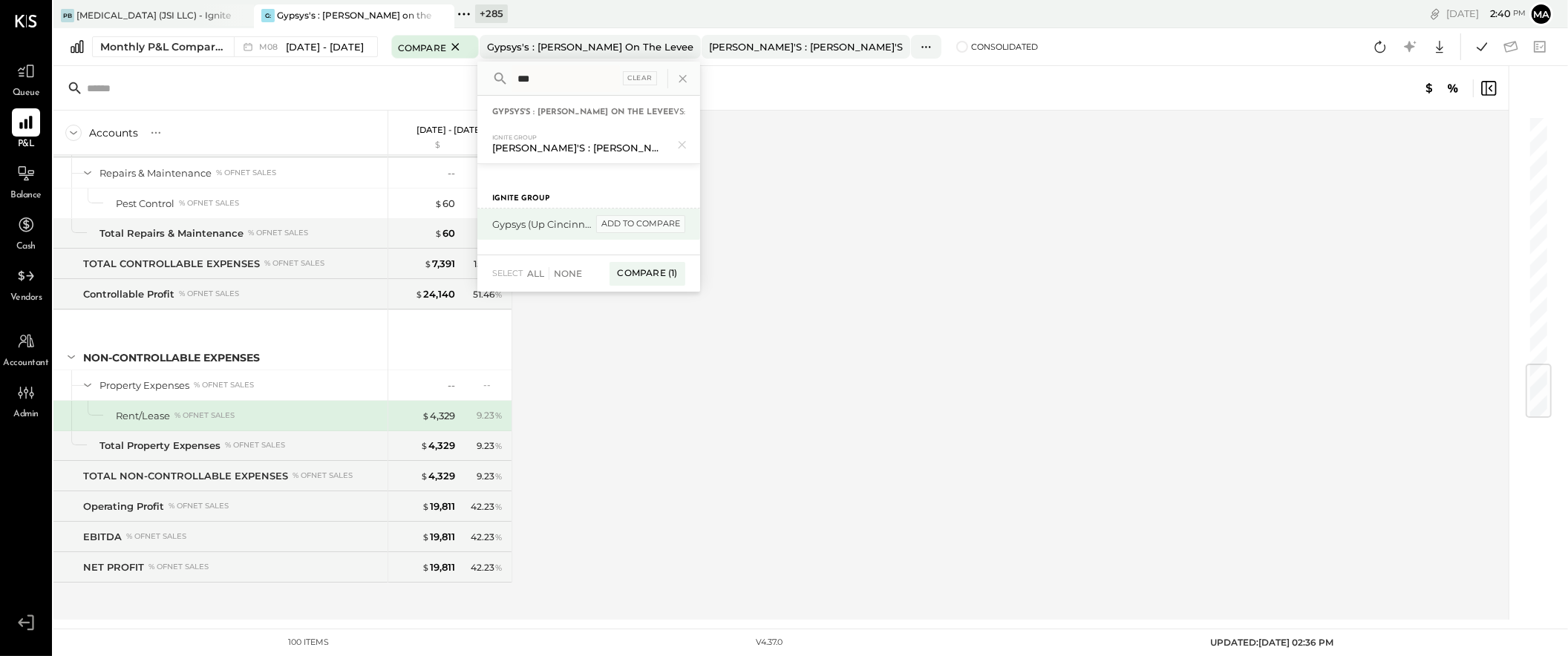
click at [663, 223] on div "add to compare" at bounding box center [641, 224] width 89 height 18
click at [645, 272] on div "Compare (2)" at bounding box center [646, 278] width 77 height 24
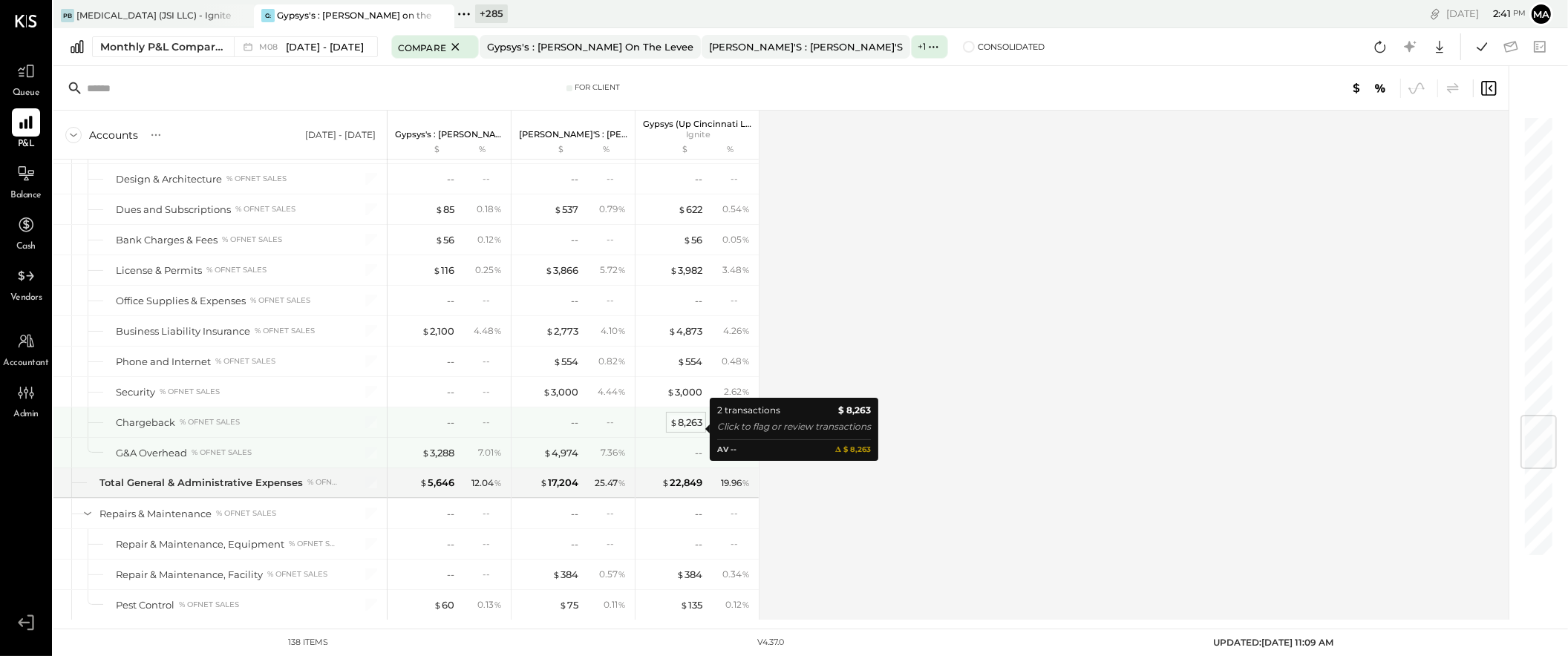
scroll to position [2550, 0]
click at [686, 427] on div "$ 8,263" at bounding box center [686, 420] width 33 height 14
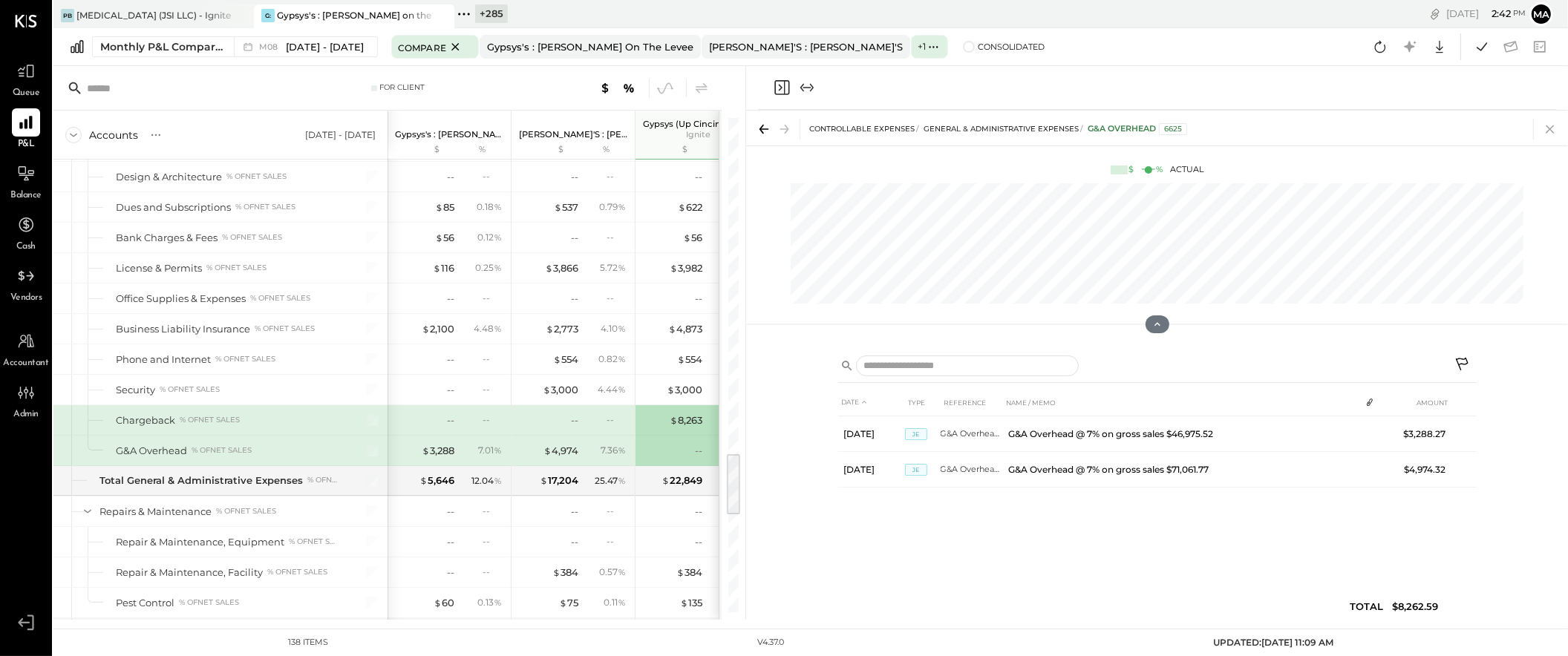
click at [1551, 127] on icon at bounding box center [1550, 129] width 8 height 8
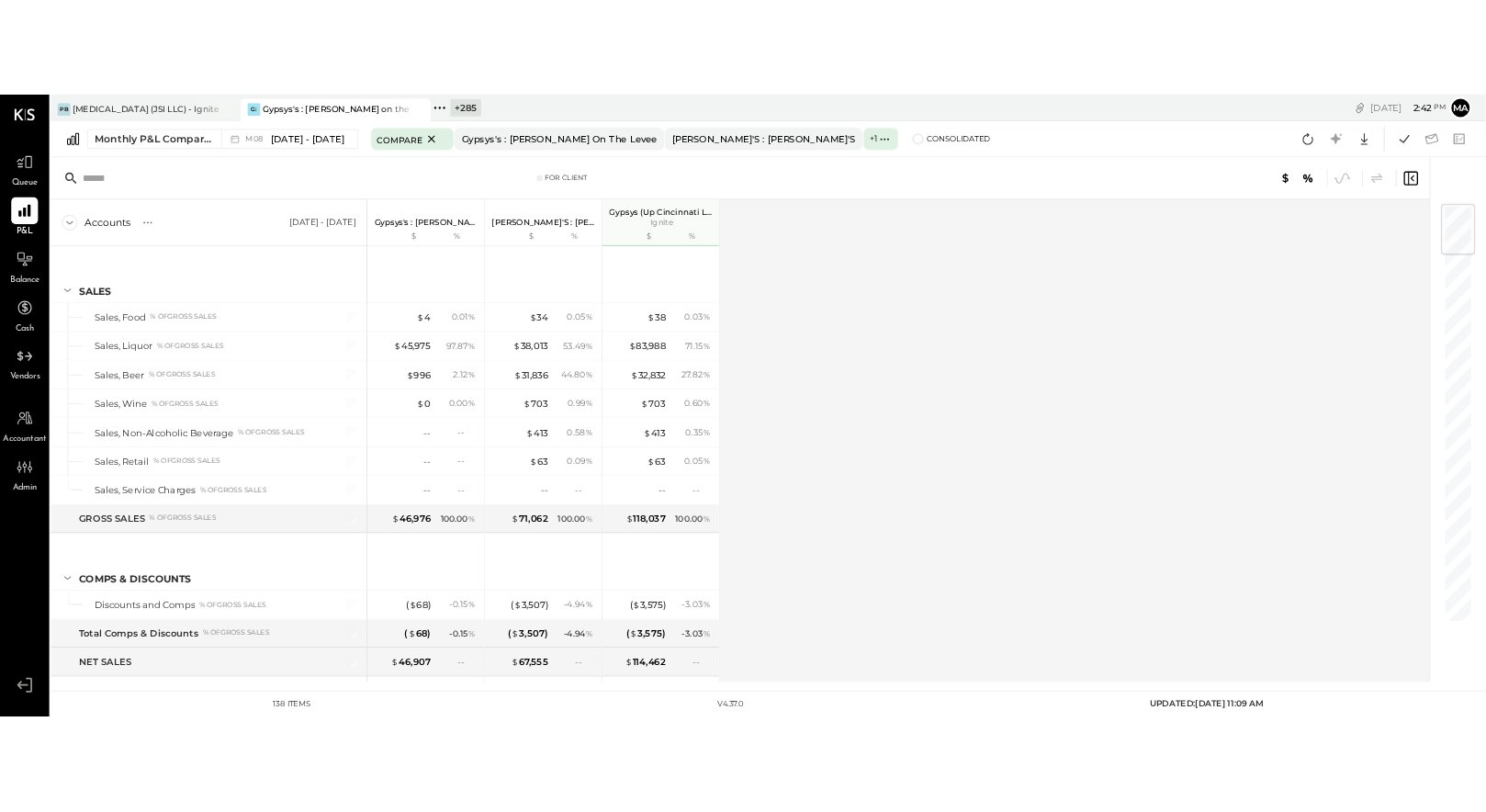
scroll to position [3, 0]
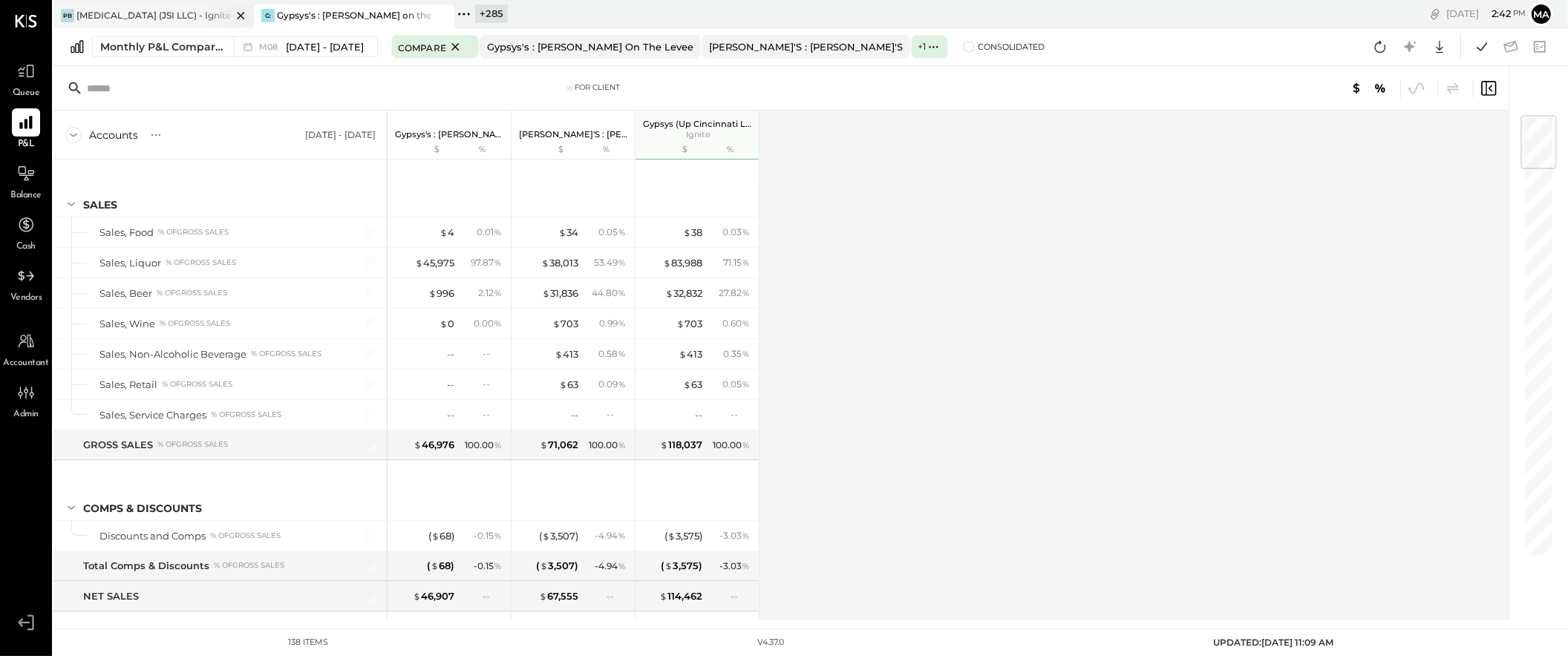
click at [179, 17] on div "[MEDICAL_DATA] (JSI LLC) - Ignite" at bounding box center [154, 15] width 155 height 13
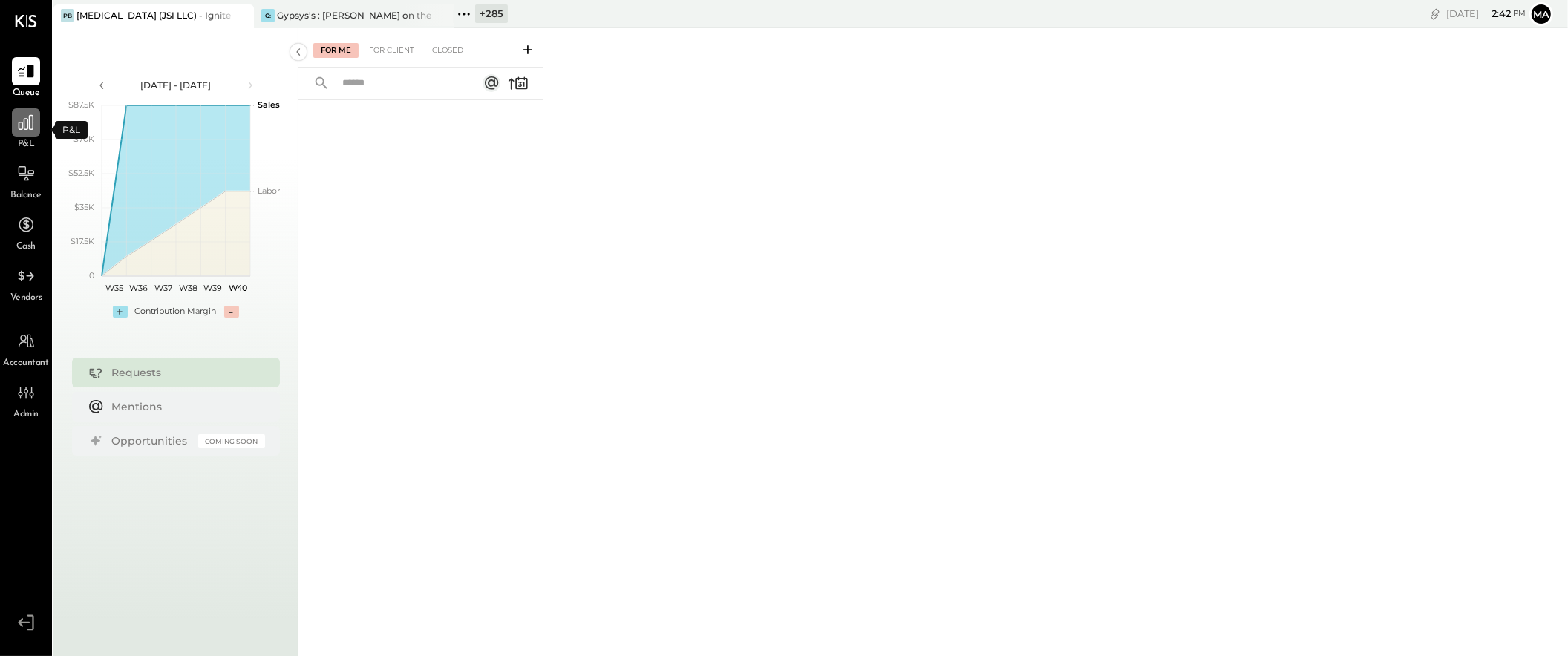
click at [25, 124] on icon at bounding box center [26, 122] width 20 height 19
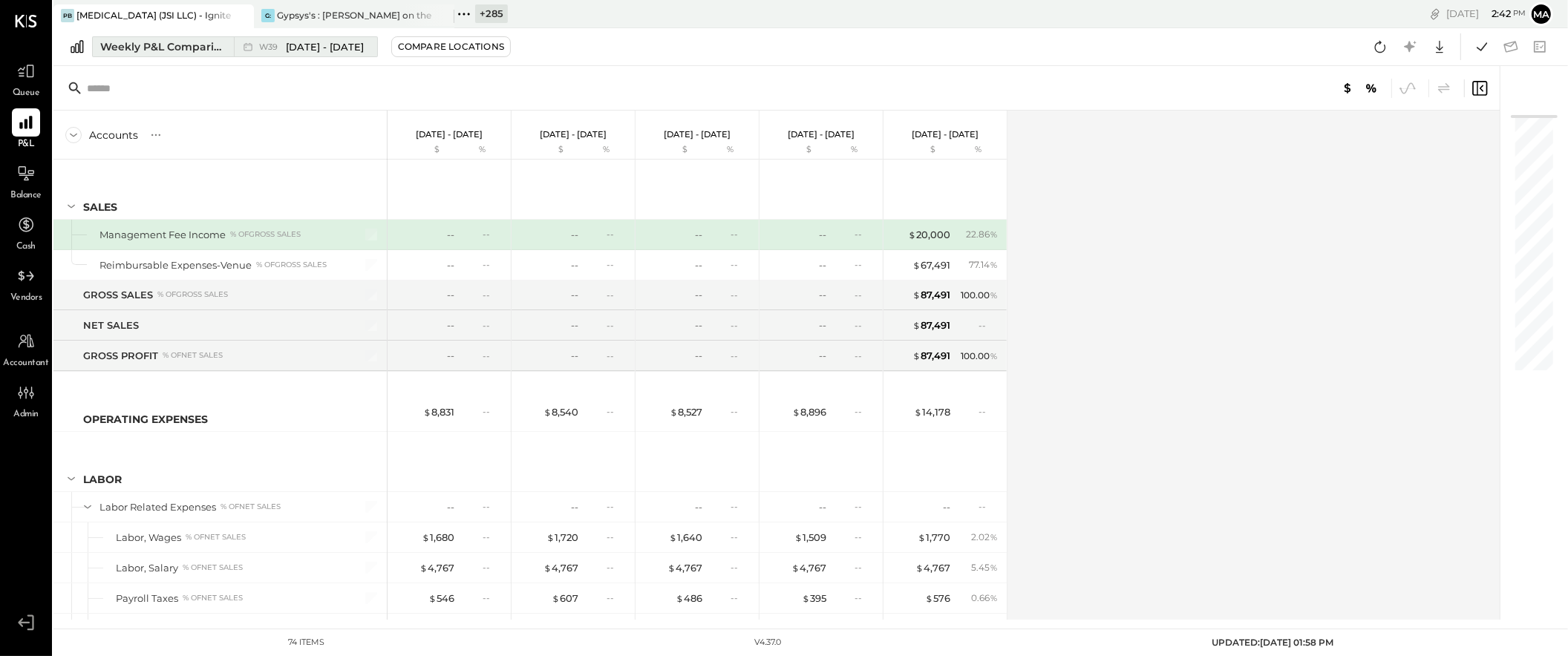
click at [223, 42] on div "Weekly P&L Comparison" at bounding box center [163, 46] width 125 height 15
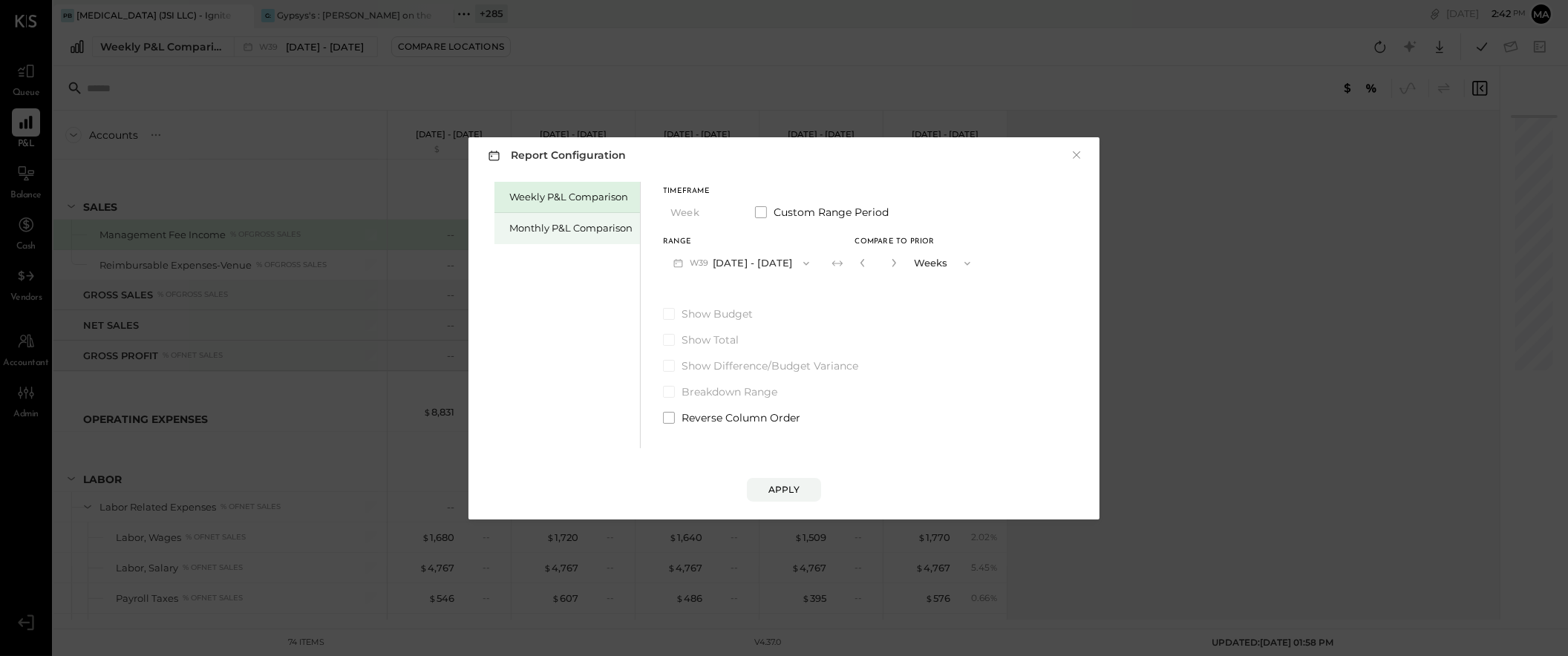
click at [574, 226] on div "Monthly P&L Comparison" at bounding box center [571, 228] width 123 height 14
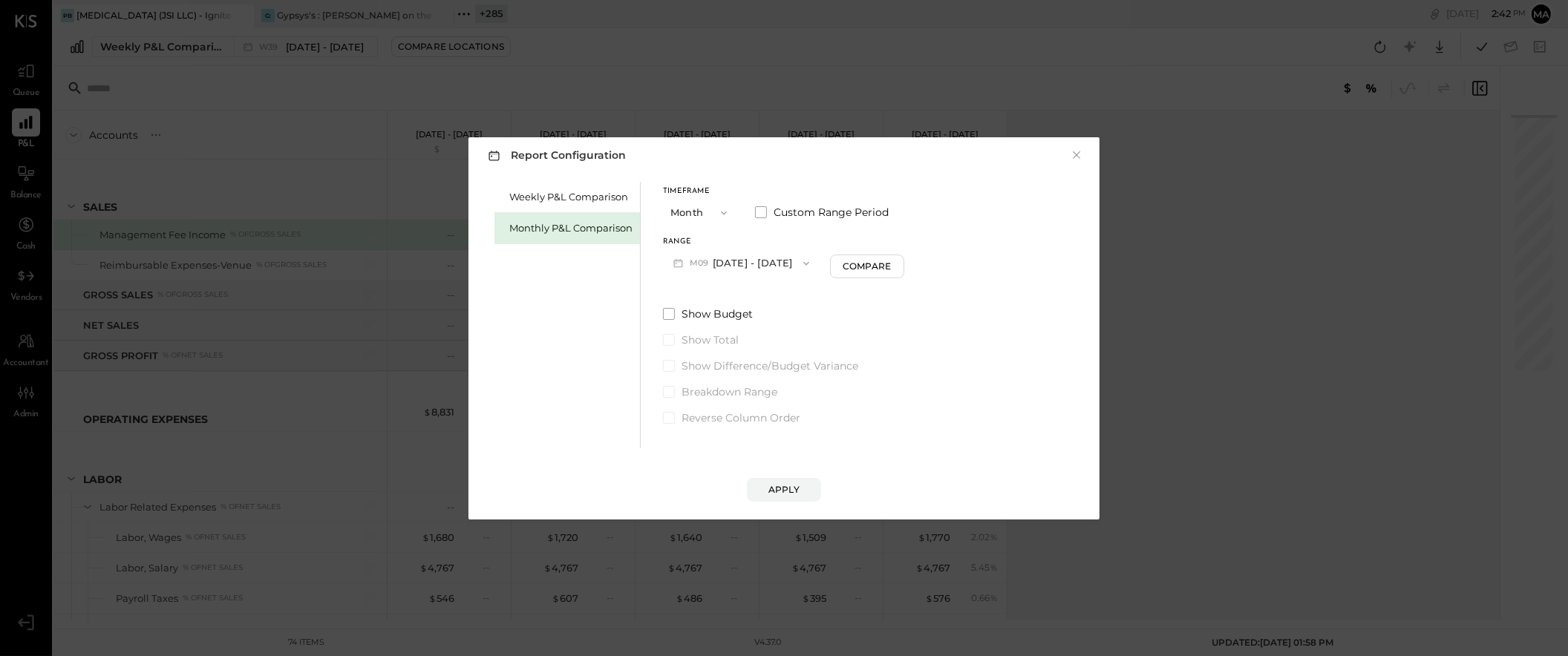
click at [764, 259] on button "M09 [DATE] - [DATE]" at bounding box center [741, 263] width 157 height 28
click at [764, 299] on div "M08 [DATE] - [DATE]" at bounding box center [749, 297] width 170 height 31
click at [854, 268] on div "Compare" at bounding box center [867, 265] width 48 height 13
click at [890, 261] on icon "button" at bounding box center [894, 262] width 9 height 9
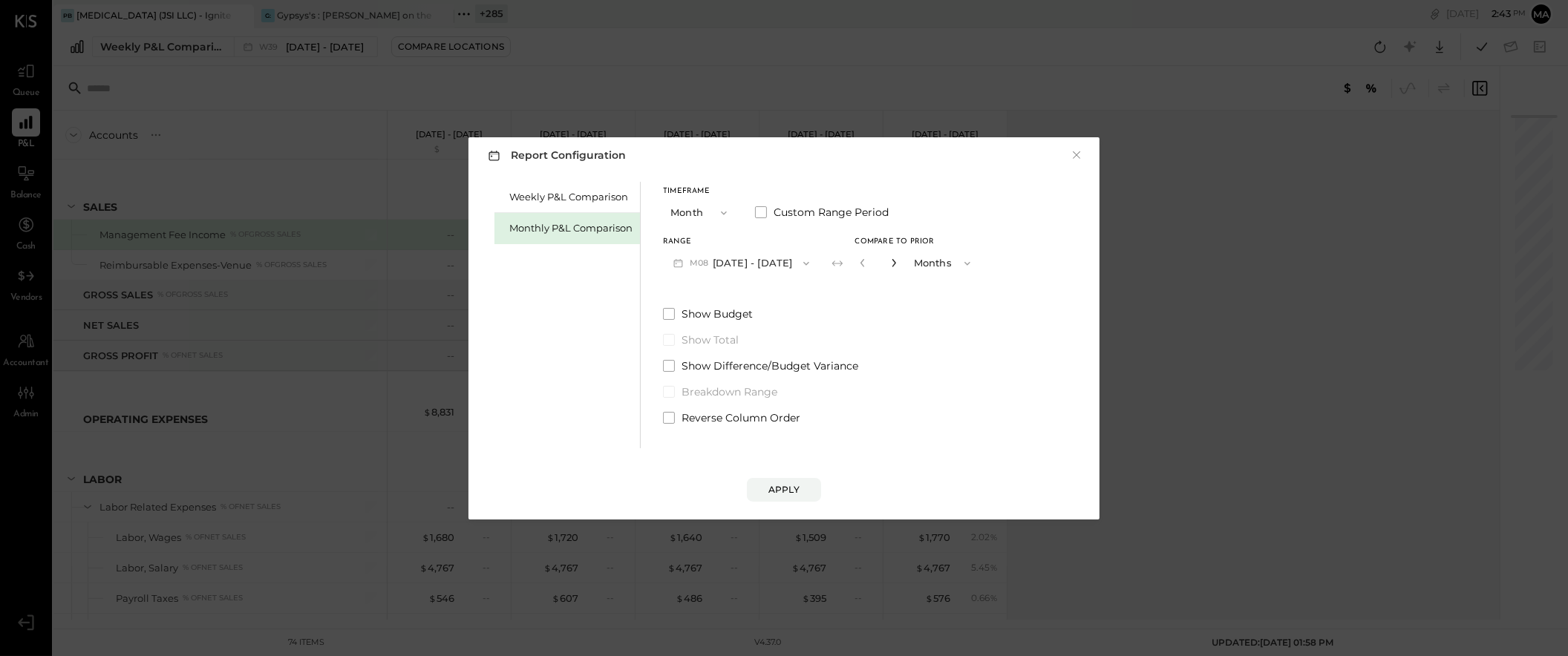
type input "*"
click at [782, 484] on div "Apply" at bounding box center [784, 489] width 32 height 13
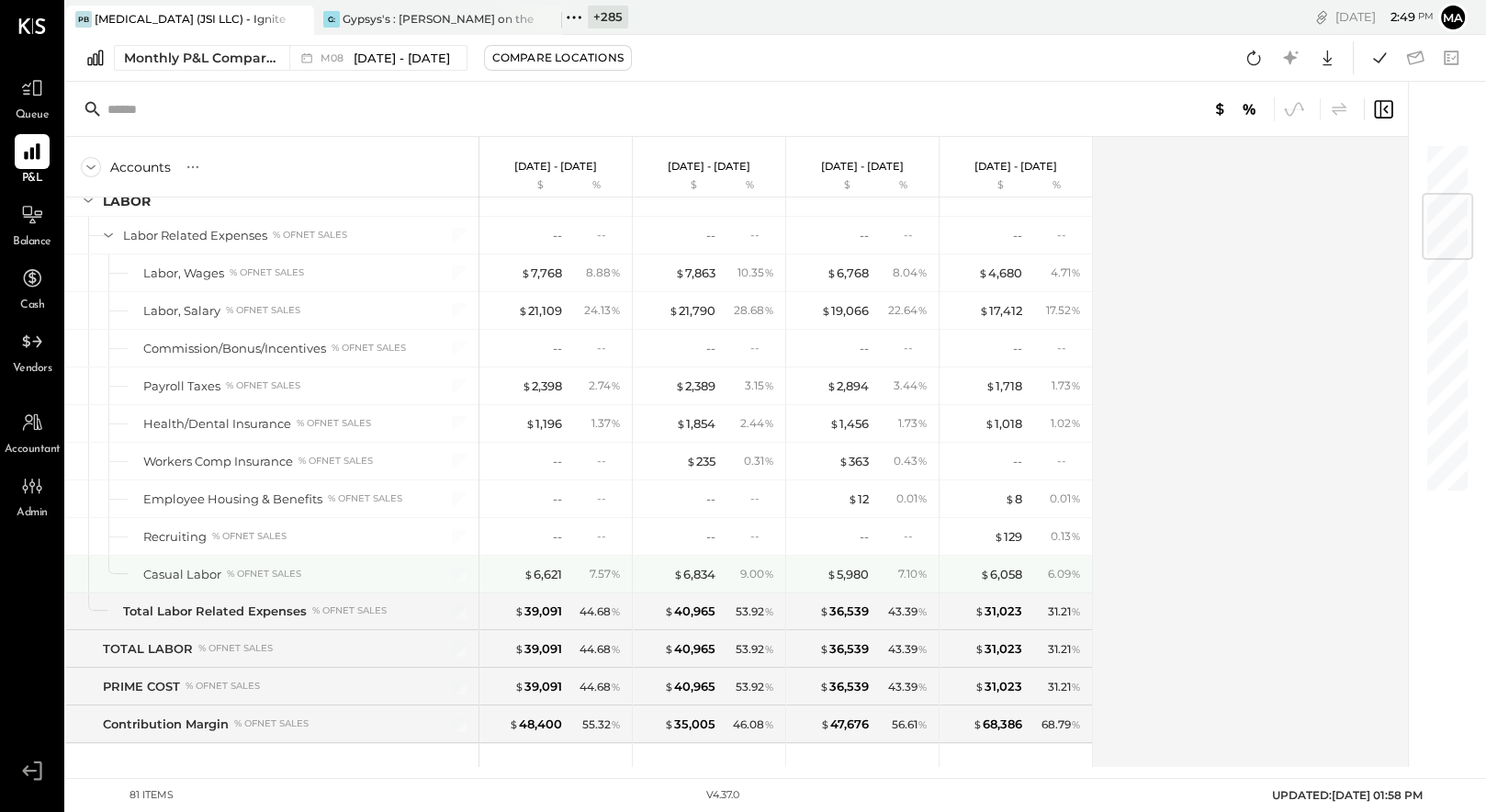
scroll to position [431, 0]
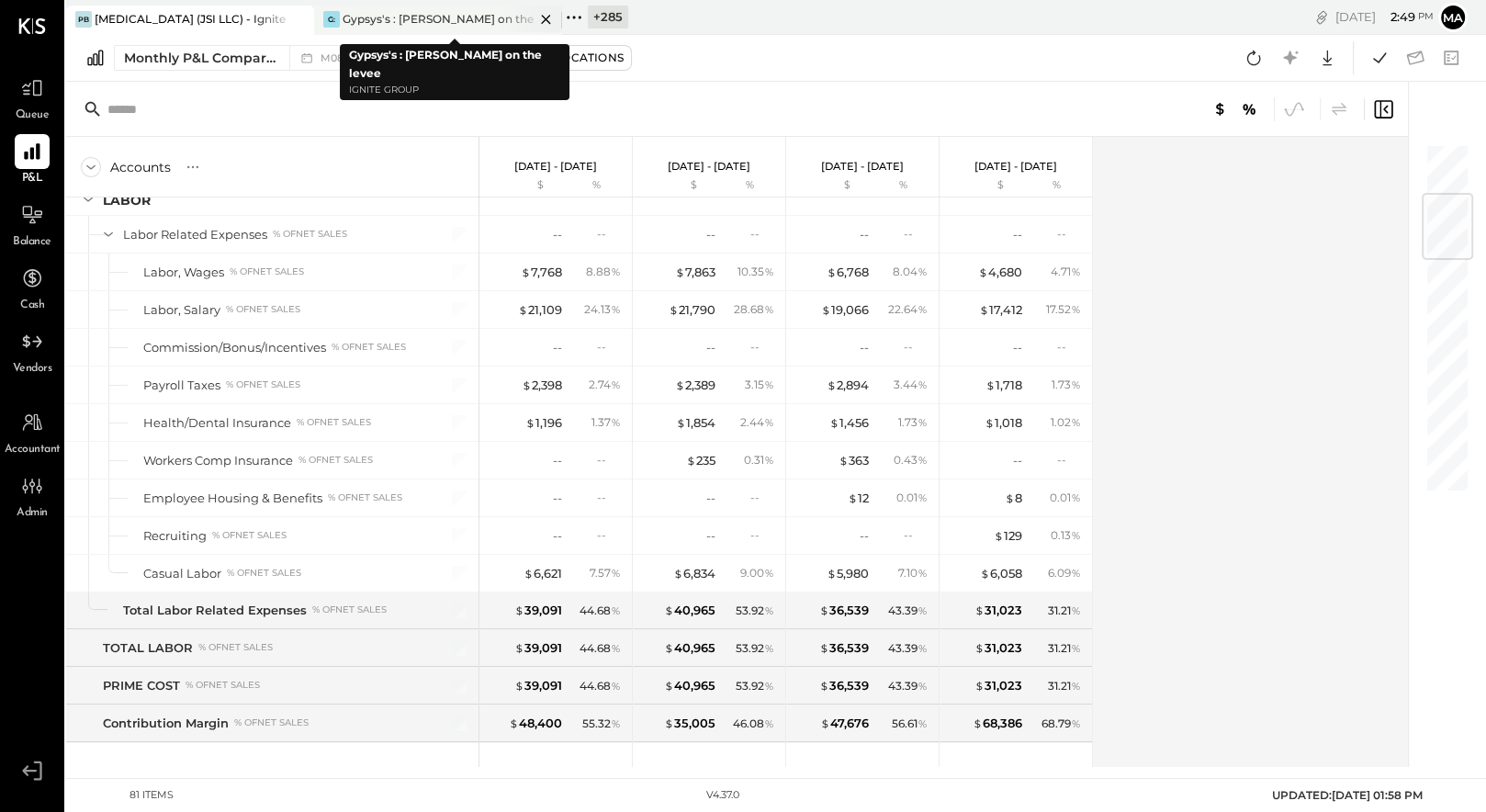
click at [539, 15] on icon at bounding box center [546, 19] width 23 height 22
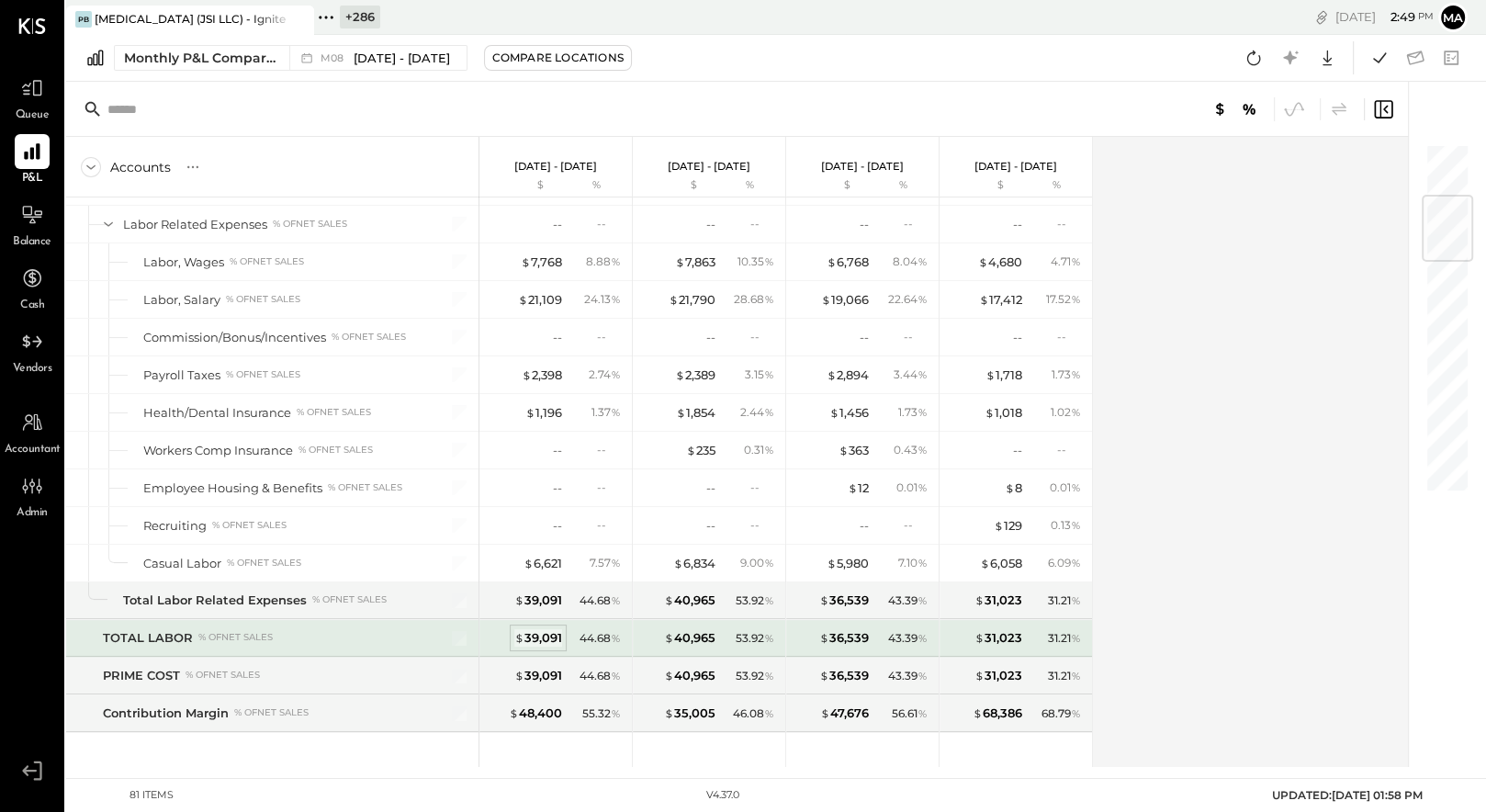
scroll to position [447, 0]
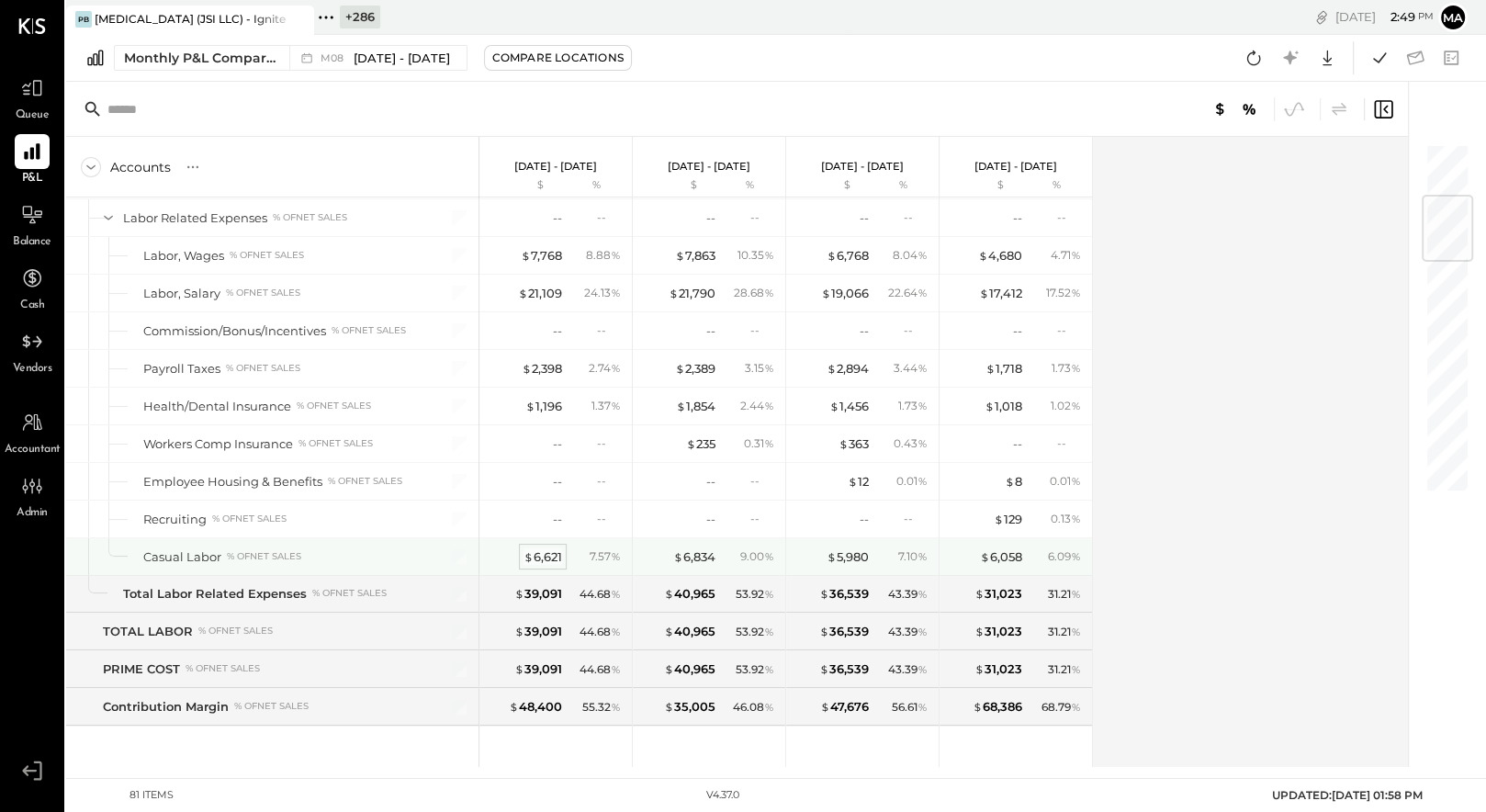
click at [547, 553] on div "$ 6,621" at bounding box center [543, 557] width 39 height 18
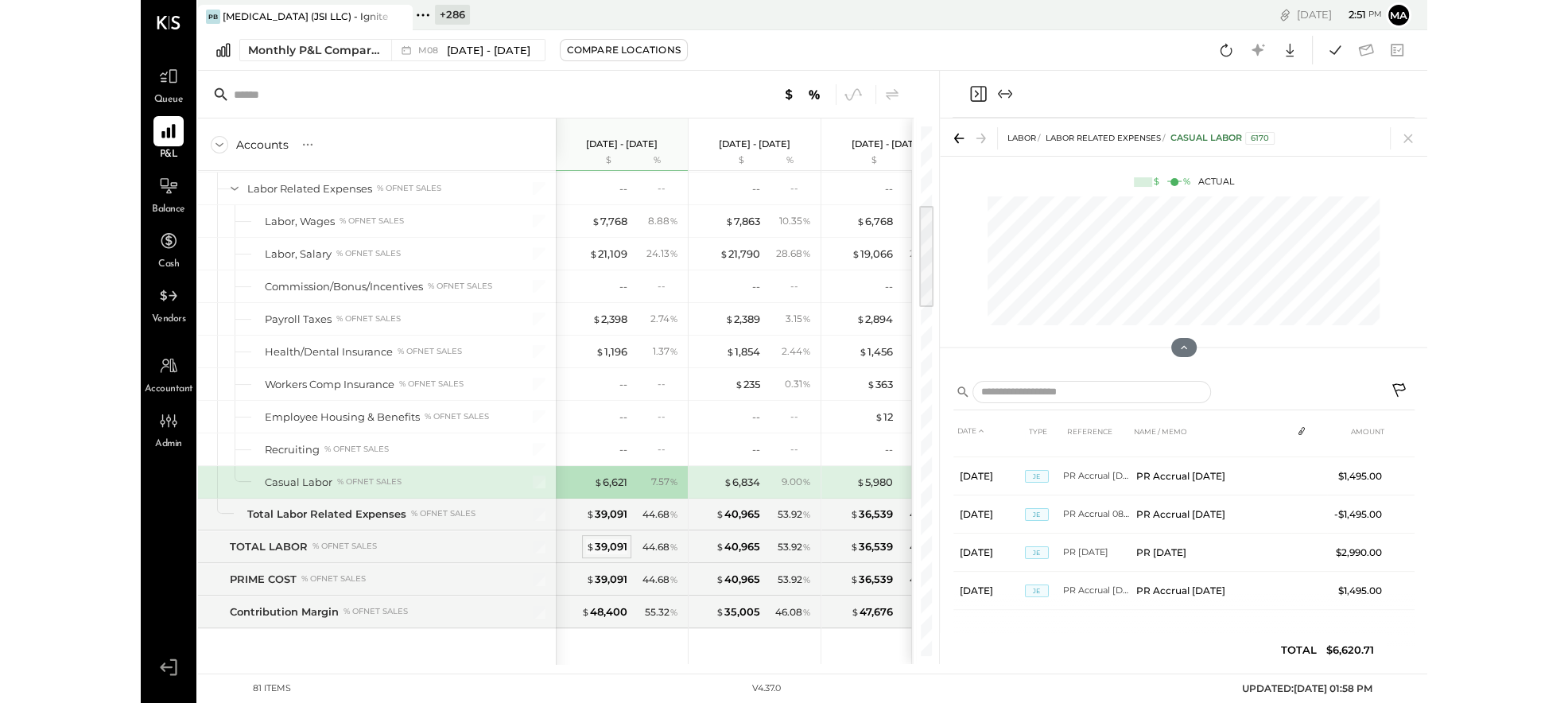
scroll to position [65, 0]
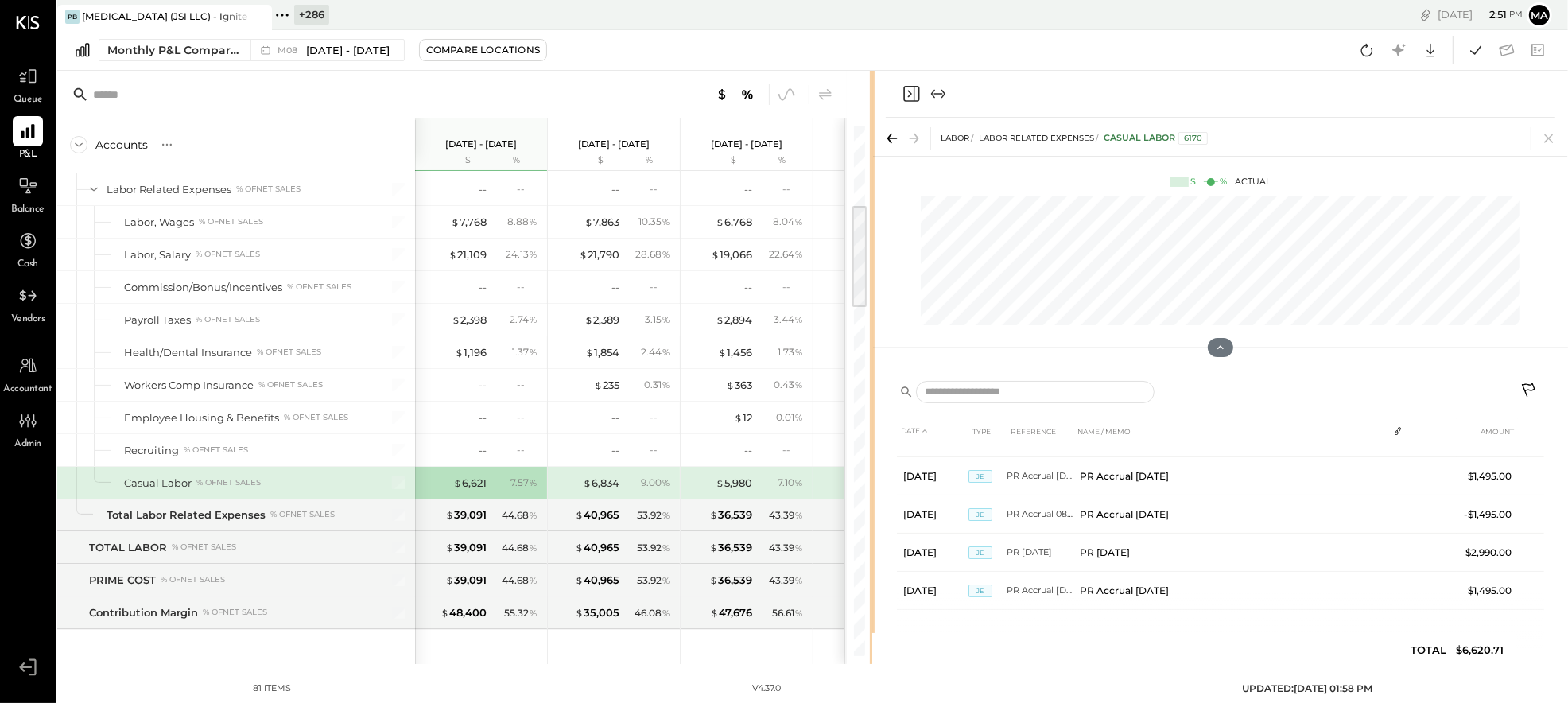
drag, startPoint x: 795, startPoint y: 380, endPoint x: 872, endPoint y: 403, distance: 80.4
click at [872, 403] on div at bounding box center [872, 367] width 5 height 593
click at [1527, 384] on icon at bounding box center [1528, 390] width 14 height 14
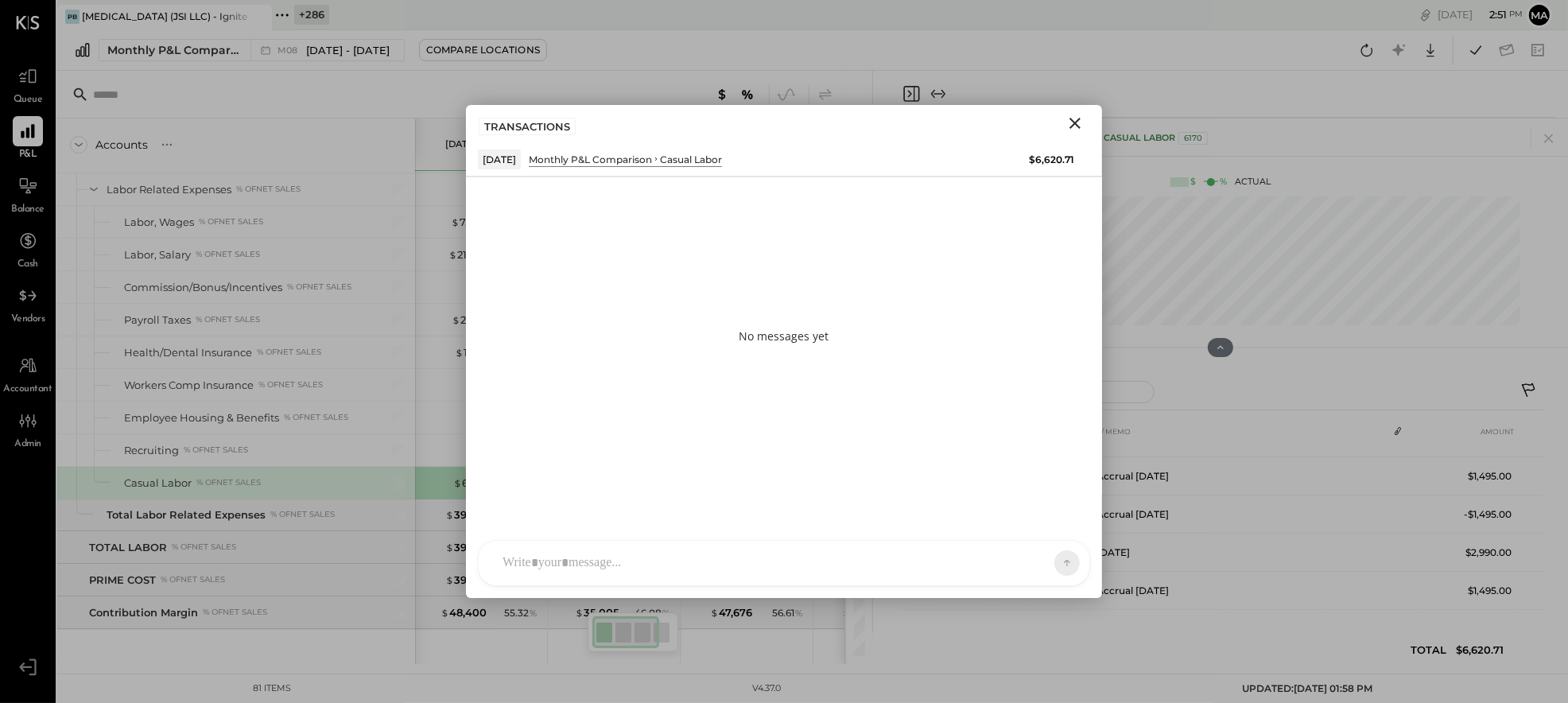
click at [624, 562] on div "AM [PERSON_NAME] I imeronijuan MA Mohammadsalkin Ansari S sueimeroni AR [PERSON…" at bounding box center [784, 562] width 612 height 46
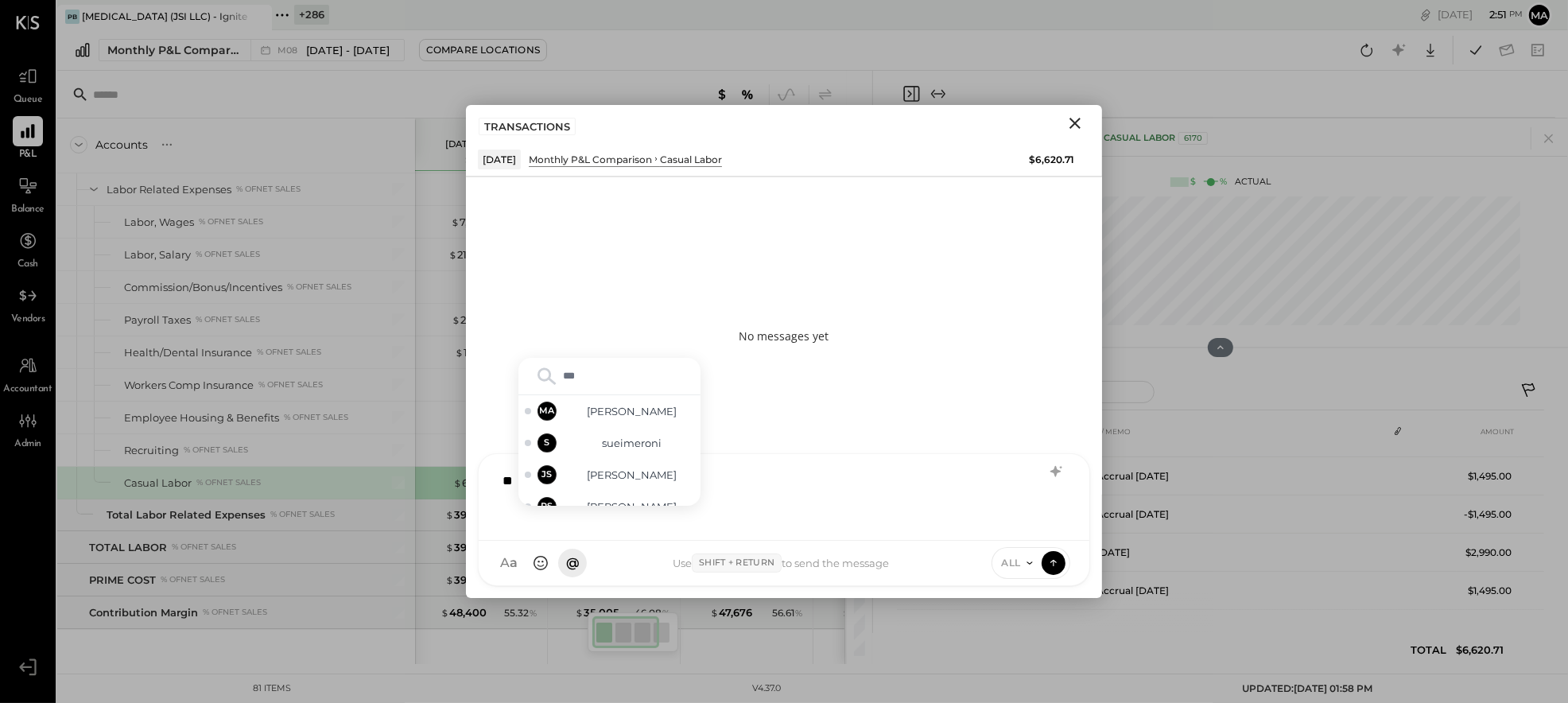
type input "****"
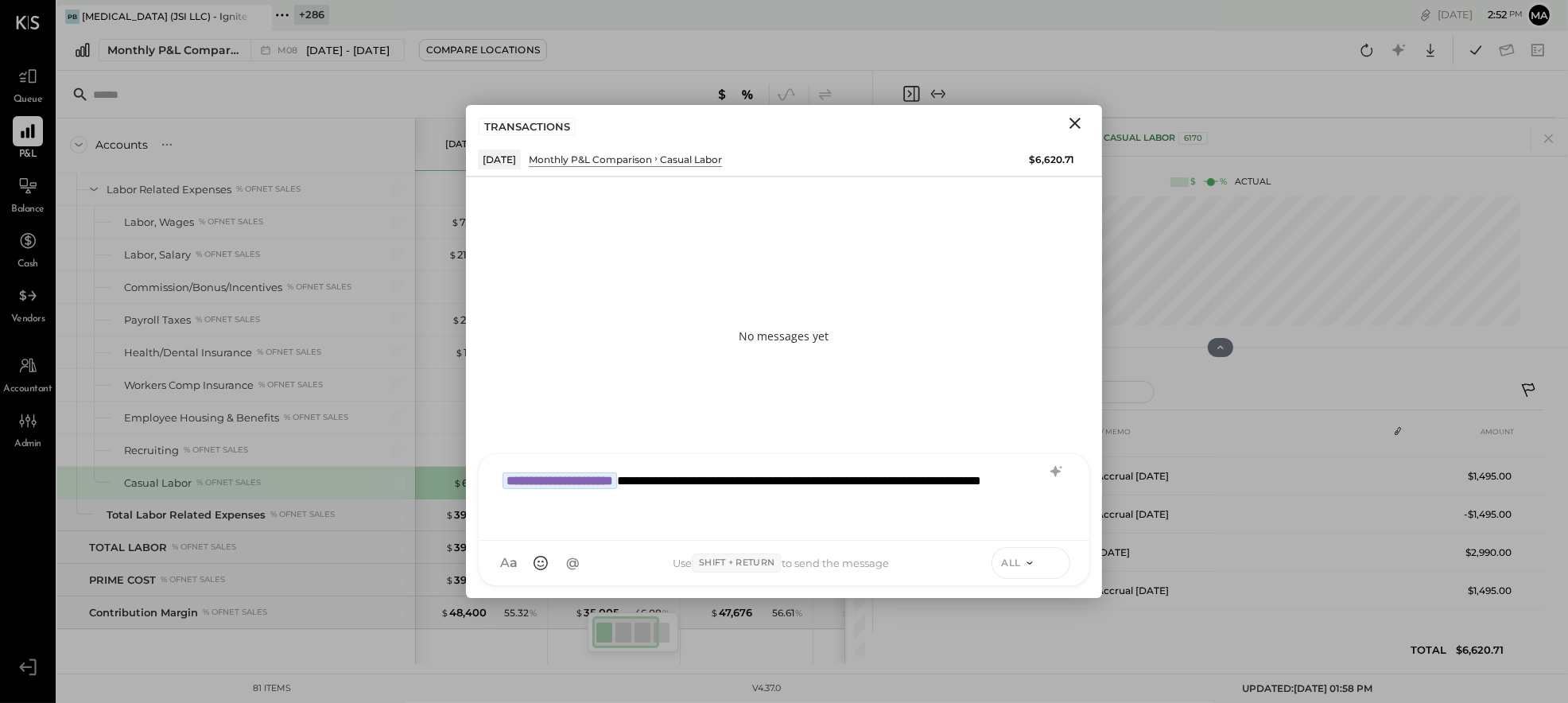
click at [1052, 560] on icon at bounding box center [1054, 561] width 6 height 3
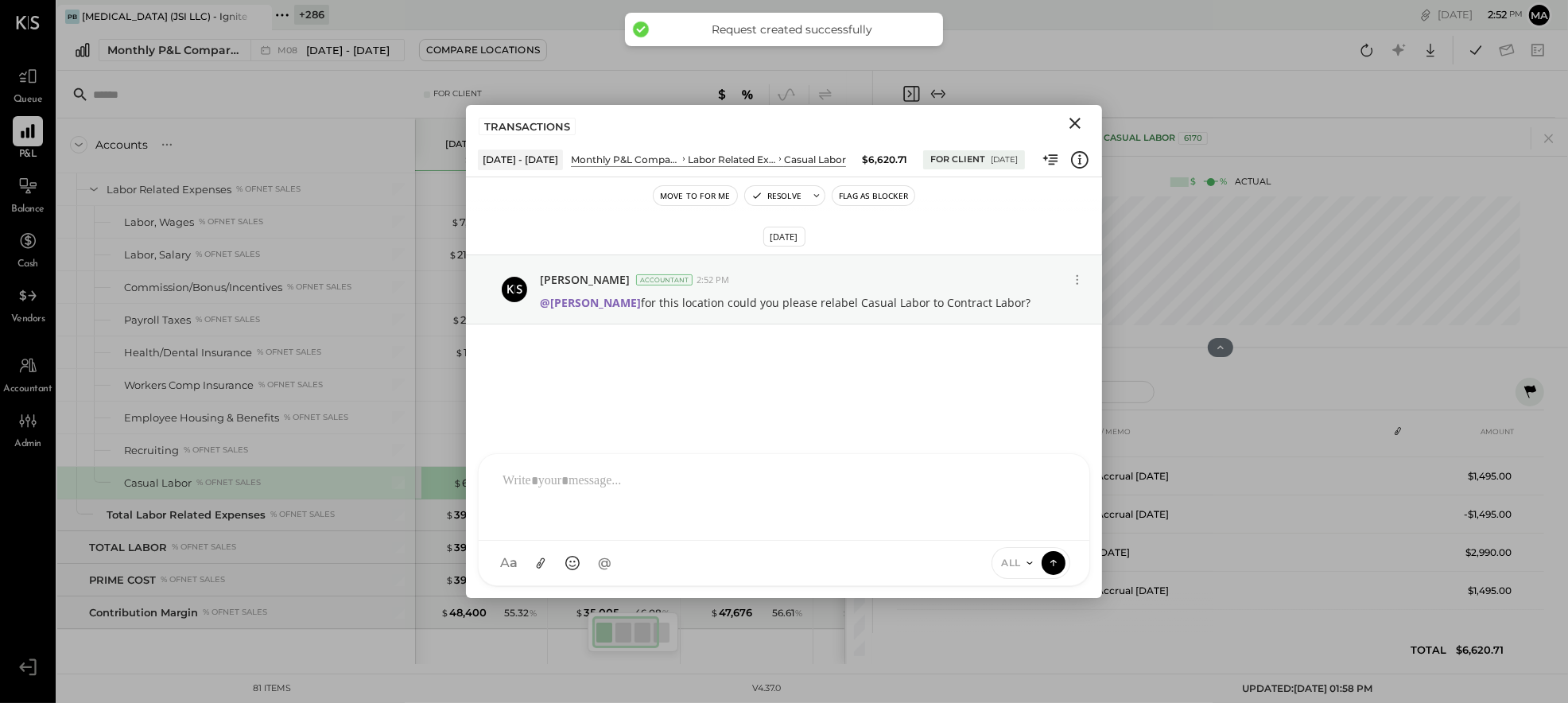
click at [1076, 122] on icon "Close" at bounding box center [1075, 124] width 19 height 19
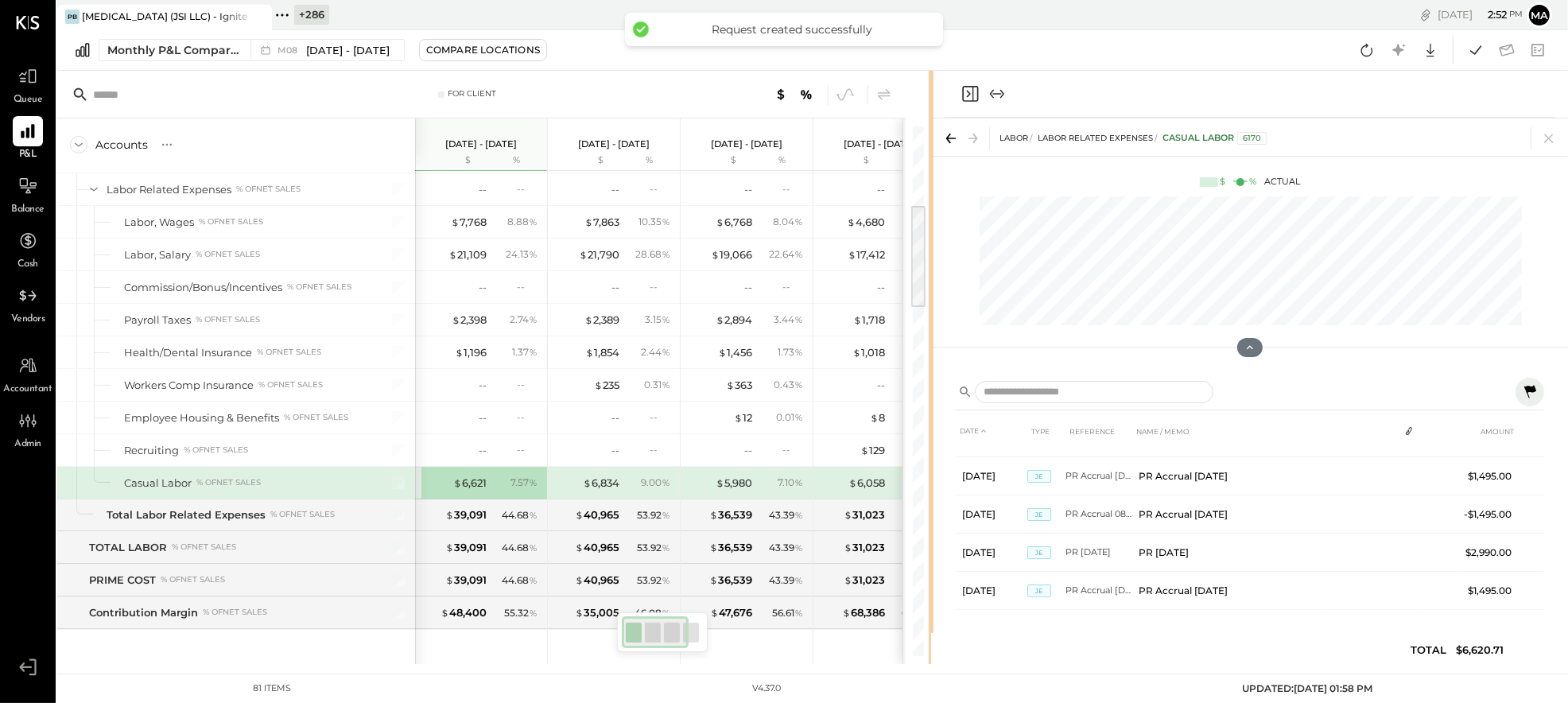
drag, startPoint x: 872, startPoint y: 313, endPoint x: 847, endPoint y: 372, distance: 64.1
click at [933, 313] on div "For Client Accounts S % GL [DATE] - [DATE] $ % [DATE] - [DATE] $ % [DATE] - [DA…" at bounding box center [812, 367] width 1511 height 593
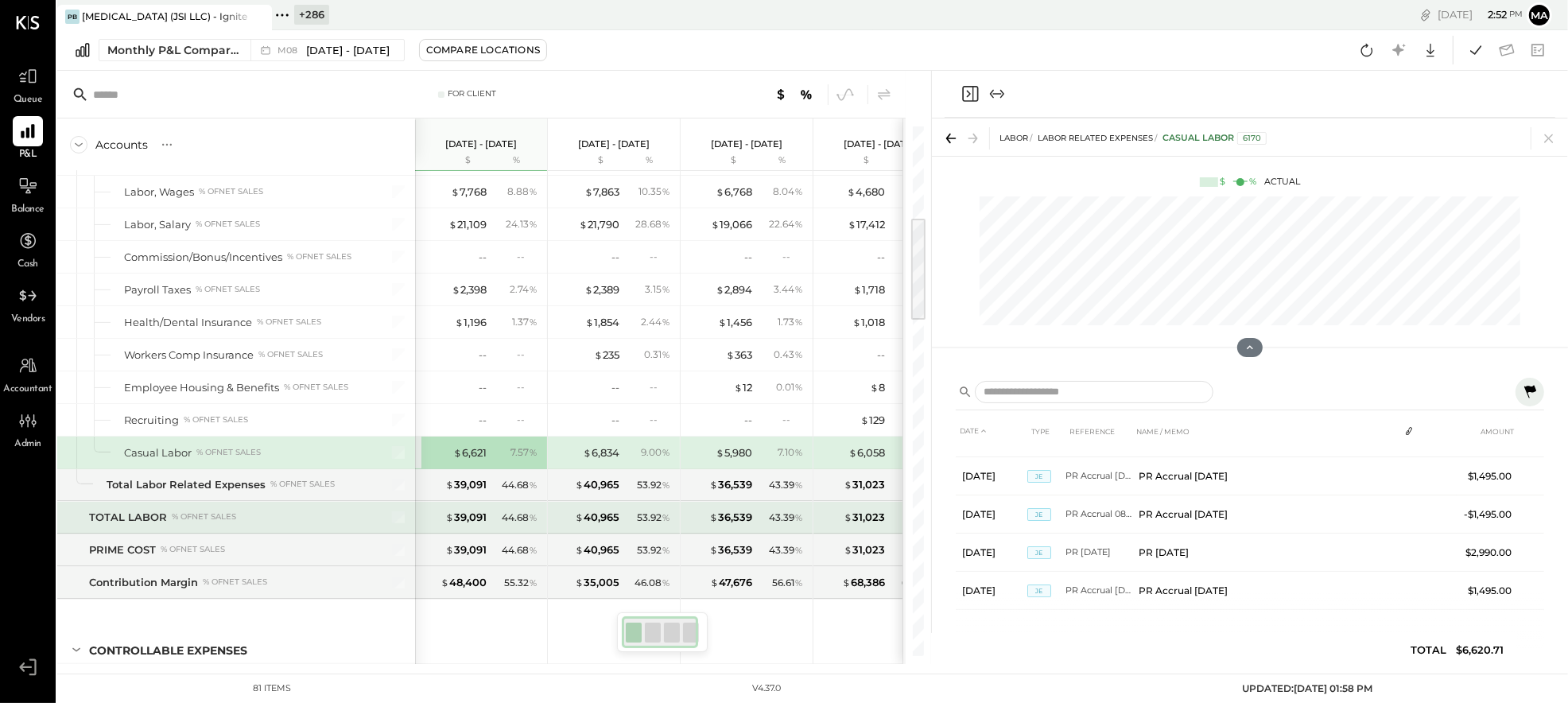
scroll to position [514, 0]
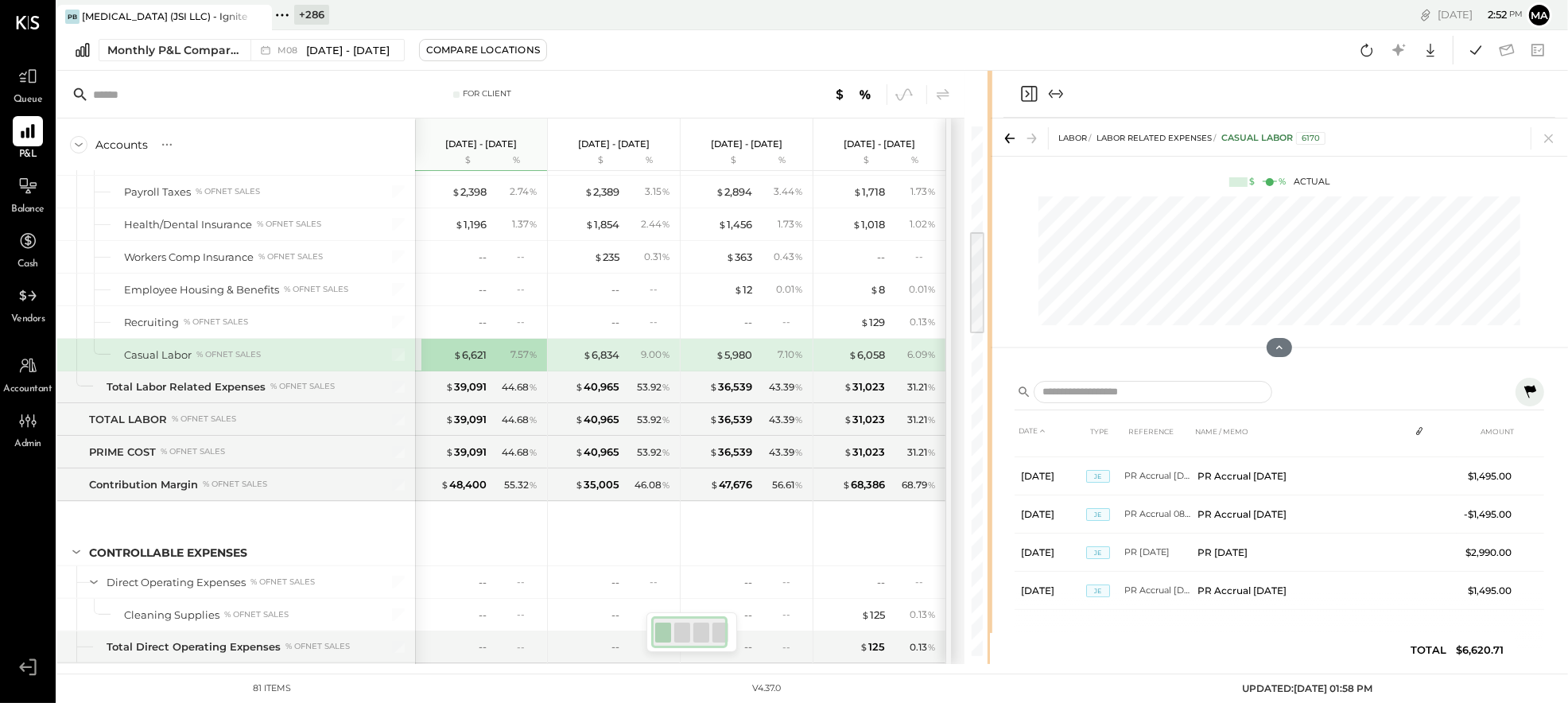
drag, startPoint x: 930, startPoint y: 395, endPoint x: 916, endPoint y: 415, distance: 24.4
click at [992, 395] on div "For Client Accounts S % GL [DATE] - [DATE] $ % [DATE] - [DATE] $ % [DATE] - [DA…" at bounding box center [812, 367] width 1511 height 593
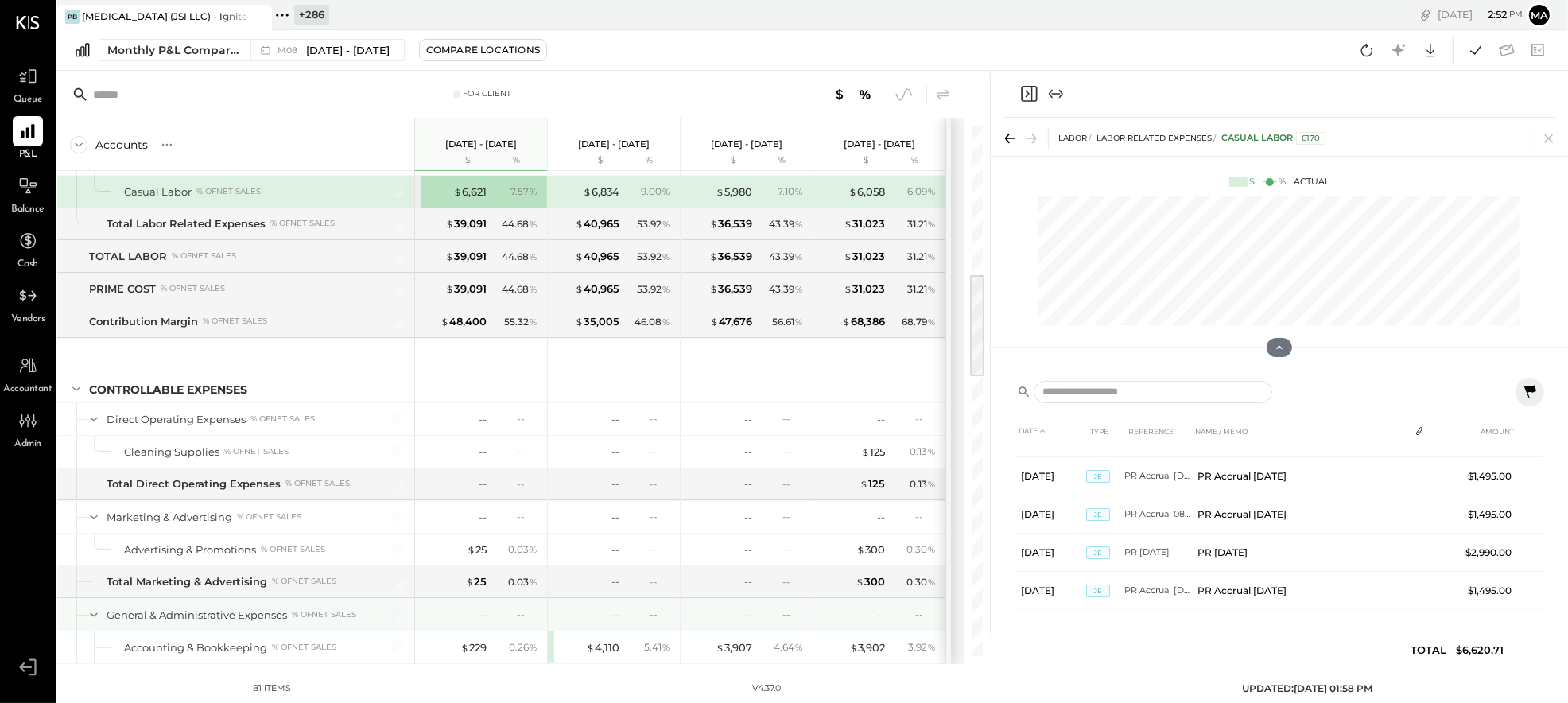
scroll to position [806, 0]
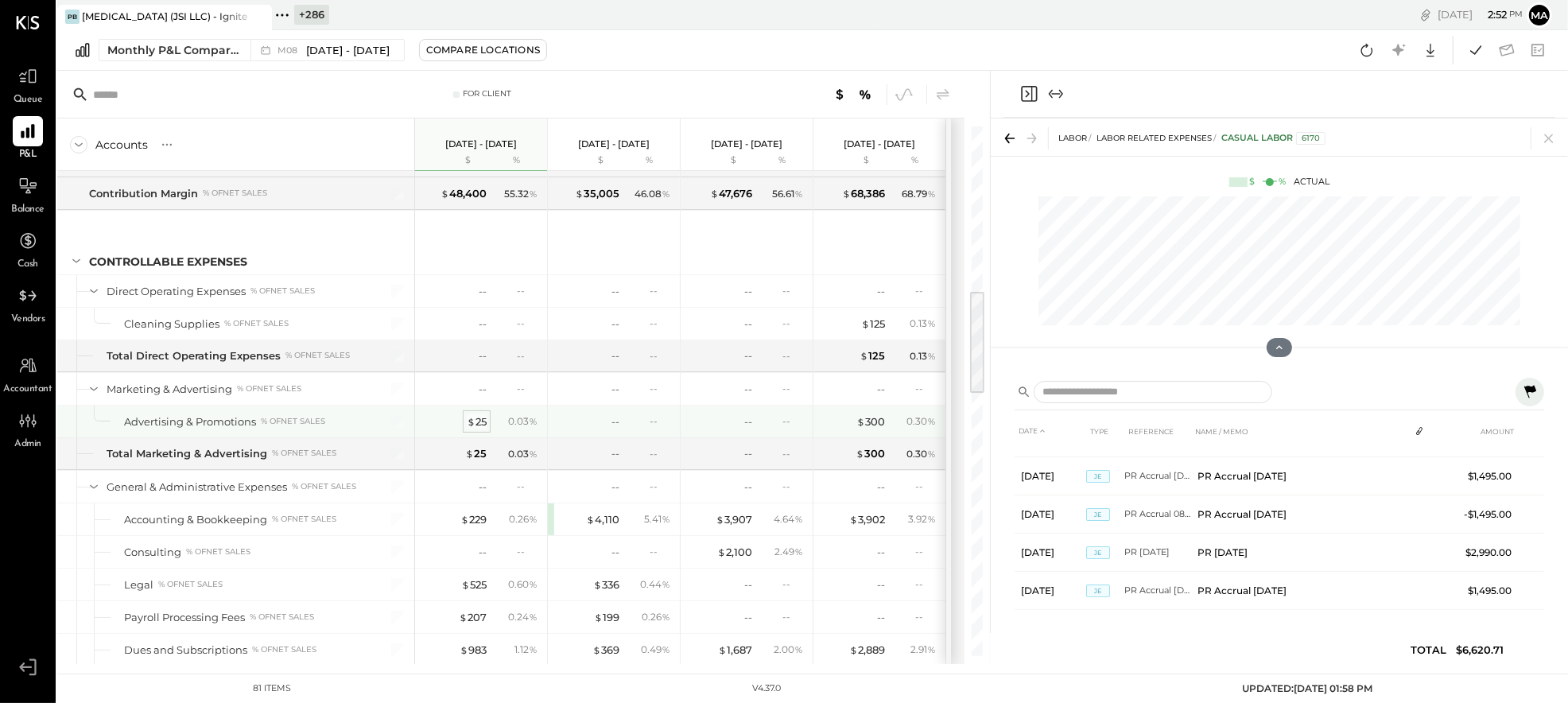
click at [473, 422] on span "$" at bounding box center [471, 422] width 9 height 13
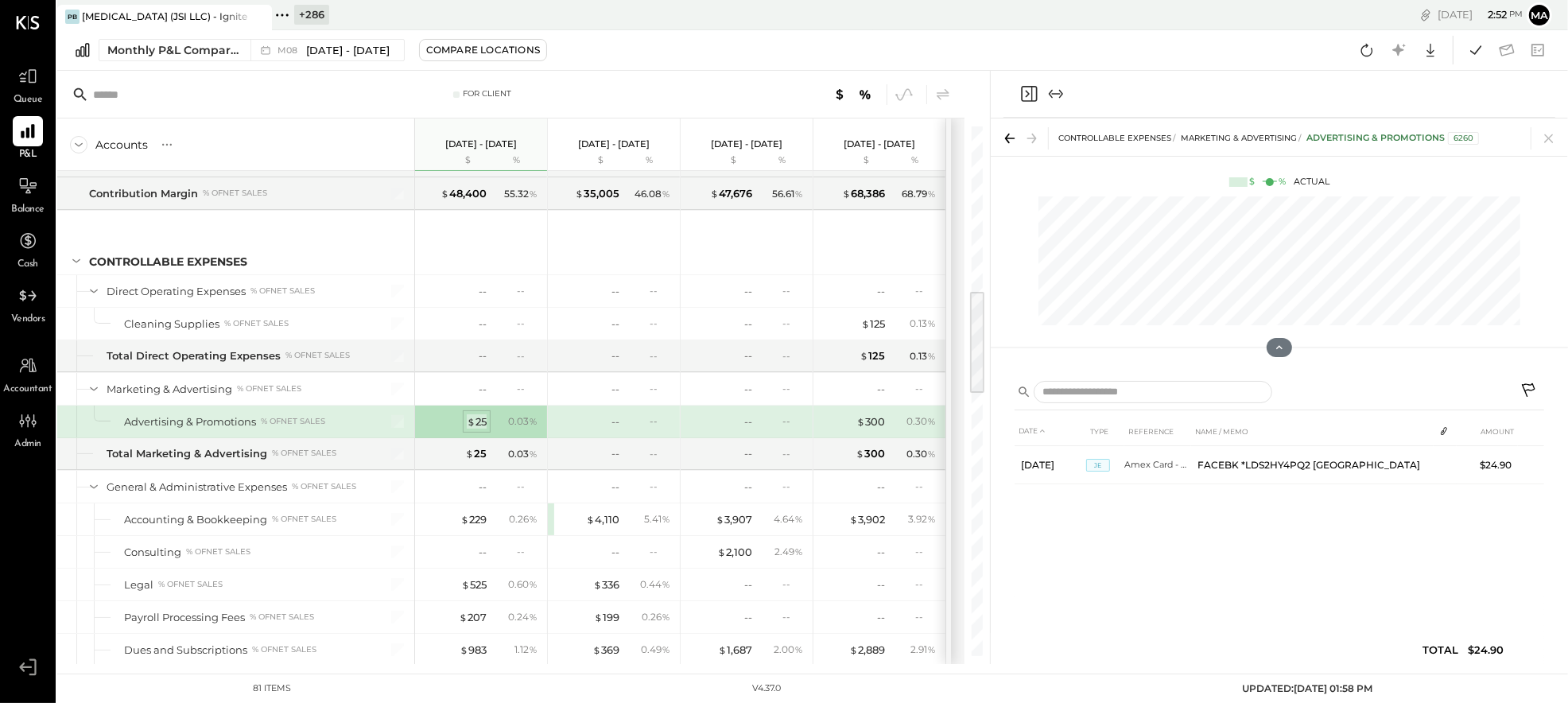
scroll to position [0, 0]
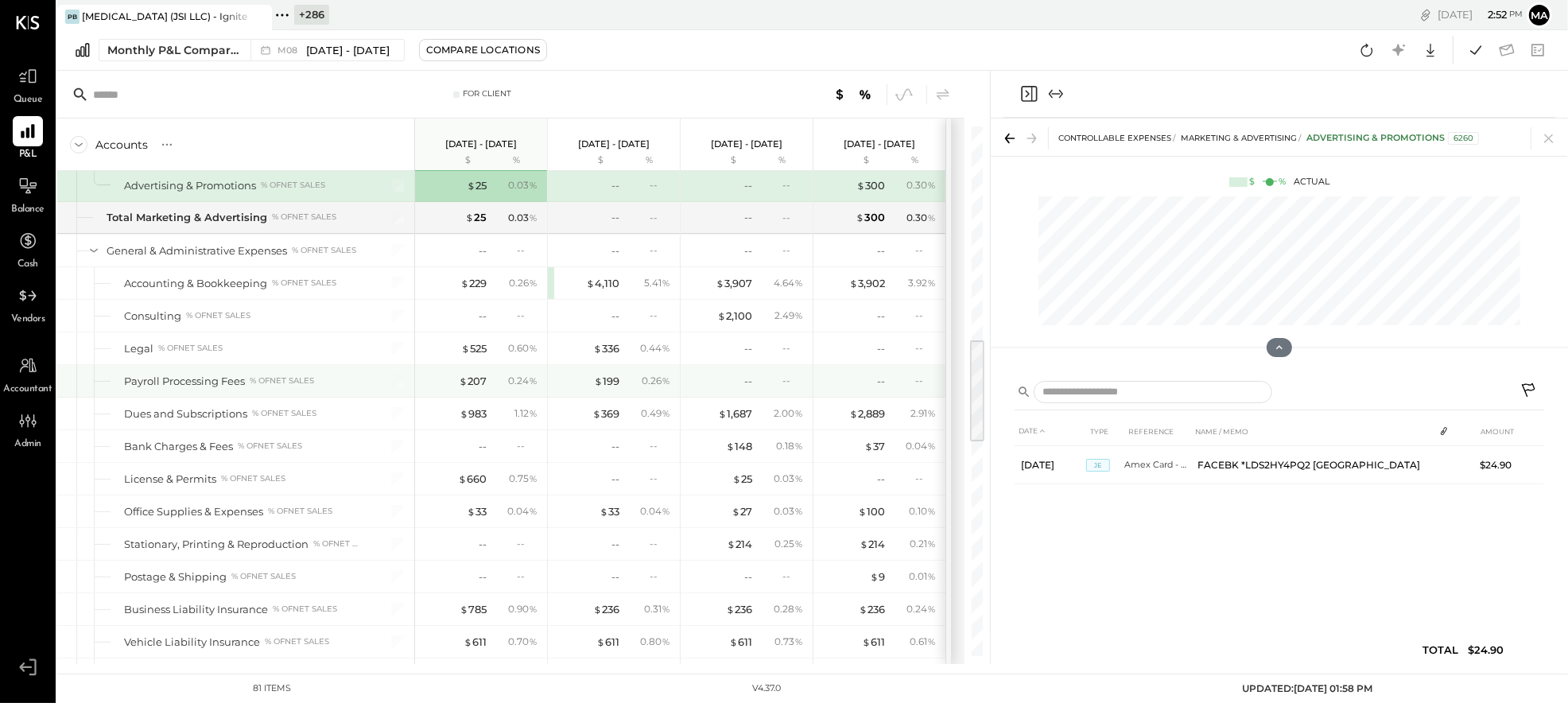
scroll to position [1044, 0]
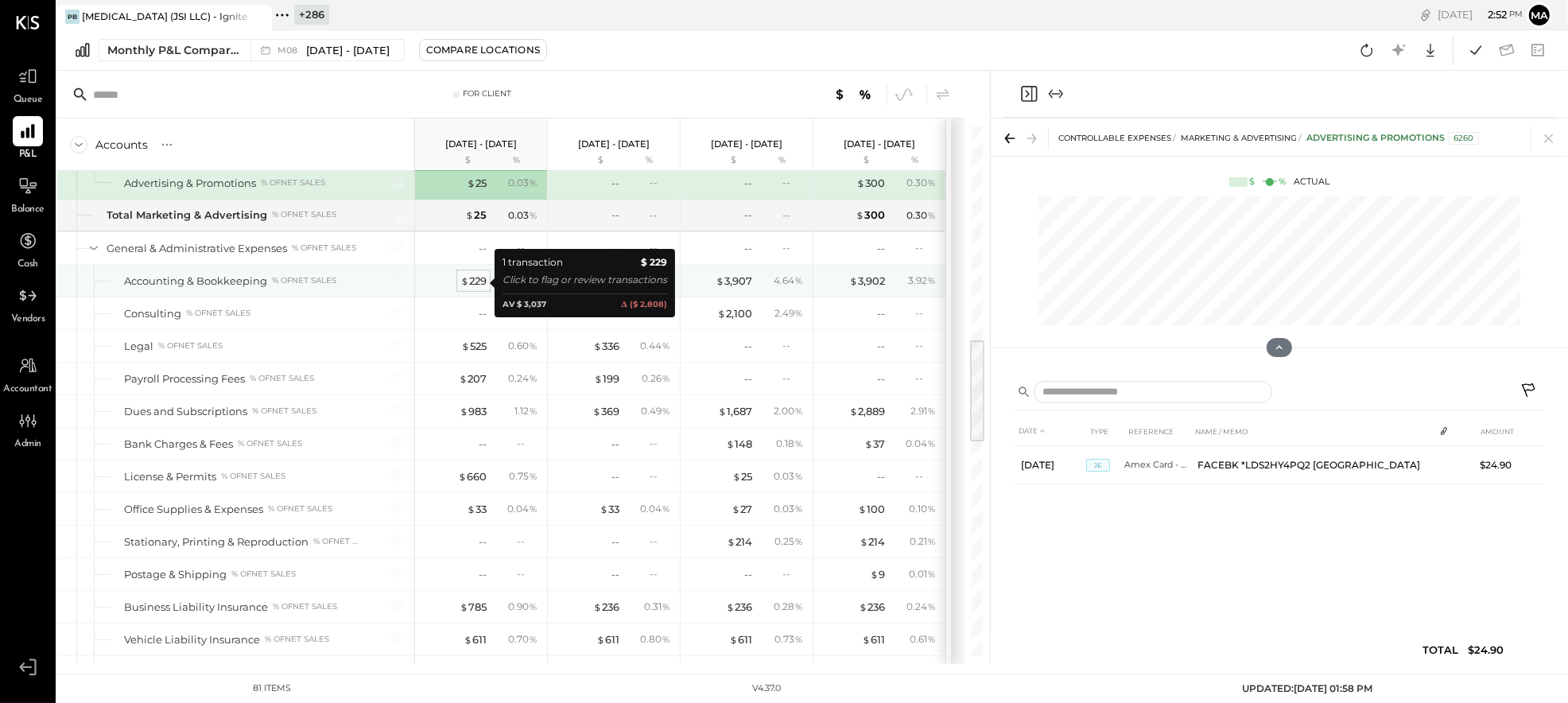
click at [473, 278] on div "$ 229" at bounding box center [473, 280] width 27 height 15
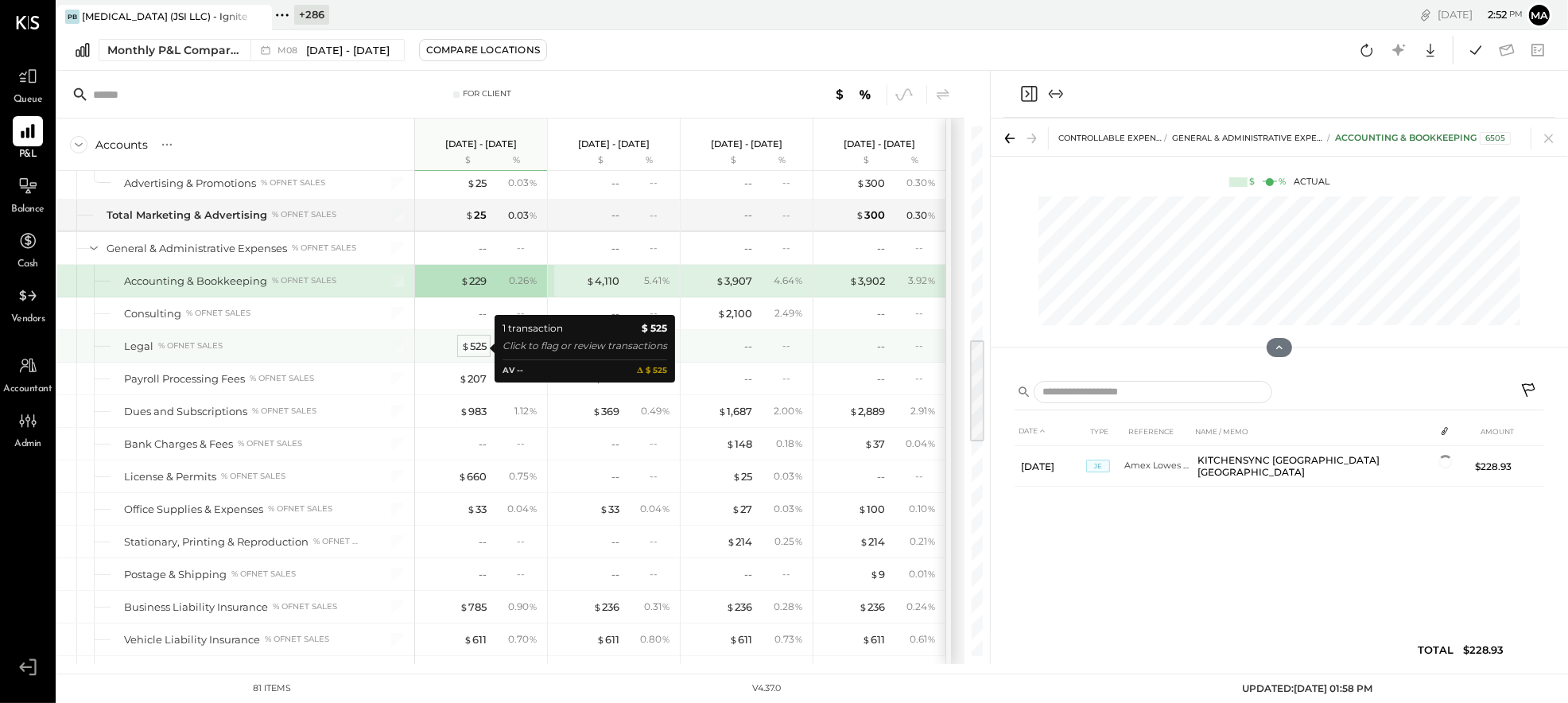
click at [478, 350] on div "$ 525" at bounding box center [474, 346] width 26 height 15
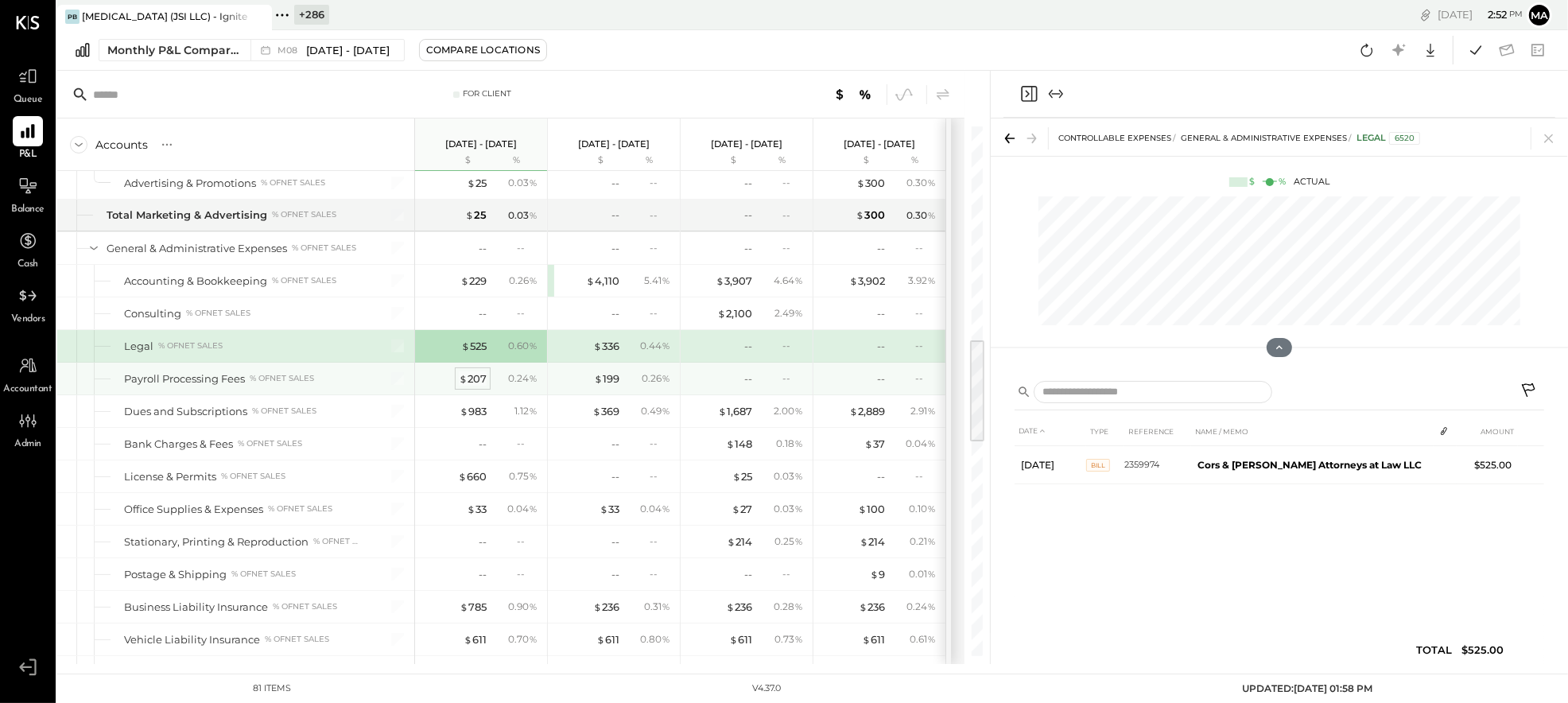
click at [471, 380] on div "$ 207" at bounding box center [472, 378] width 28 height 15
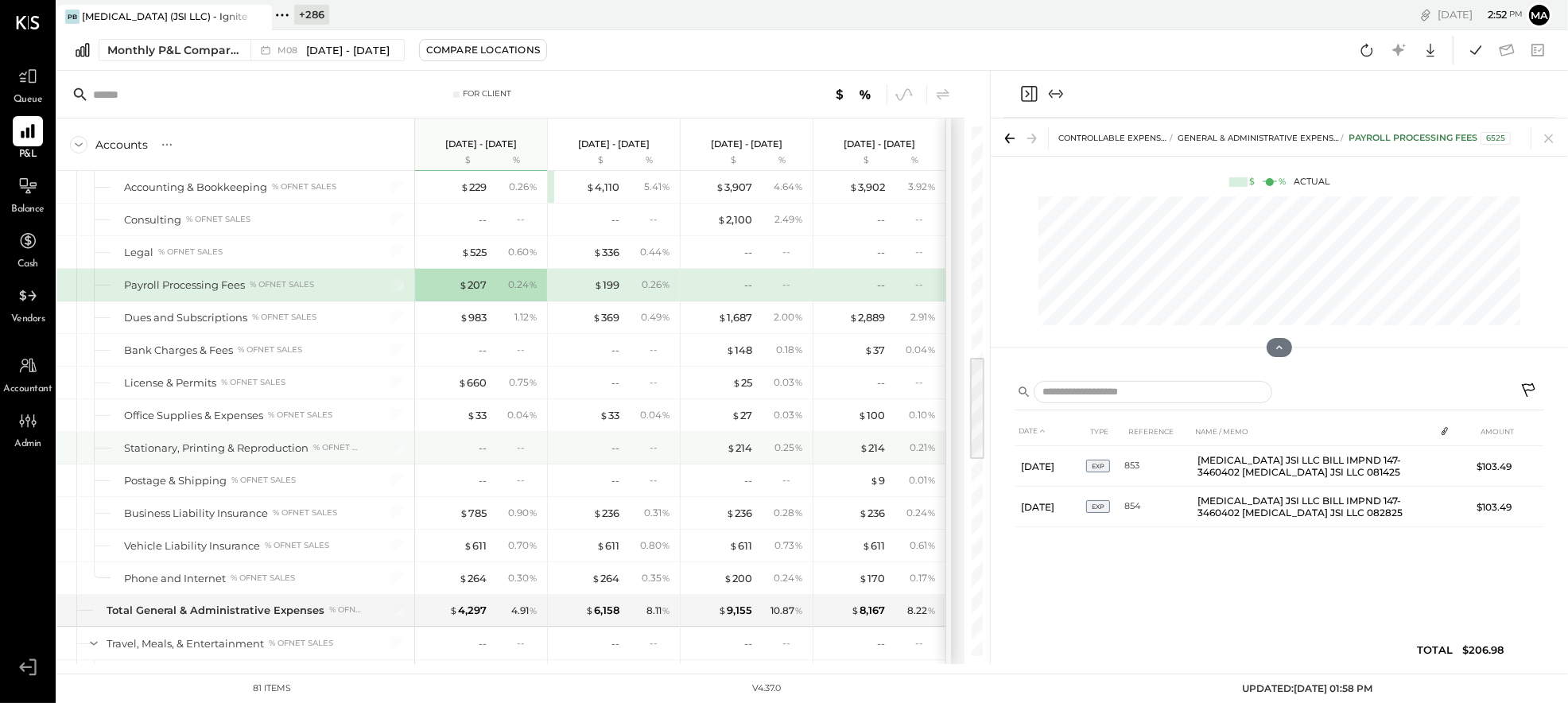
scroll to position [1142, 0]
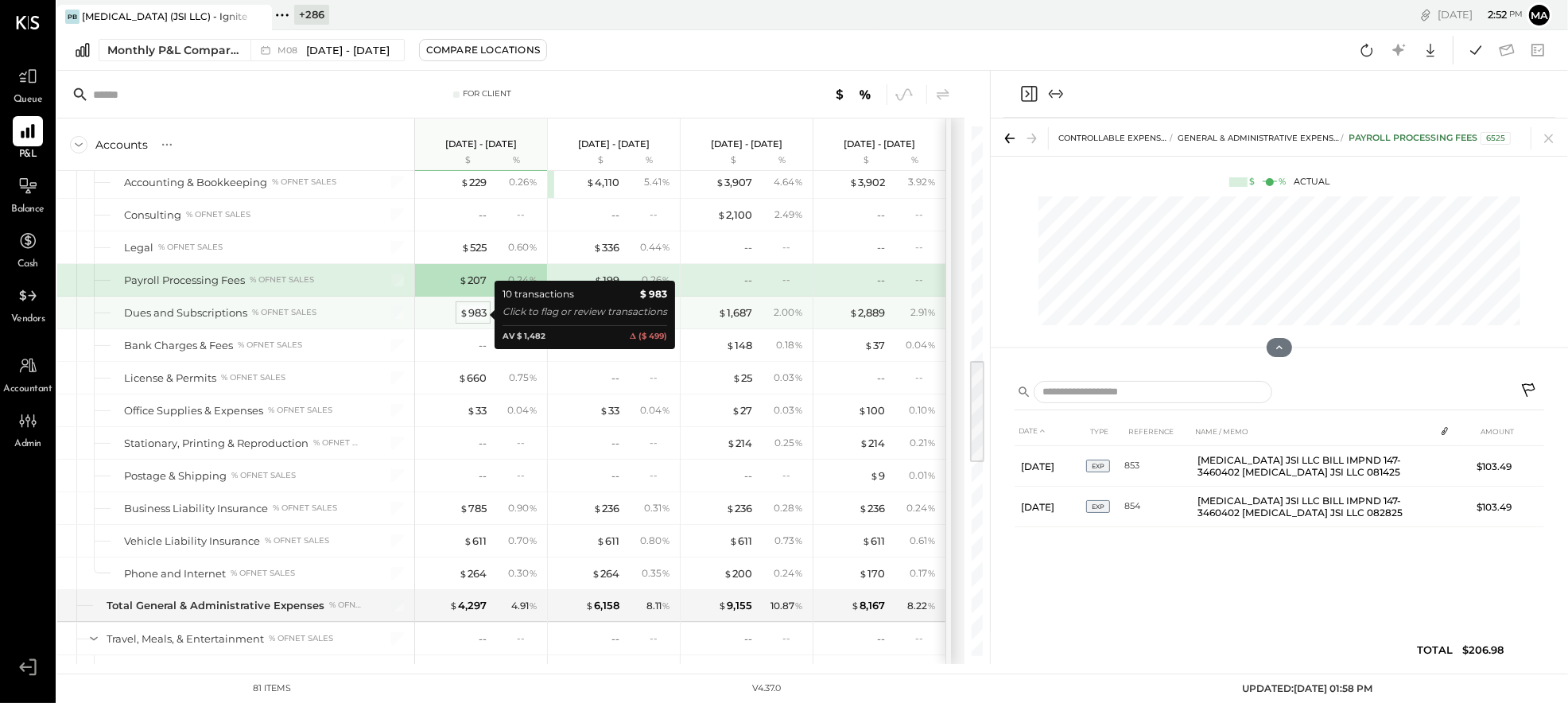
click at [473, 317] on div "$ 983" at bounding box center [473, 313] width 27 height 15
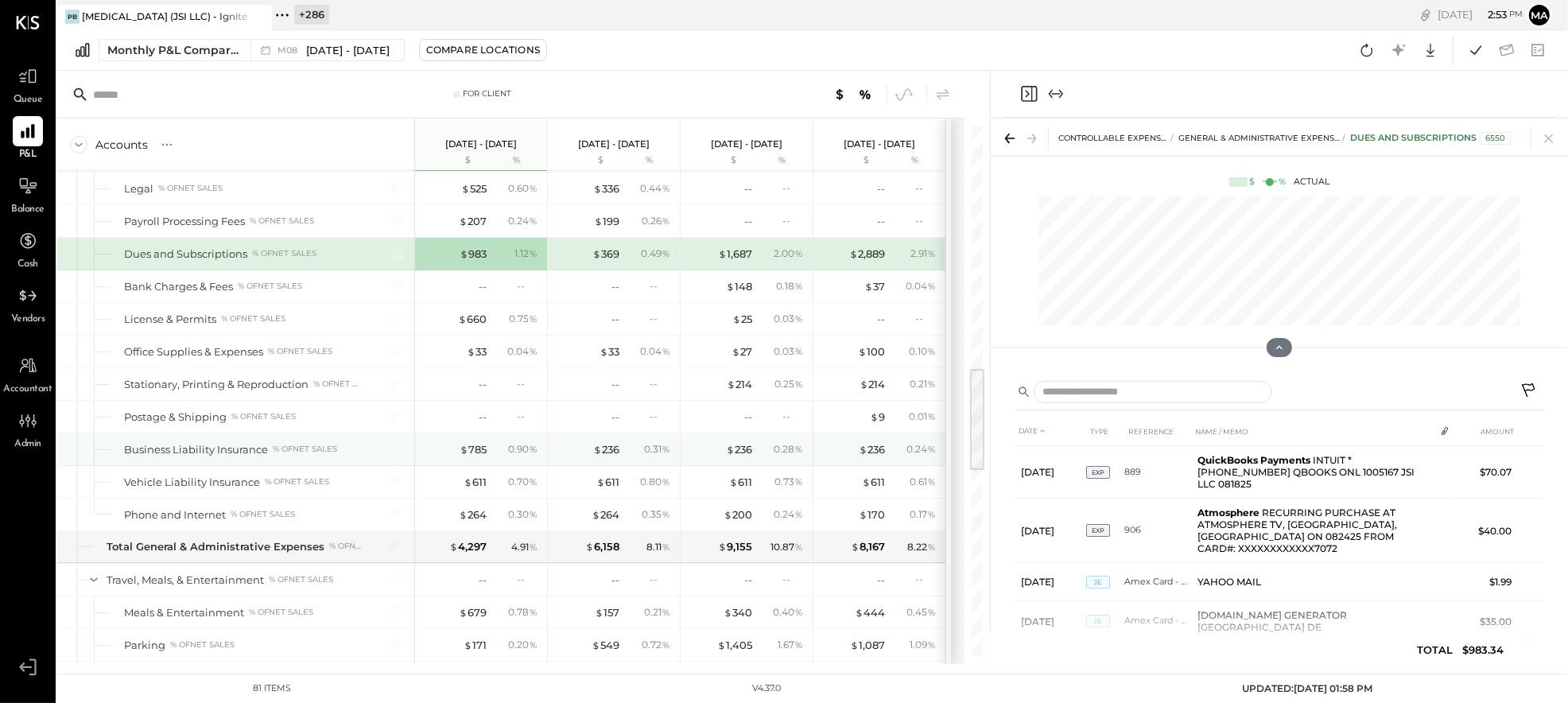
scroll to position [1249, 0]
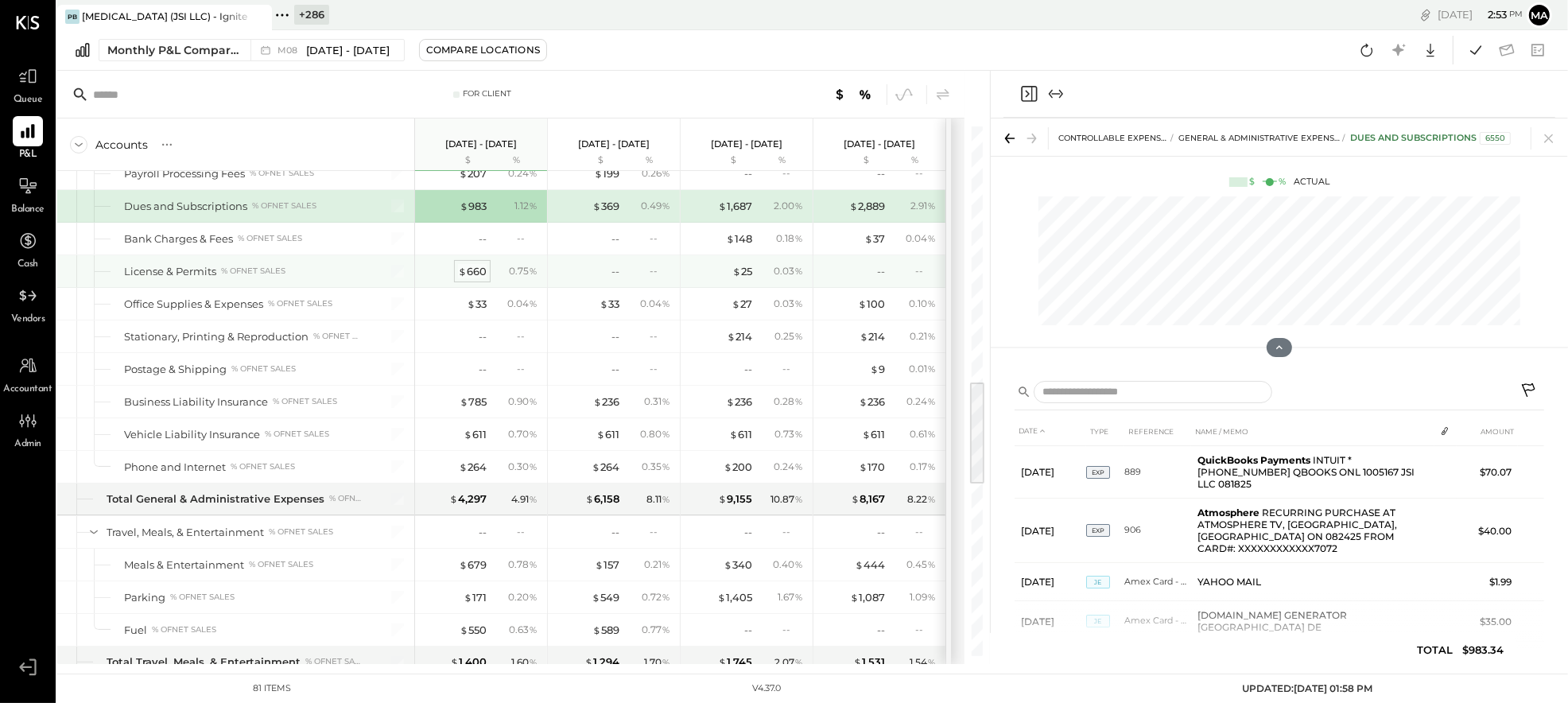
click at [475, 273] on div "$ 660" at bounding box center [472, 272] width 29 height 15
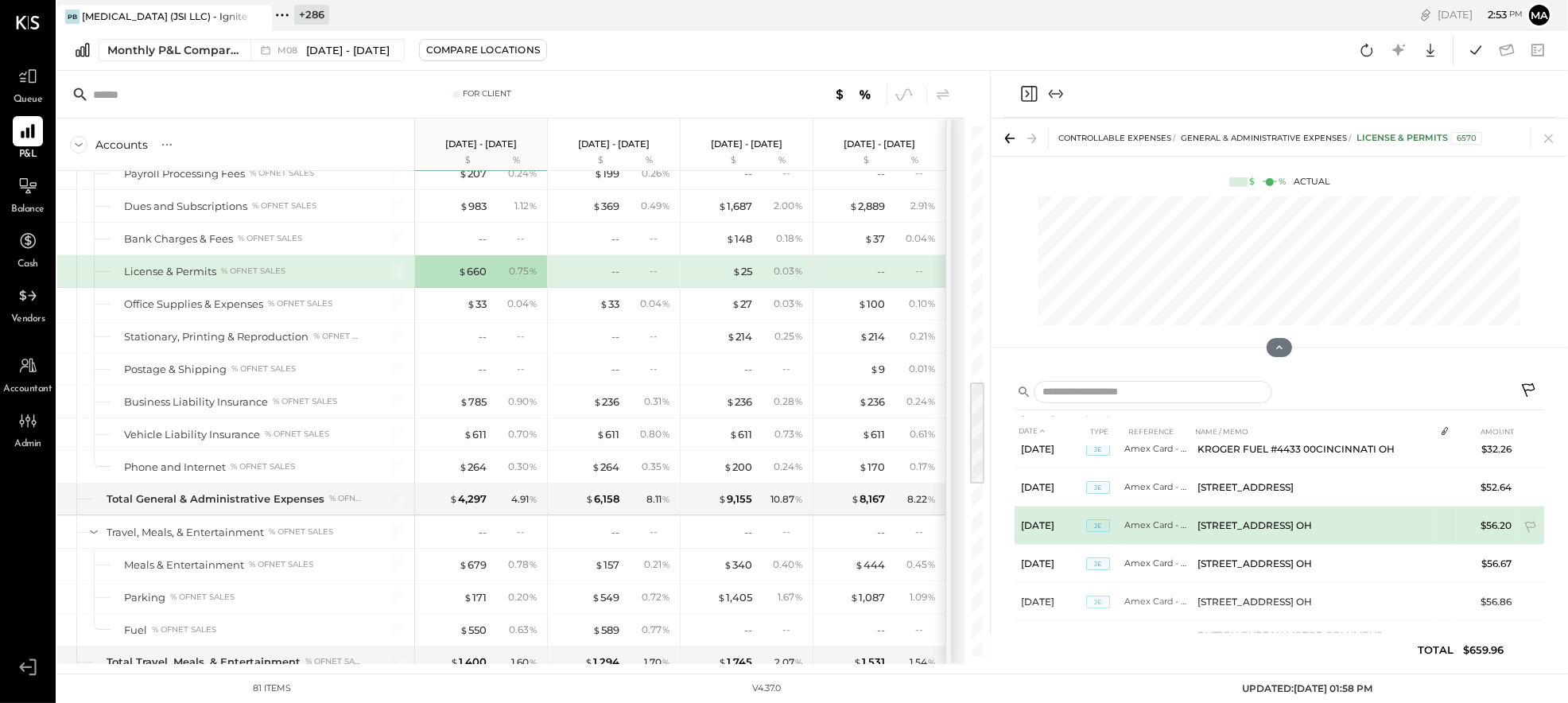
scroll to position [105, 0]
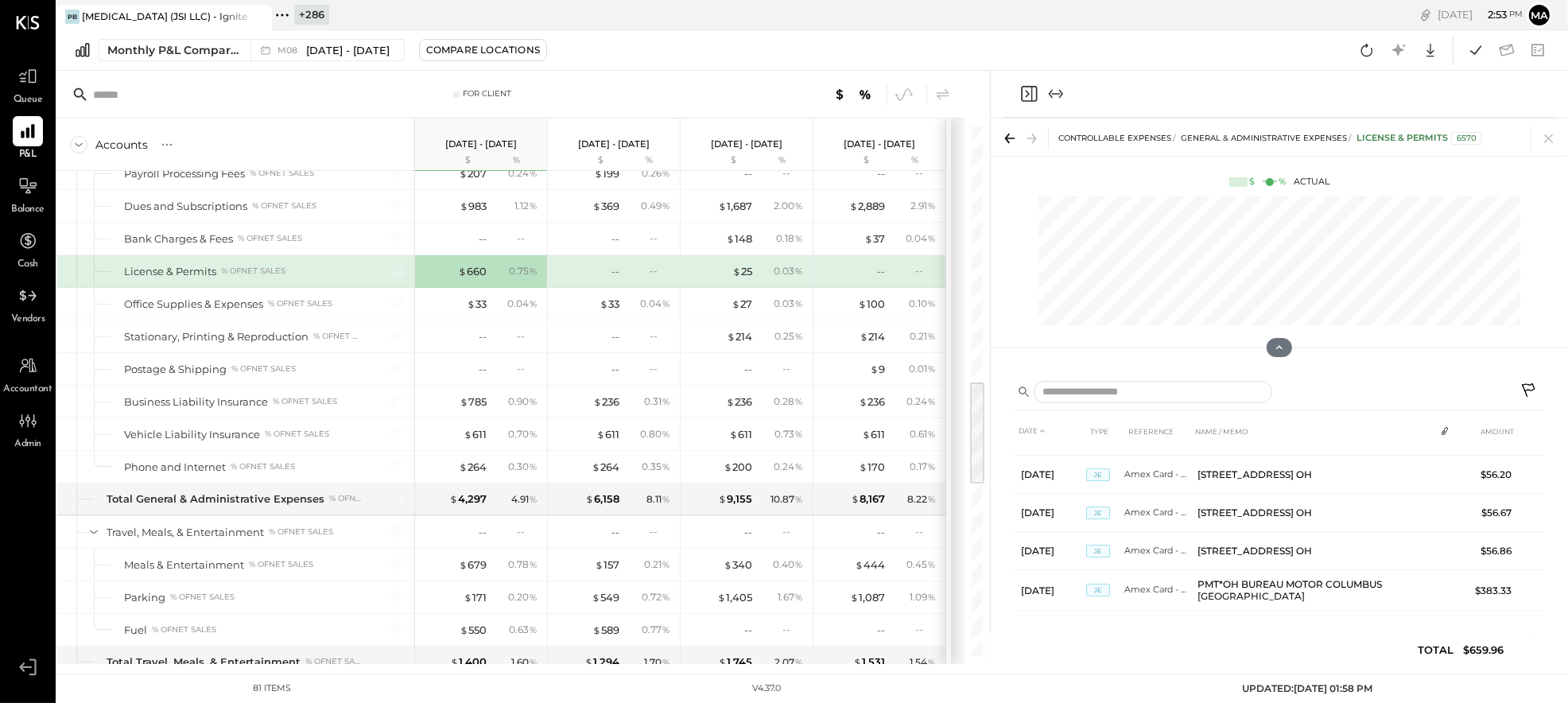
click at [1532, 386] on icon at bounding box center [1529, 392] width 19 height 19
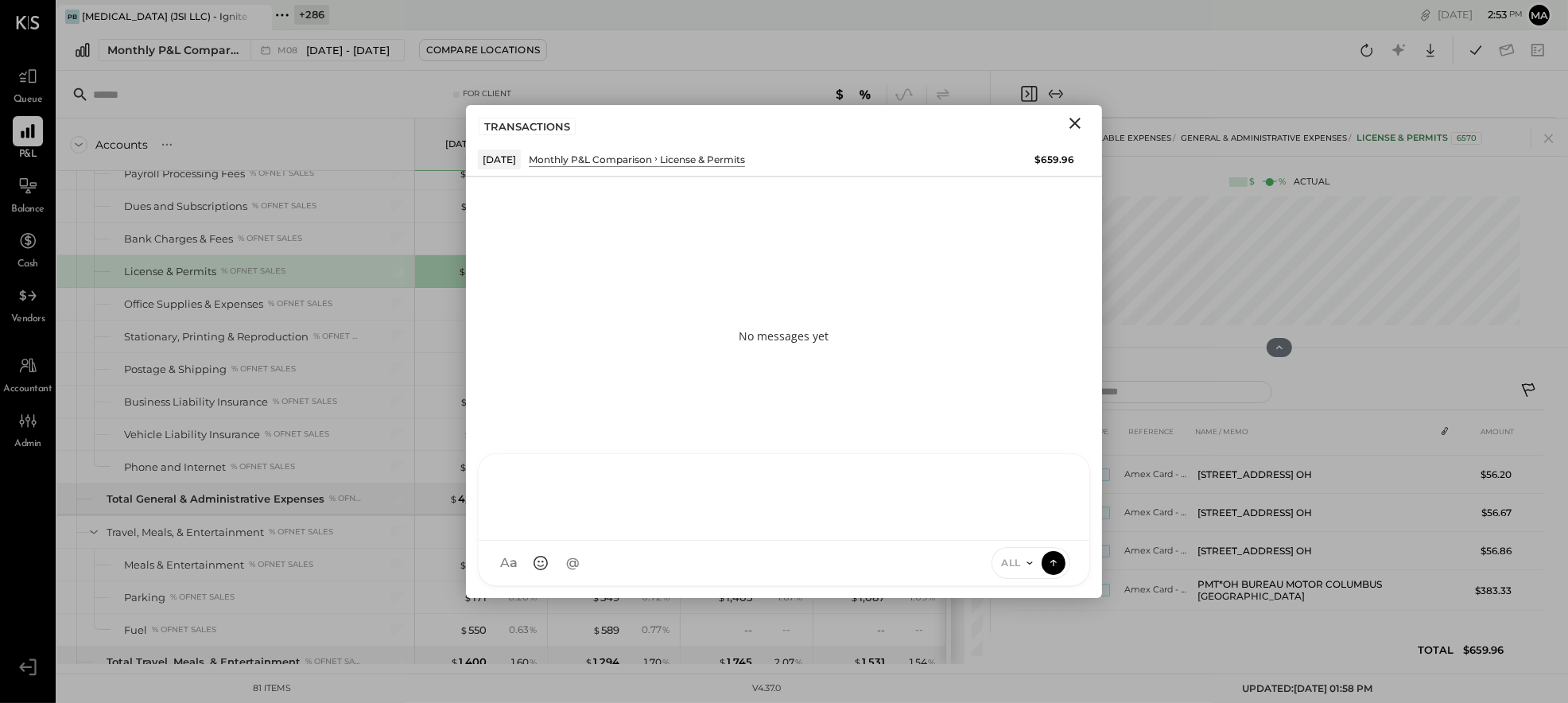
click at [871, 555] on div "AM [PERSON_NAME] I imeronijuan MA [PERSON_NAME] Ansari S sueimeroni AR [PERSON_…" at bounding box center [784, 519] width 612 height 133
type input "****"
click at [1055, 559] on icon at bounding box center [1054, 562] width 14 height 16
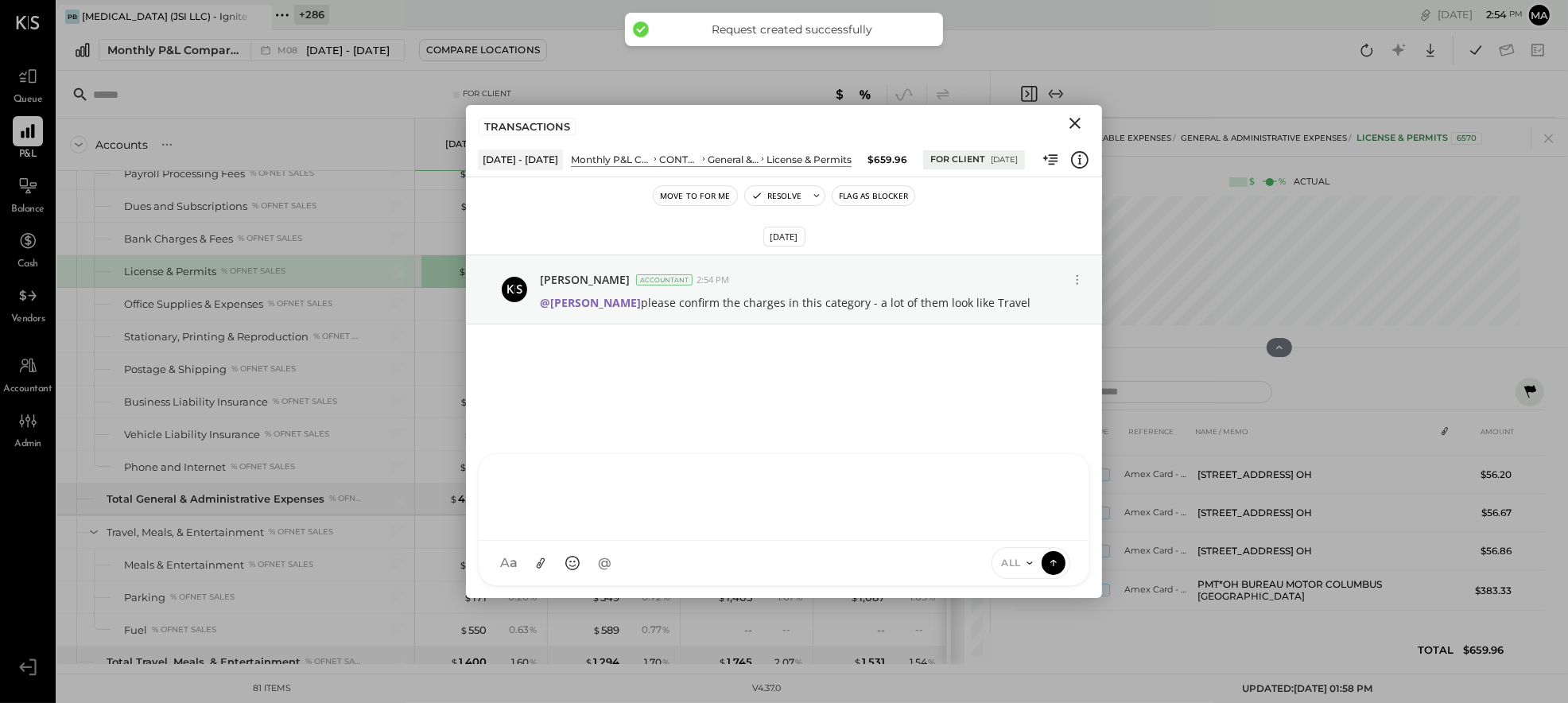
click at [1072, 123] on icon "Close" at bounding box center [1075, 124] width 19 height 19
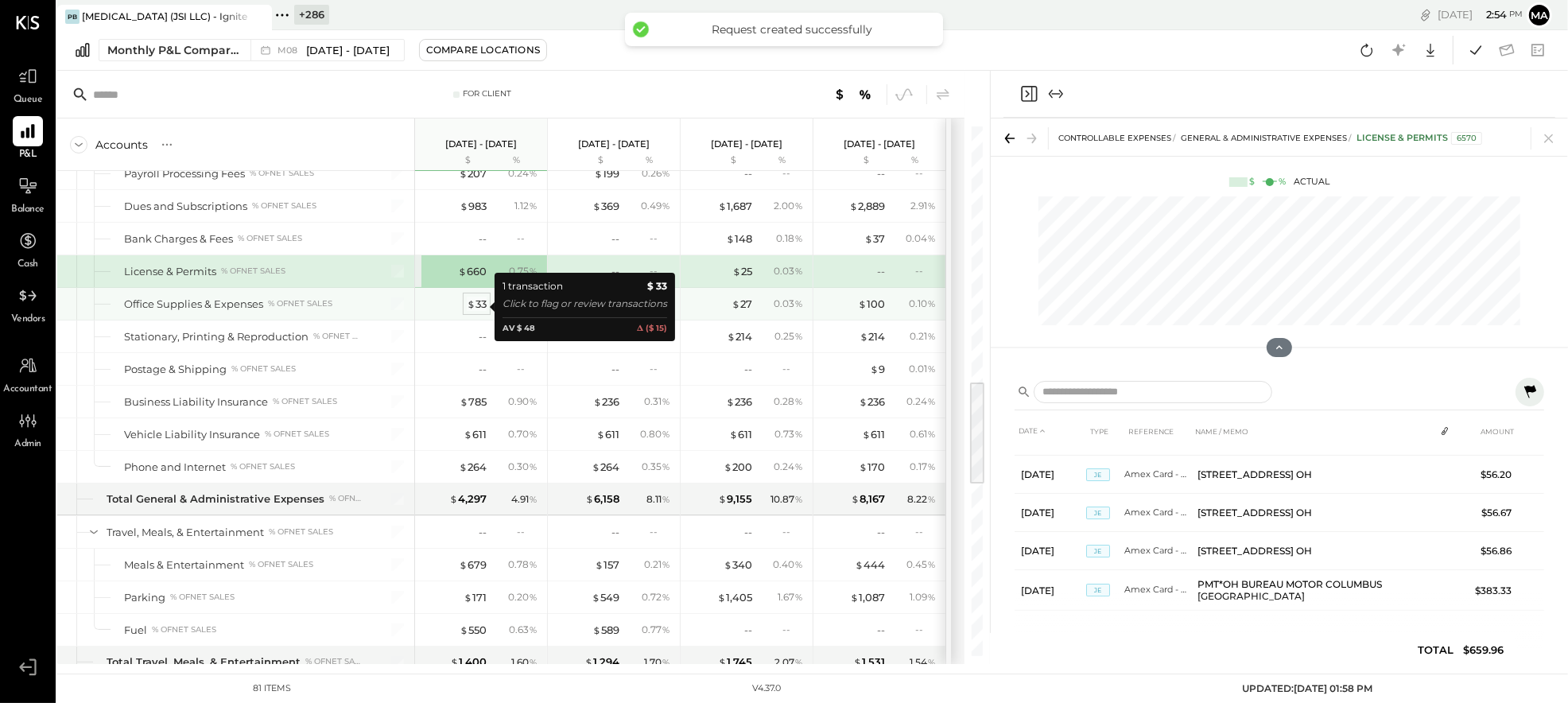
click at [476, 305] on div "$ 33" at bounding box center [476, 304] width 20 height 15
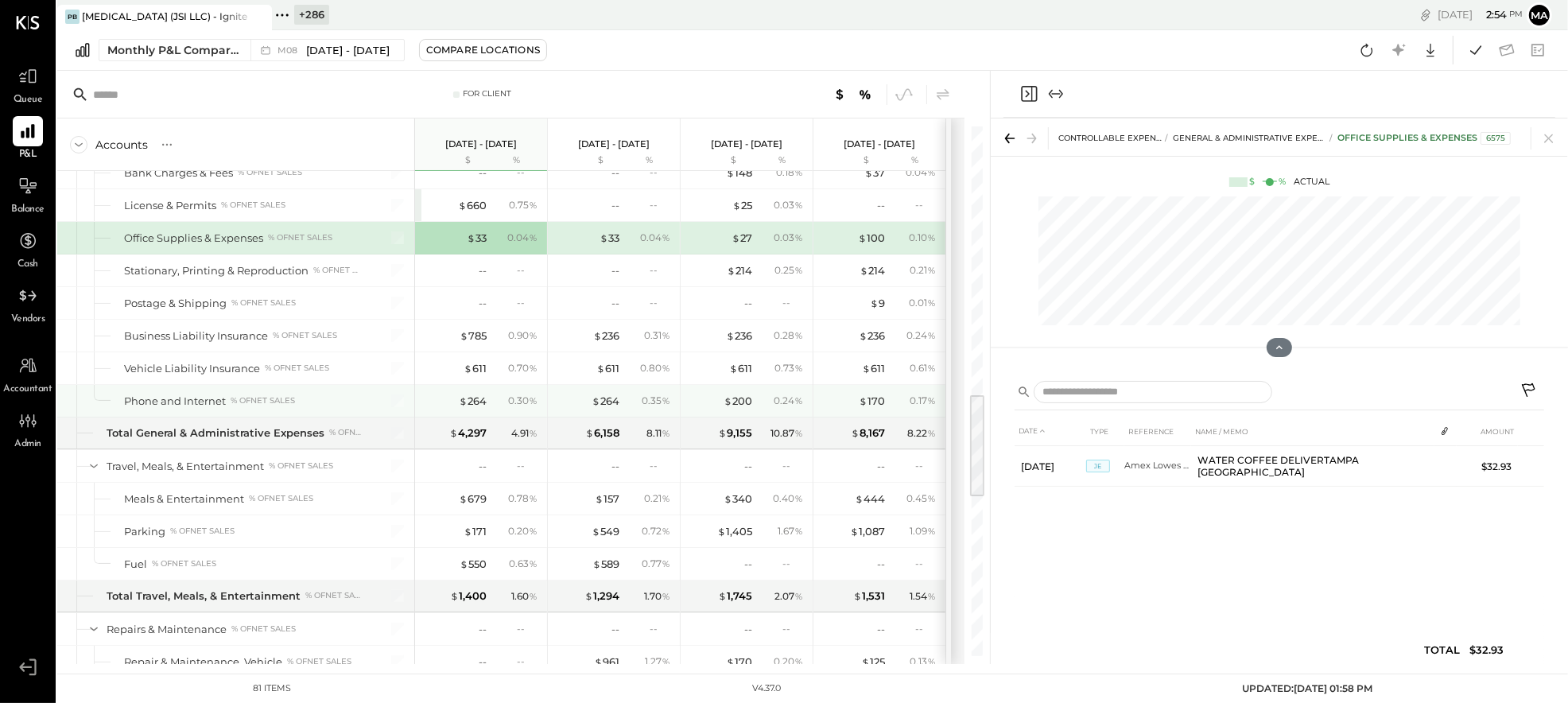
scroll to position [1322, 0]
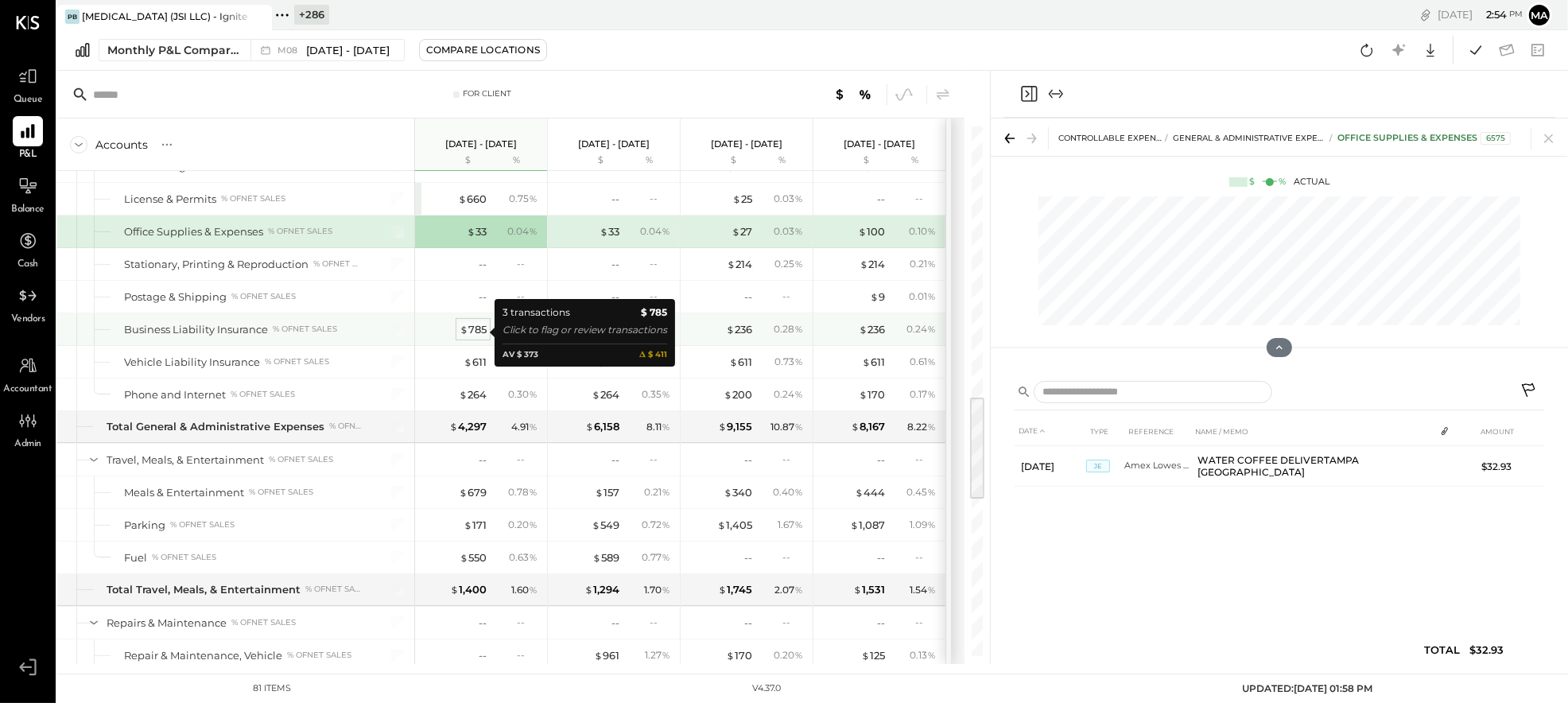
click at [477, 329] on div "$ 785" at bounding box center [473, 329] width 27 height 15
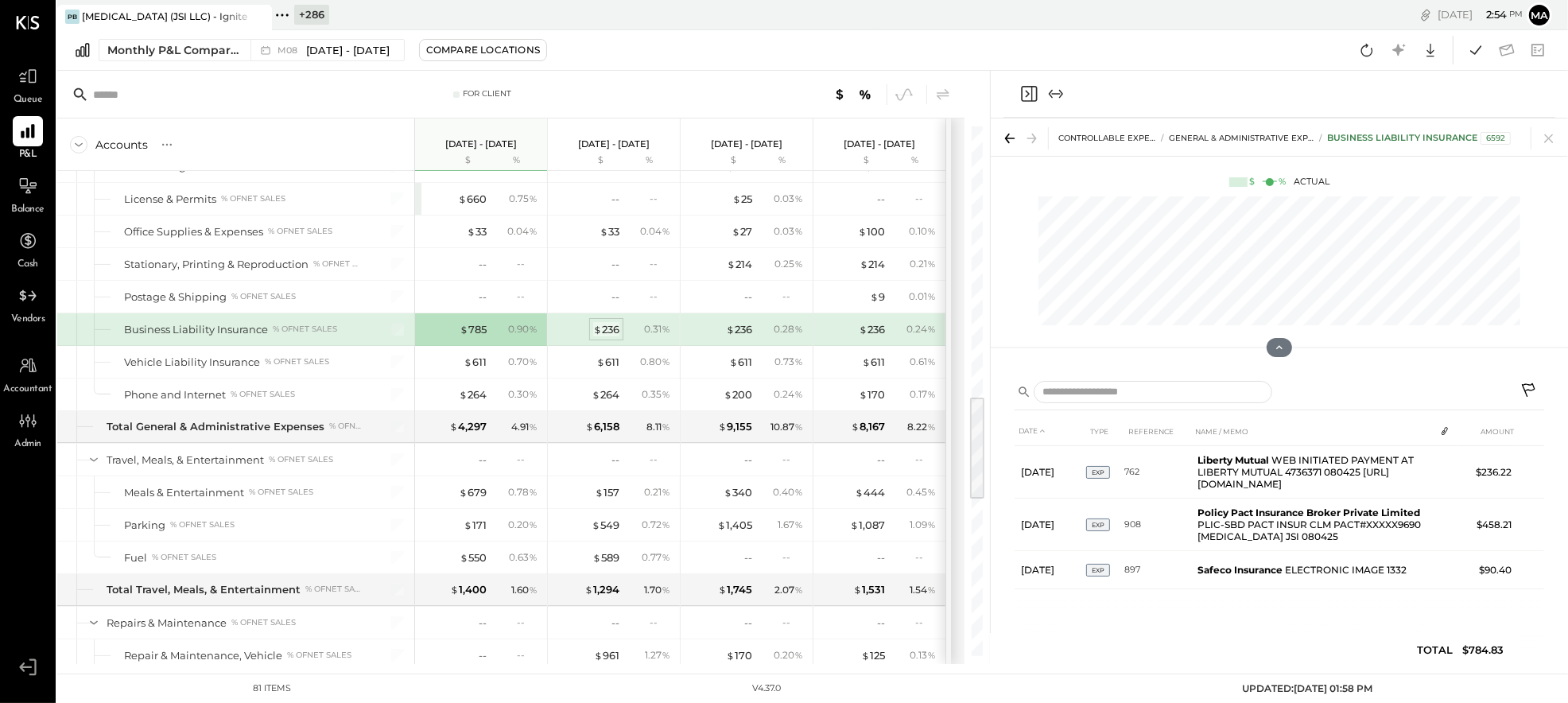
click at [611, 332] on div "$ 236" at bounding box center [606, 329] width 27 height 15
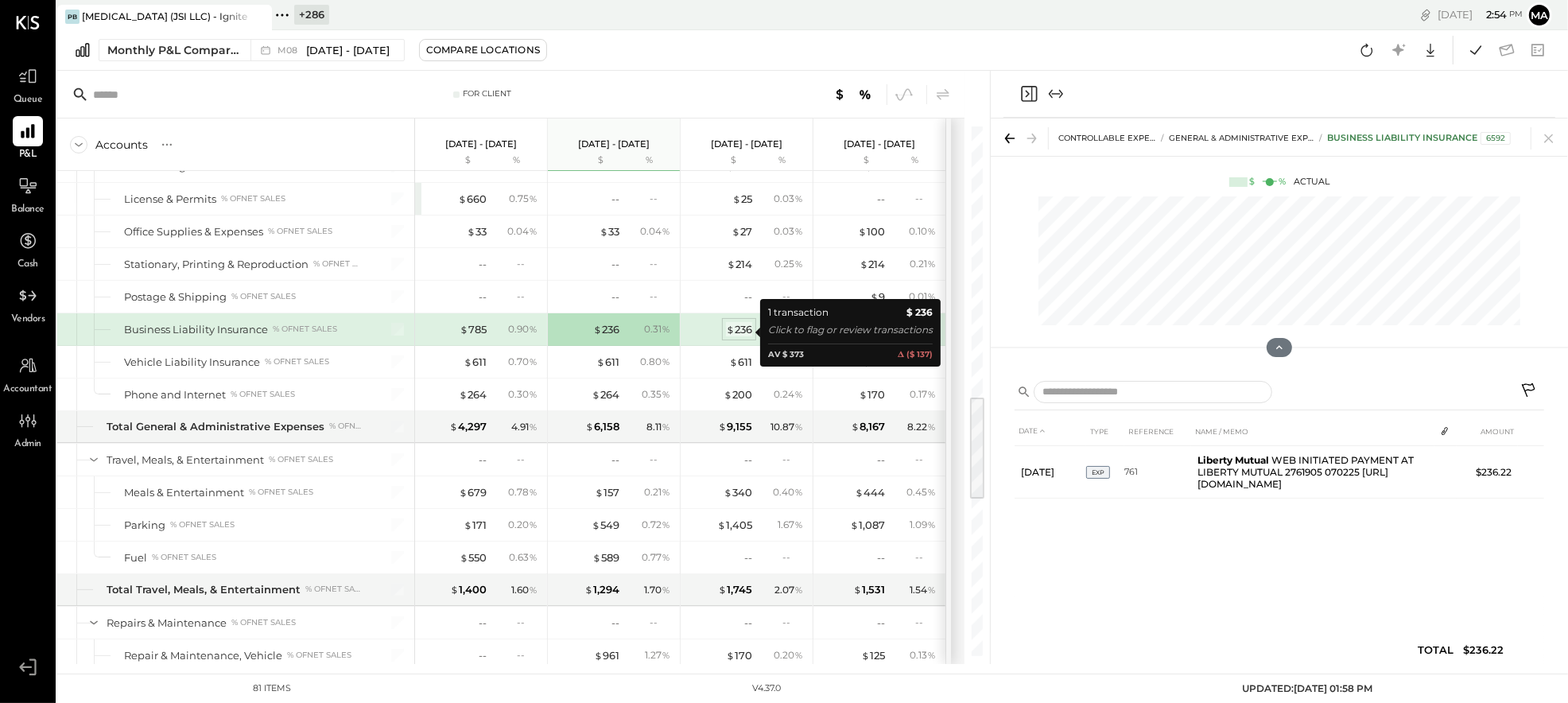
click at [739, 331] on div "$ 236" at bounding box center [739, 329] width 27 height 15
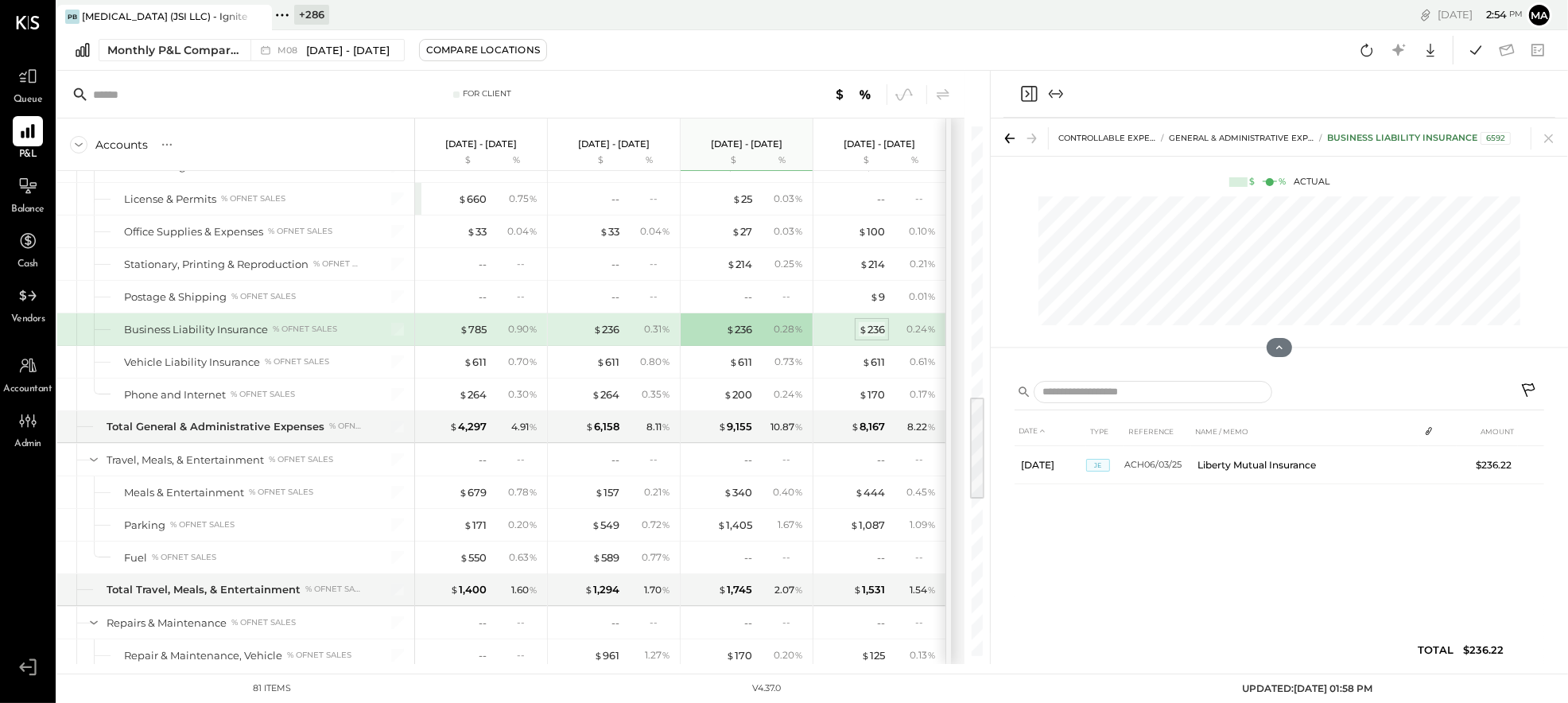
click at [875, 328] on div "$ 236" at bounding box center [872, 329] width 27 height 15
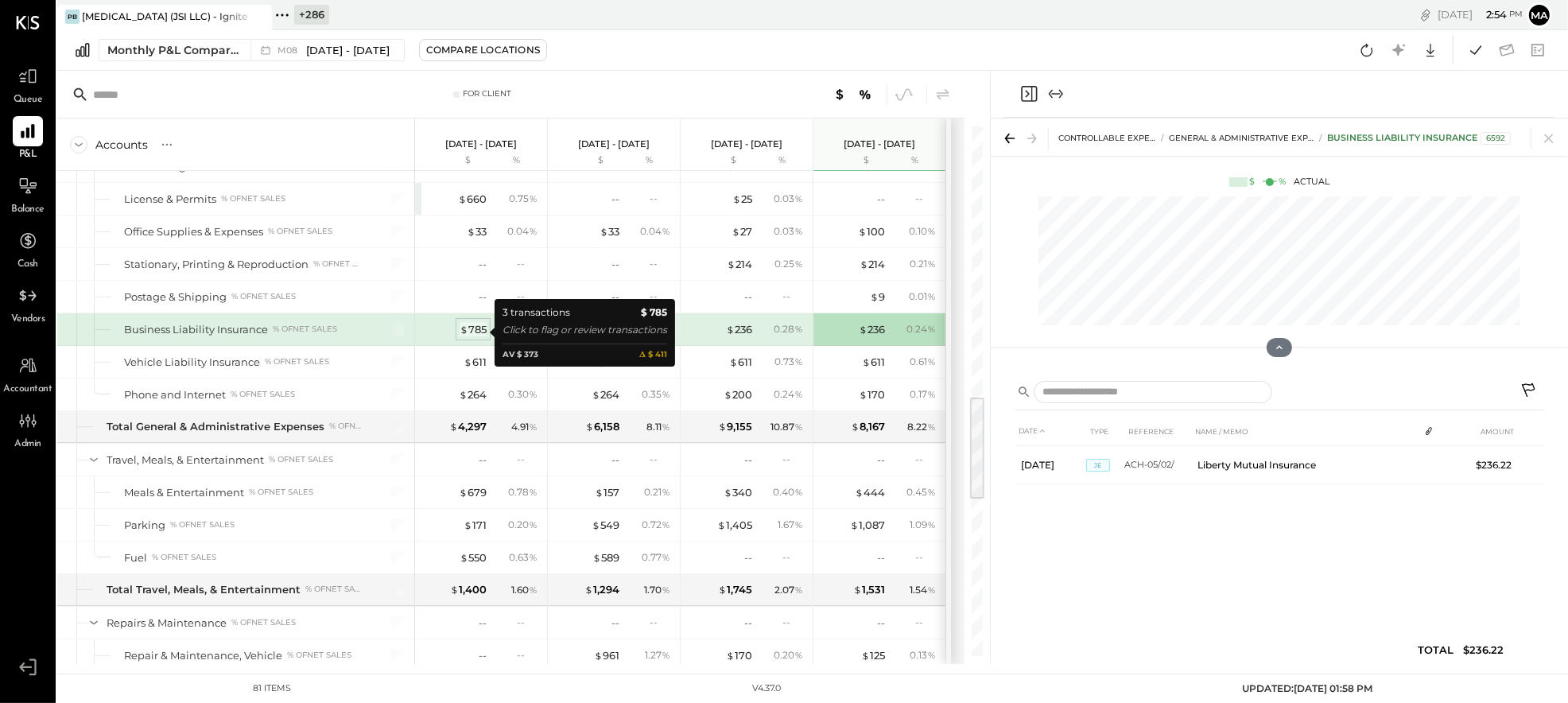
click at [477, 331] on div "$ 785" at bounding box center [473, 329] width 27 height 15
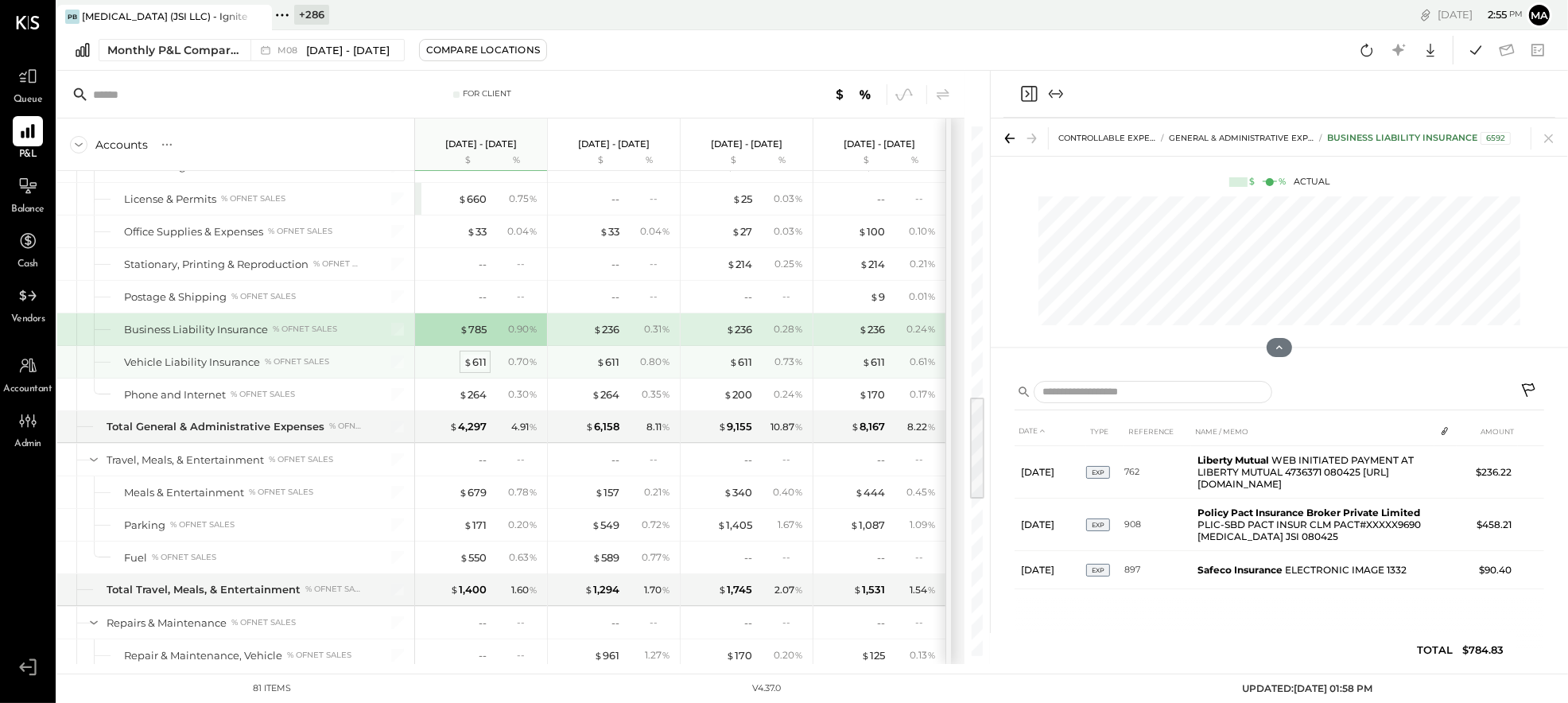
click at [476, 361] on div "$ 611" at bounding box center [475, 362] width 23 height 15
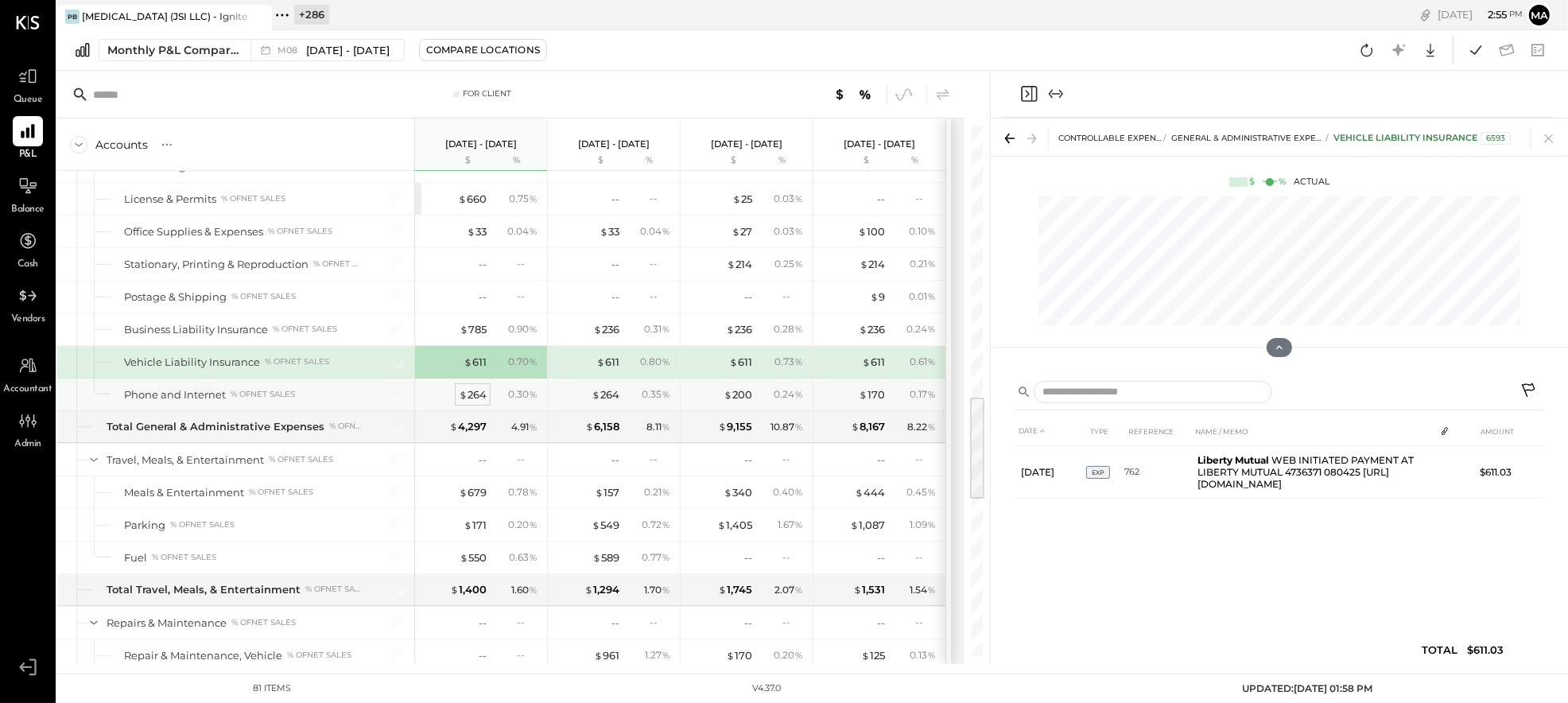
click at [472, 394] on div "$ 264" at bounding box center [472, 394] width 28 height 15
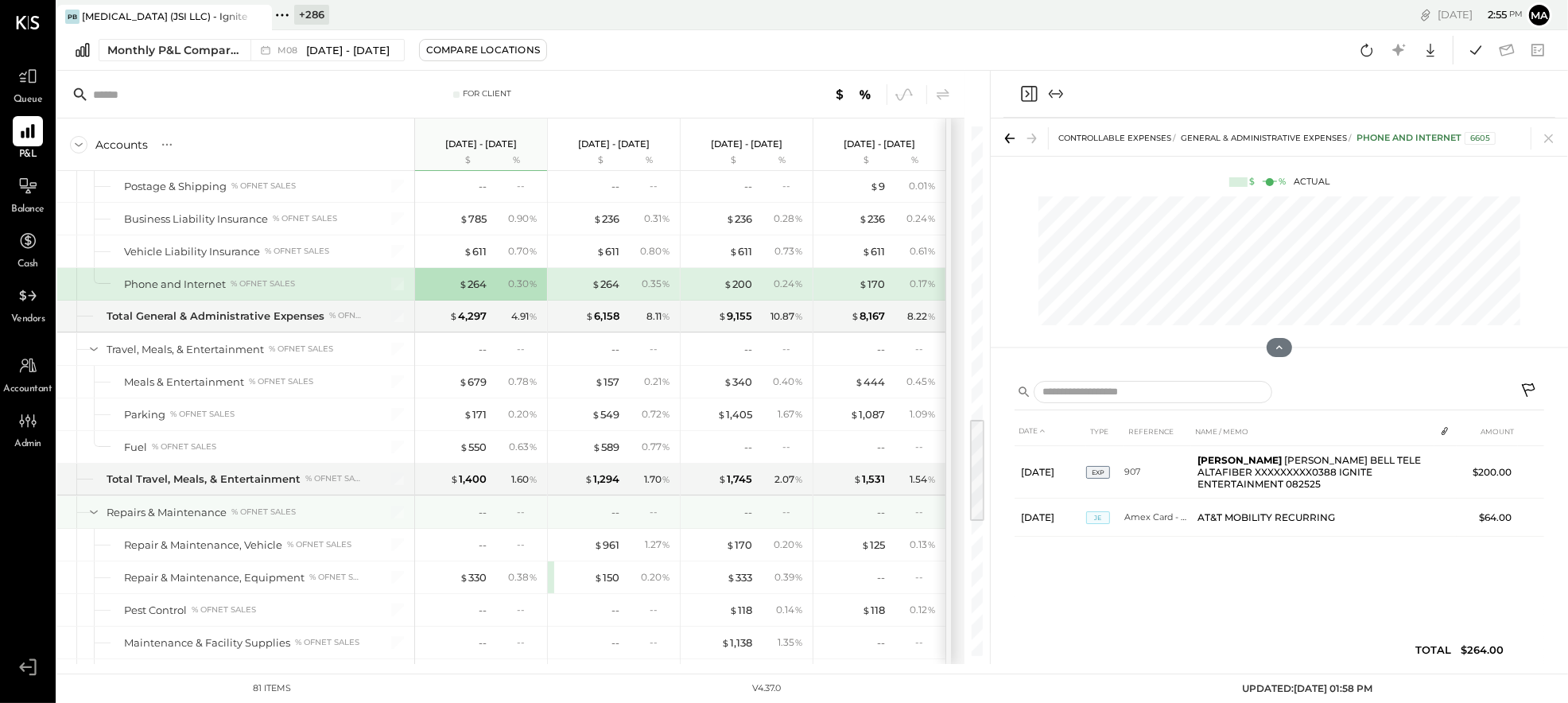
scroll to position [1471, 0]
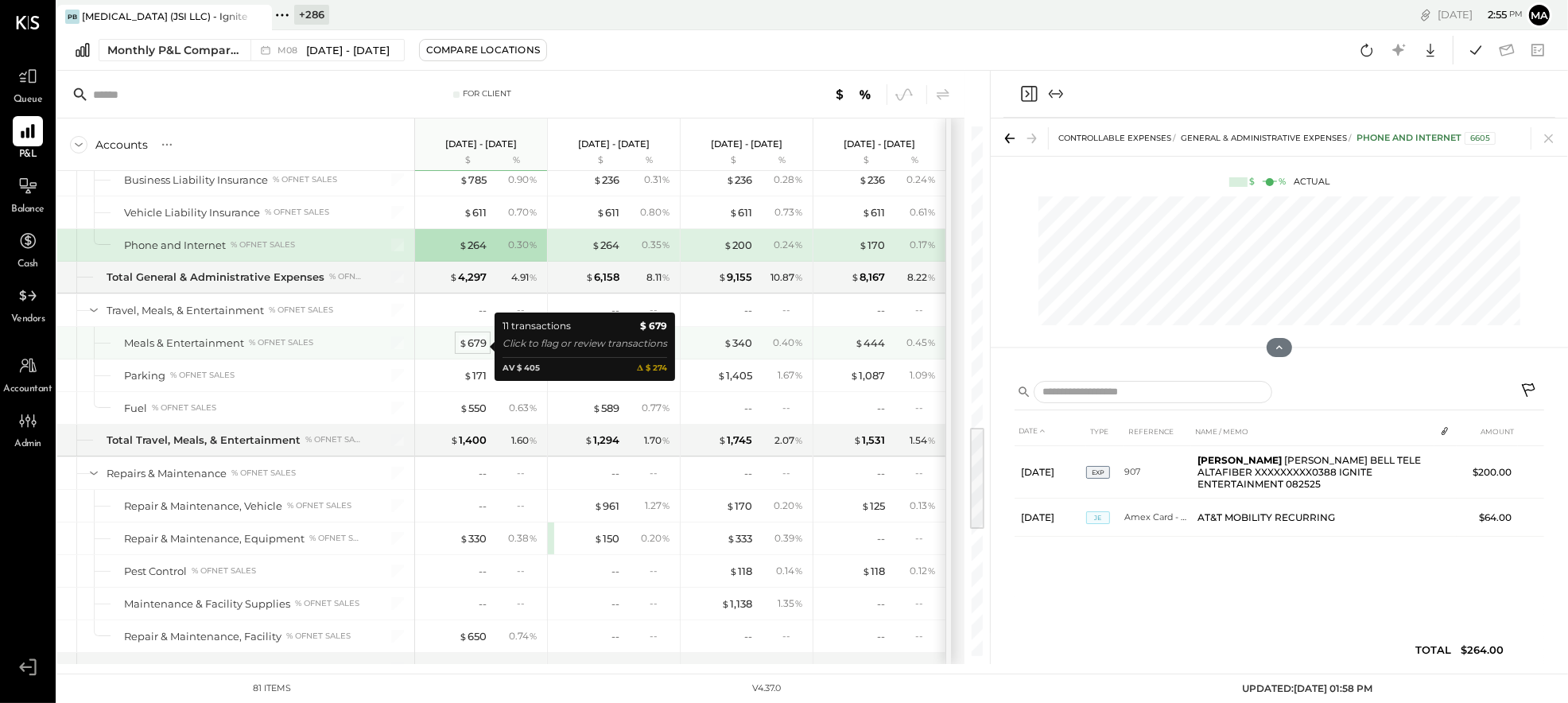
click at [476, 345] on div "$ 679" at bounding box center [472, 343] width 28 height 15
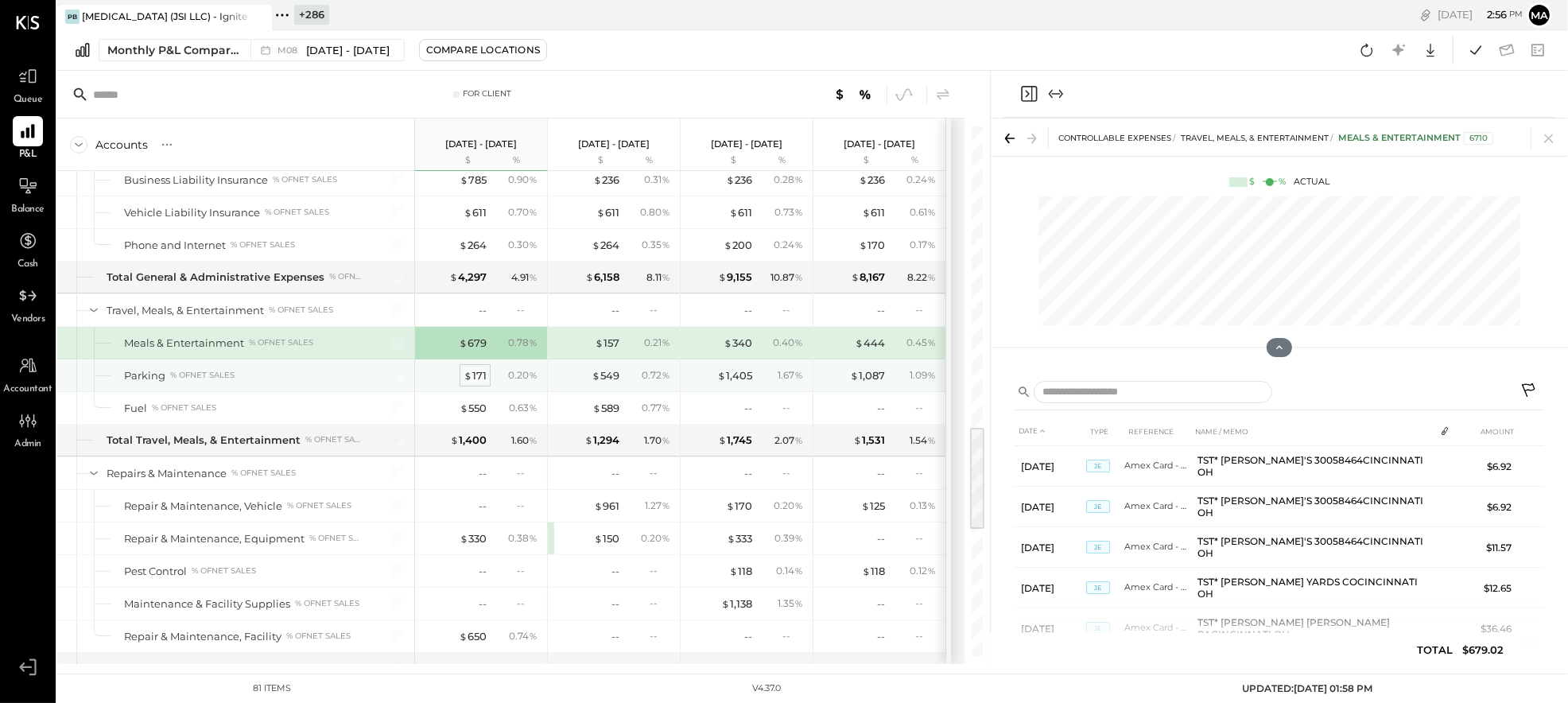
click at [482, 379] on div "$ 171" at bounding box center [475, 375] width 23 height 15
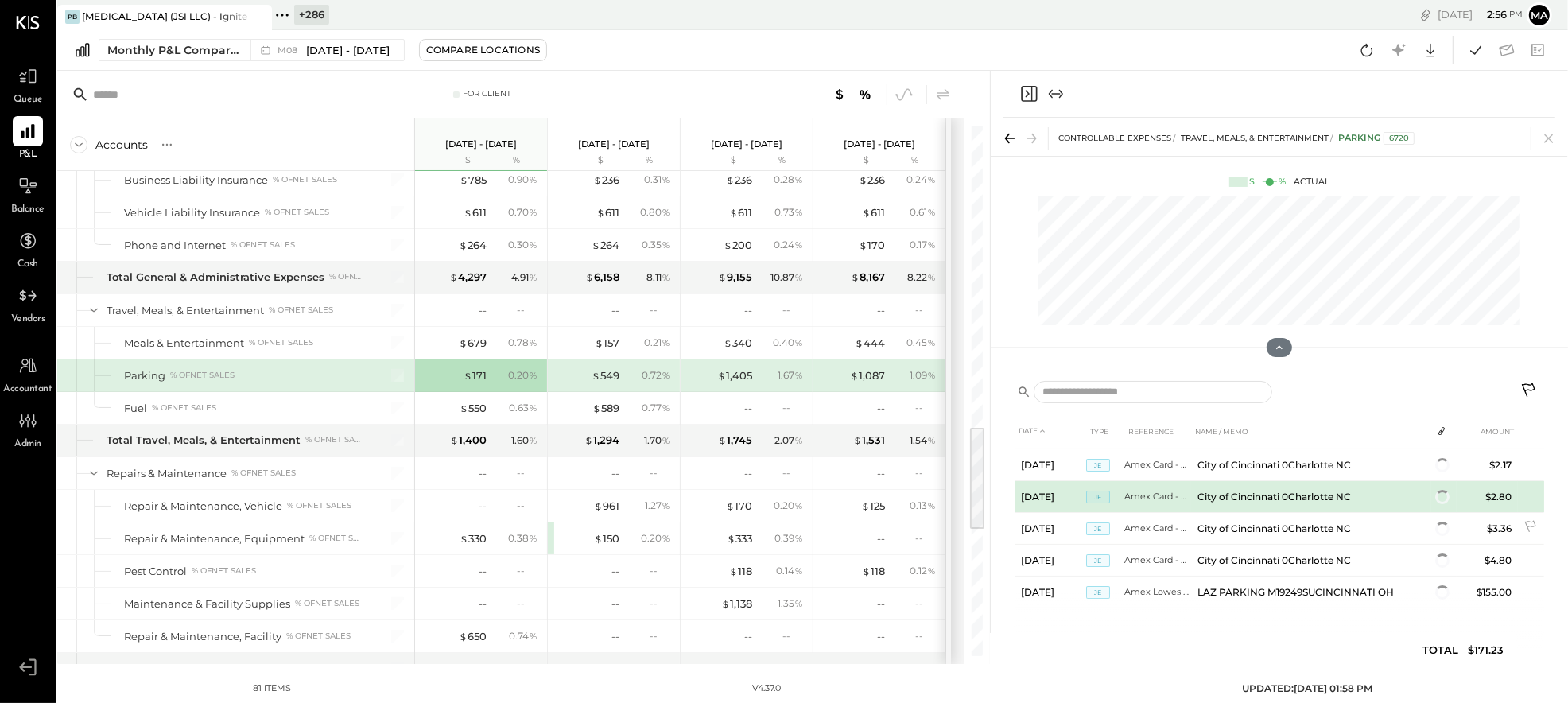
scroll to position [105, 0]
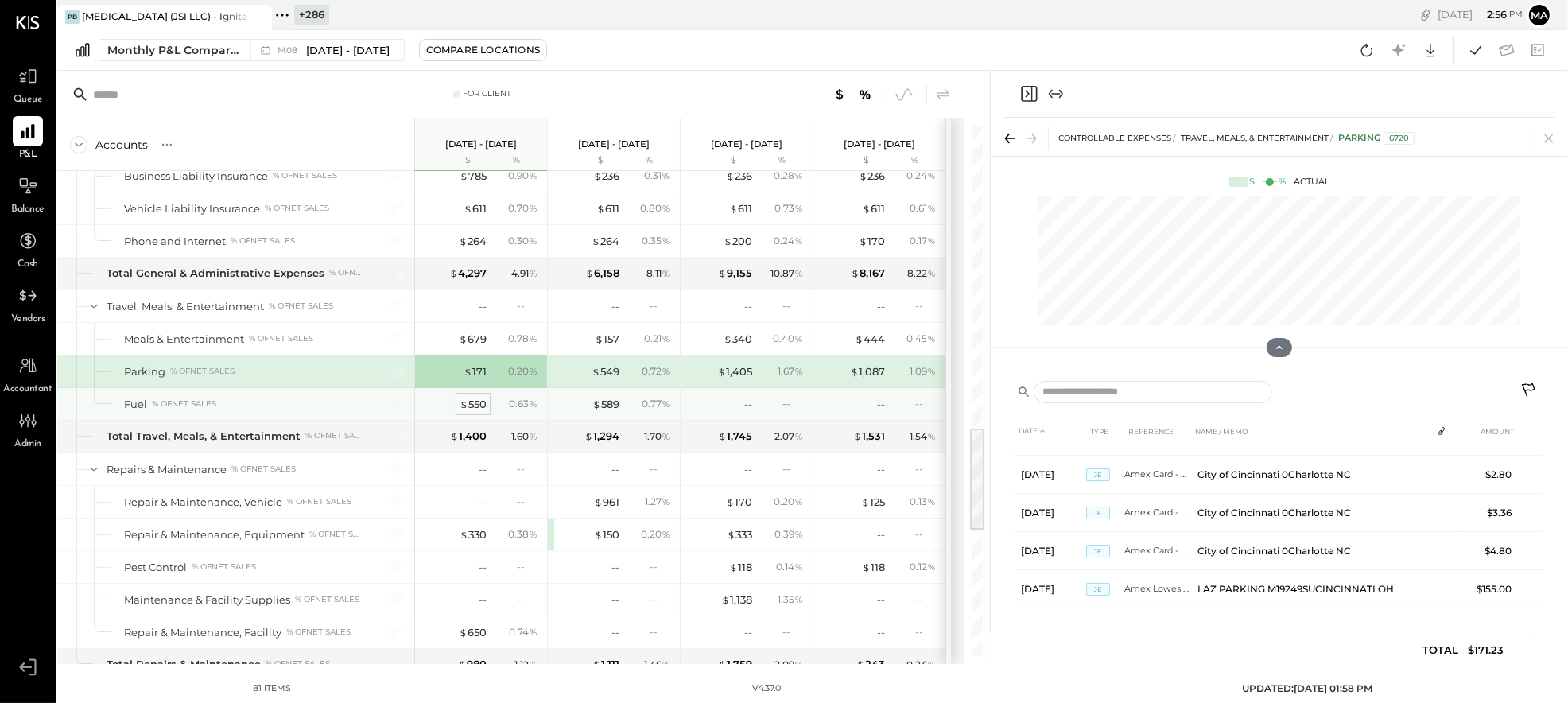
click at [477, 409] on div "$ 550" at bounding box center [473, 404] width 27 height 15
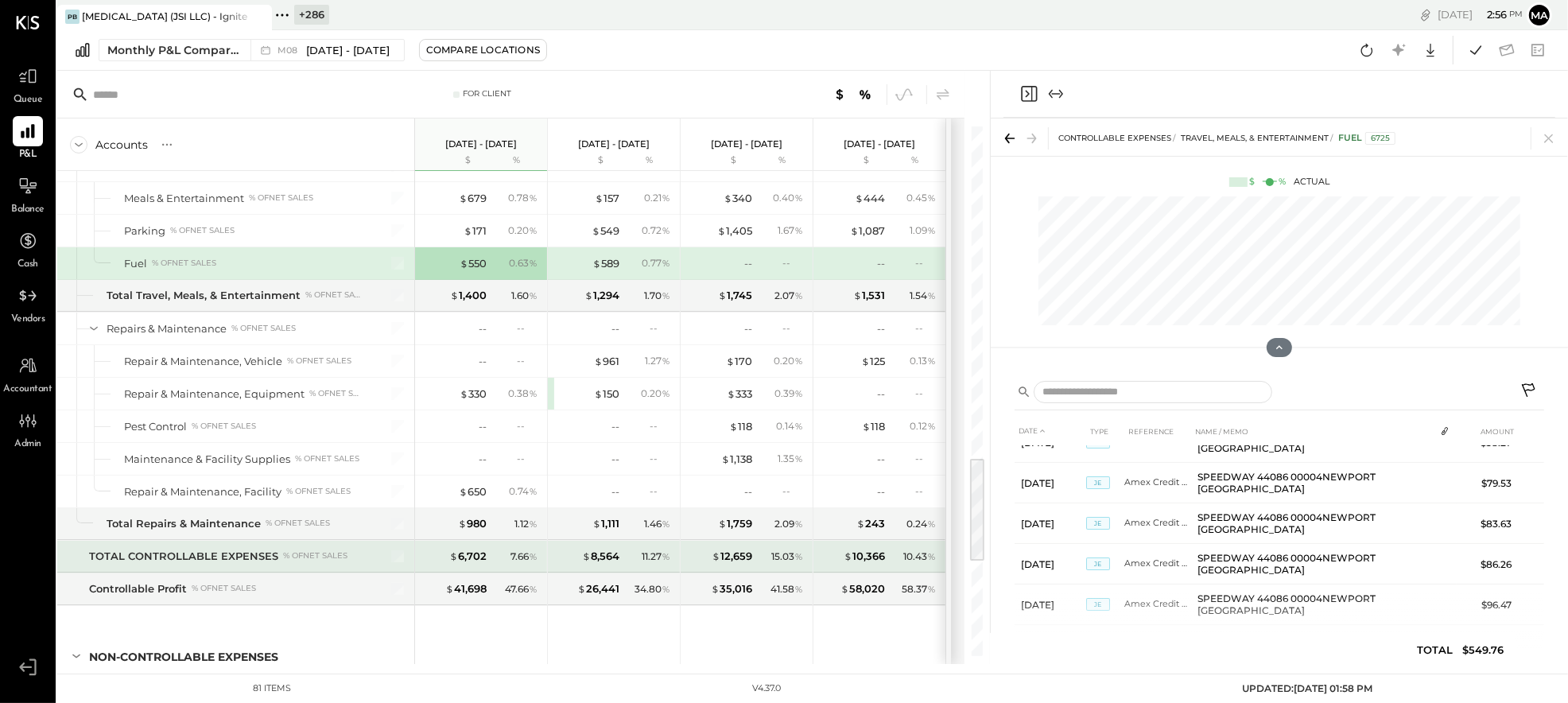
scroll to position [1649, 0]
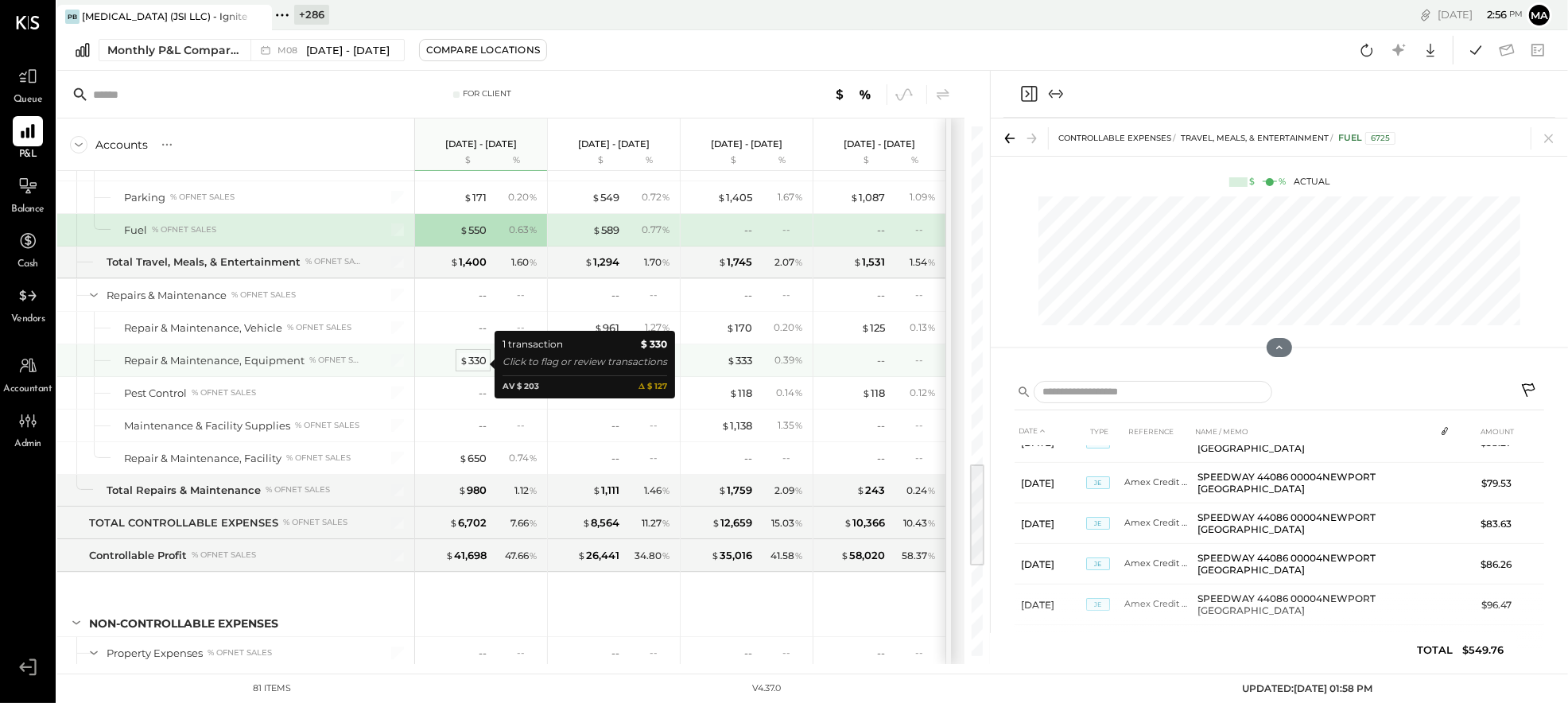
click at [477, 362] on div "$ 330" at bounding box center [473, 360] width 27 height 15
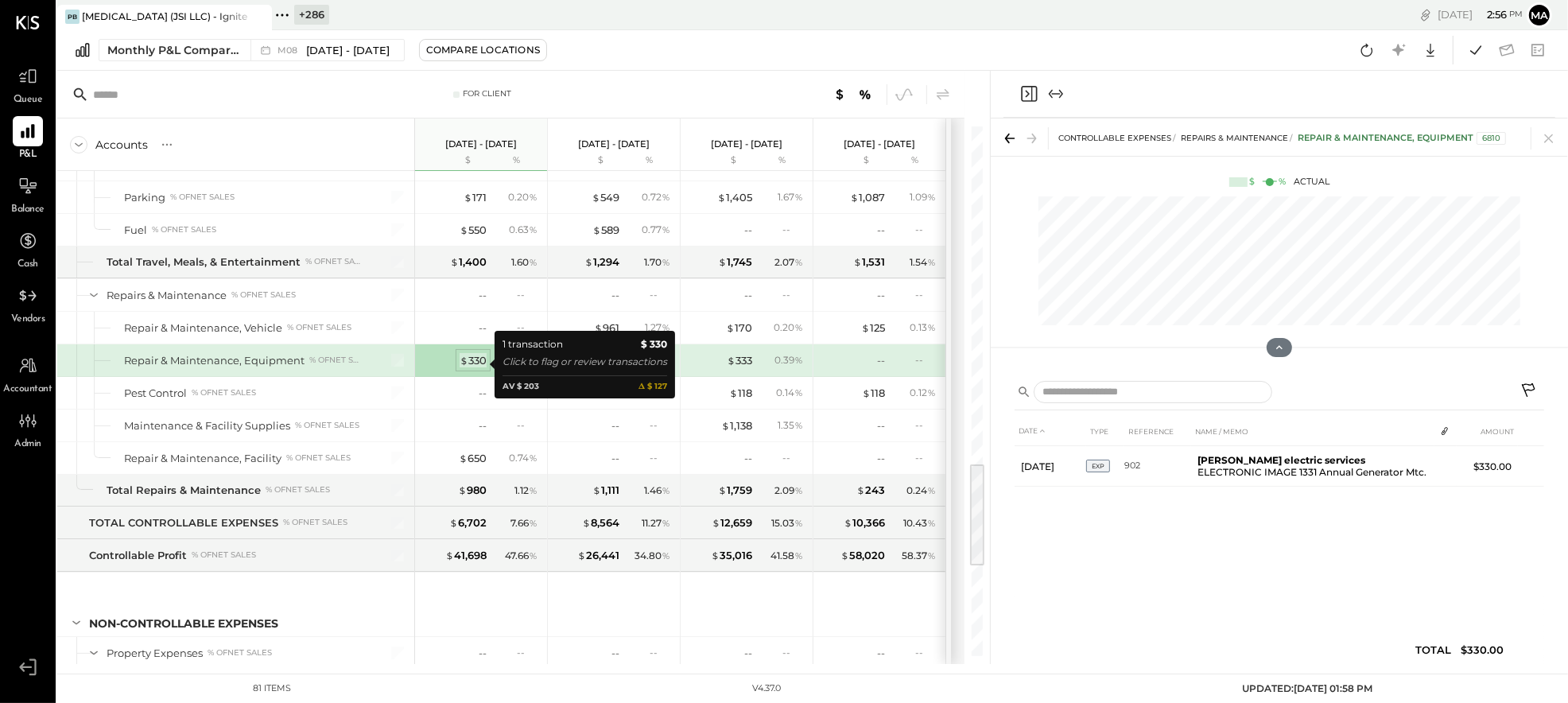
scroll to position [0, 0]
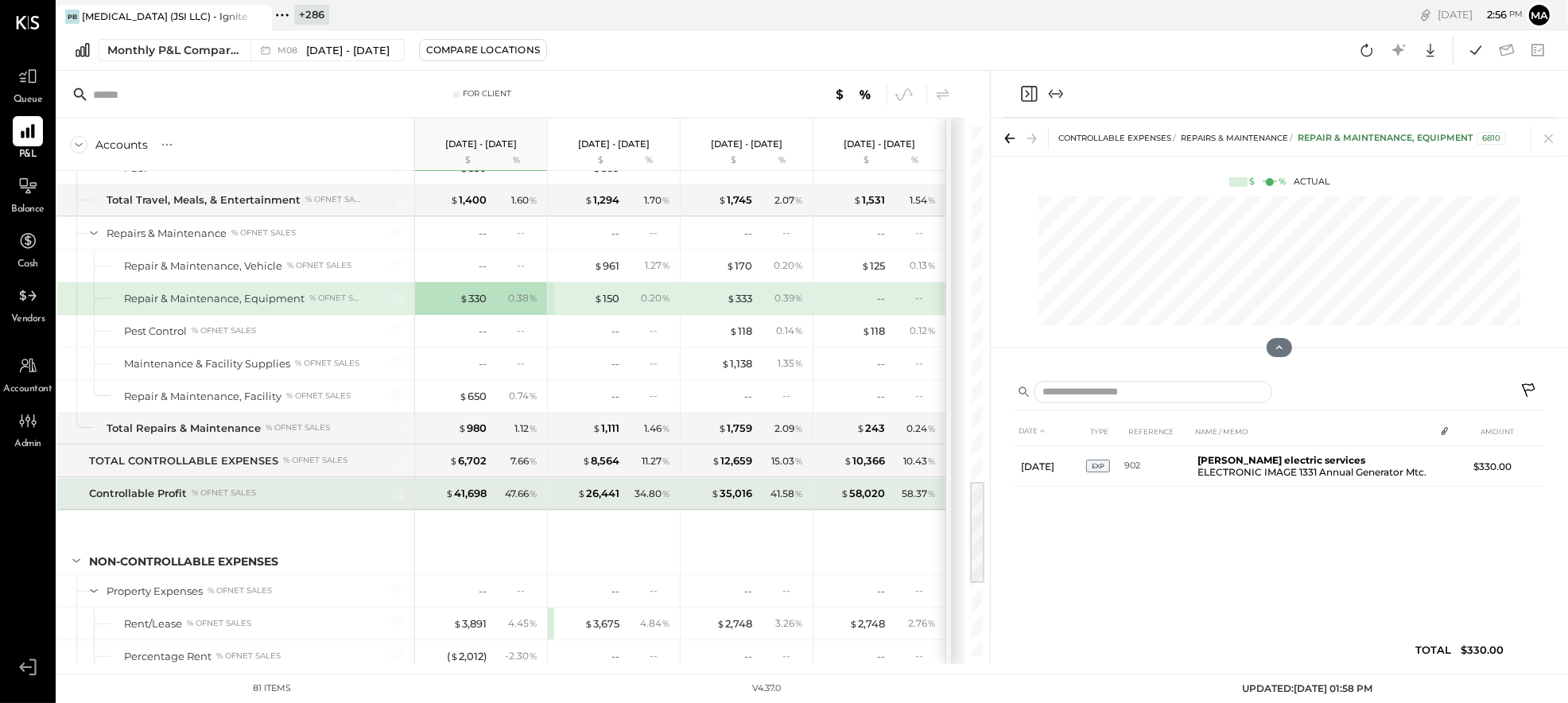
scroll to position [1735, 0]
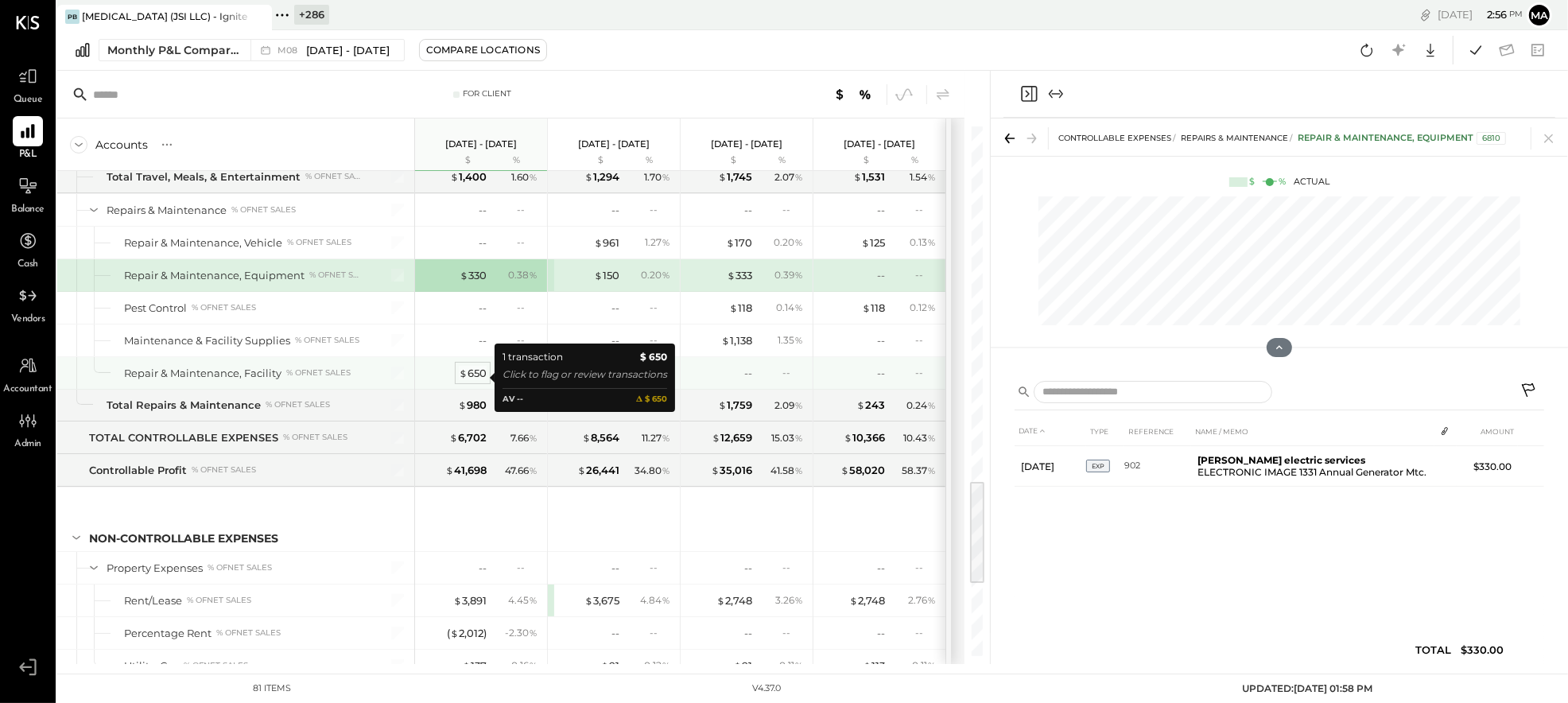
click at [471, 374] on div "$ 650" at bounding box center [472, 373] width 28 height 15
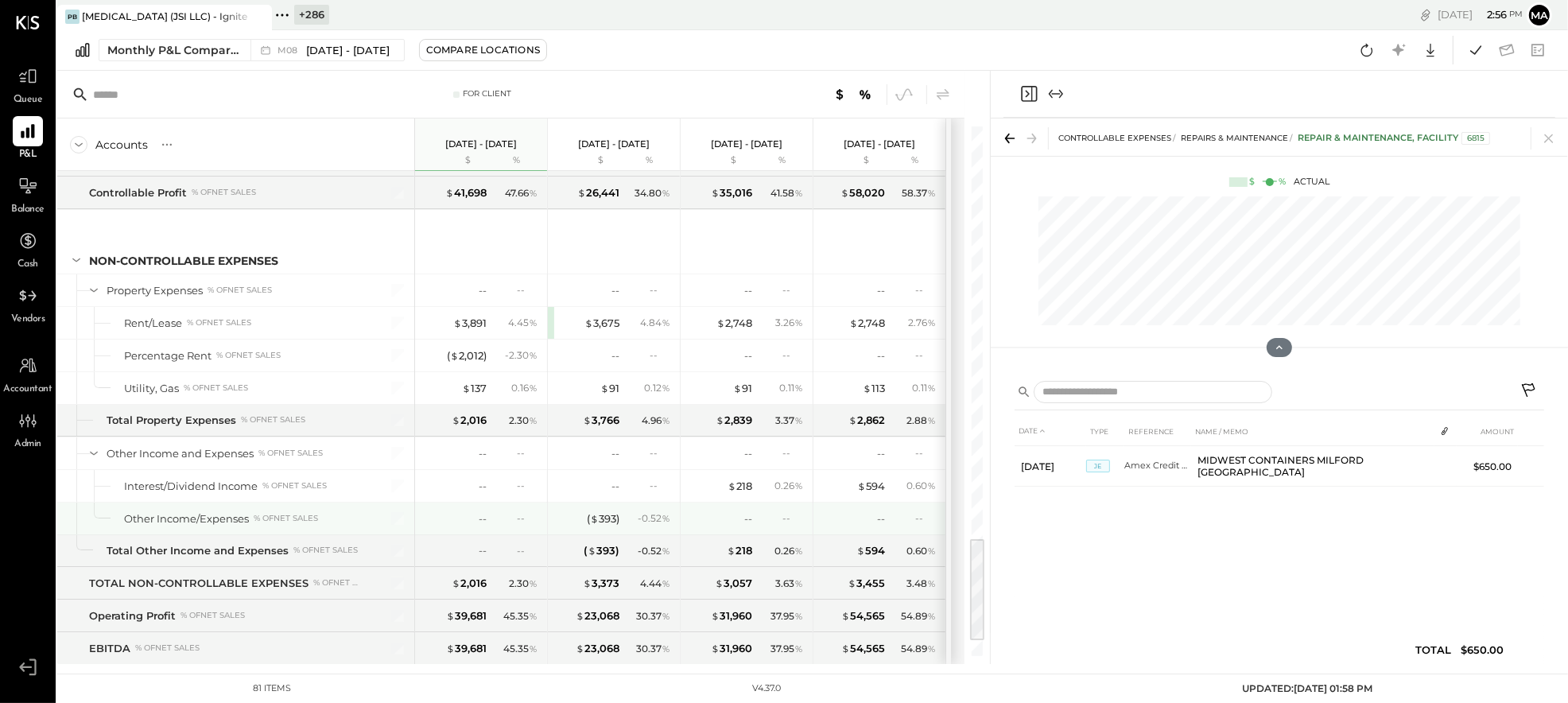
scroll to position [2014, 0]
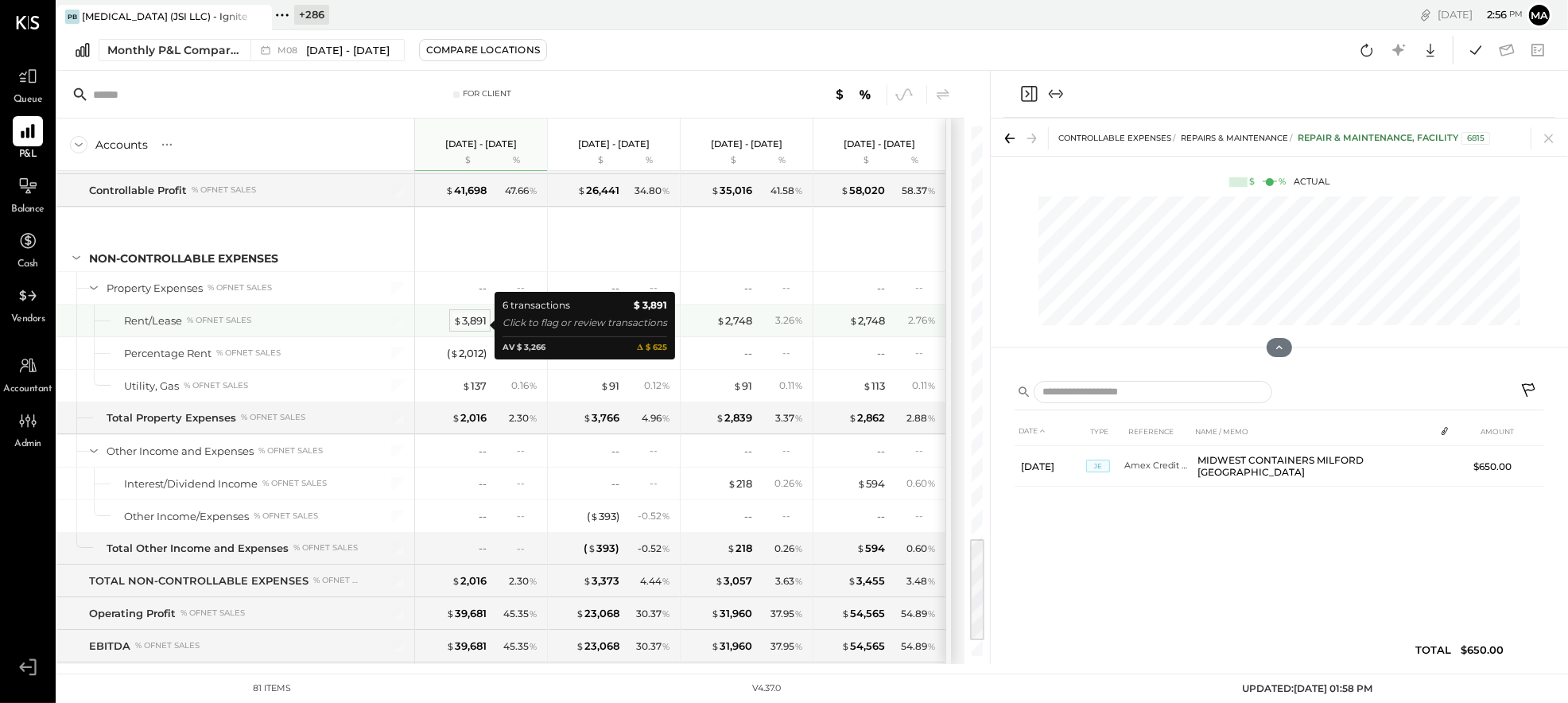
click at [470, 324] on div "$ 3,891" at bounding box center [470, 321] width 34 height 15
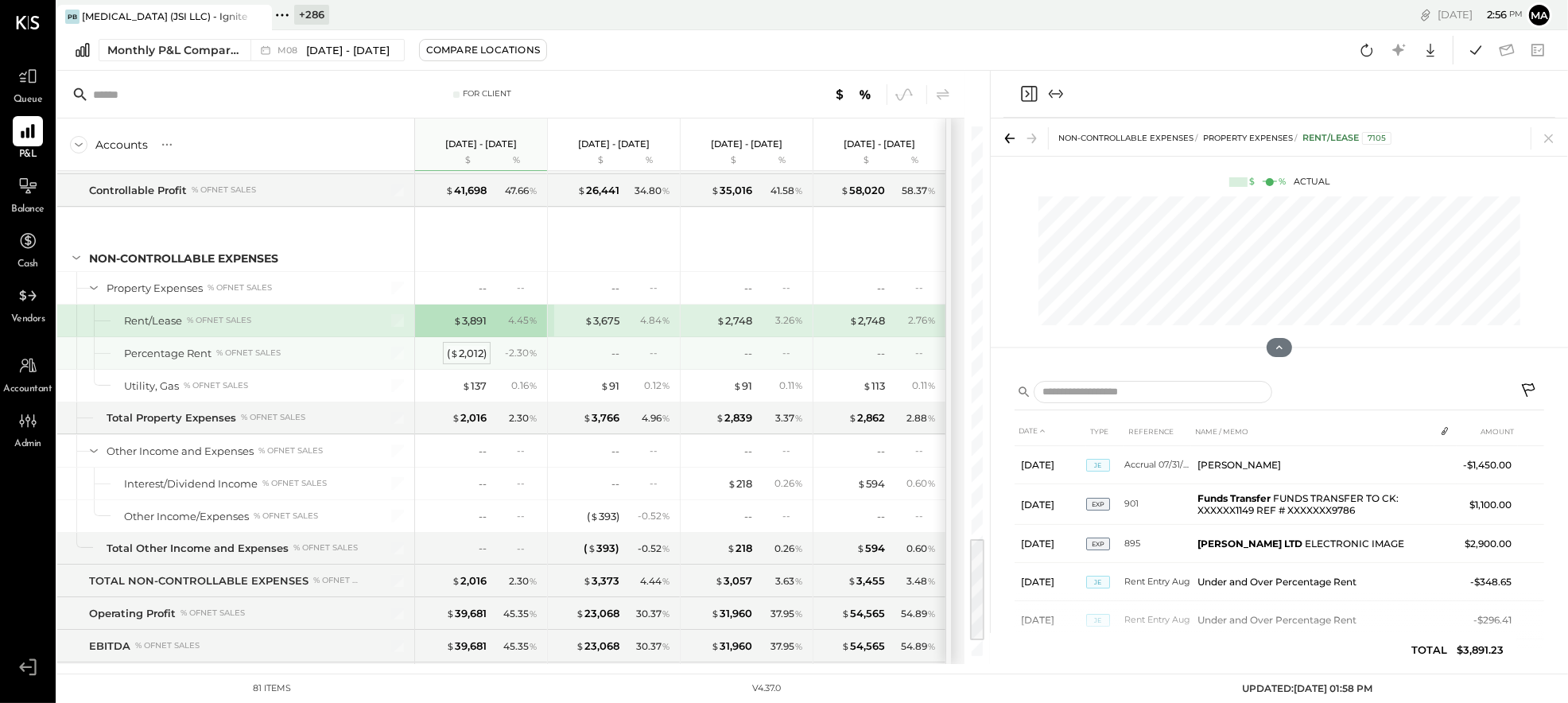
click at [461, 354] on div "( $ 2,012 )" at bounding box center [466, 354] width 39 height 15
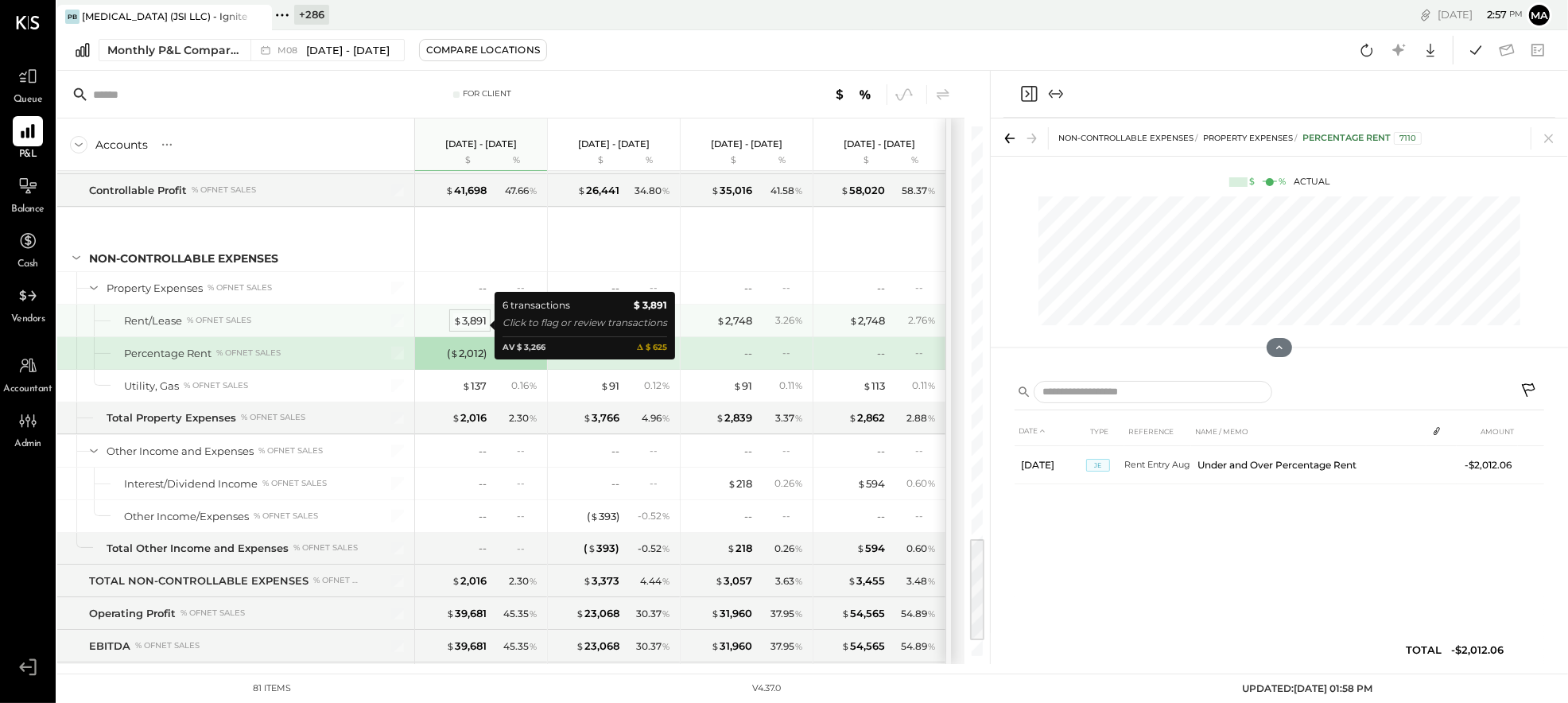
click at [471, 321] on div "$ 3,891" at bounding box center [470, 321] width 34 height 15
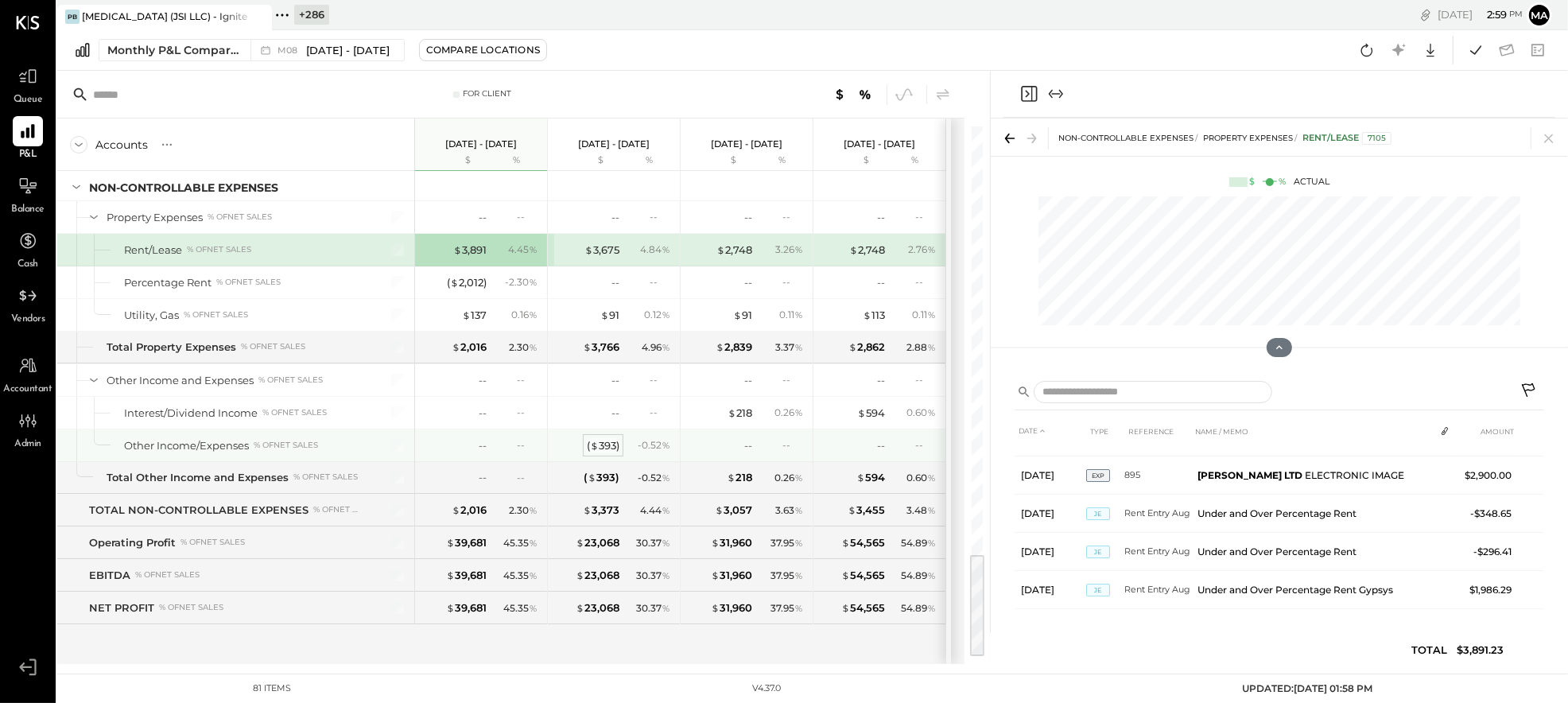
scroll to position [2091, 0]
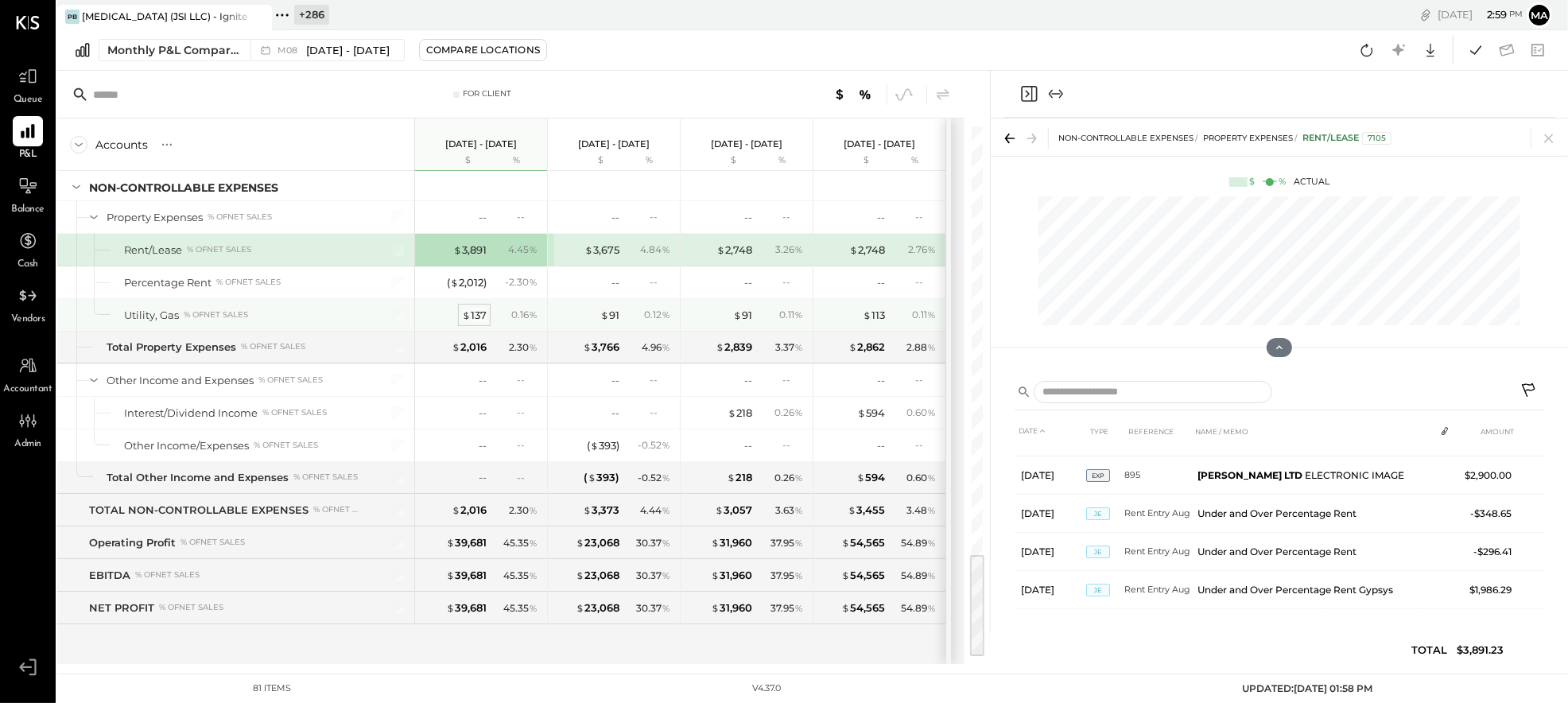
click at [476, 311] on div "$ 137" at bounding box center [474, 315] width 25 height 15
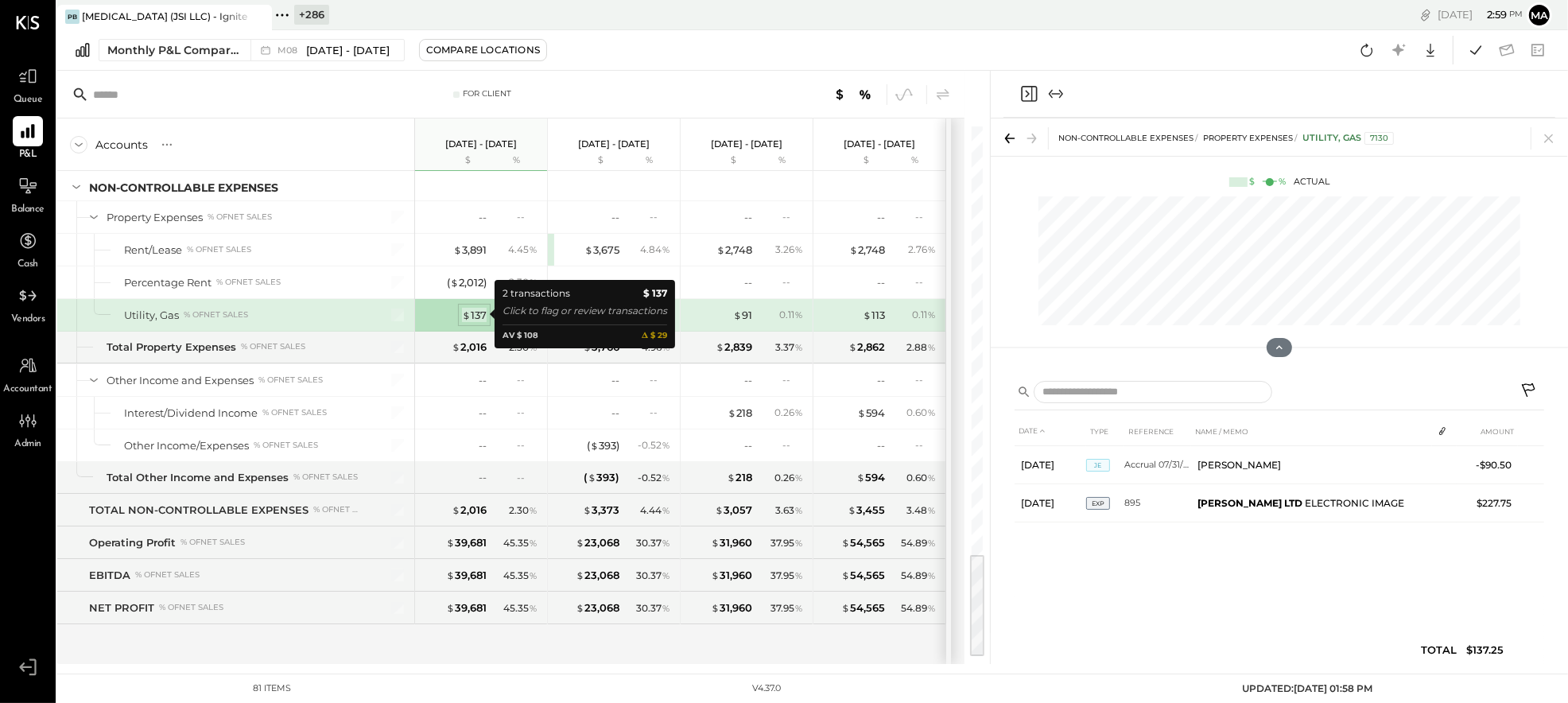
scroll to position [0, 0]
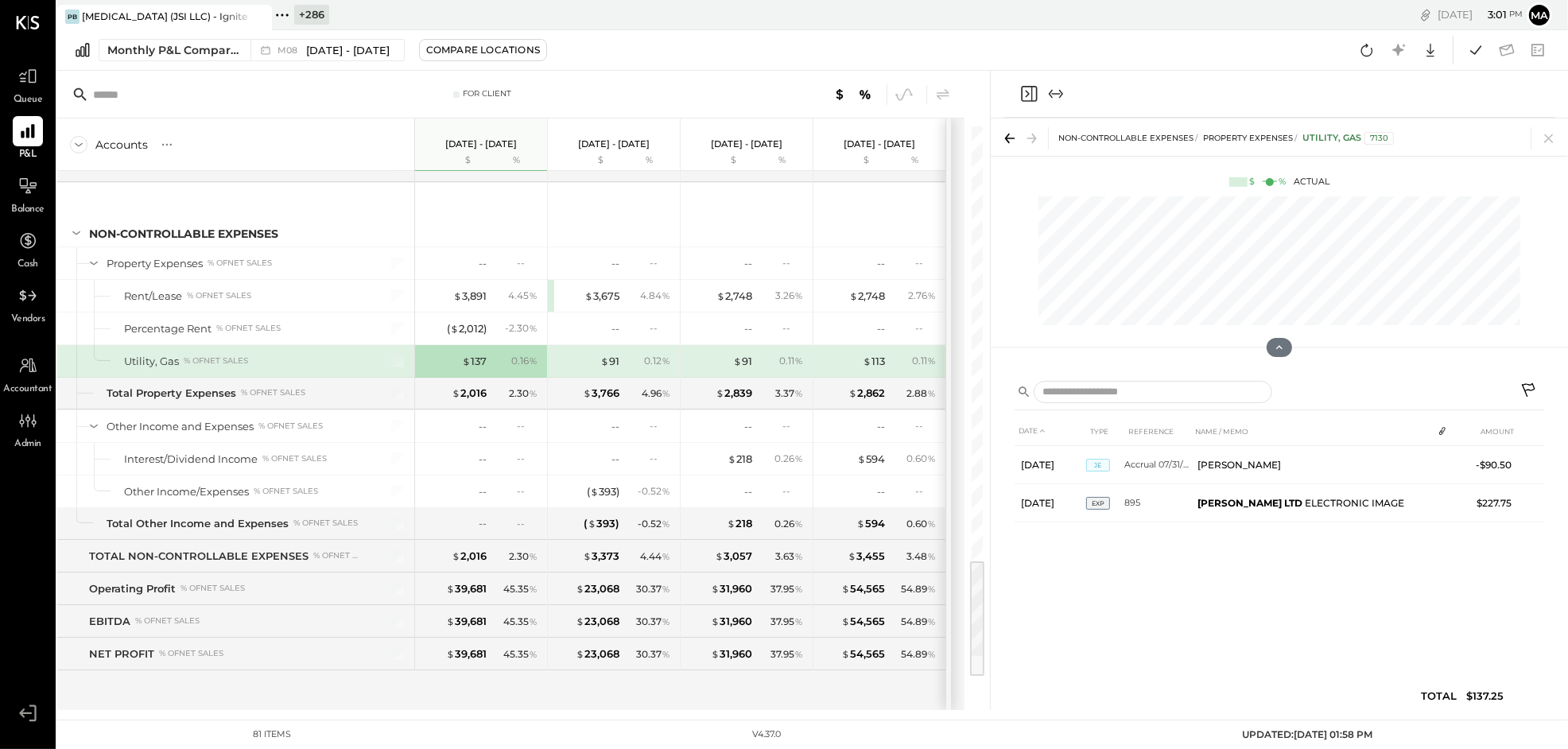
scroll to position [2046, 0]
